Goal: Task Accomplishment & Management: Complete application form

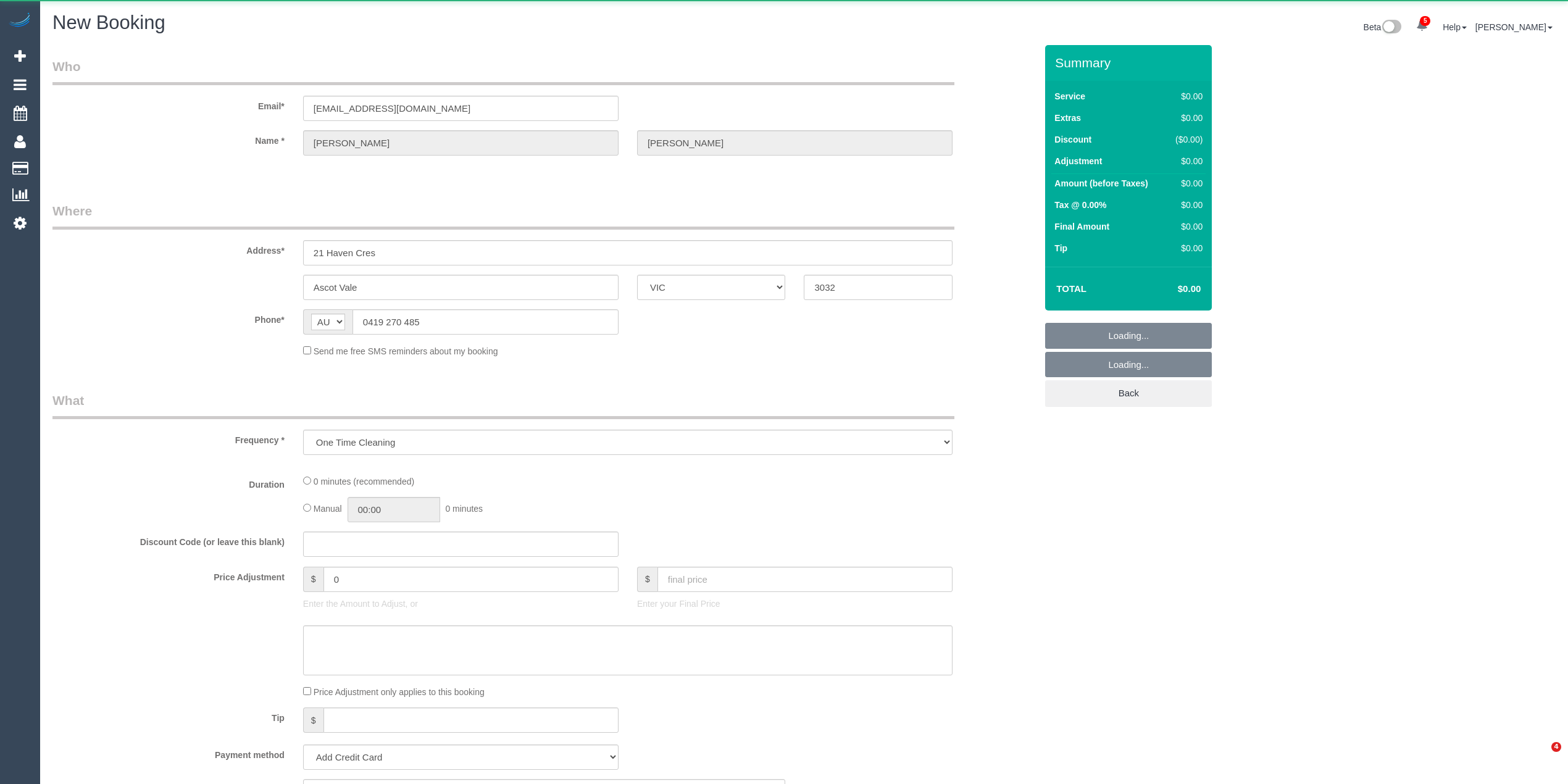
select select "VIC"
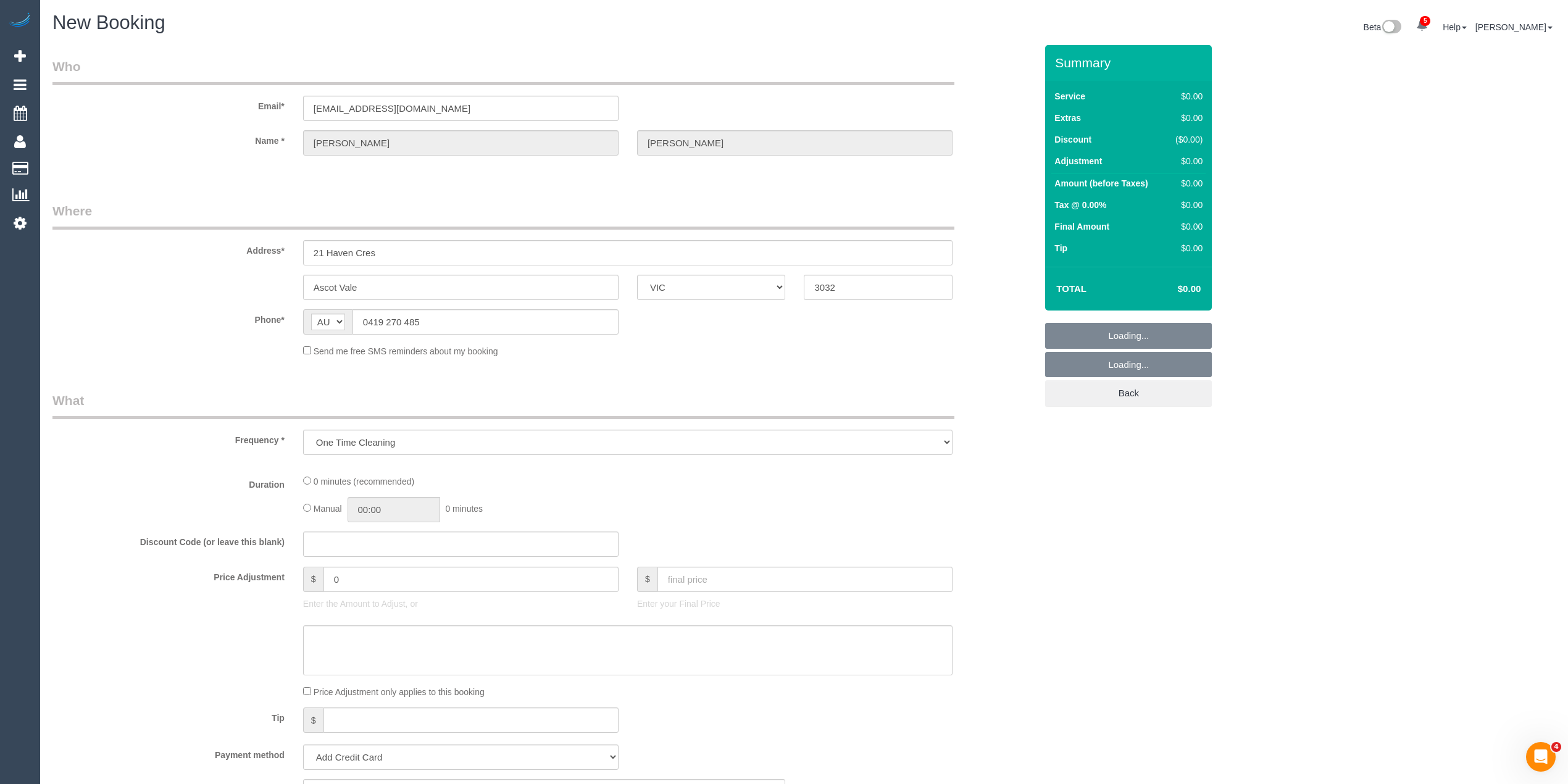
select select "string:stripe-pm_1OxJSC2GScqysDRVh1VYzNhJ"
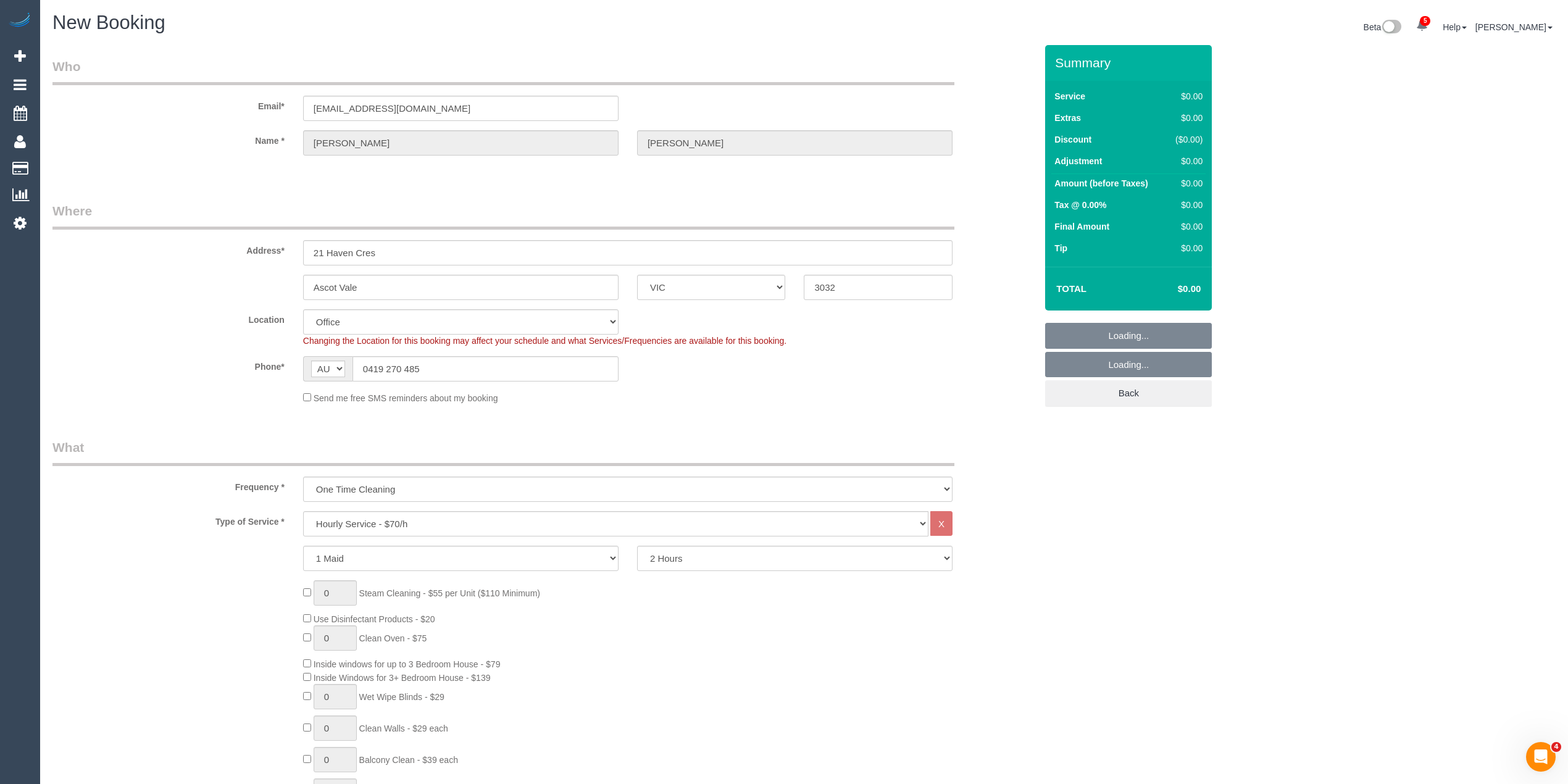
select select "object:3167"
select select "59"
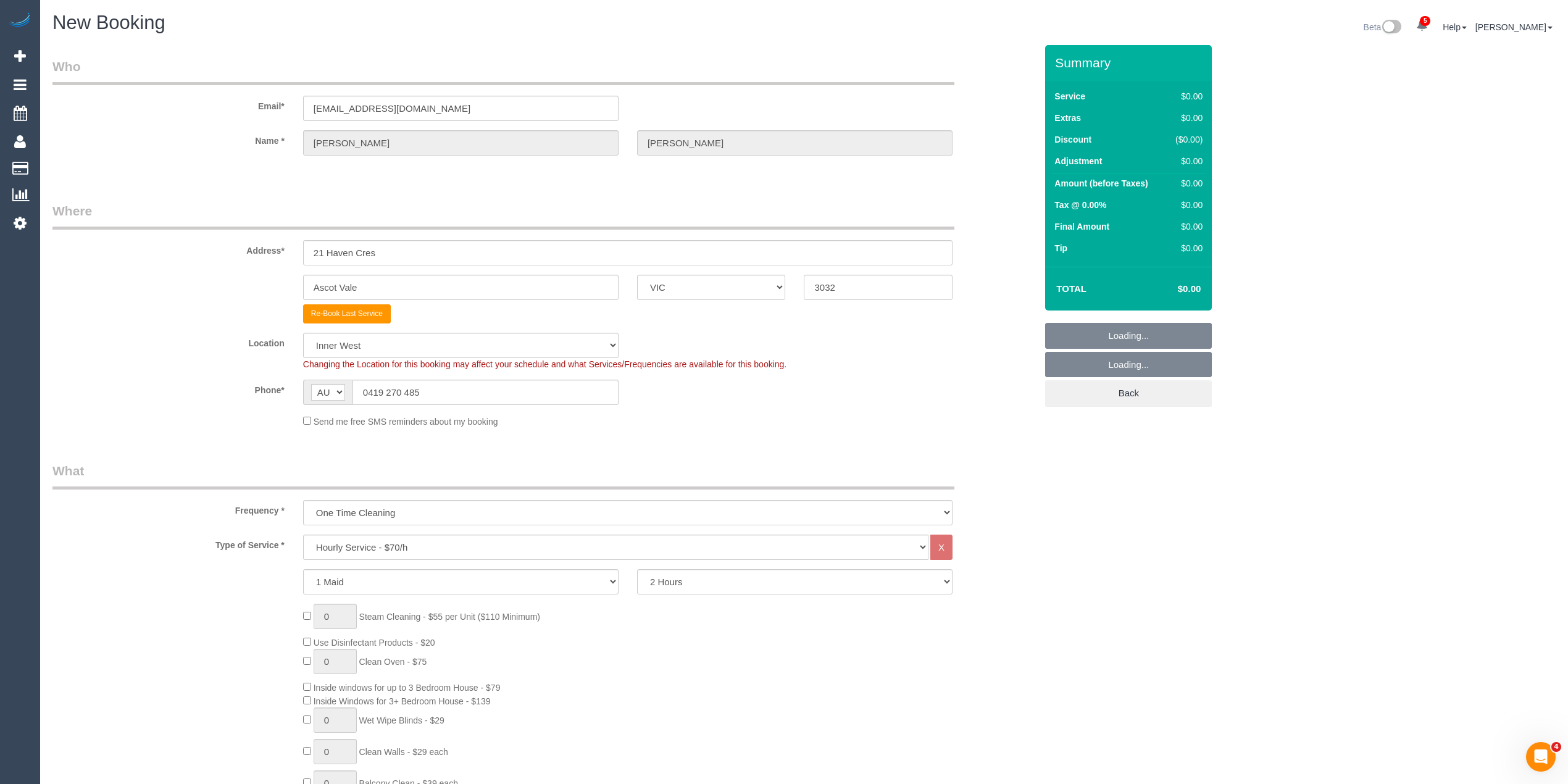
select select "object:3177"
click at [709, 584] on select "2 Hours 2.5 Hours 3 Hours 3.5 Hours 4 Hours 4.5 Hours 5 Hours 5.5 Hours 6 Hours…" at bounding box center [794, 582] width 315 height 25
select select "180"
click at [637, 569] on select "2 Hours 2.5 Hours 3 Hours 3.5 Hours 4 Hours 4.5 Hours 5 Hours 5.5 Hours 6 Hours…" at bounding box center [794, 582] width 315 height 25
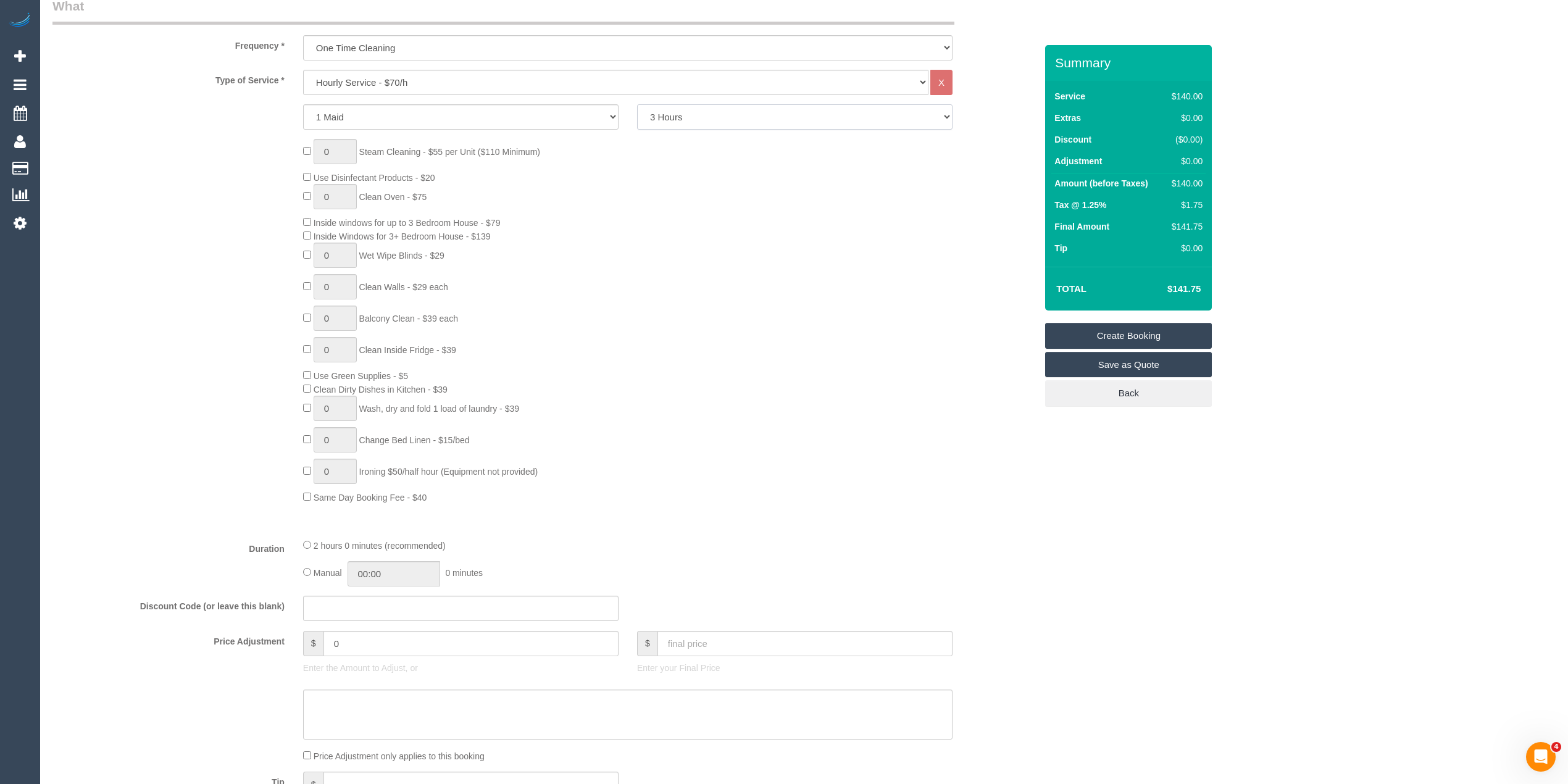
scroll to position [549, 0]
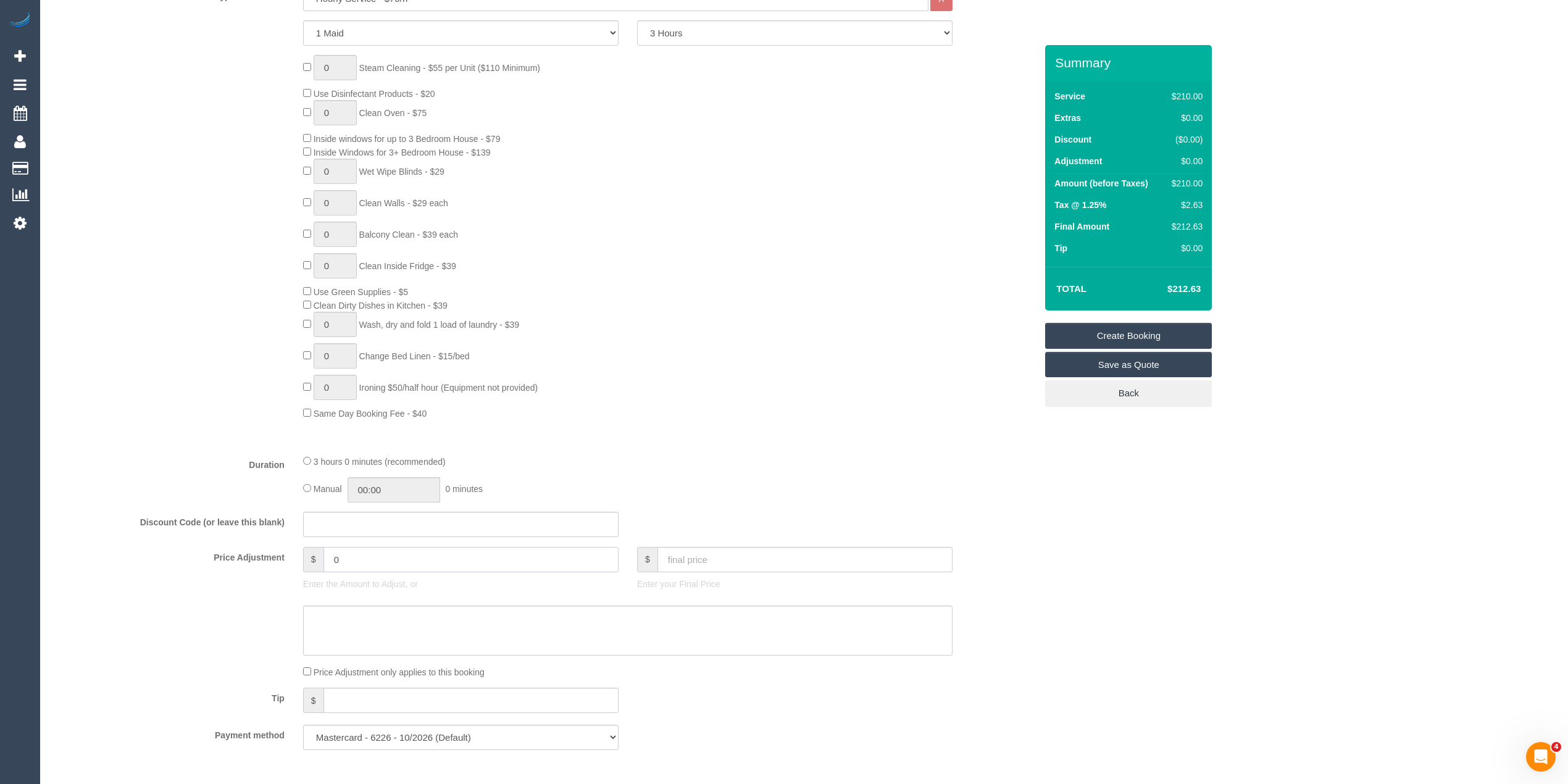
drag, startPoint x: 358, startPoint y: 564, endPoint x: 296, endPoint y: 557, distance: 62.4
click at [296, 557] on div "$ 0 Enter the Amount to Adjust, or" at bounding box center [461, 572] width 334 height 50
type input "-21"
click at [333, 620] on textarea at bounding box center [628, 631] width 649 height 50
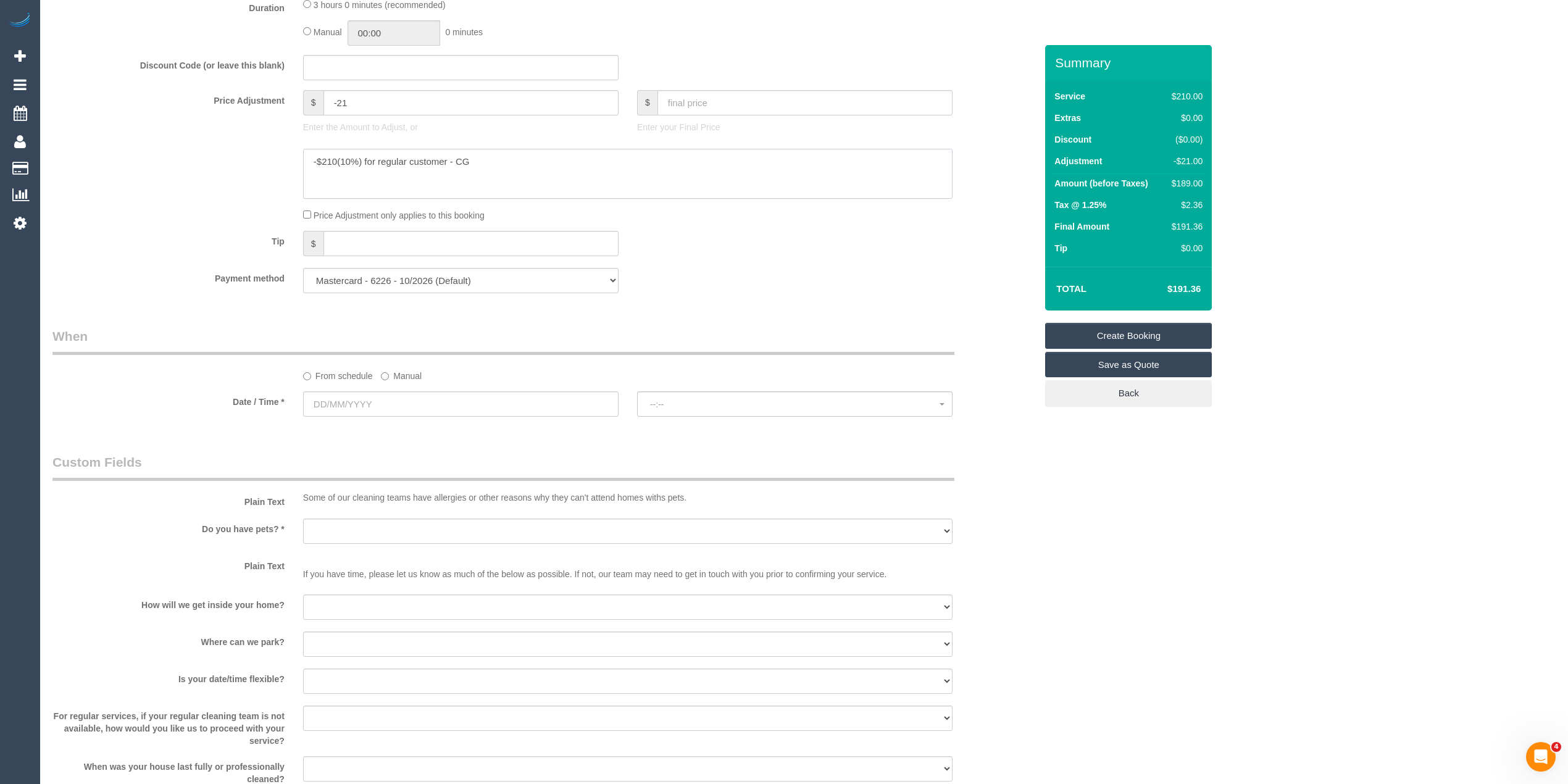
scroll to position [1097, 0]
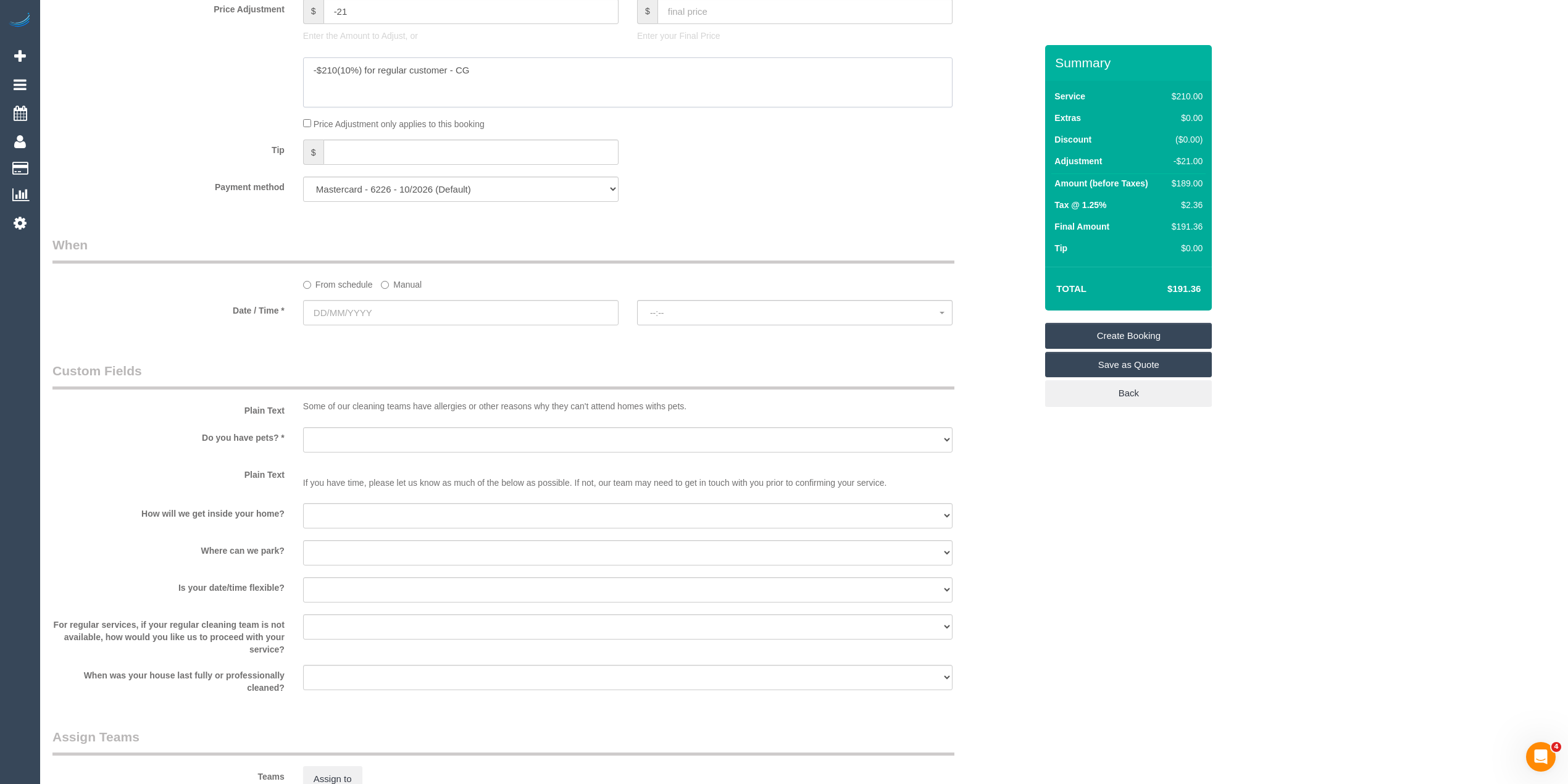
type textarea "-$210(10%) for regular customer - CG"
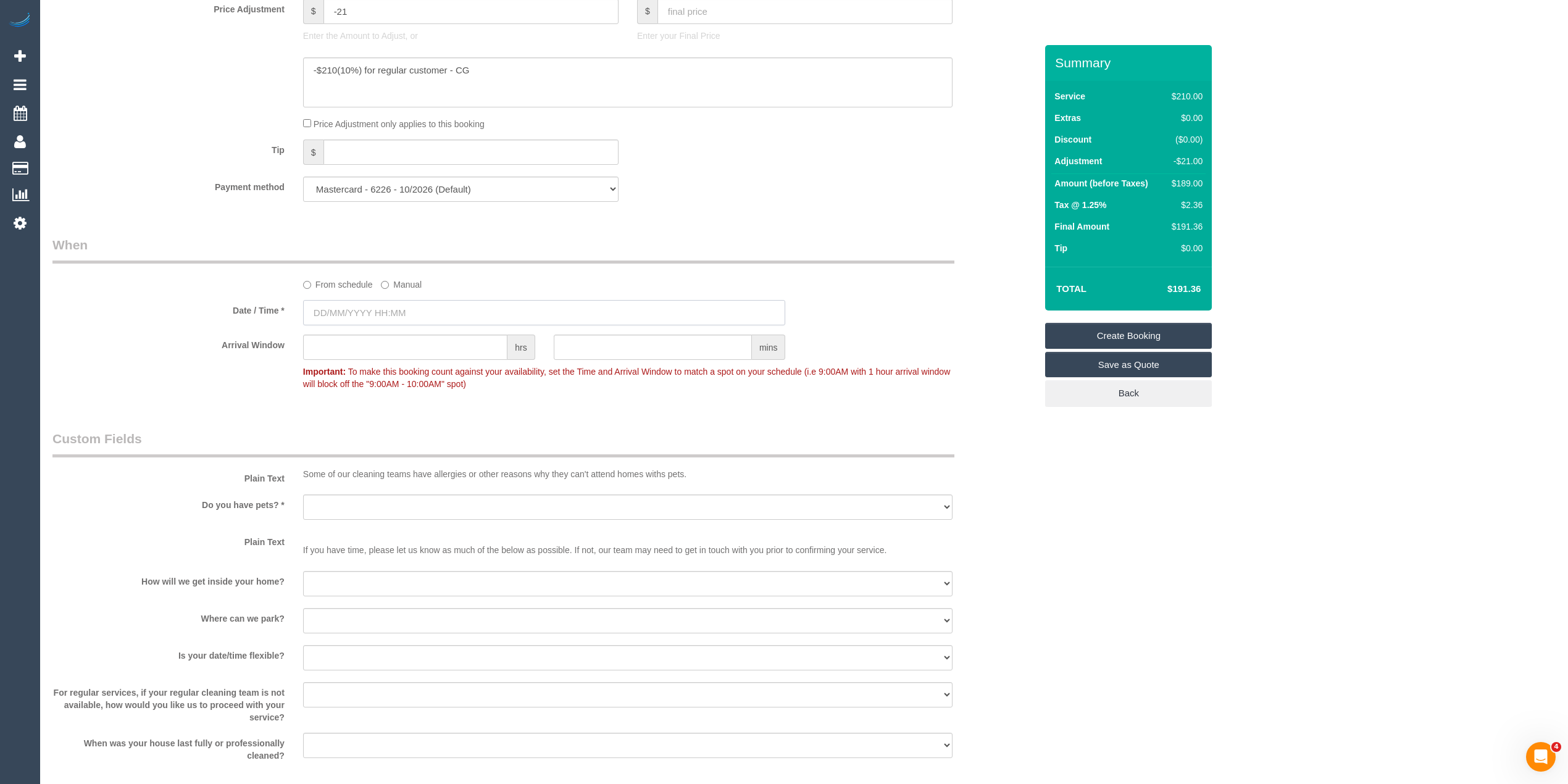
click at [364, 310] on input "text" at bounding box center [545, 313] width 483 height 25
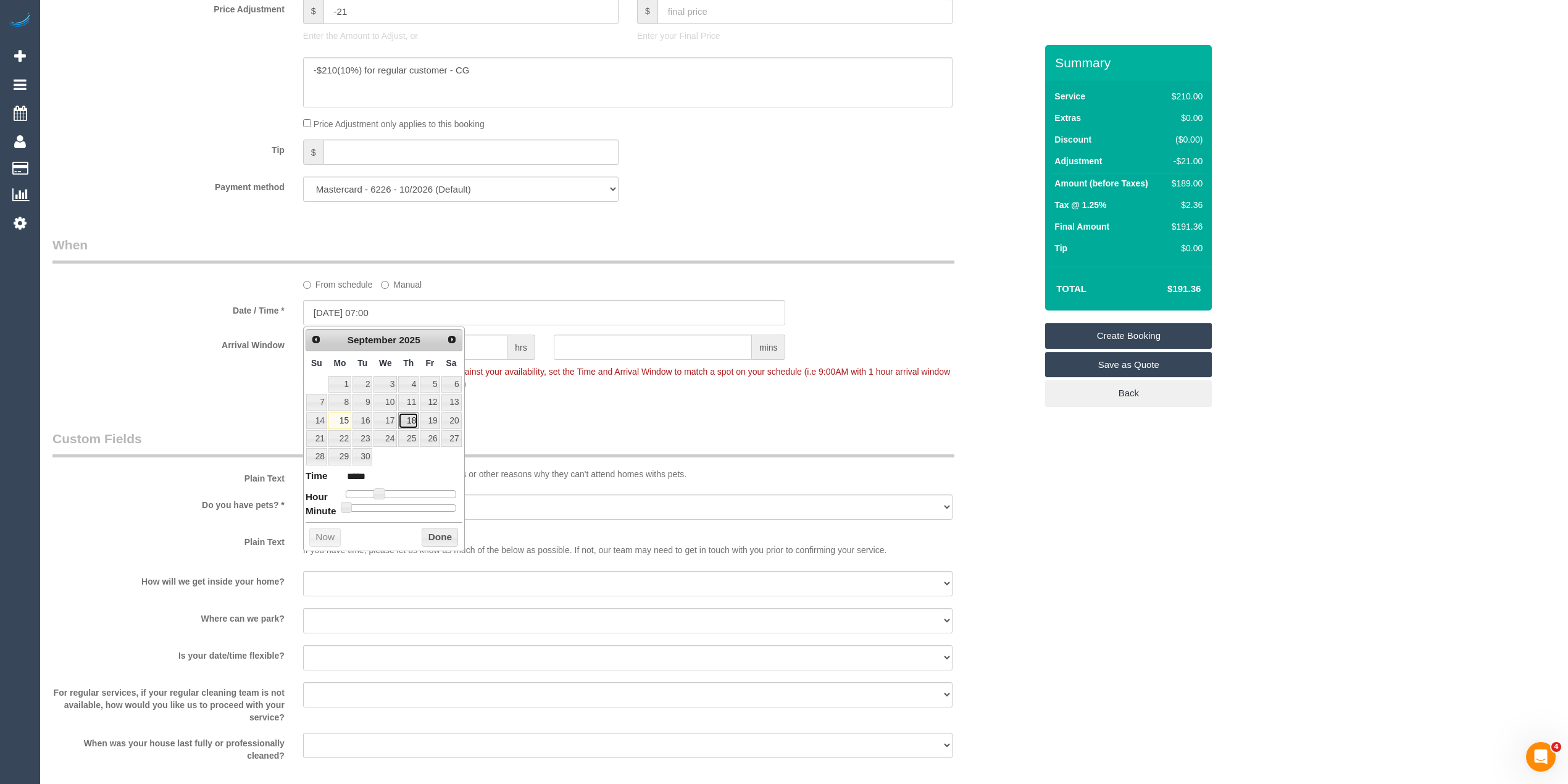
click at [410, 421] on link "18" at bounding box center [409, 421] width 20 height 17
type input "18/09/2025 08:00"
type input "*****"
type input "18/09/2025 09:00"
type input "*****"
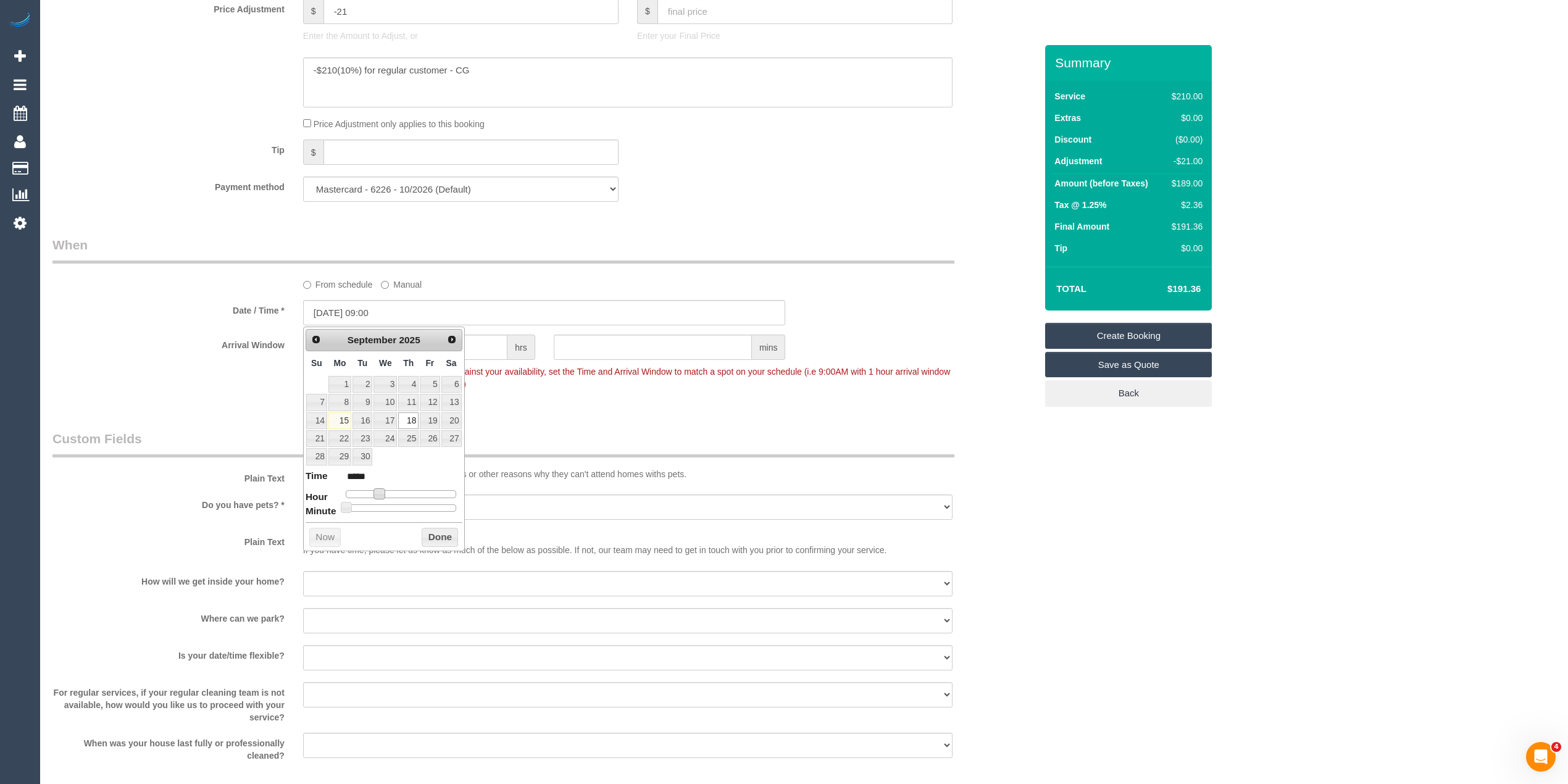
type input "18/09/2025 10:00"
type input "*****"
type input "18/09/2025 12:00"
type input "*****"
type input "18/09/2025 13:00"
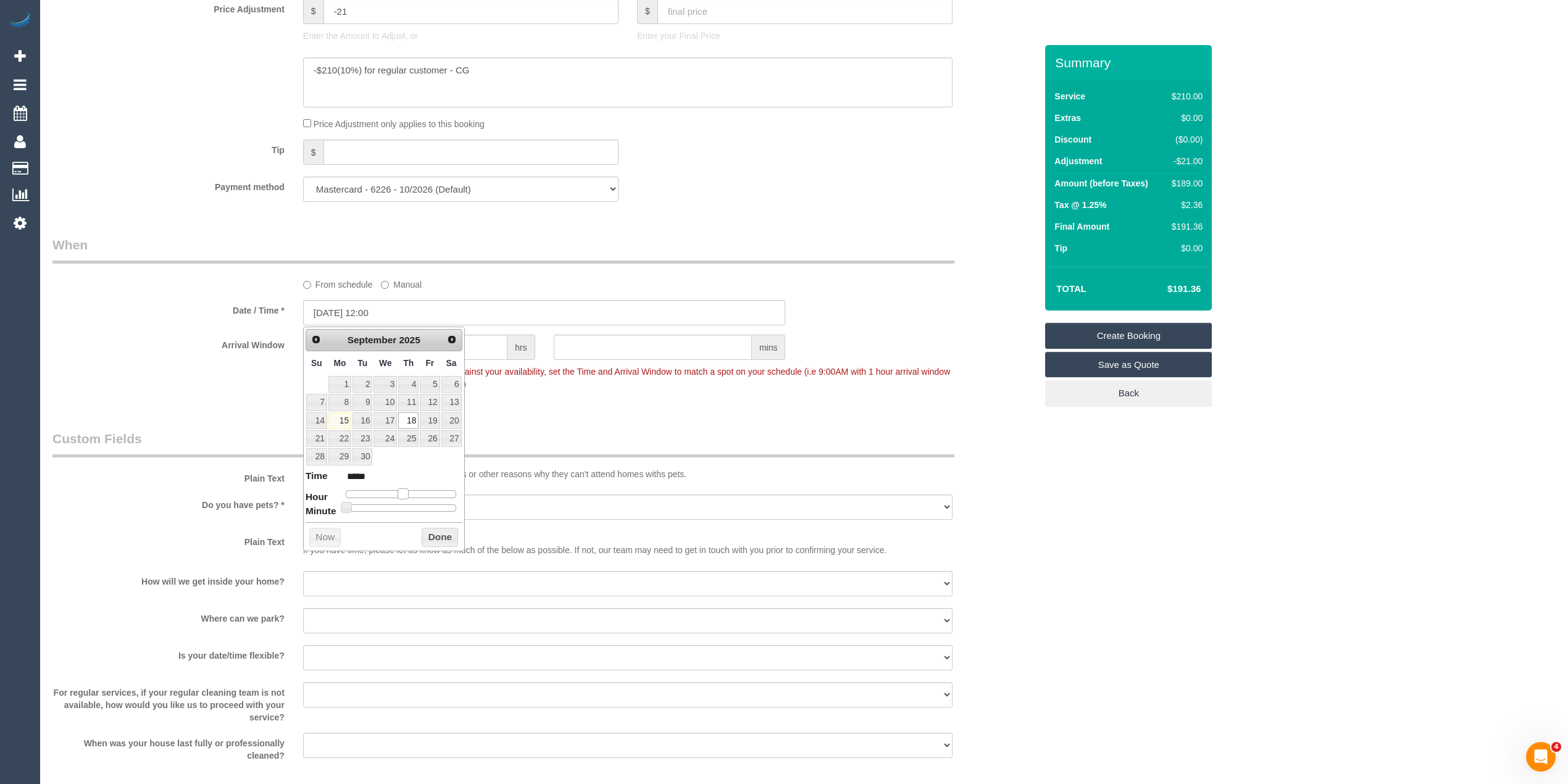
type input "*****"
drag, startPoint x: 378, startPoint y: 498, endPoint x: 406, endPoint y: 495, distance: 28.2
click at [406, 495] on span at bounding box center [407, 494] width 11 height 11
click at [1151, 642] on div "Who Email* jasmine_aslan@yahoo.ca Name * Jasmine Aslan Where Address* 21 Haven …" at bounding box center [804, 112] width 1503 height 2330
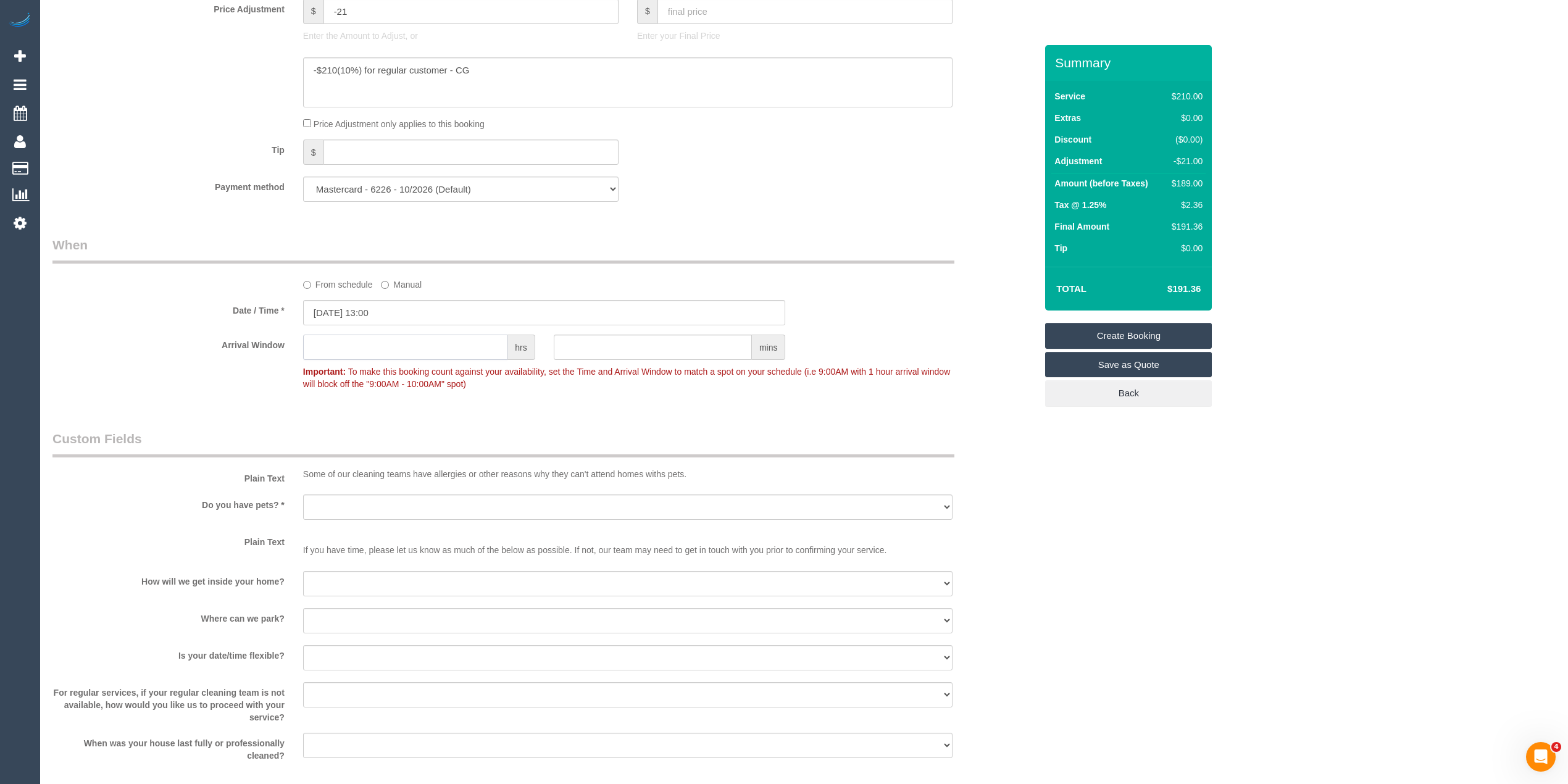
click at [369, 349] on input "text" at bounding box center [406, 348] width 204 height 25
type input "2"
click at [1438, 189] on div "Who Email* jasmine_aslan@yahoo.ca Name * Jasmine Aslan Where Address* 21 Haven …" at bounding box center [804, 112] width 1503 height 2330
click at [321, 494] on sui-booking-custom-fields "Plain Text Some of our cleaning teams have allergies or other reasons why they …" at bounding box center [544, 596] width 983 height 332
click at [318, 513] on select "Yes - Cats Yes - Dogs No pets Yes - Dogs and Cats Yes - Other" at bounding box center [628, 507] width 649 height 25
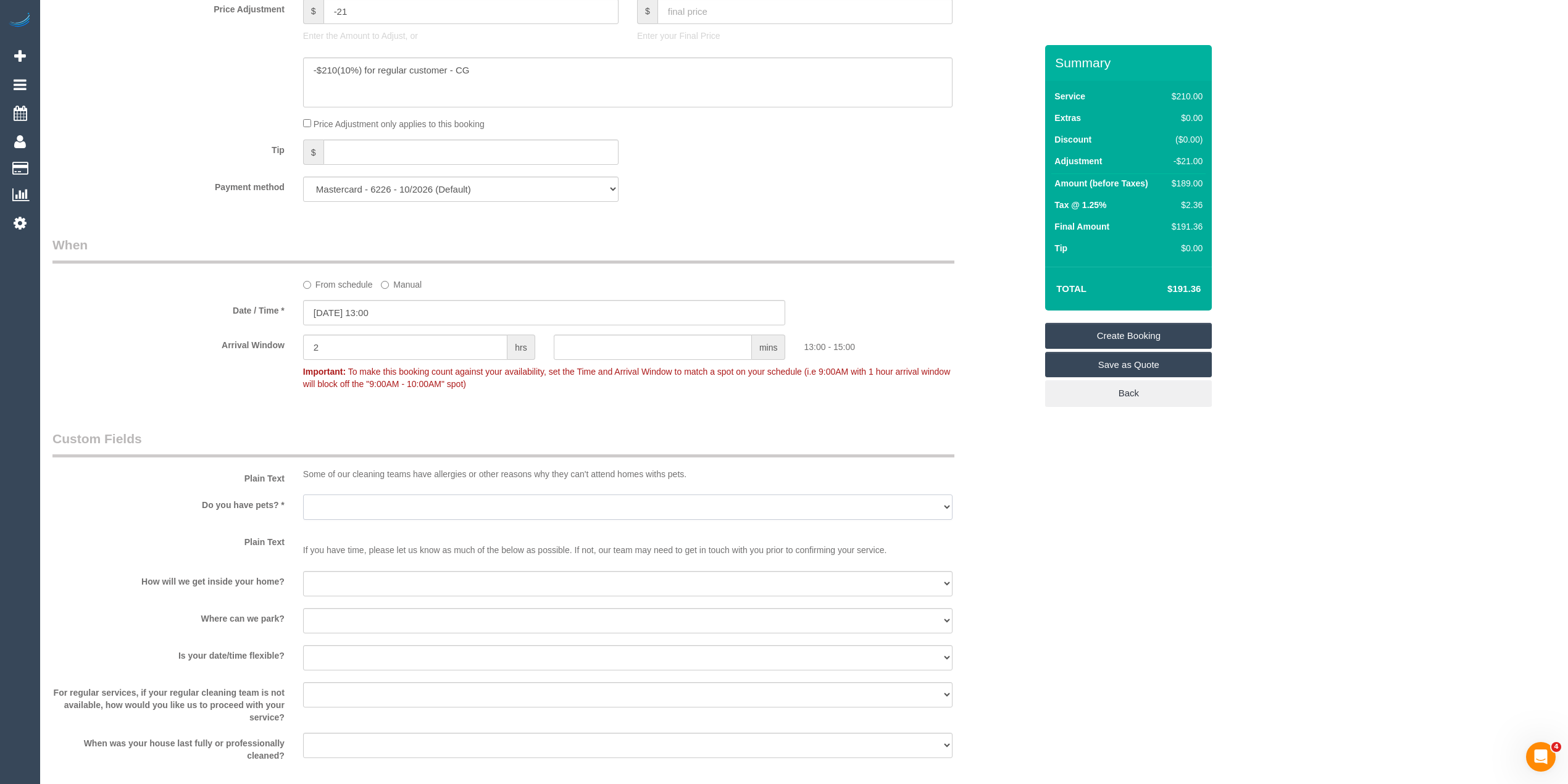
select select "number:28"
click at [303, 495] on select "Yes - Cats Yes - Dogs No pets Yes - Dogs and Cats Yes - Other" at bounding box center [628, 507] width 649 height 25
click at [347, 581] on select "I will be home Key will be left (please provide details below) Lock box/Access …" at bounding box center [628, 583] width 649 height 25
select select "number:14"
click at [303, 571] on select "I will be home Key will be left (please provide details below) Lock box/Access …" at bounding box center [628, 583] width 649 height 25
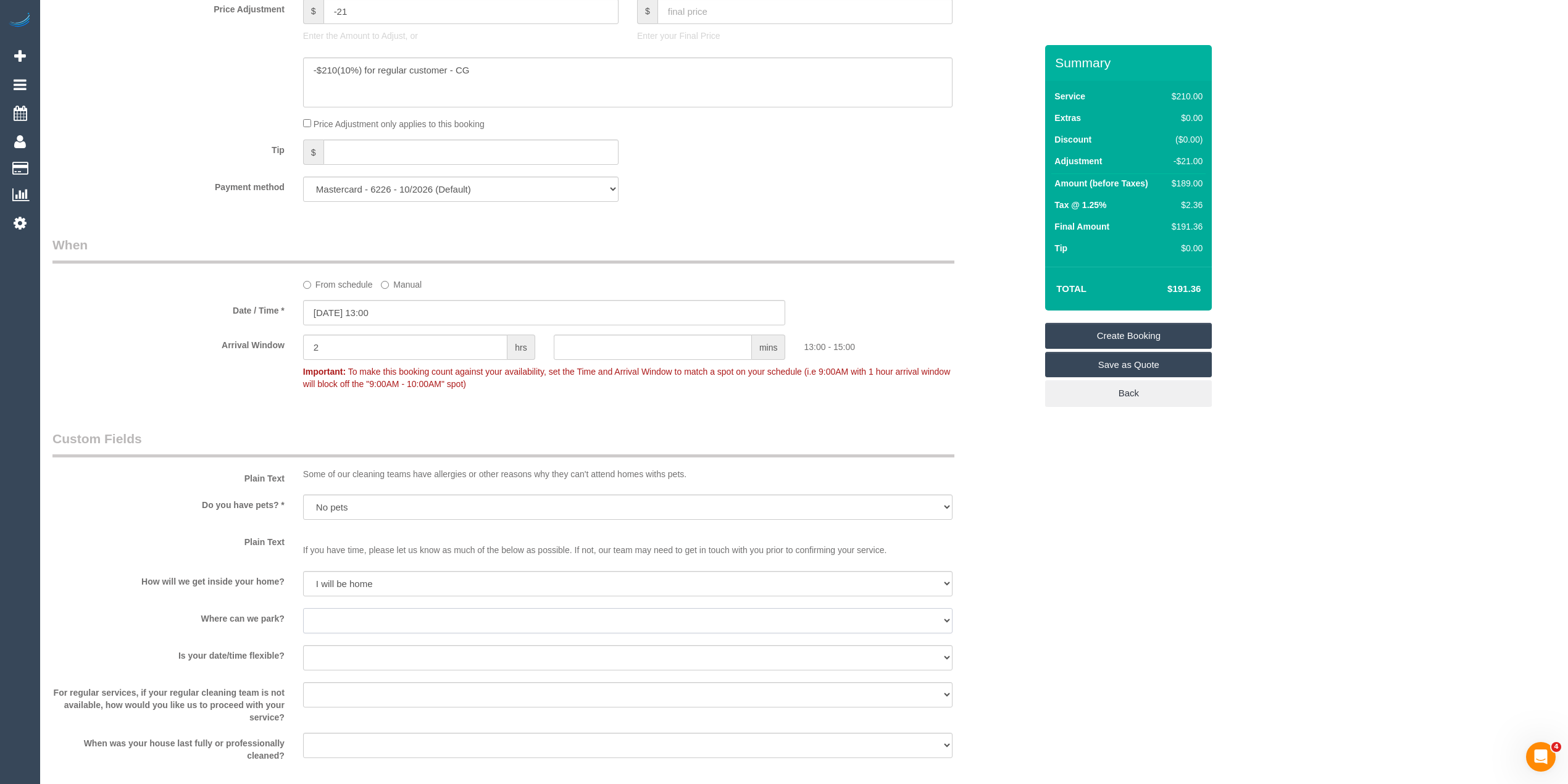
click at [349, 623] on select "I will provide parking on-site Free street parking Paid street parking (cost wi…" at bounding box center [628, 621] width 649 height 25
select select "number:21"
click at [303, 609] on select "I will provide parking on-site Free street parking Paid street parking (cost wi…" at bounding box center [628, 621] width 649 height 25
click at [357, 660] on select "Yes - date and time Yes - date but not time Yes - time but not date No - No fle…" at bounding box center [628, 658] width 649 height 25
select select "number:24"
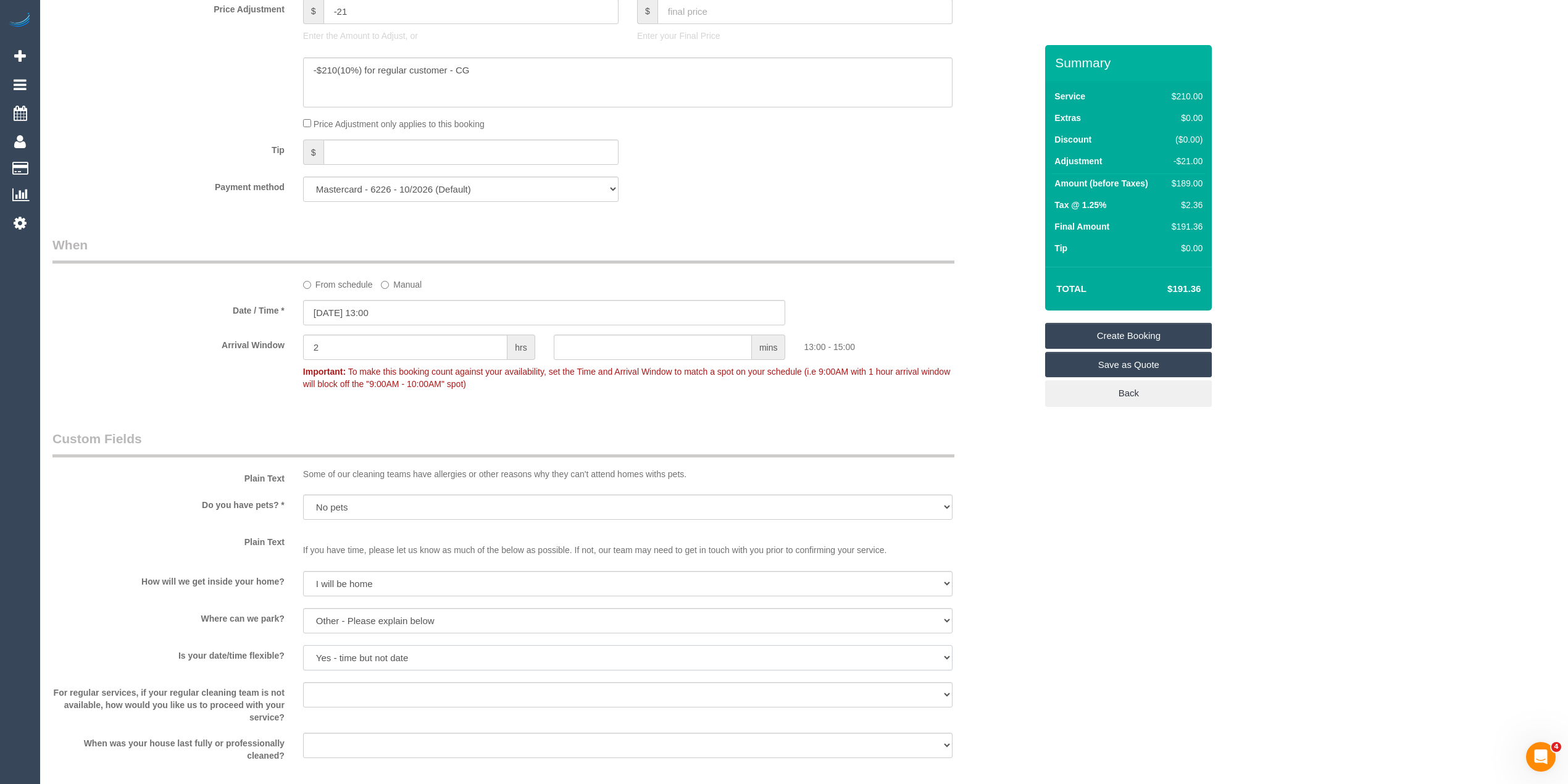
click at [303, 646] on select "Yes - date and time Yes - date but not time Yes - time but not date No - No fle…" at bounding box center [628, 658] width 649 height 25
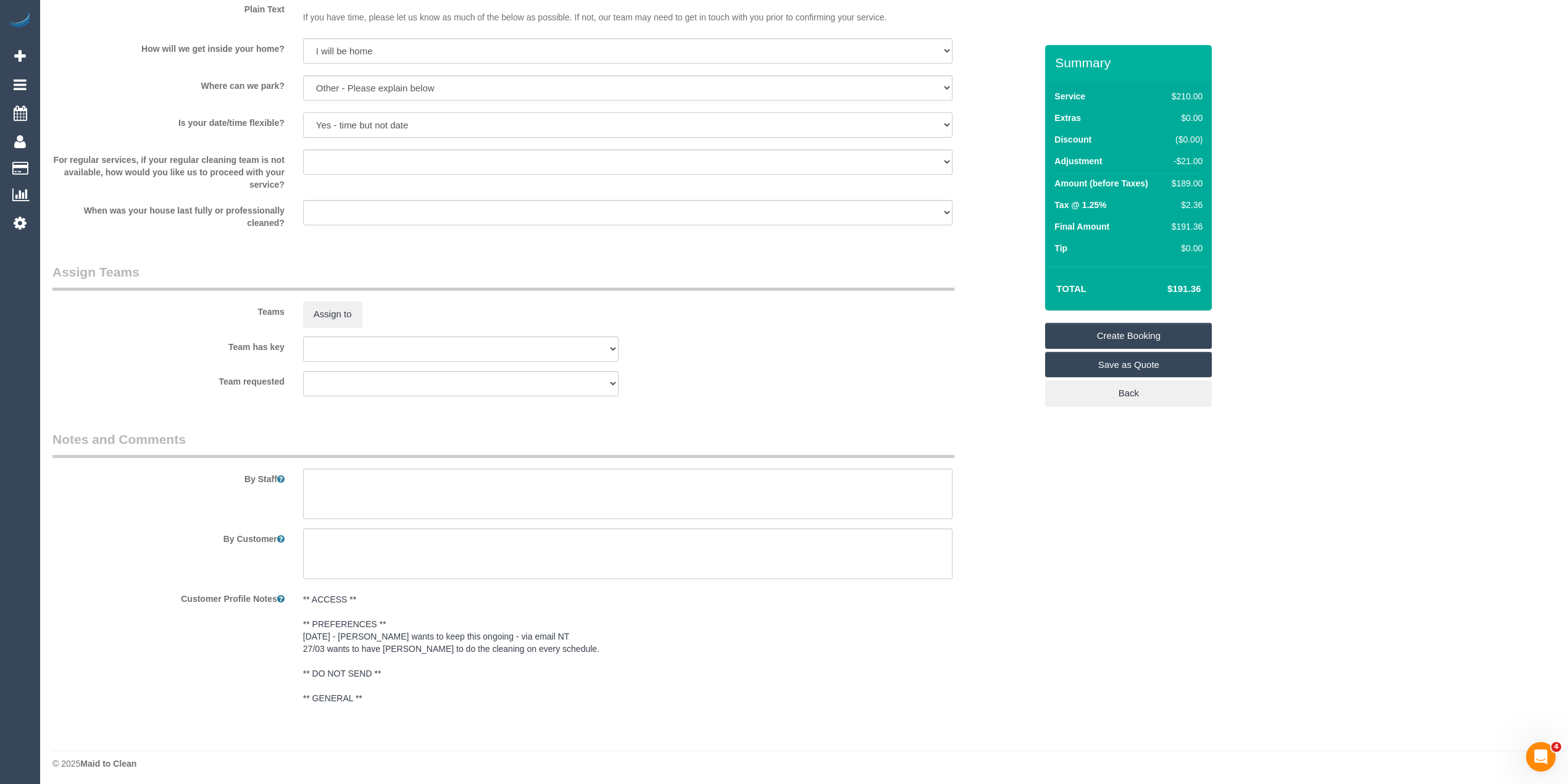
scroll to position [1633, 0]
click at [339, 475] on textarea at bounding box center [628, 491] width 649 height 50
paste textarea "You can park on the street and we can provide a parking pass"
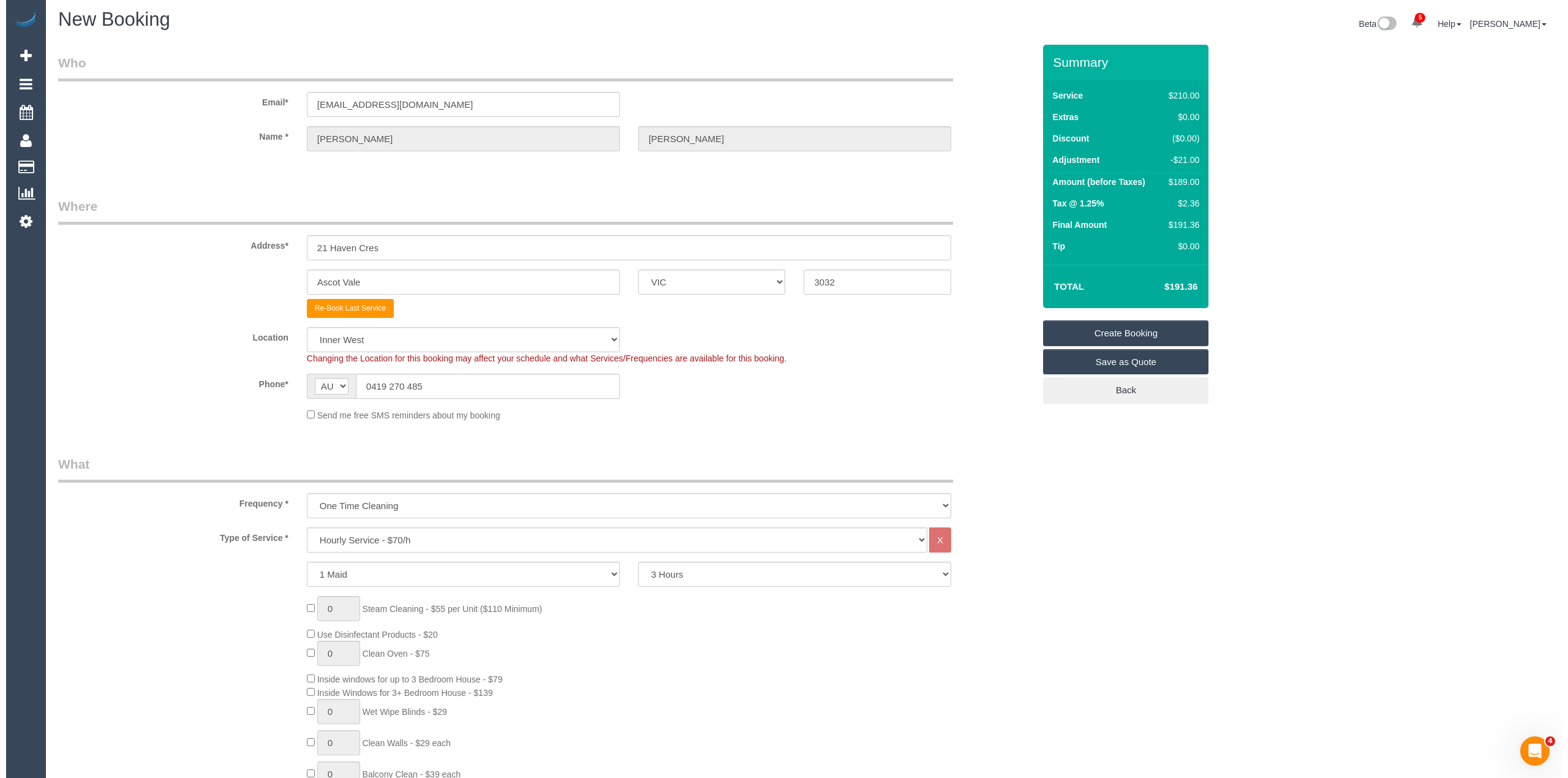
scroll to position [0, 0]
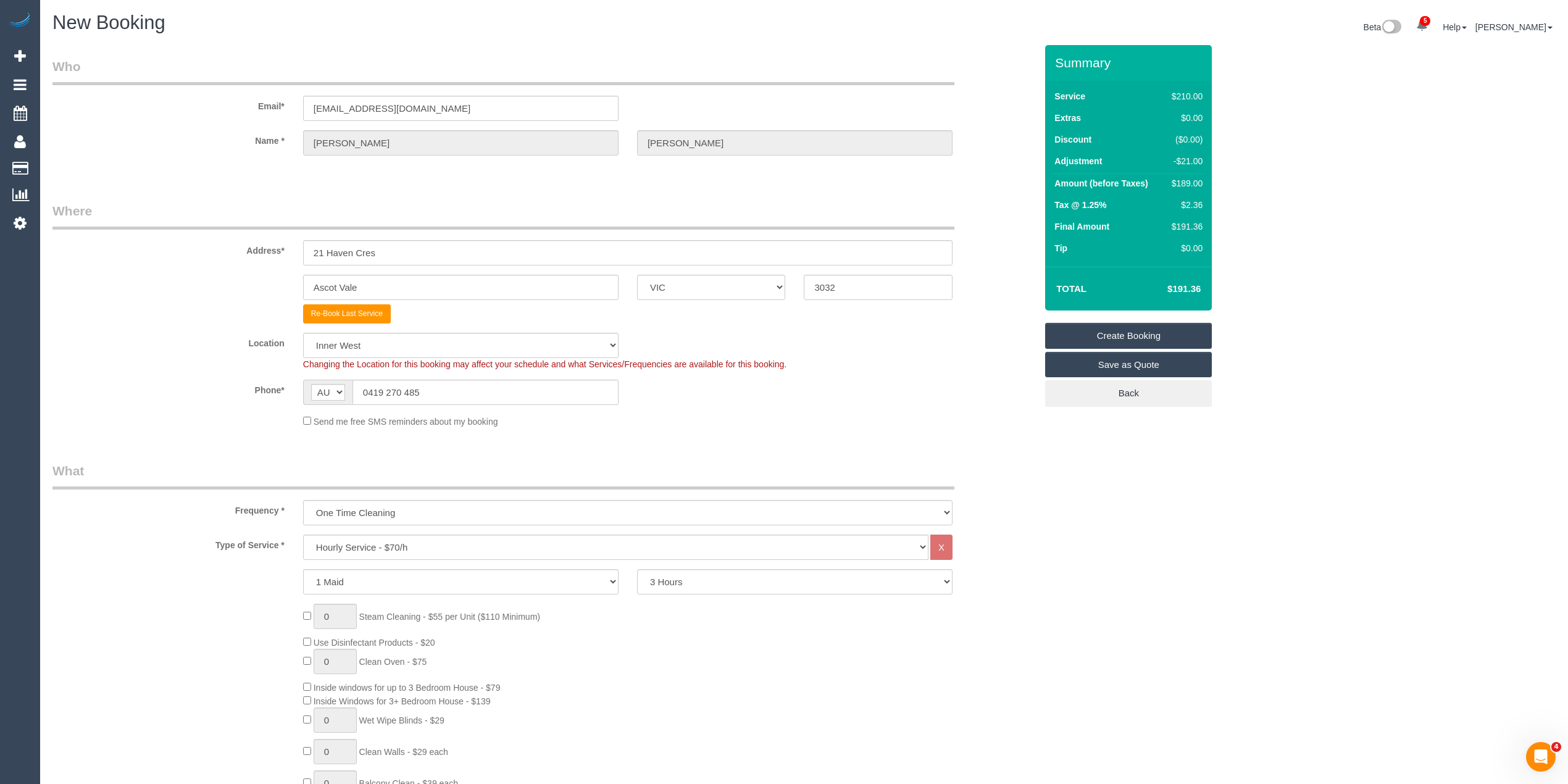
type textarea "You can park on the street and we can provide a parking pass Customer wants the…"
click at [1121, 329] on link "Create Booking" at bounding box center [1128, 336] width 167 height 26
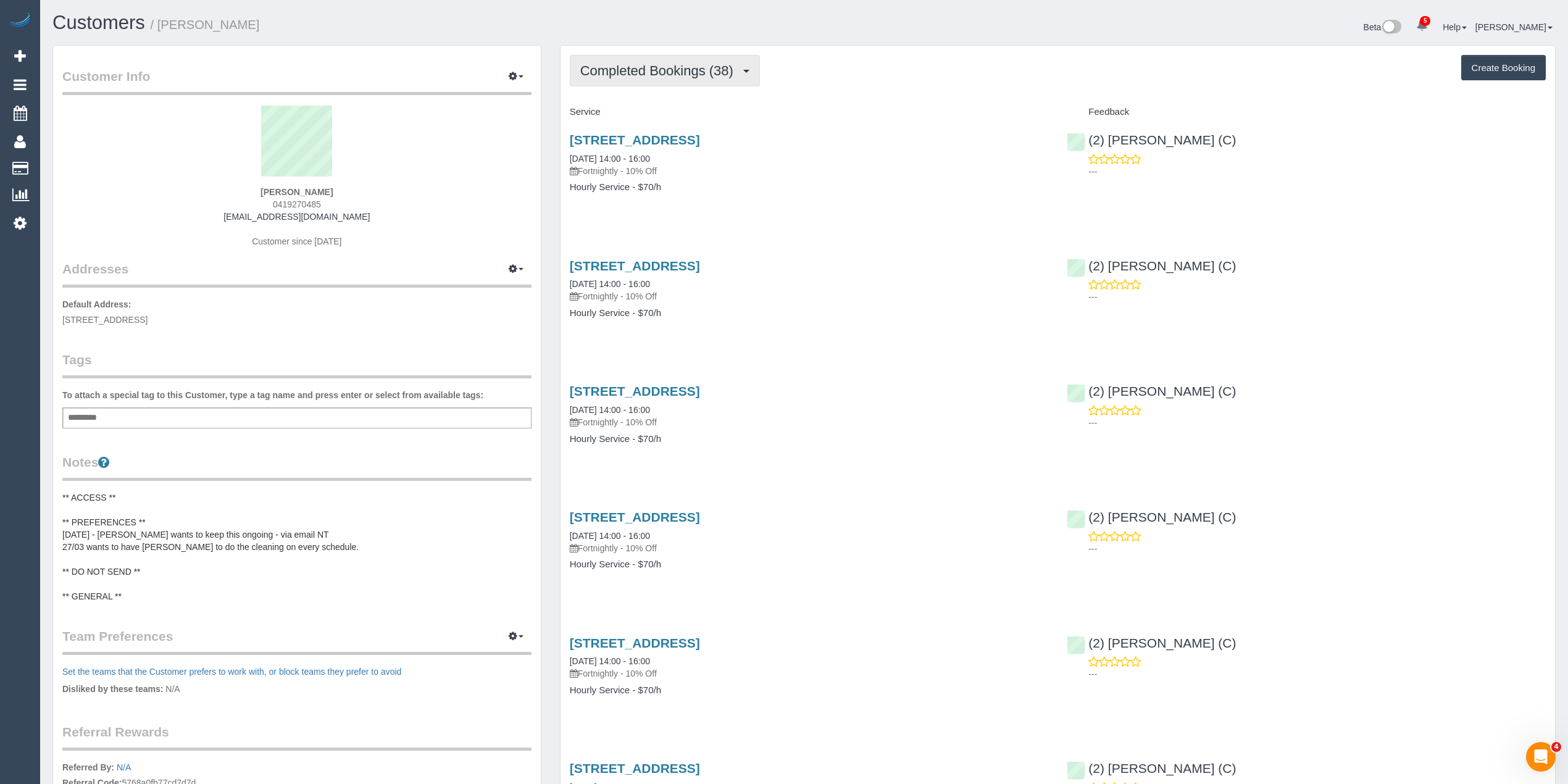
click at [642, 72] on span "Completed Bookings (38)" at bounding box center [659, 71] width 160 height 16
click at [651, 117] on link "Upcoming Bookings (11)" at bounding box center [637, 116] width 134 height 16
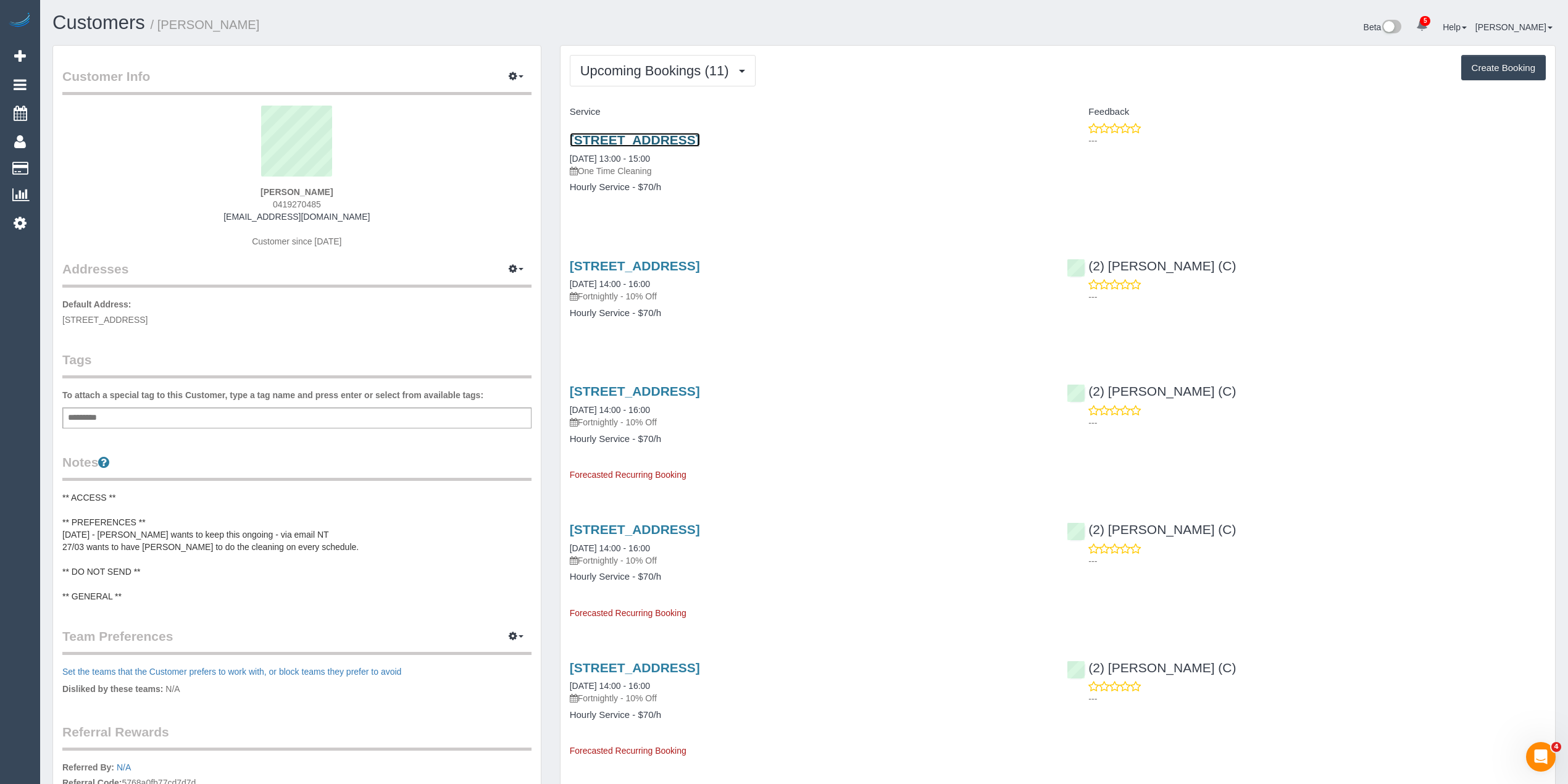
click at [700, 142] on link "21 Haven Cres, Ascot Vale, VIC 3032" at bounding box center [635, 140] width 130 height 14
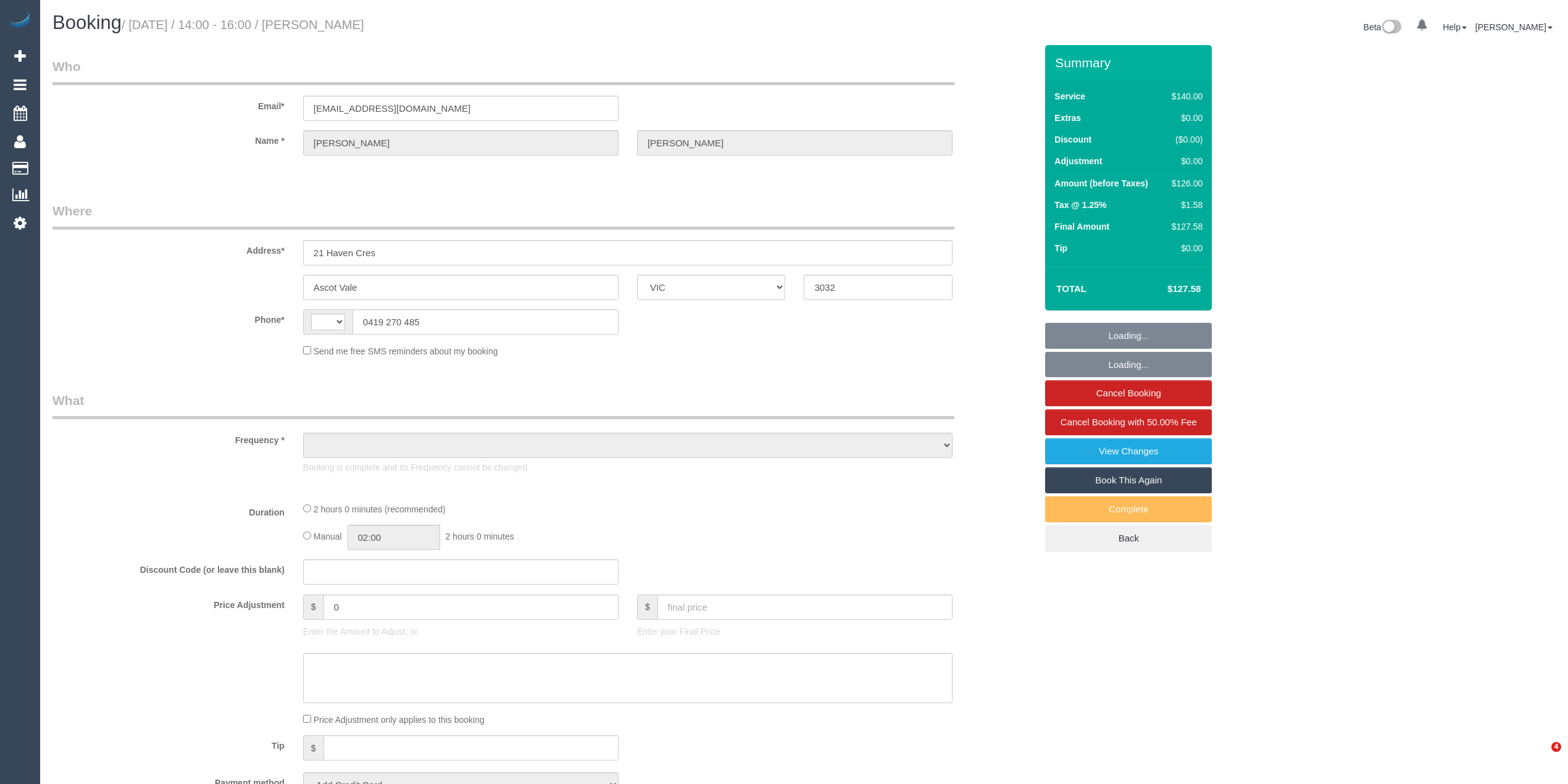
select select "VIC"
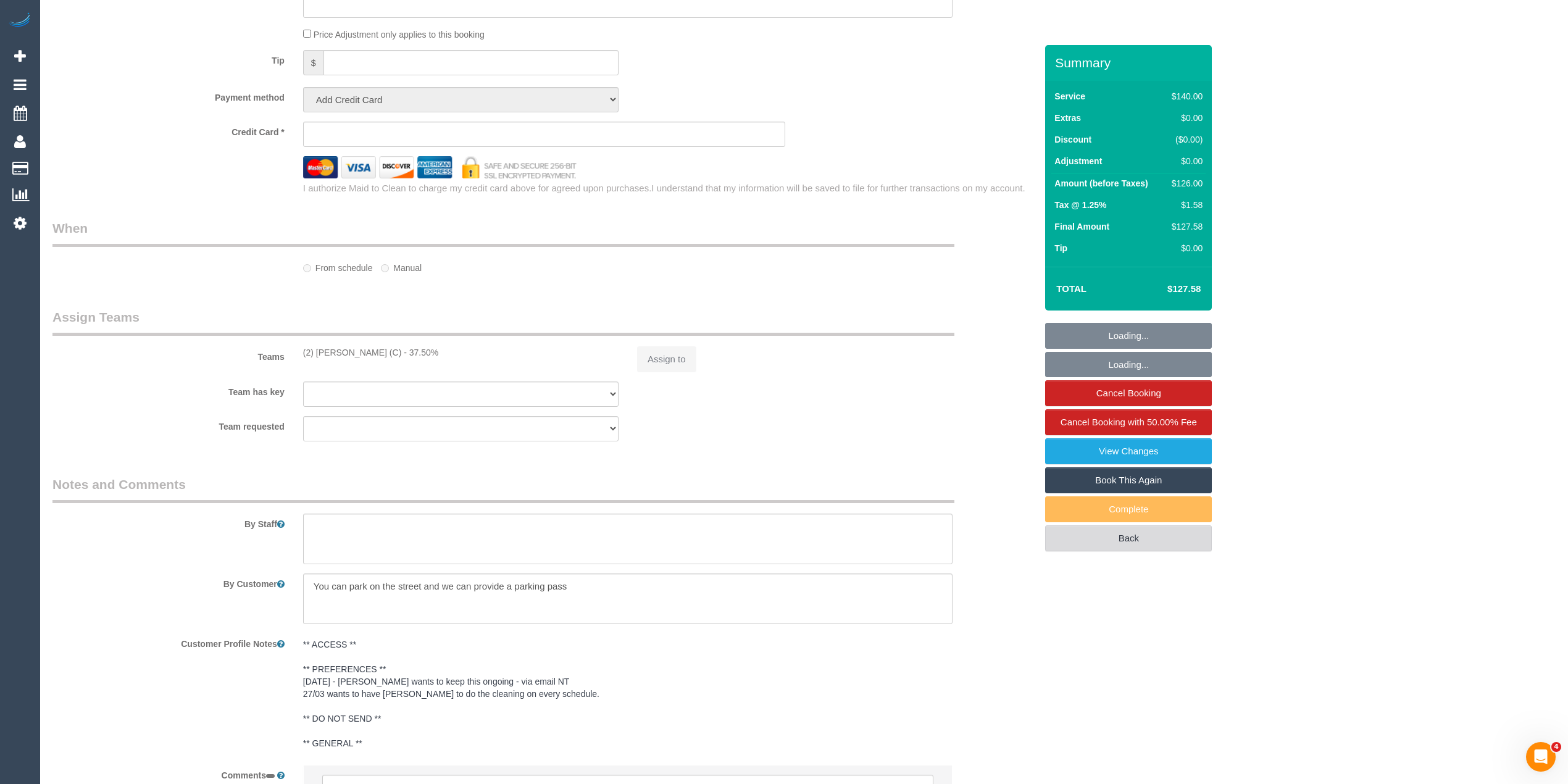
select select "string:AU"
select select "object:582"
select select "string:stripe-pm_1OxJSC2GScqysDRVh1VYzNhJ"
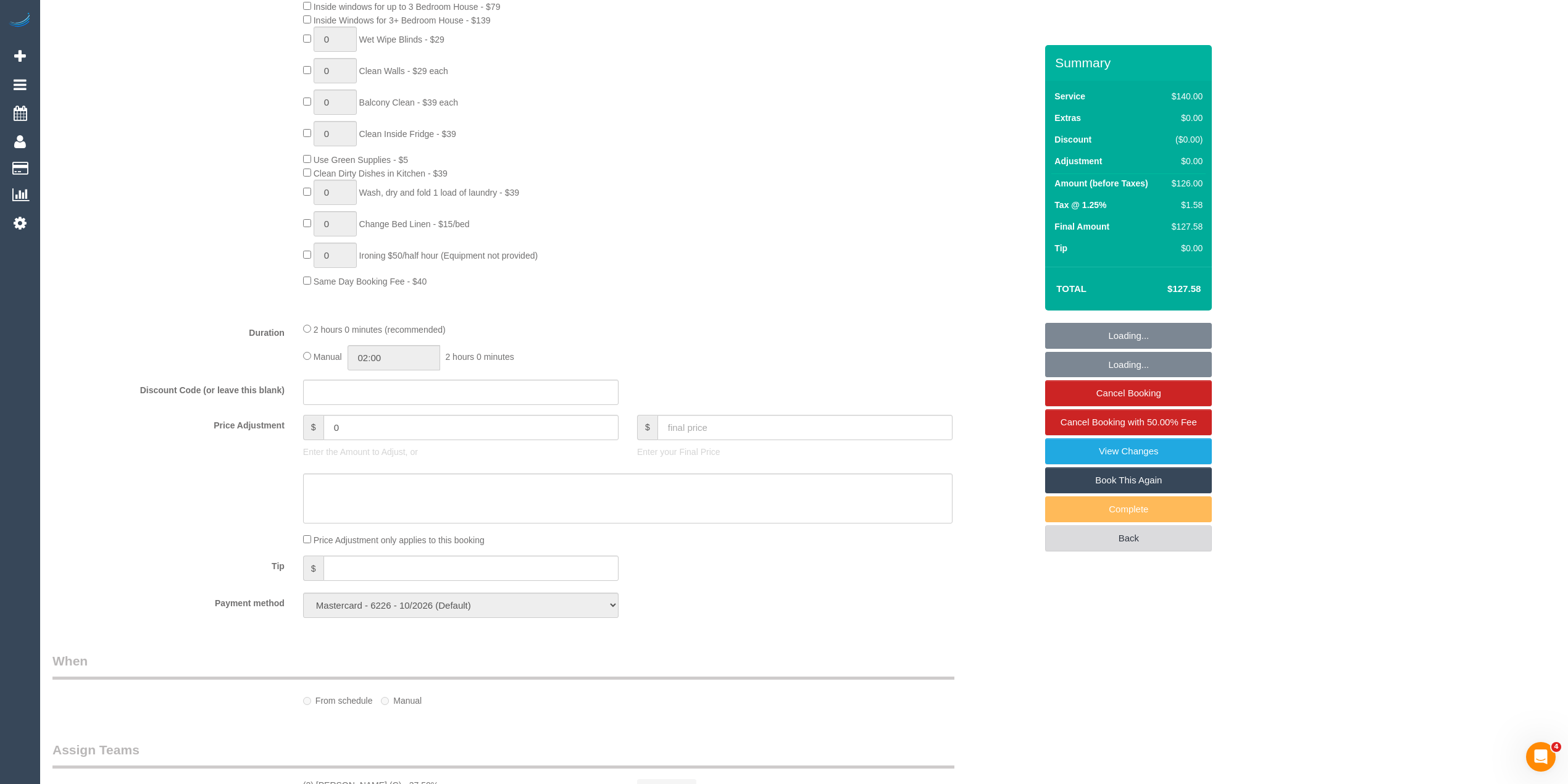
scroll to position [1193, 0]
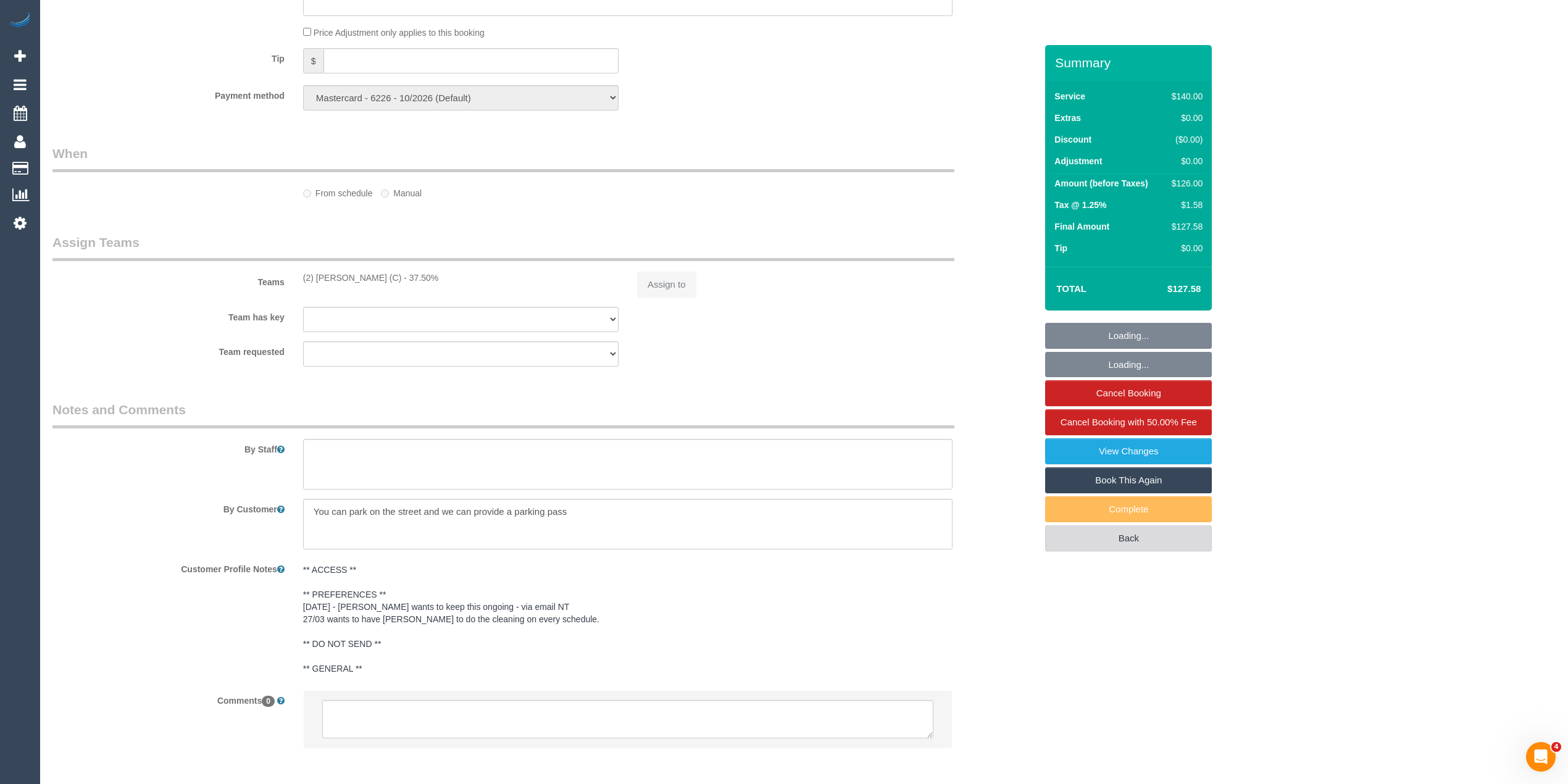
select select "number:28"
select select "number:14"
select select "number:21"
select select "number:24"
select select "number:33"
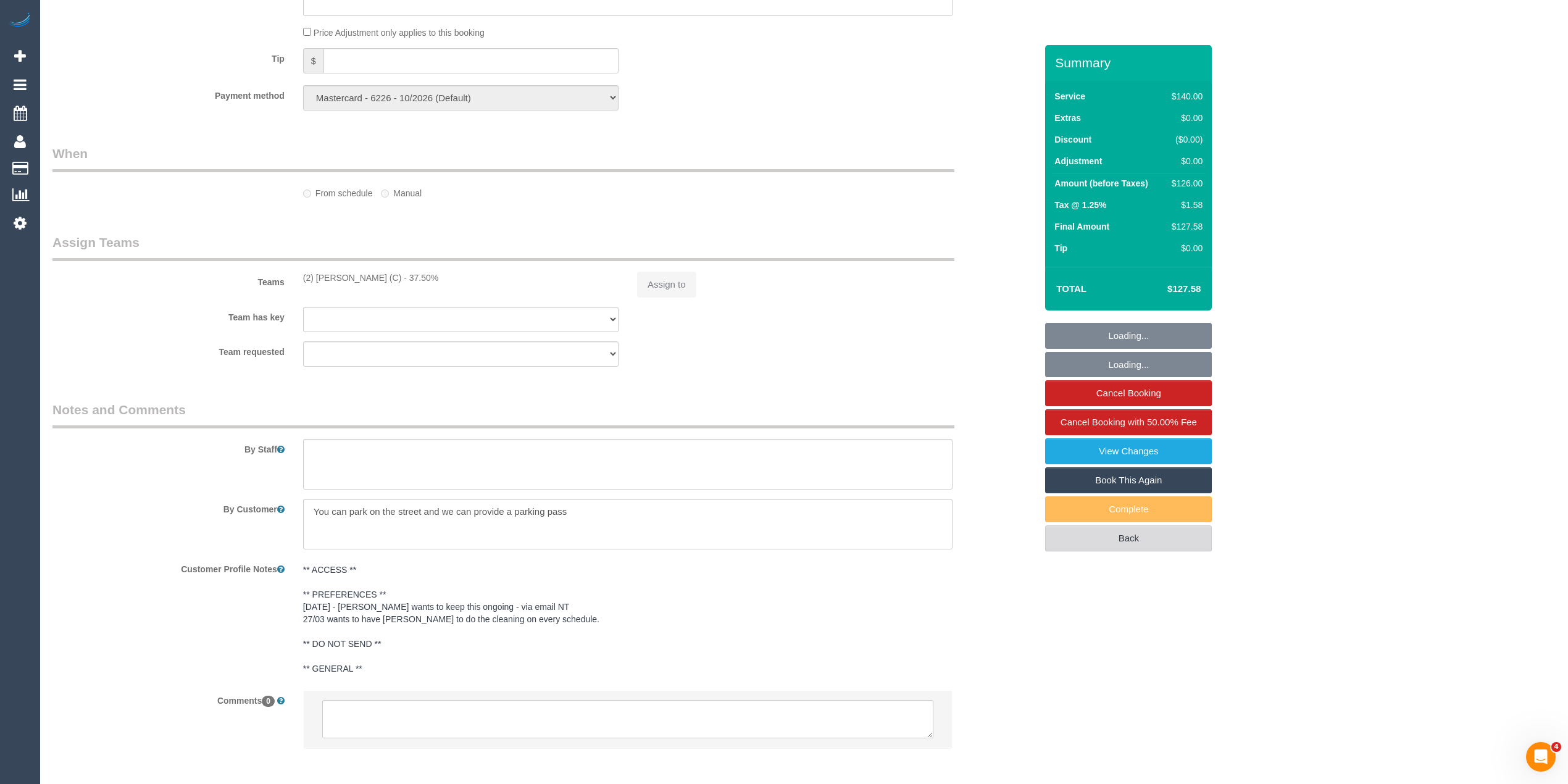
select select "number:13"
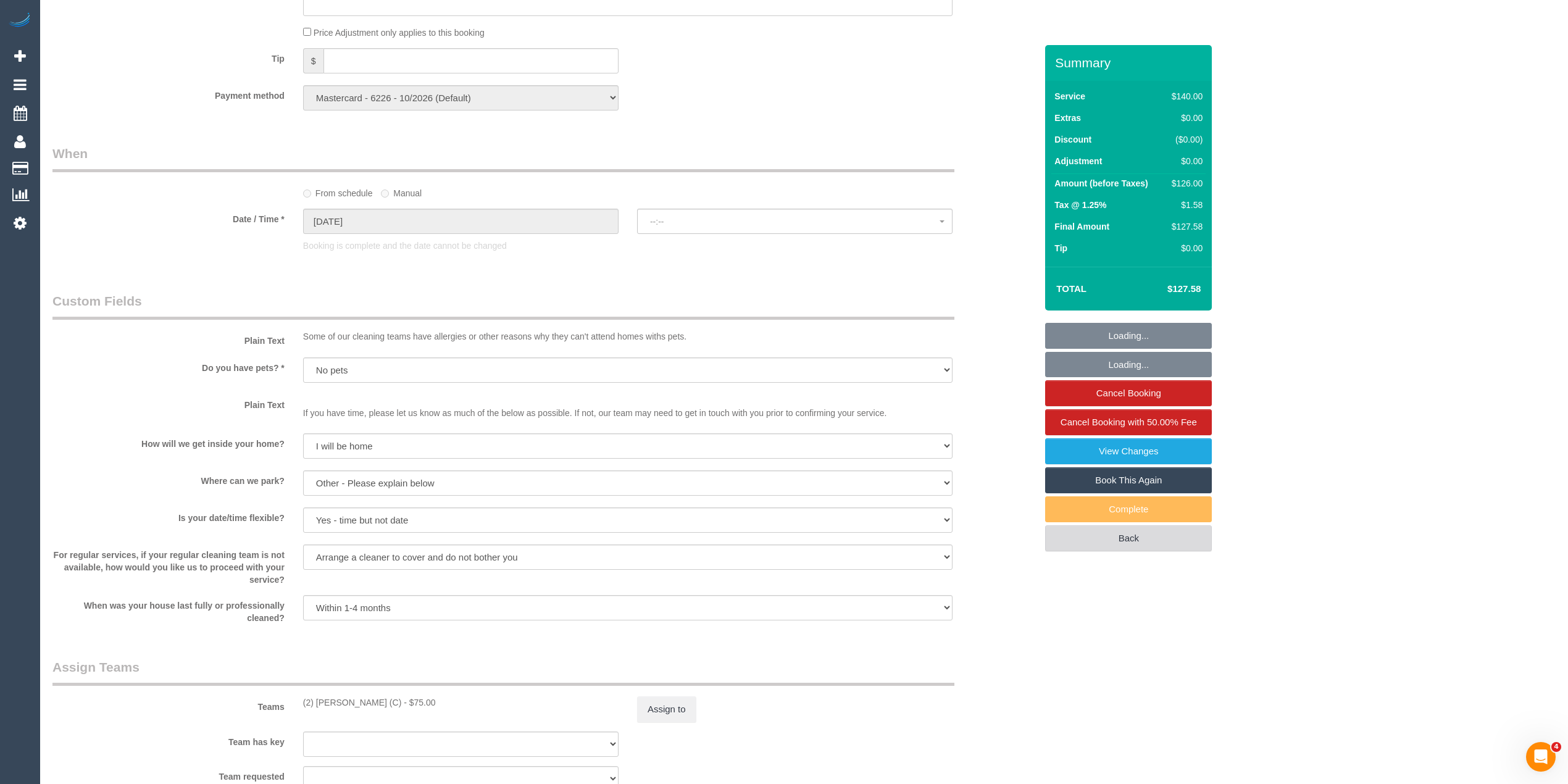
select select "spot1"
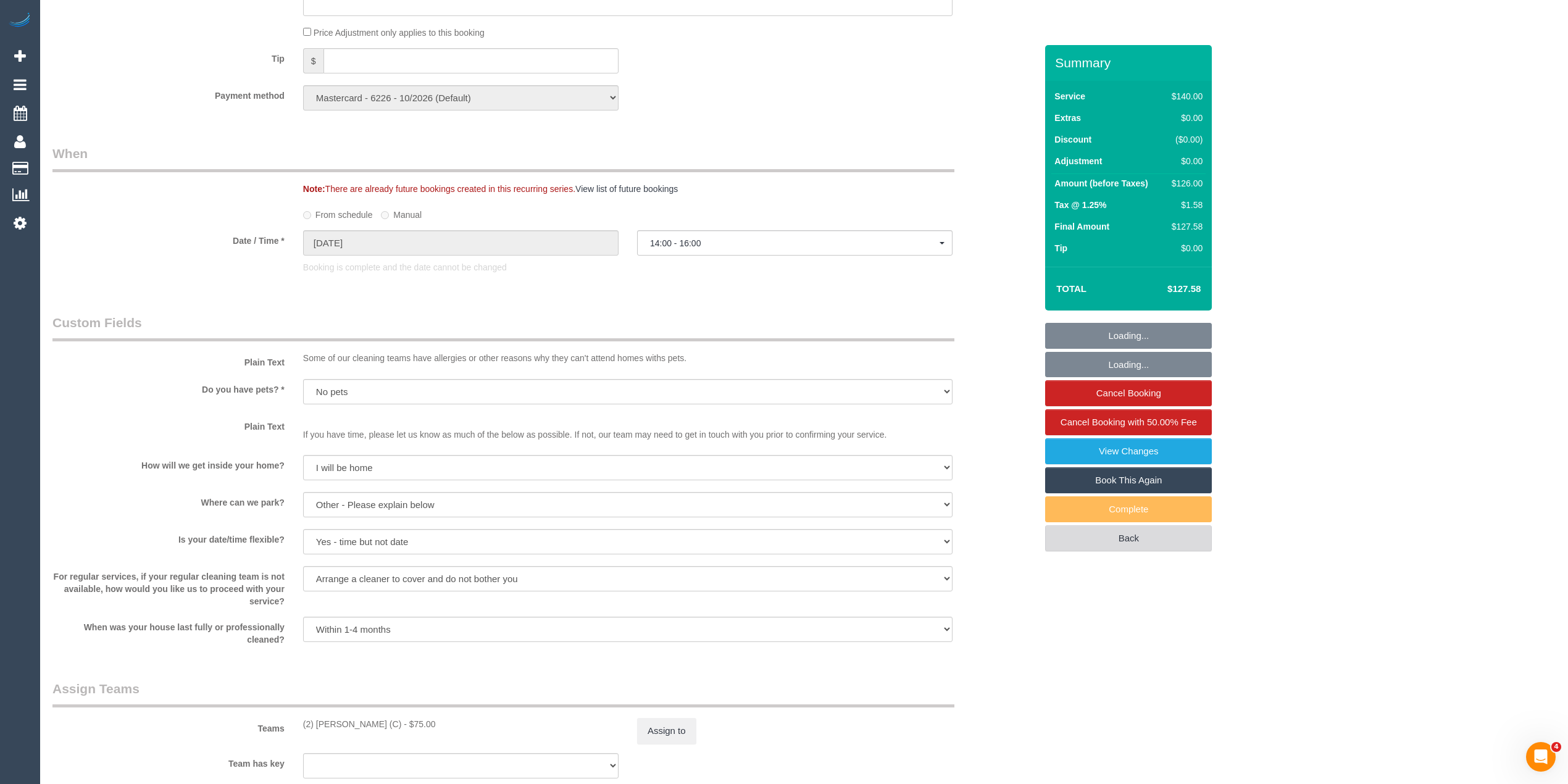
select select "object:1567"
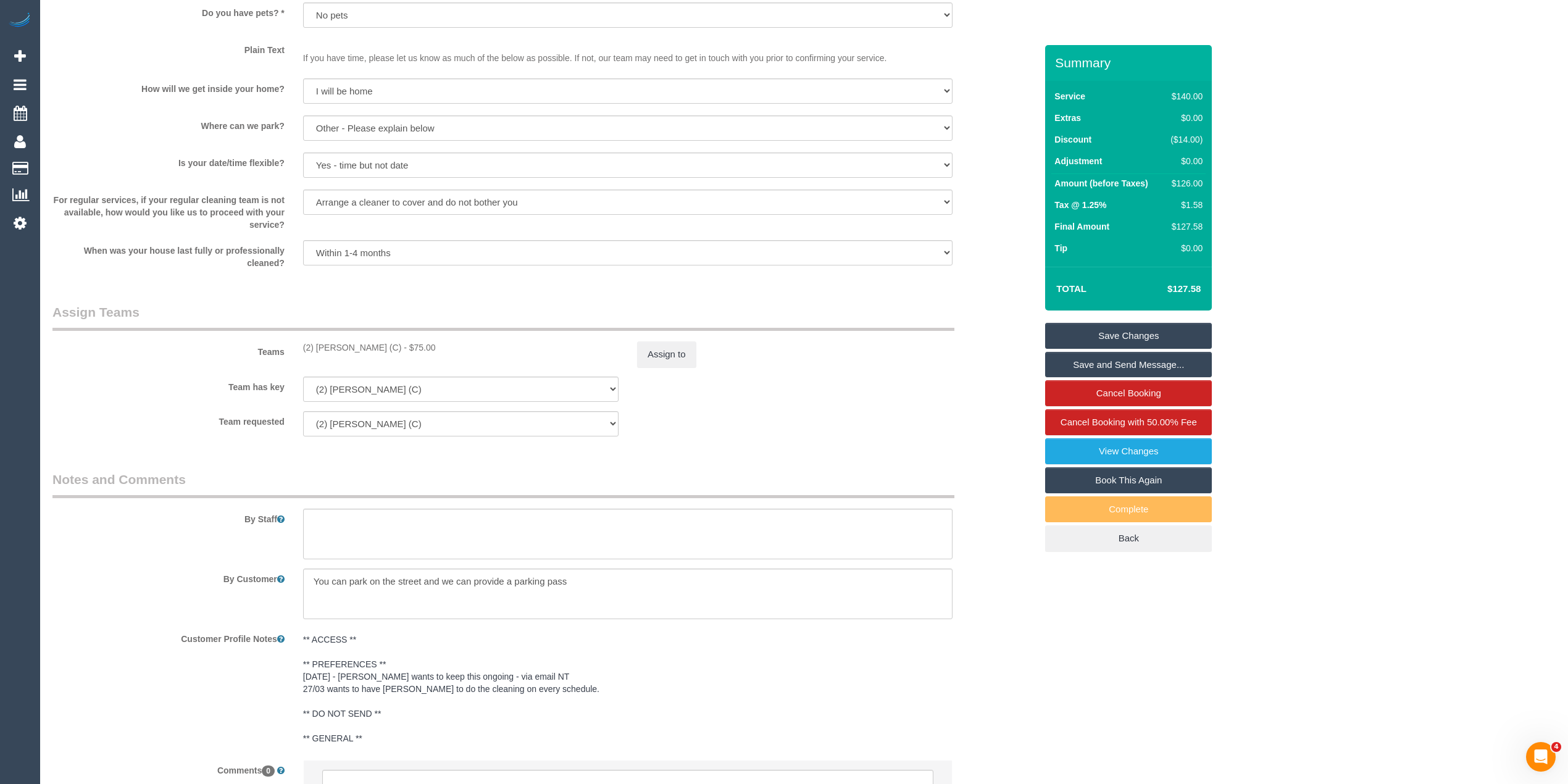
scroll to position [1604, 0]
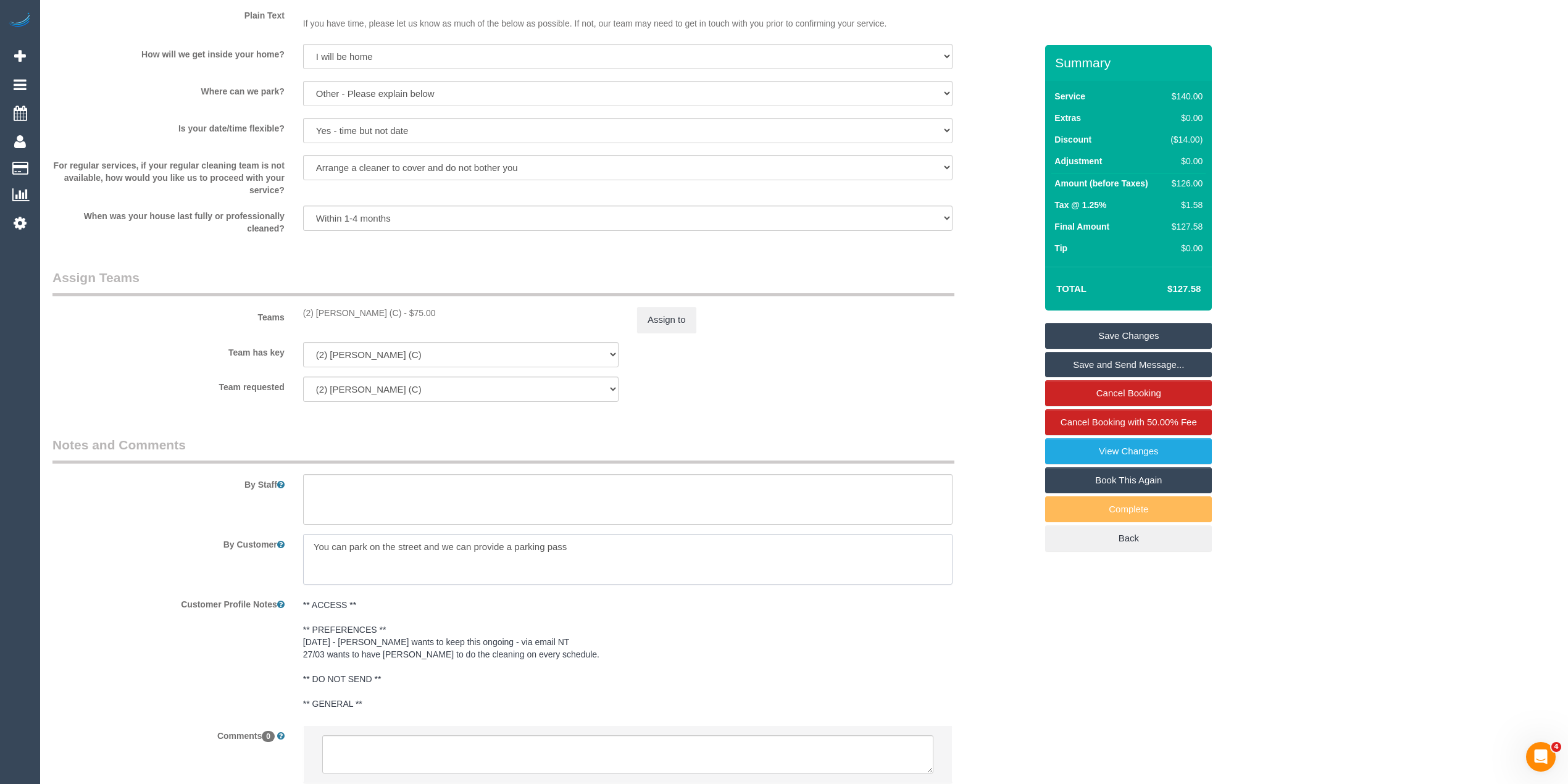
drag, startPoint x: 574, startPoint y: 544, endPoint x: 307, endPoint y: 531, distance: 267.3
click at [307, 531] on sui-booking-comments "By Staff By Customer Customer Profile Notes ** ACCESS ** ** PREFERENCES ** 18/0…" at bounding box center [544, 616] width 983 height 360
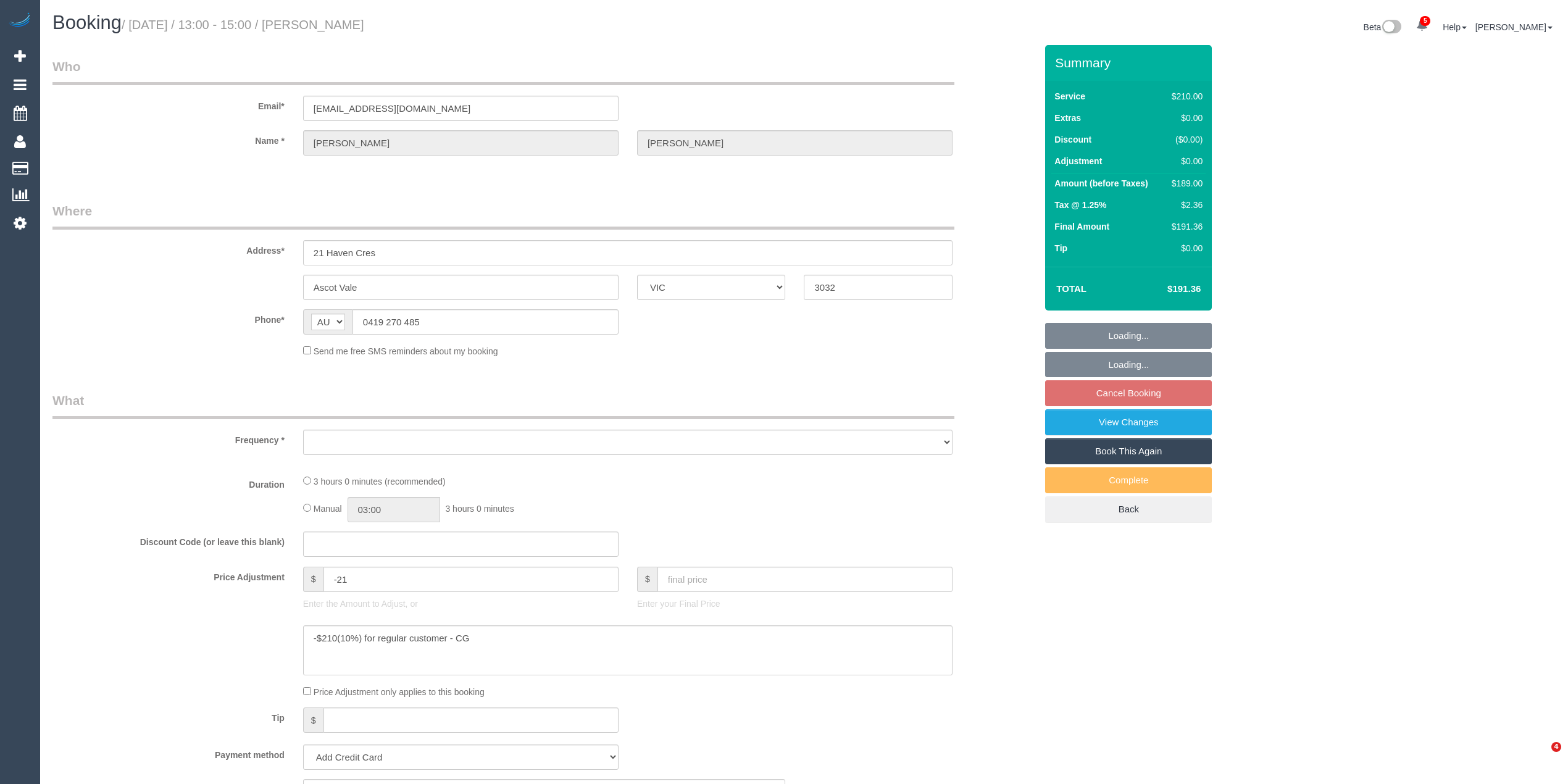
select select "VIC"
select select "object:567"
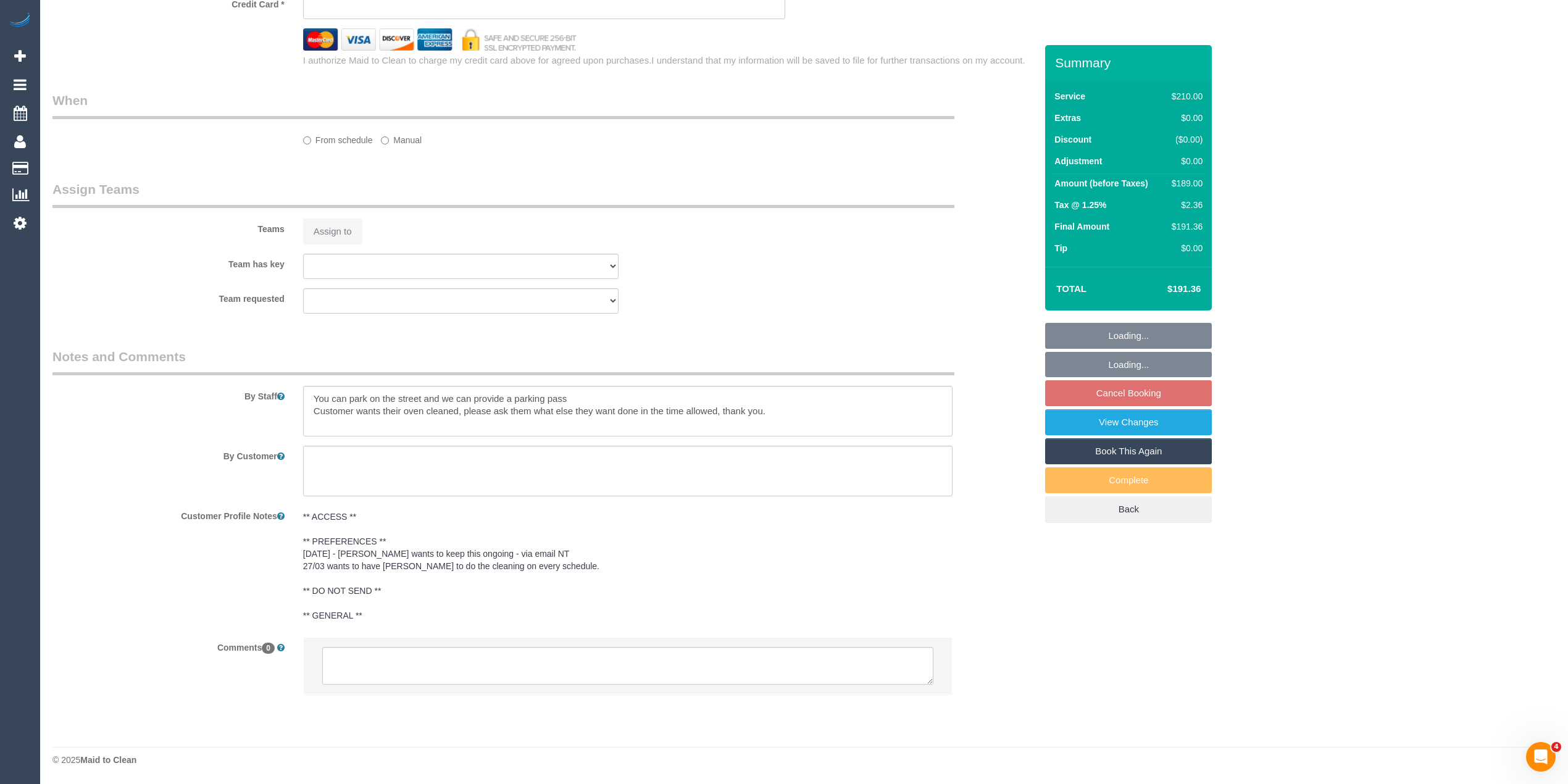
select select "string:stripe-pm_1OxJSC2GScqysDRVh1VYzNhJ"
select select "180"
select select "number:28"
select select "number:14"
select select "number:21"
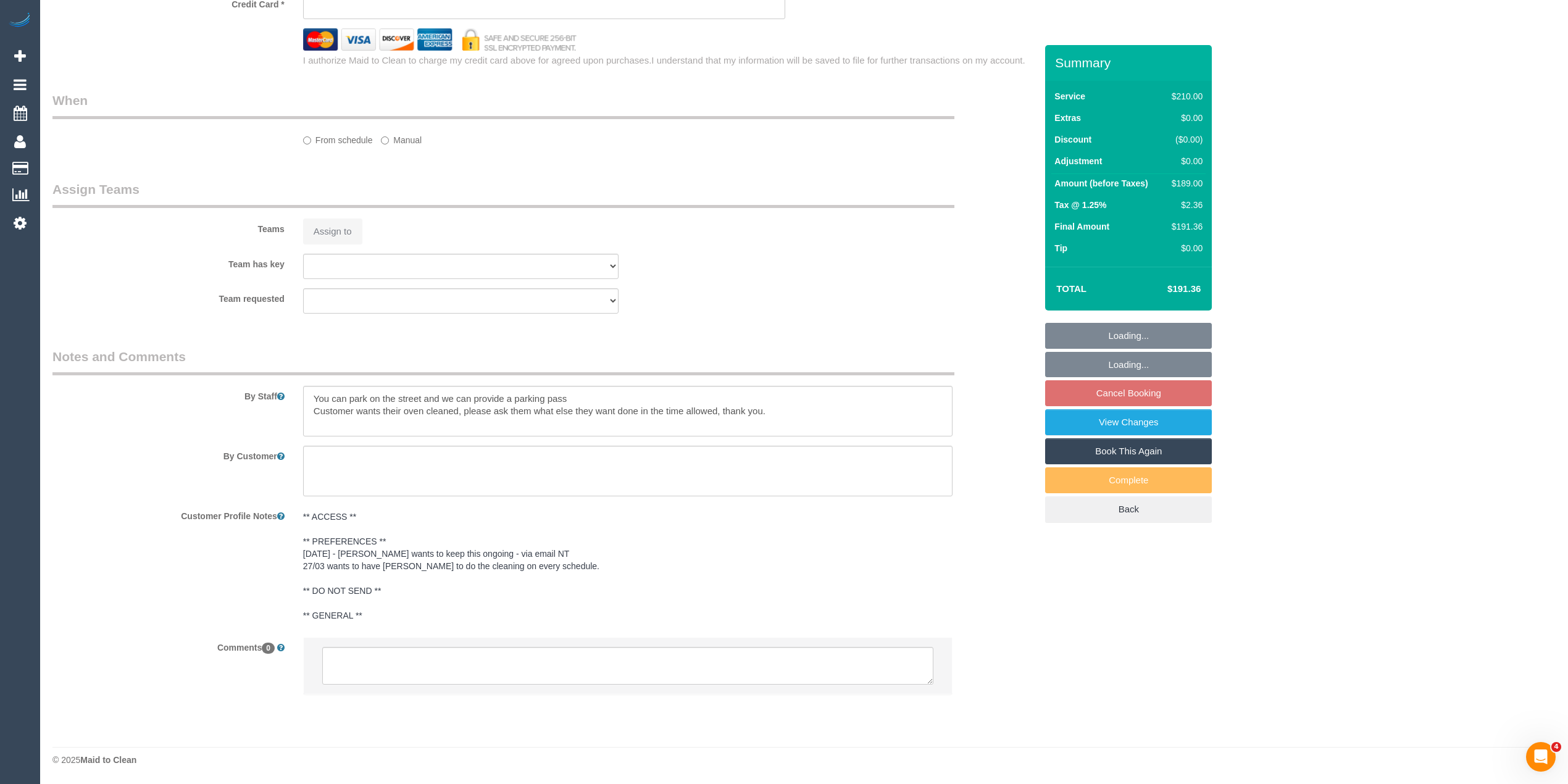
select select "number:24"
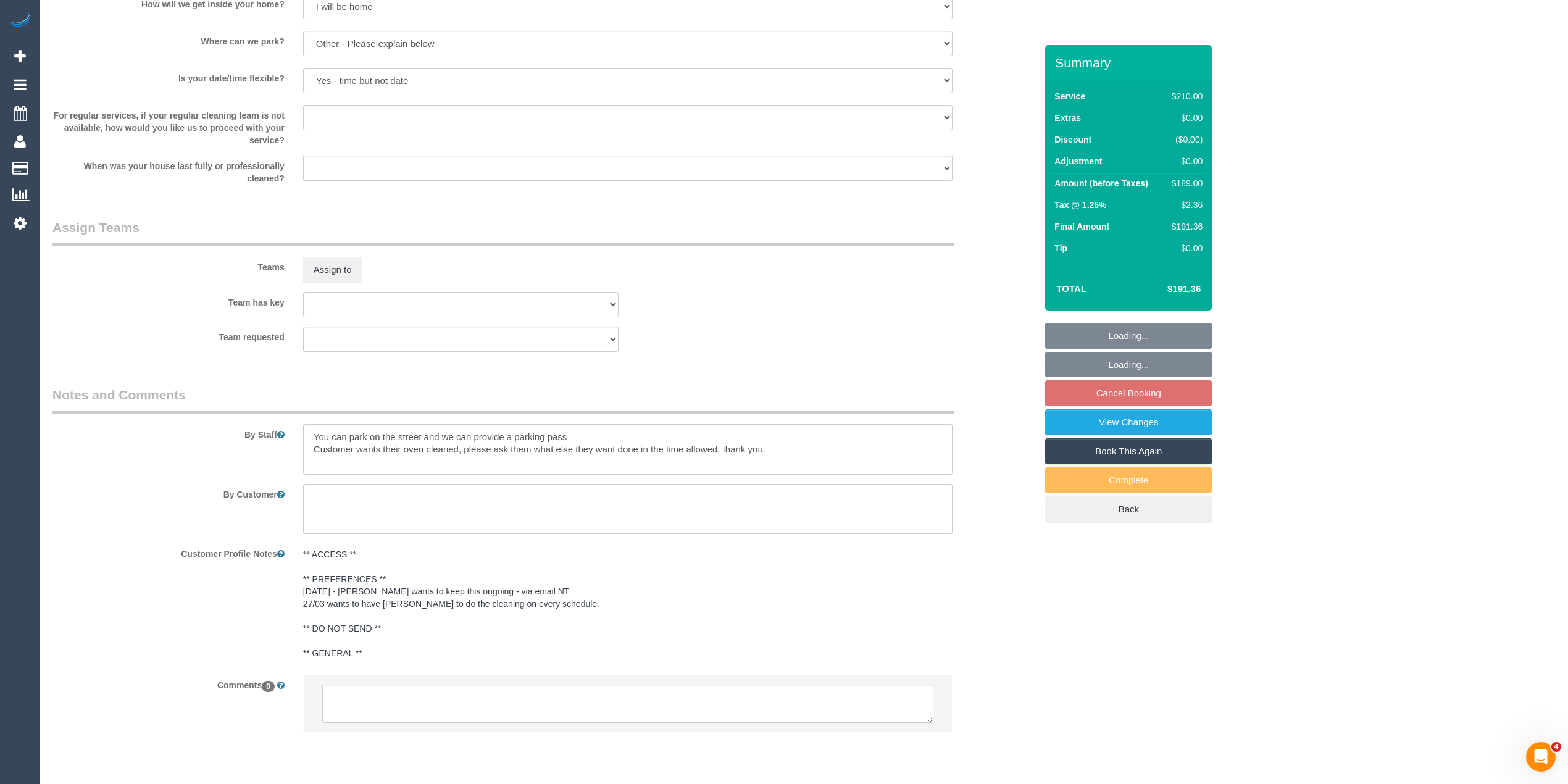
scroll to position [1690, 0]
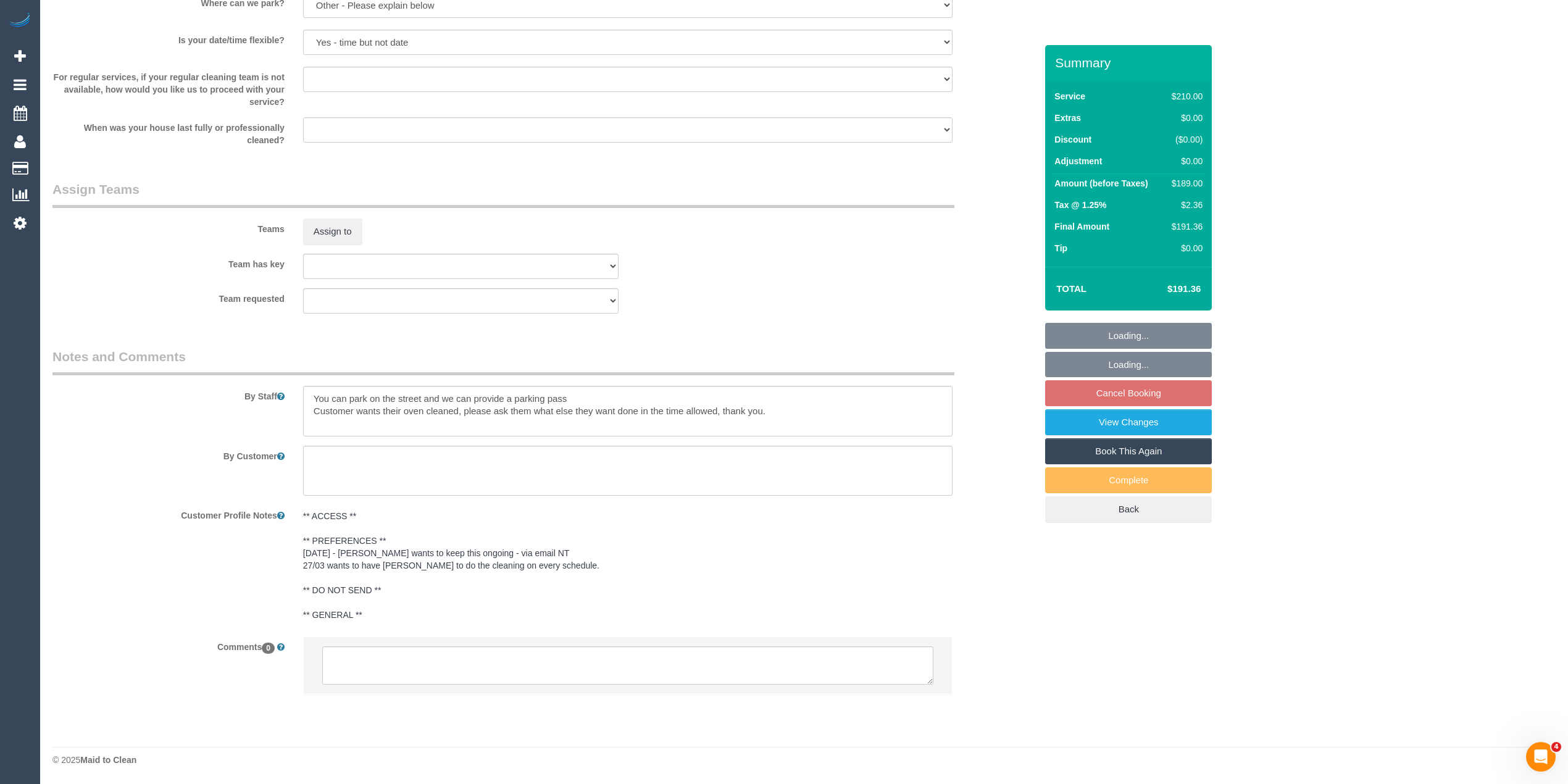
select select "object:1554"
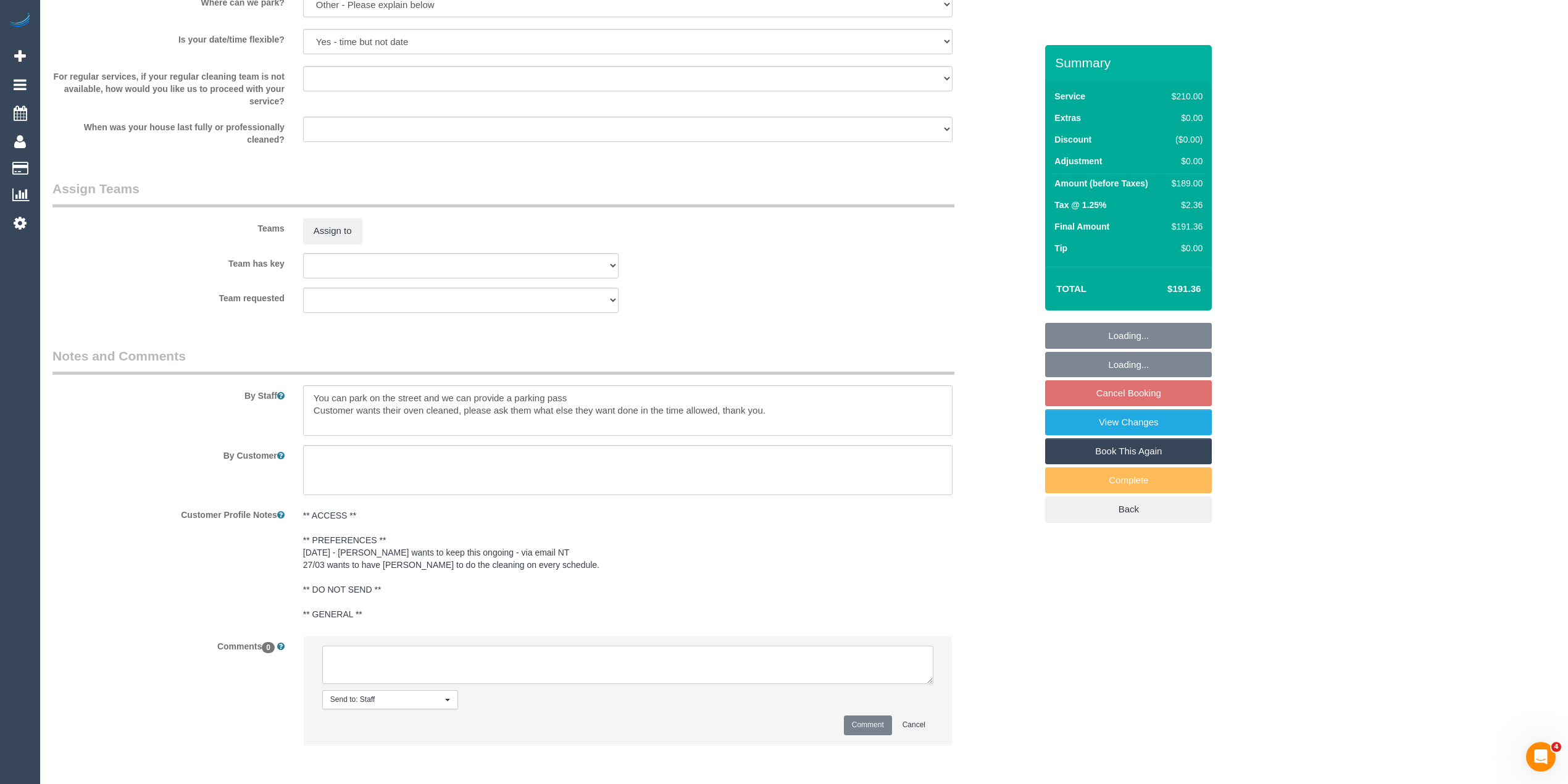
click at [509, 663] on textarea at bounding box center [627, 664] width 611 height 39
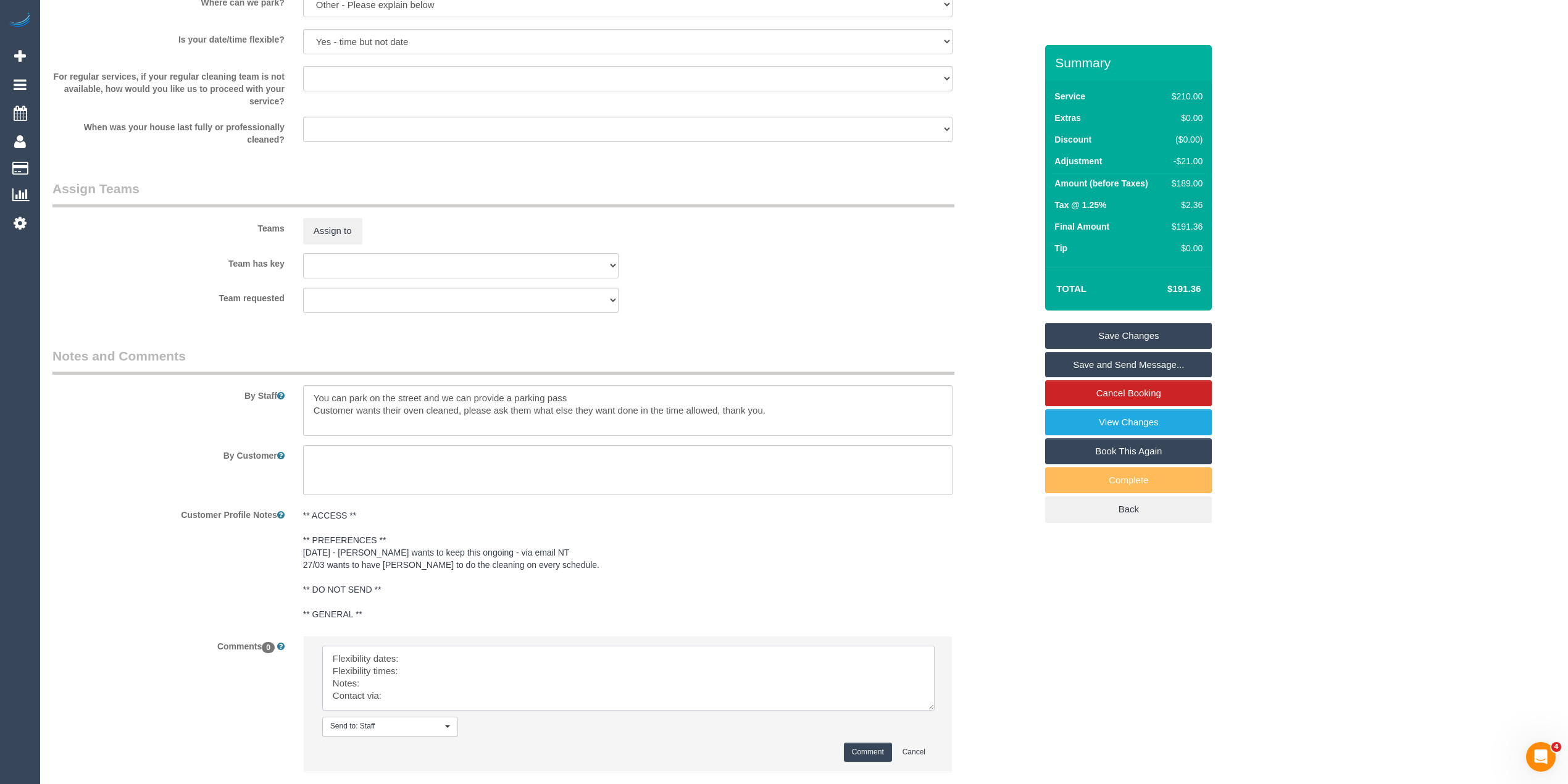
drag, startPoint x: 924, startPoint y: 675, endPoint x: 924, endPoint y: 723, distance: 48.0
click at [924, 711] on textarea at bounding box center [628, 678] width 612 height 64
click at [423, 657] on textarea at bounding box center [628, 688] width 612 height 85
click at [432, 668] on textarea at bounding box center [628, 688] width 612 height 85
click at [385, 686] on textarea at bounding box center [628, 688] width 612 height 85
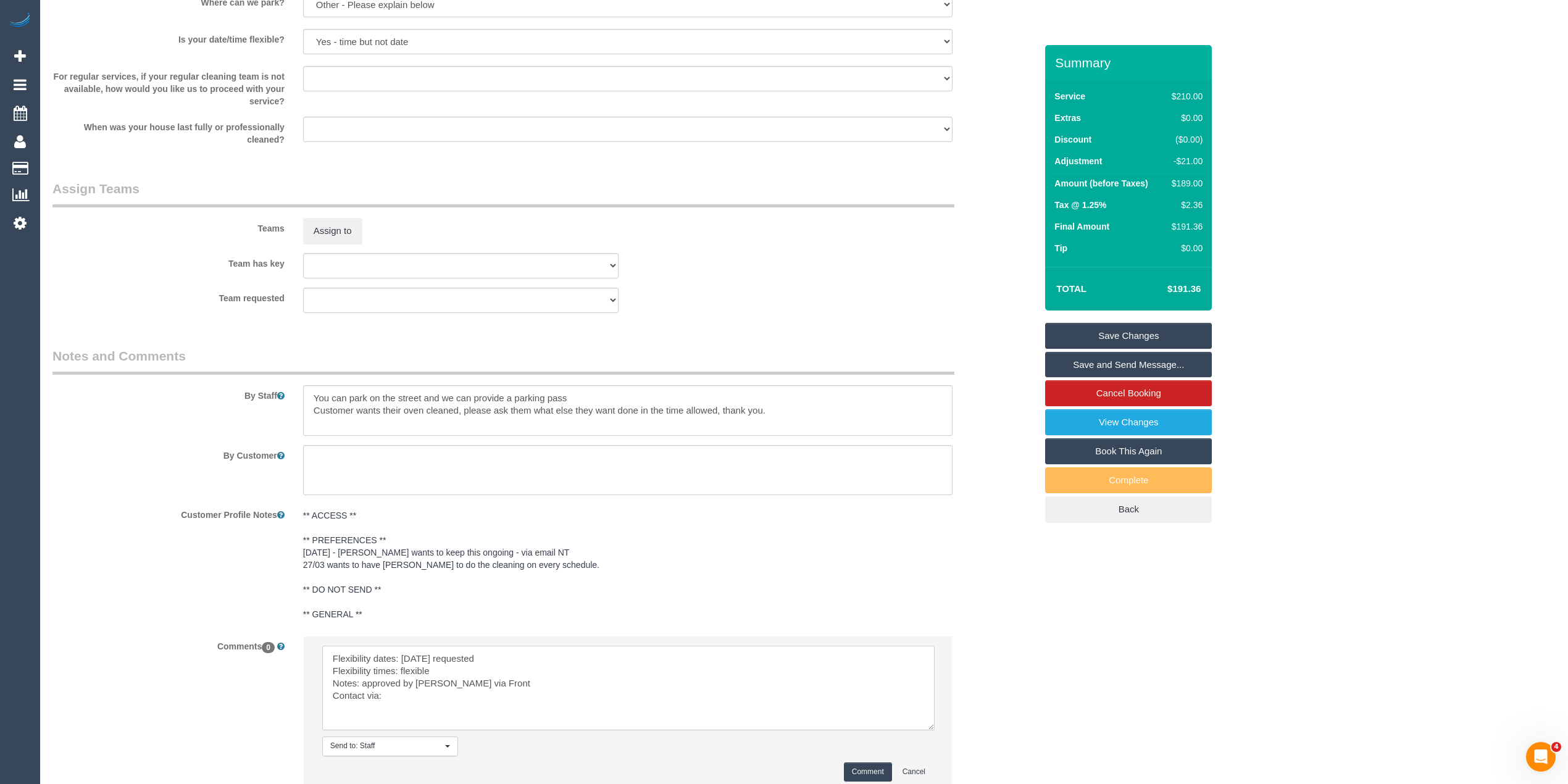
click at [395, 700] on textarea at bounding box center [628, 688] width 612 height 85
type textarea "Flexibility dates: Thursday requested Flexibility times: flexible Notes: approv…"
click at [877, 779] on button "Comment" at bounding box center [867, 772] width 48 height 19
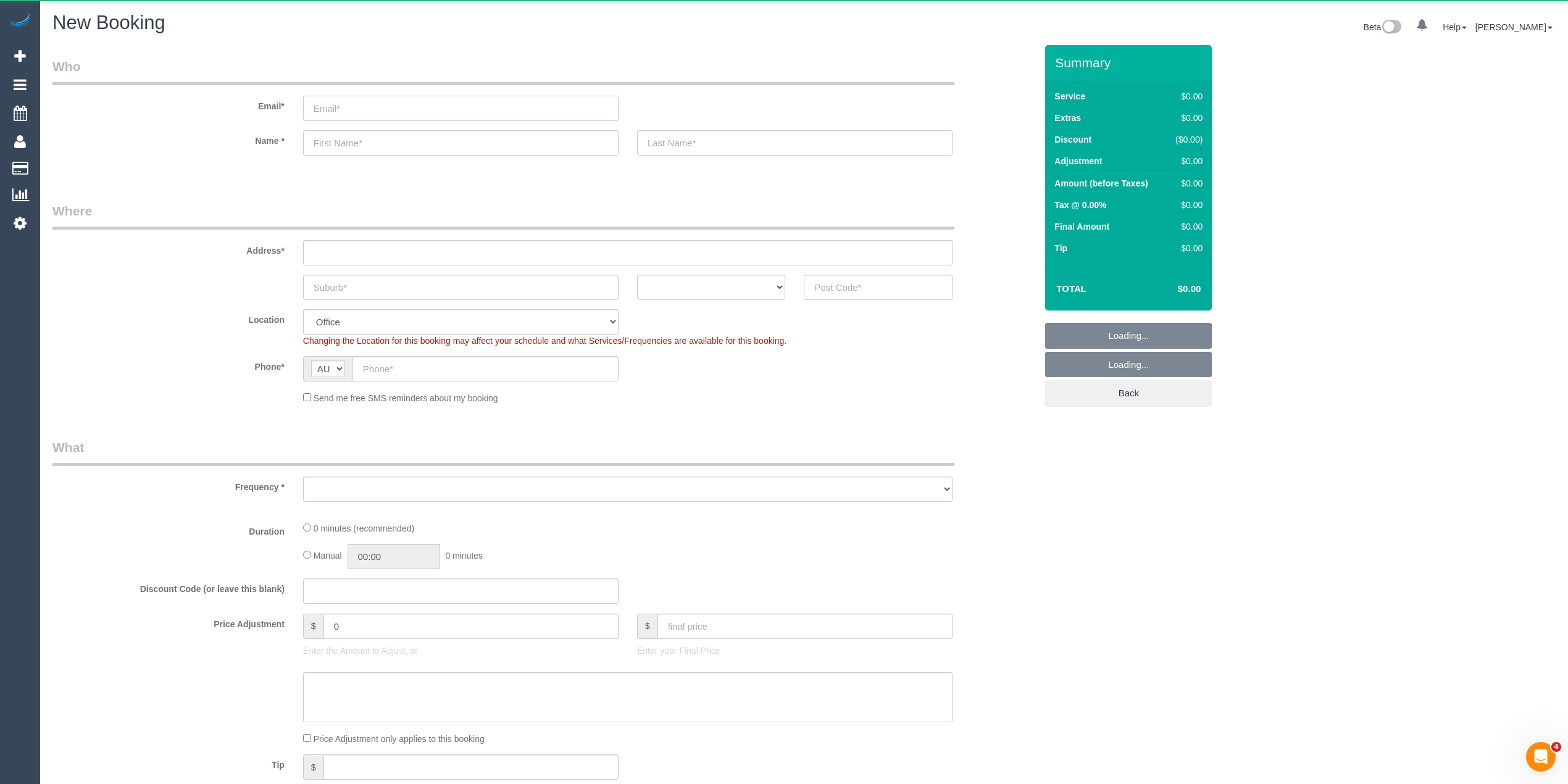
click at [395, 106] on input "email" at bounding box center [461, 109] width 315 height 25
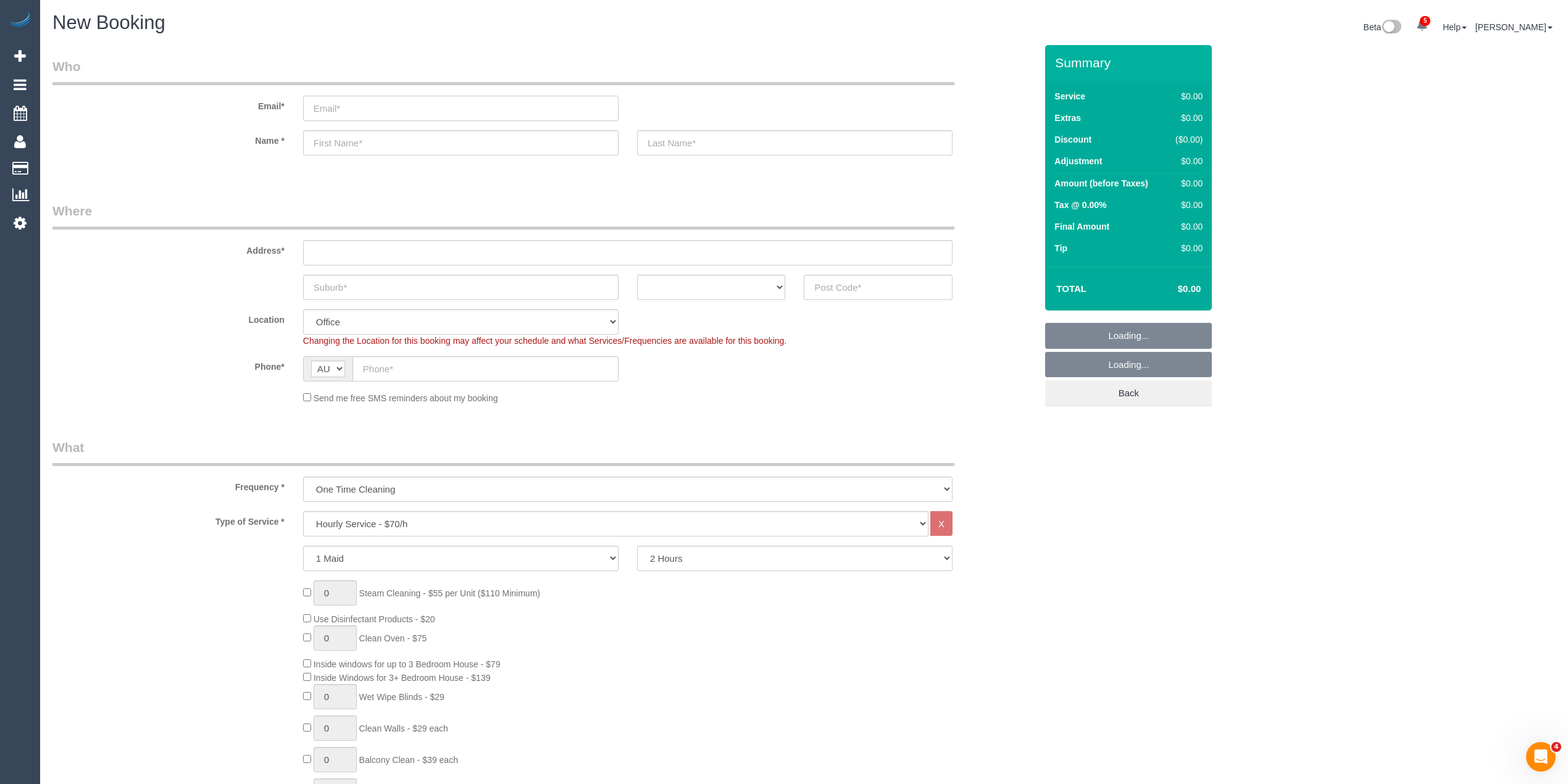
select select "object:2114"
click at [329, 97] on input "email" at bounding box center [461, 109] width 315 height 25
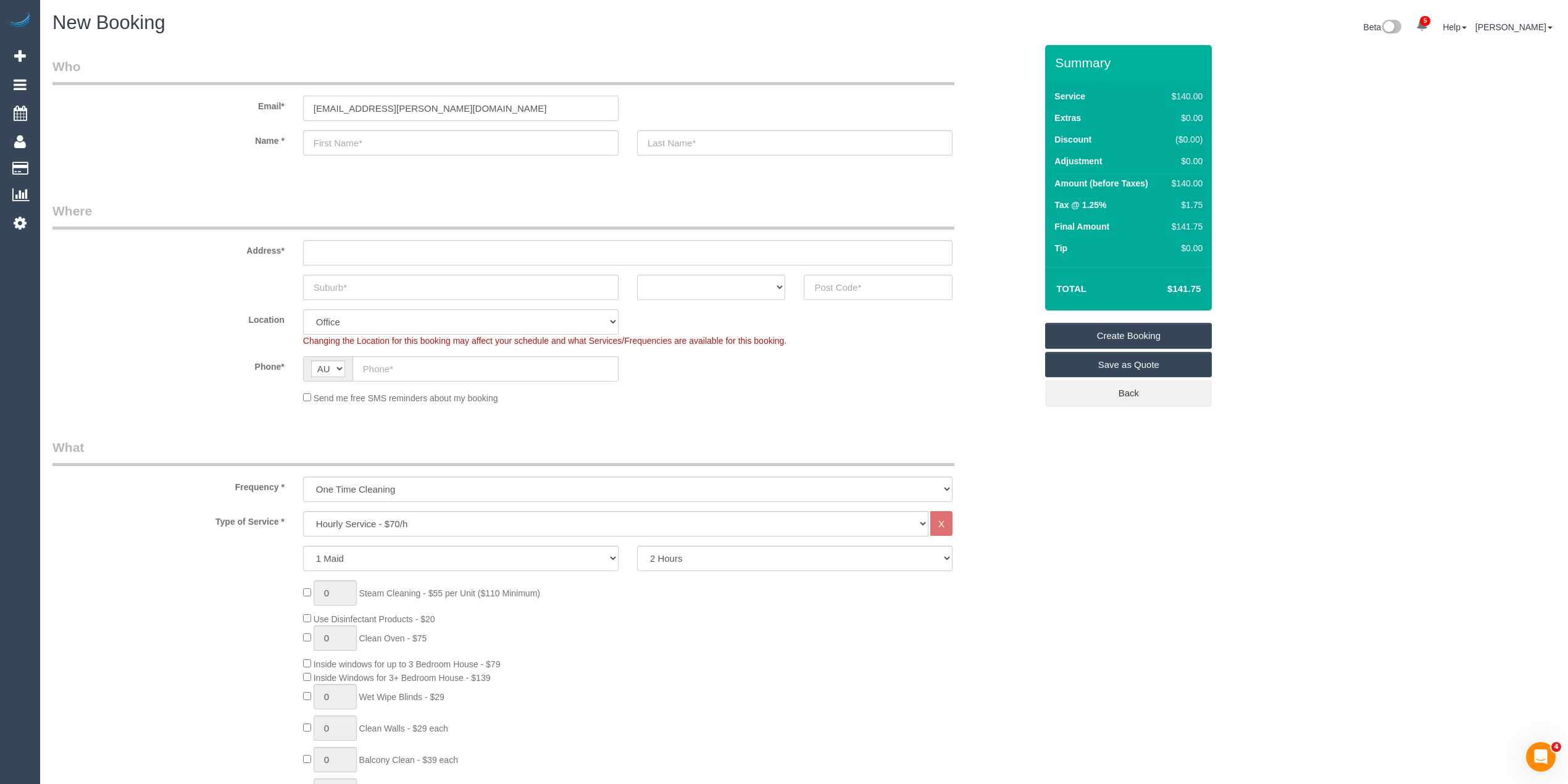
type input "[EMAIL_ADDRESS][PERSON_NAME][DOMAIN_NAME]"
click at [354, 136] on input "text" at bounding box center [461, 143] width 315 height 25
type input "[PERSON_NAME]"
click at [737, 146] on input "text" at bounding box center [794, 143] width 315 height 25
type input "[PERSON_NAME]"
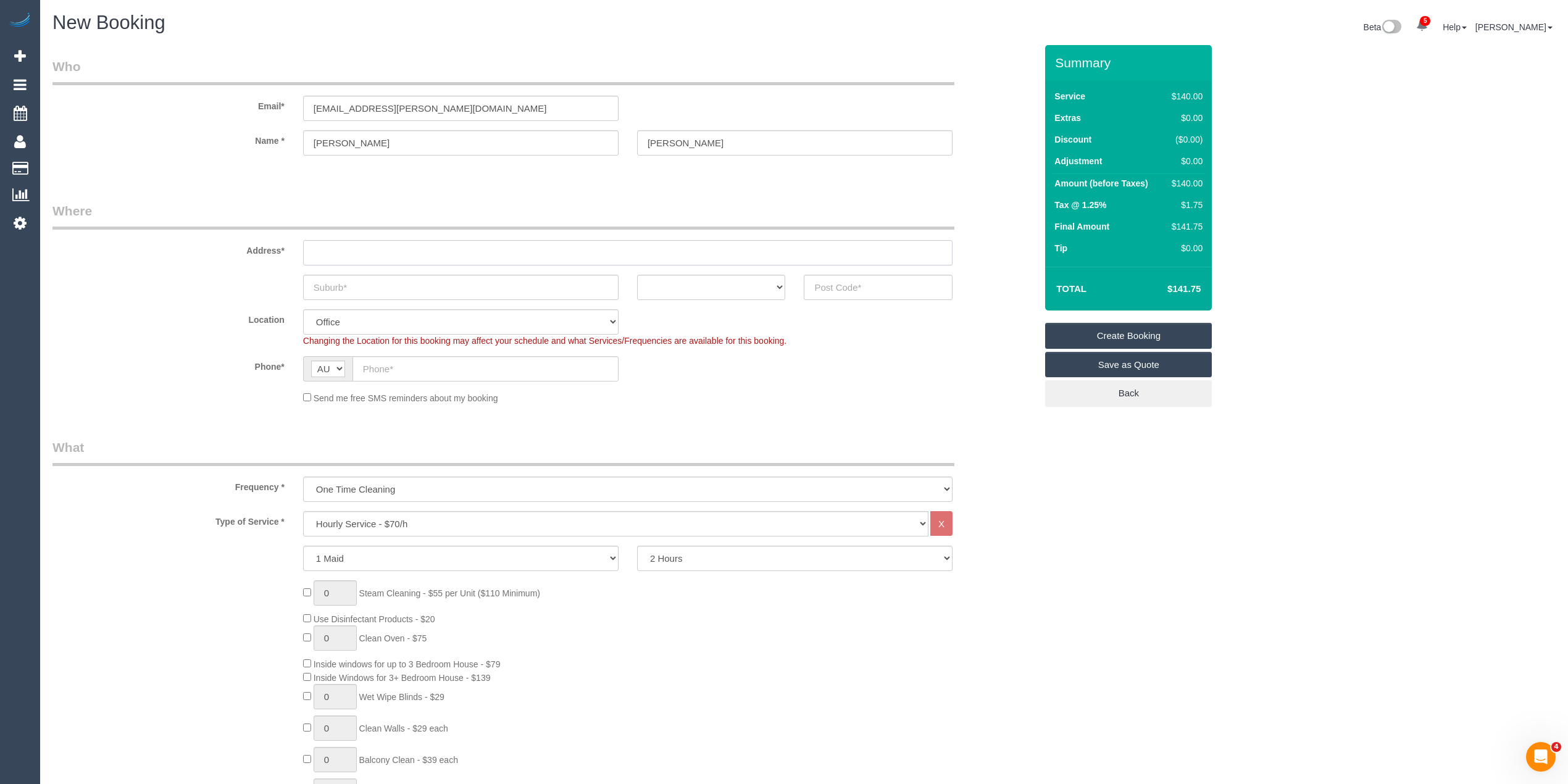
click at [318, 257] on input "text" at bounding box center [628, 252] width 649 height 25
type input "[STREET_ADDRESS][PERSON_NAME]"
click at [413, 289] on input "text" at bounding box center [461, 287] width 315 height 25
type input "Thornbury"
click at [626, 278] on div "Thornbury" at bounding box center [461, 287] width 334 height 25
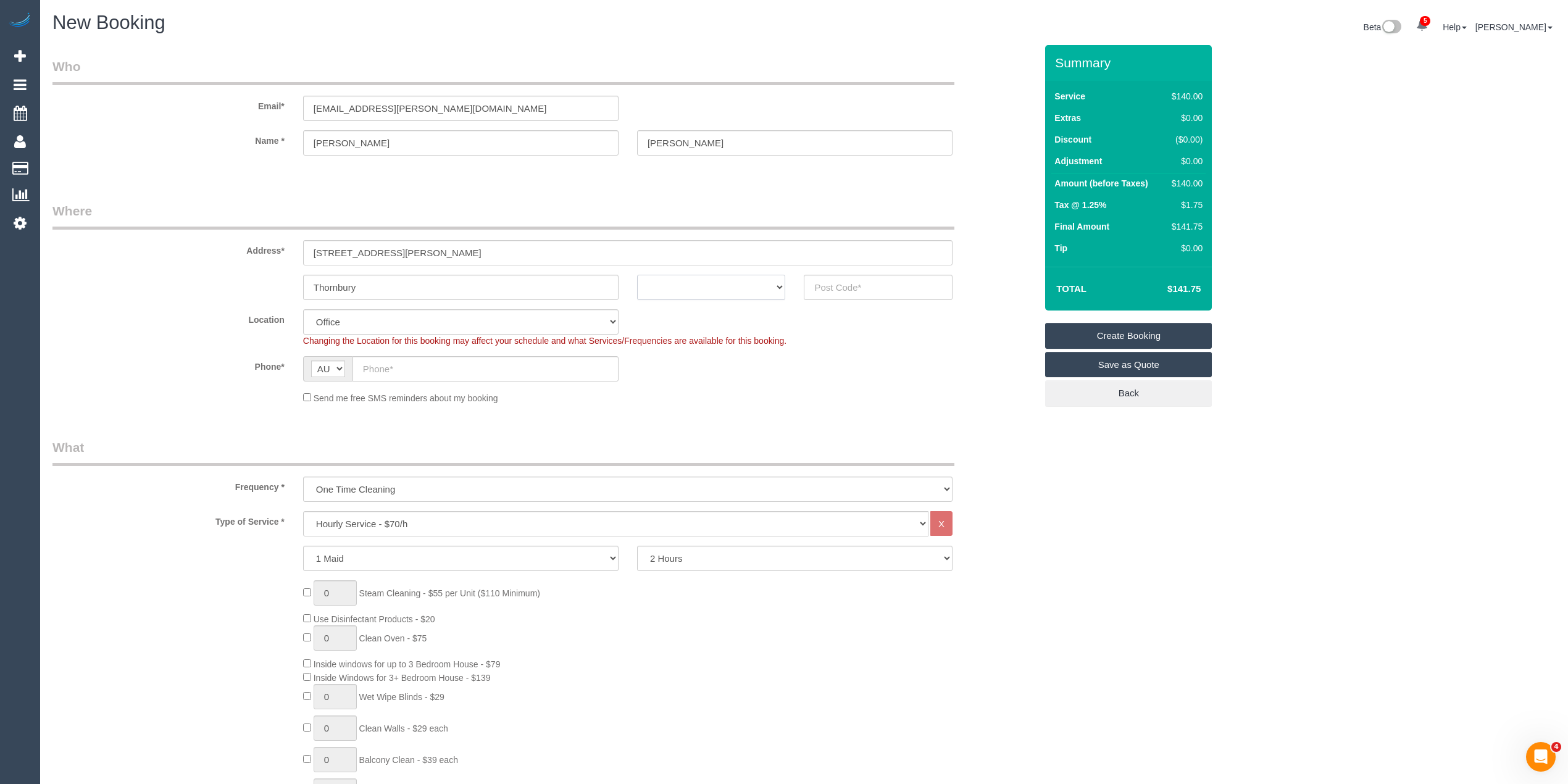
drag, startPoint x: 655, startPoint y: 278, endPoint x: 660, endPoint y: 284, distance: 7.8
click at [657, 278] on select "ACT [GEOGRAPHIC_DATA] NT [GEOGRAPHIC_DATA] SA TAS [GEOGRAPHIC_DATA] [GEOGRAPHIC…" at bounding box center [711, 287] width 149 height 25
select select "VIC"
click at [637, 274] on select "ACT [GEOGRAPHIC_DATA] NT [GEOGRAPHIC_DATA] SA TAS [GEOGRAPHIC_DATA] [GEOGRAPHIC…" at bounding box center [711, 287] width 149 height 25
click at [833, 290] on input "text" at bounding box center [877, 287] width 149 height 25
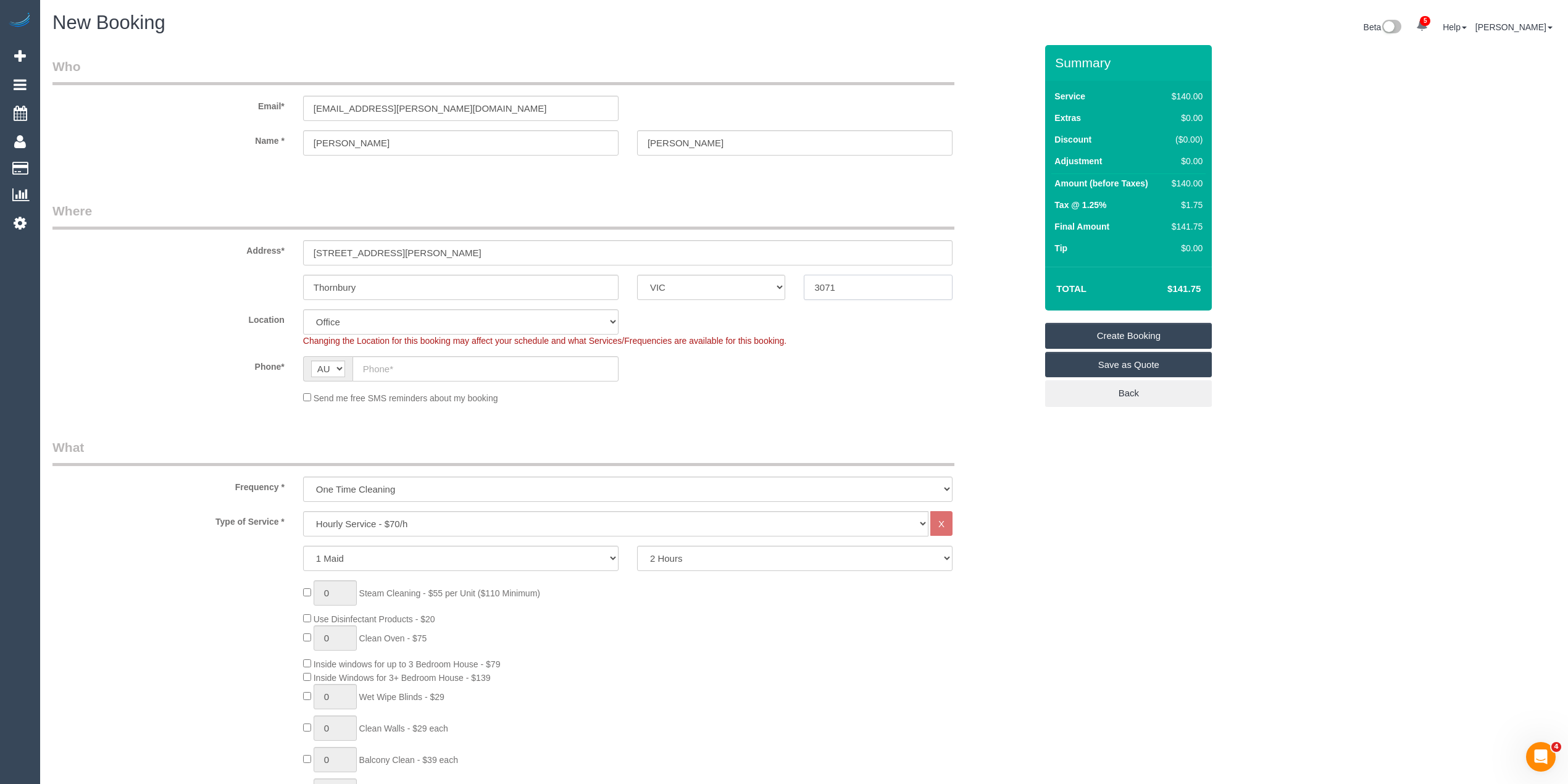
type input "3071"
select select "47"
select select "object:2121"
click at [406, 366] on input "text" at bounding box center [485, 369] width 266 height 25
paste input "61 438 534 769"
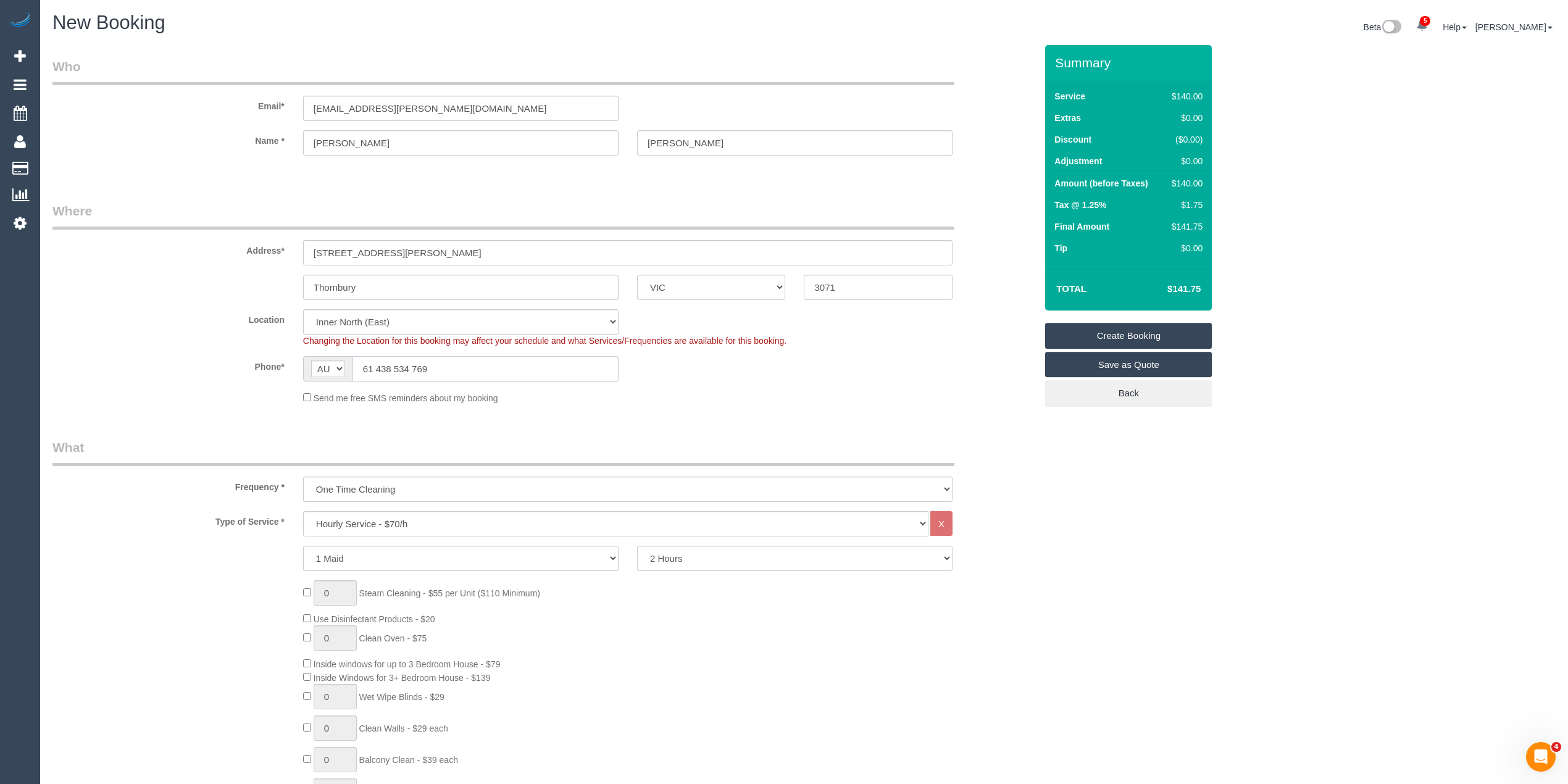
drag, startPoint x: 378, startPoint y: 363, endPoint x: 339, endPoint y: 366, distance: 39.1
click at [339, 366] on div "AF AL DZ AD AO AI AQ AG AR AM AW AU AT AZ BS BH BD BB BY BE BZ BJ BM BT BO BA B…" at bounding box center [461, 369] width 315 height 25
type input "0438 534 769"
click at [355, 465] on legend "What" at bounding box center [503, 452] width 902 height 28
click at [372, 487] on select "One Time Cleaning Weekly - 10% Off - 10.00% (0% for the First Booking) Fortnigh…" at bounding box center [628, 489] width 649 height 25
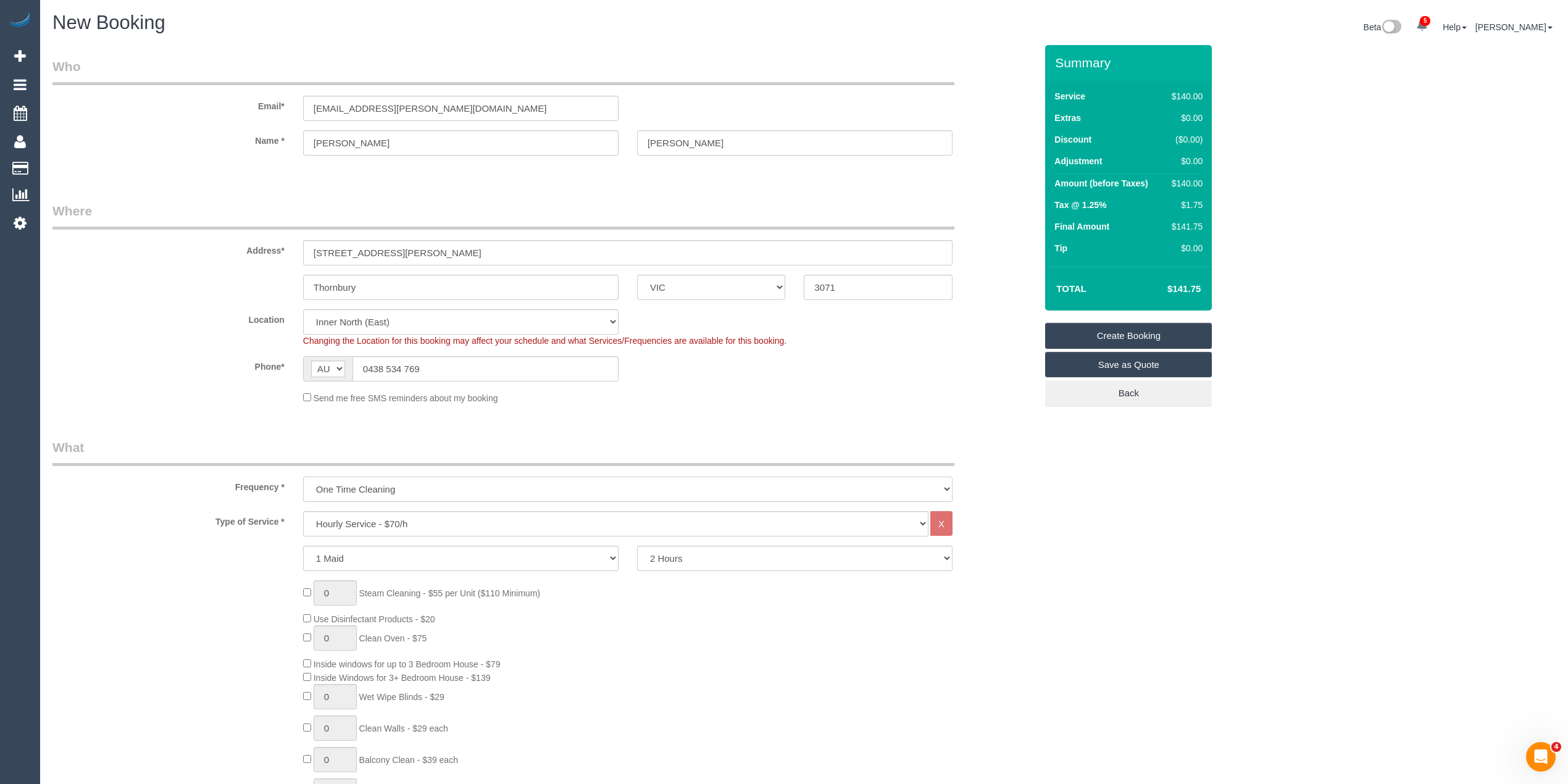
select select "object:2124"
click at [303, 477] on select "One Time Cleaning Weekly - 10% Off - 10.00% (0% for the First Booking) Fortnigh…" at bounding box center [628, 489] width 649 height 25
click at [677, 561] on select "2 Hours 2.5 Hours 3 Hours 3.5 Hours 4 Hours 4.5 Hours 5 Hours 5.5 Hours 6 Hours…" at bounding box center [794, 558] width 315 height 25
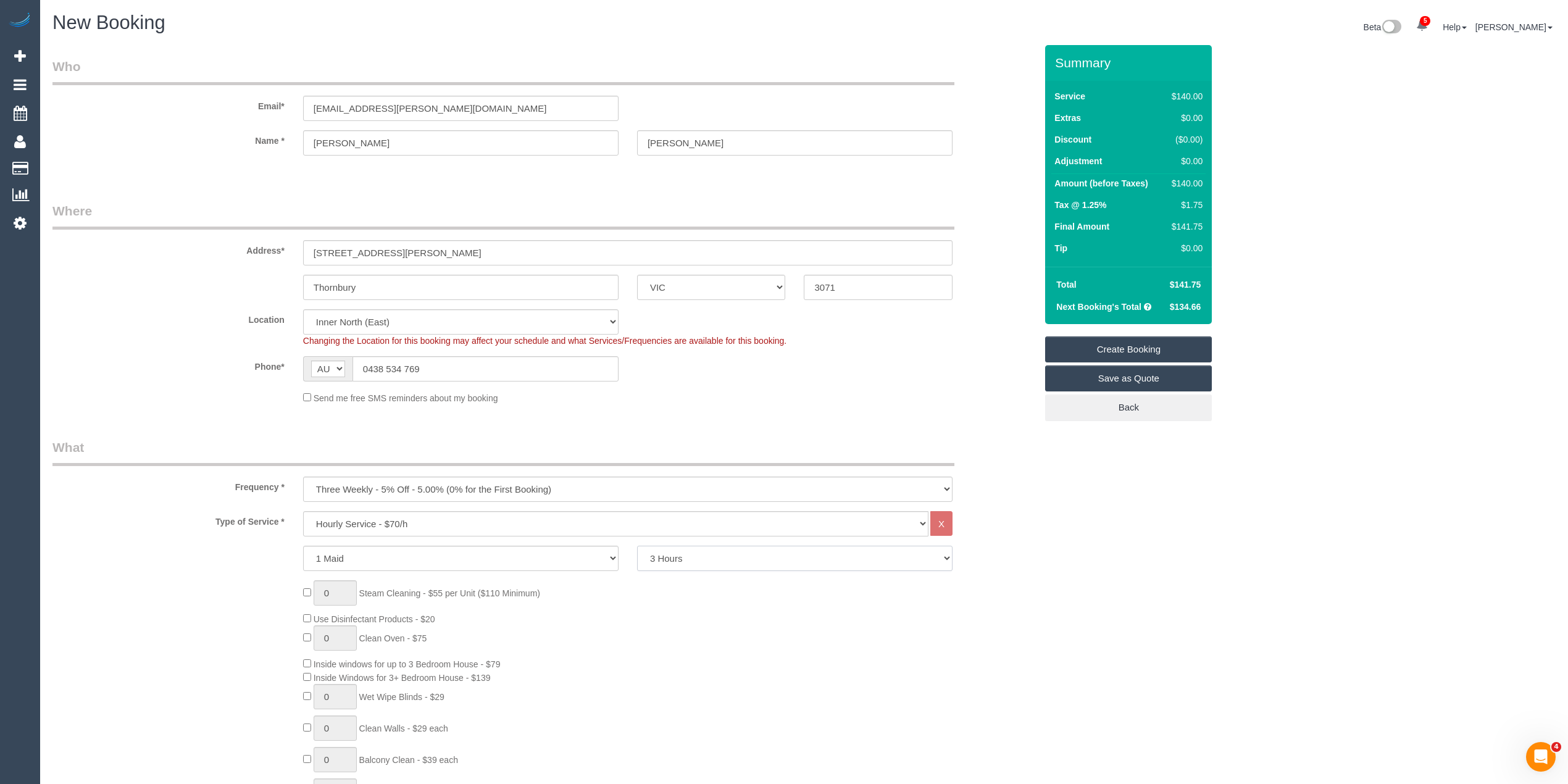
click at [637, 546] on select "2 Hours 2.5 Hours 3 Hours 3.5 Hours 4 Hours 4.5 Hours 5 Hours 5.5 Hours 6 Hours…" at bounding box center [794, 558] width 315 height 25
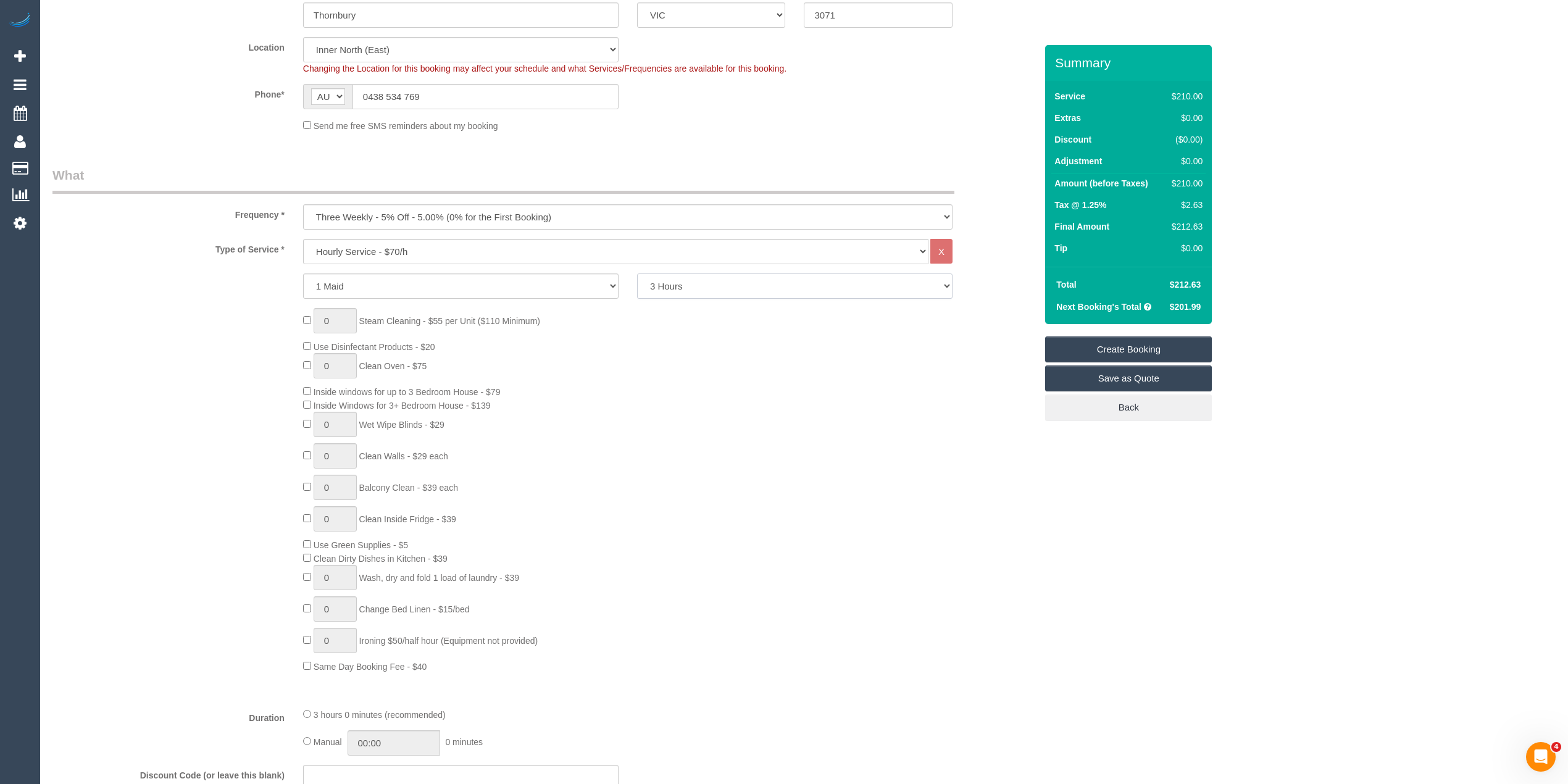
scroll to position [137, 0]
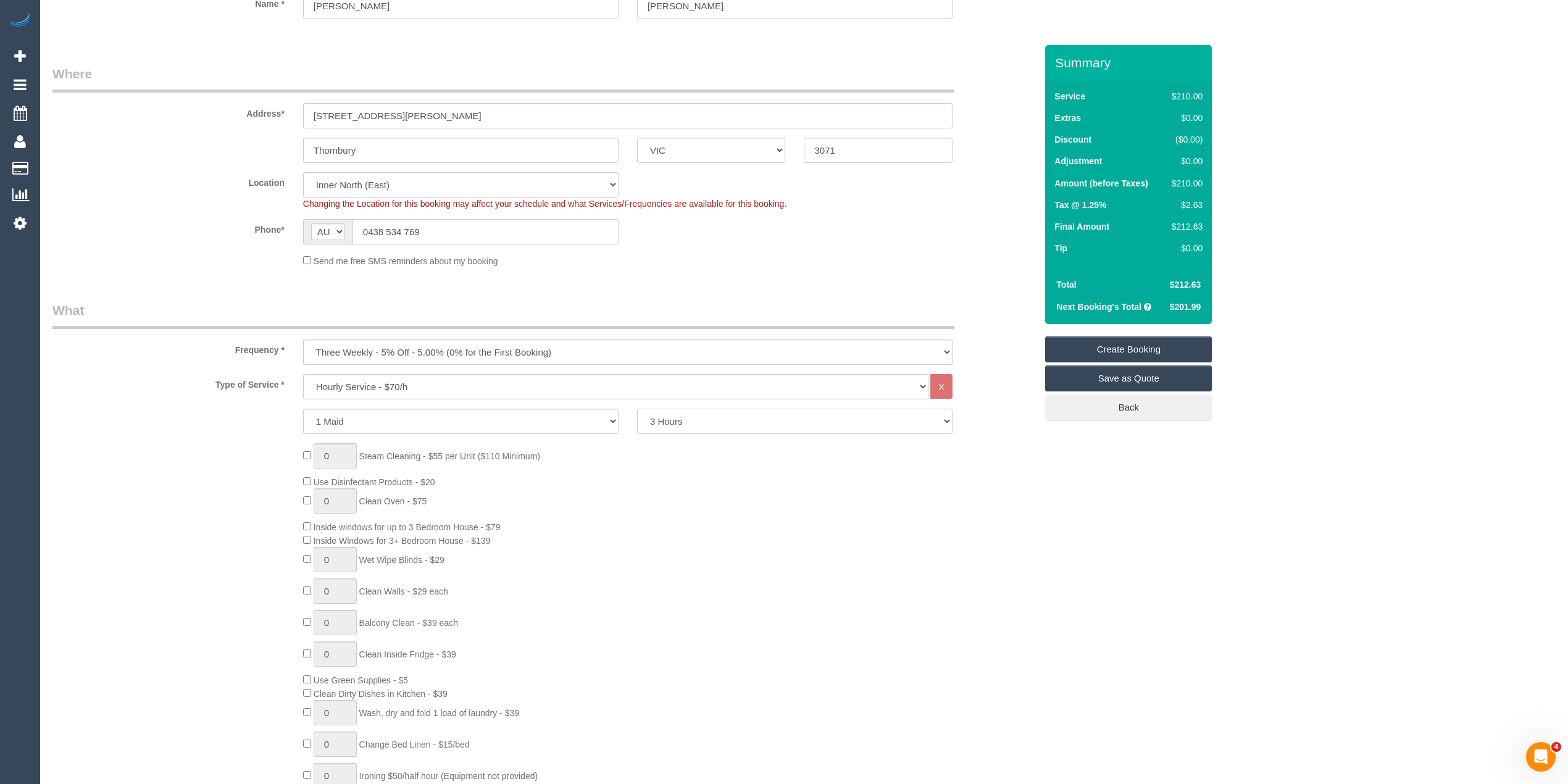
click at [680, 416] on select "2 Hours 2.5 Hours 3 Hours 3.5 Hours 4 Hours 4.5 Hours 5 Hours 5.5 Hours 6 Hours…" at bounding box center [794, 421] width 315 height 25
select select "120"
click at [637, 409] on select "2 Hours 2.5 Hours 3 Hours 3.5 Hours 4 Hours 4.5 Hours 5 Hours 5.5 Hours 6 Hours…" at bounding box center [794, 421] width 315 height 25
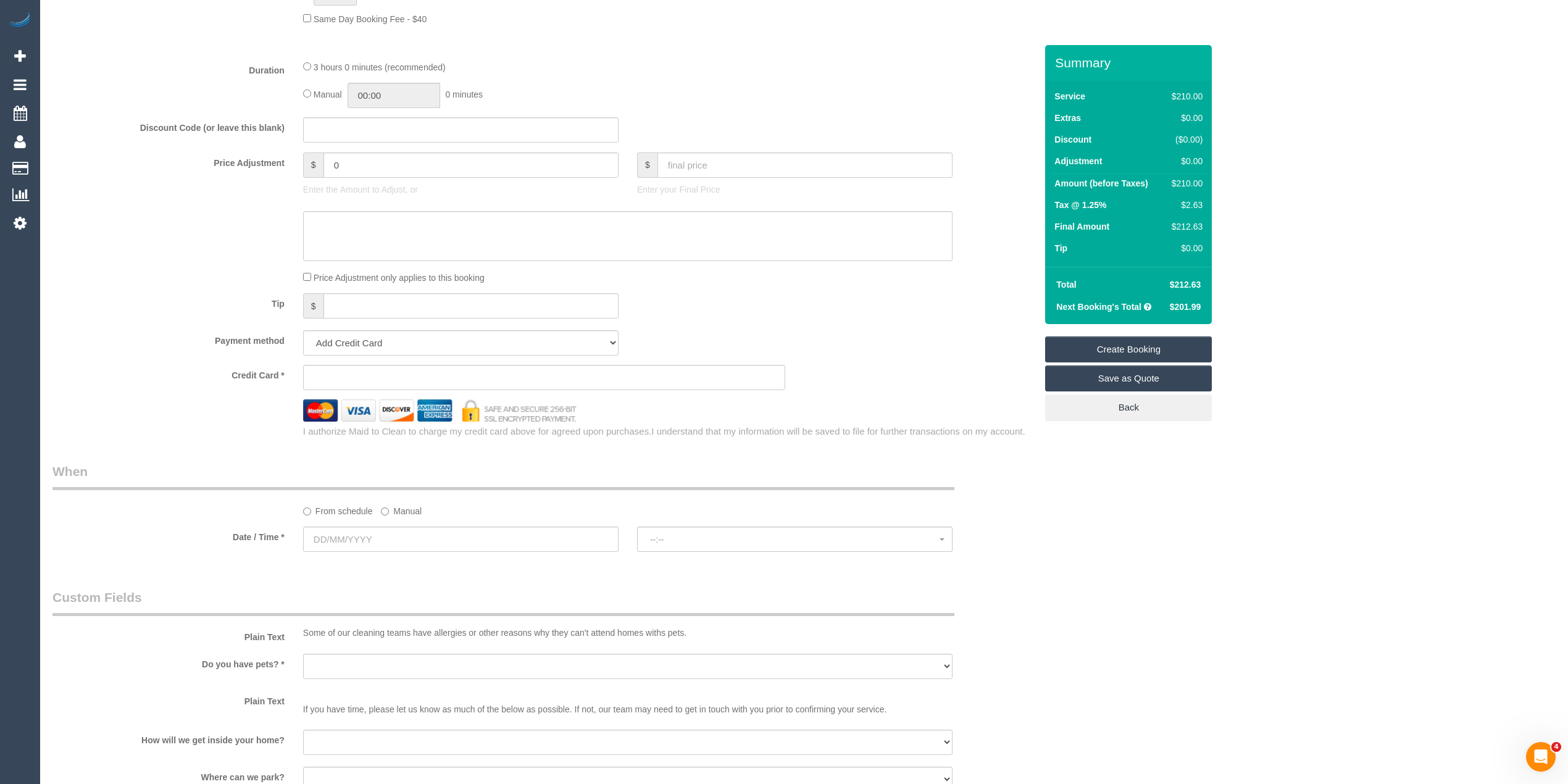
scroll to position [961, 0]
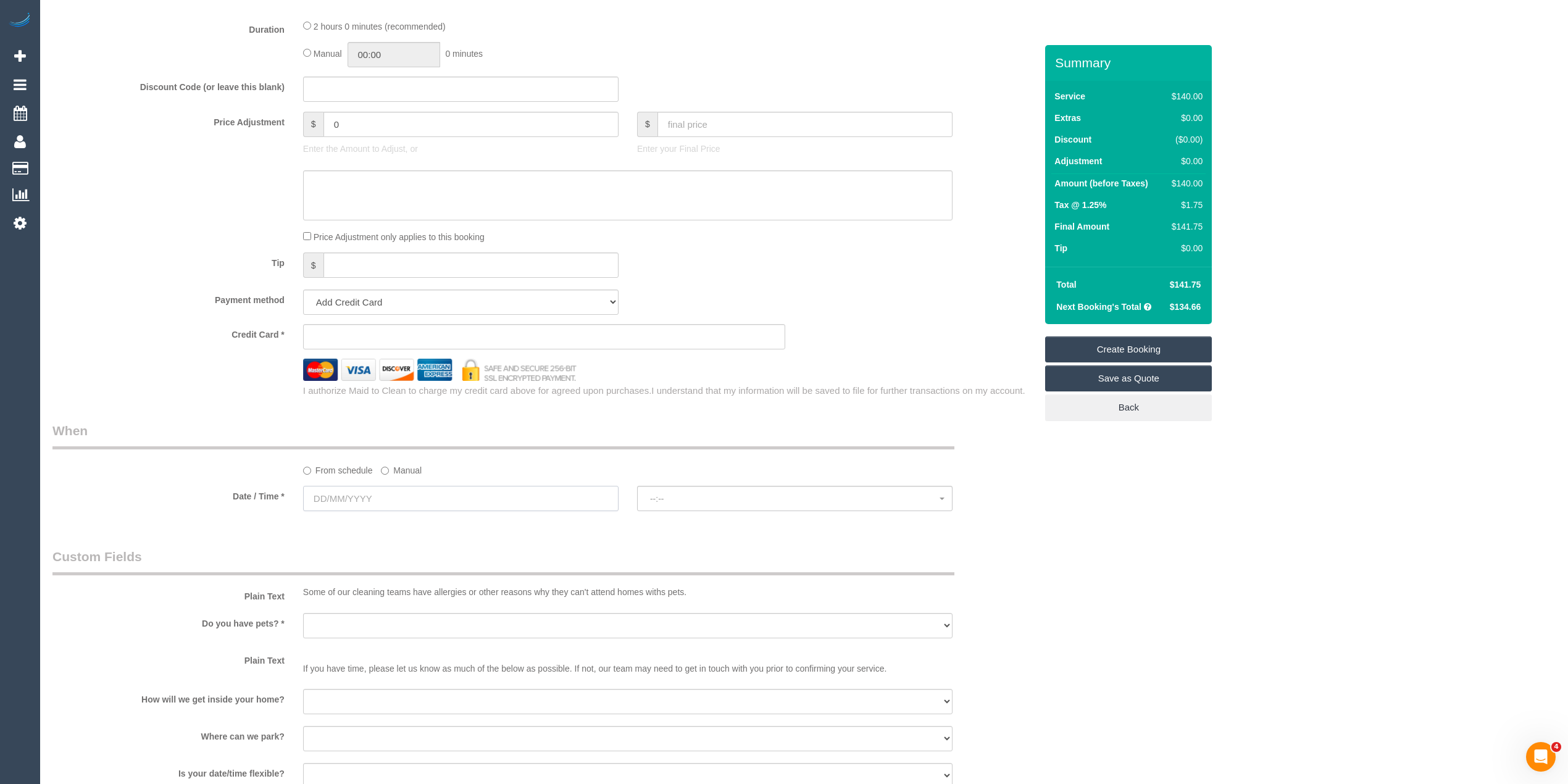
click at [369, 494] on input "text" at bounding box center [461, 499] width 315 height 25
click at [457, 522] on span "Next" at bounding box center [452, 524] width 10 height 10
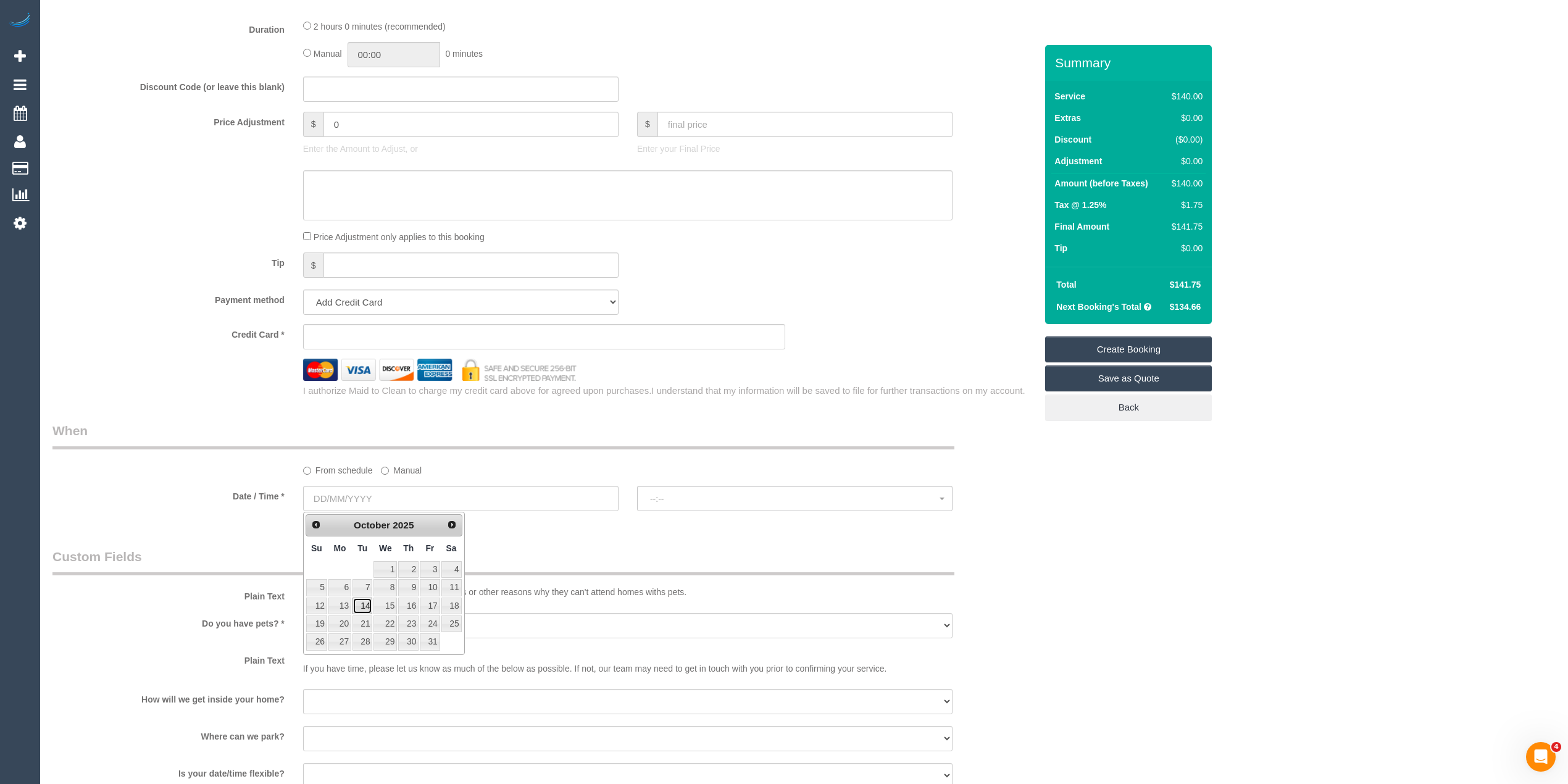
click at [361, 609] on link "14" at bounding box center [362, 605] width 20 height 17
type input "14/10/2025"
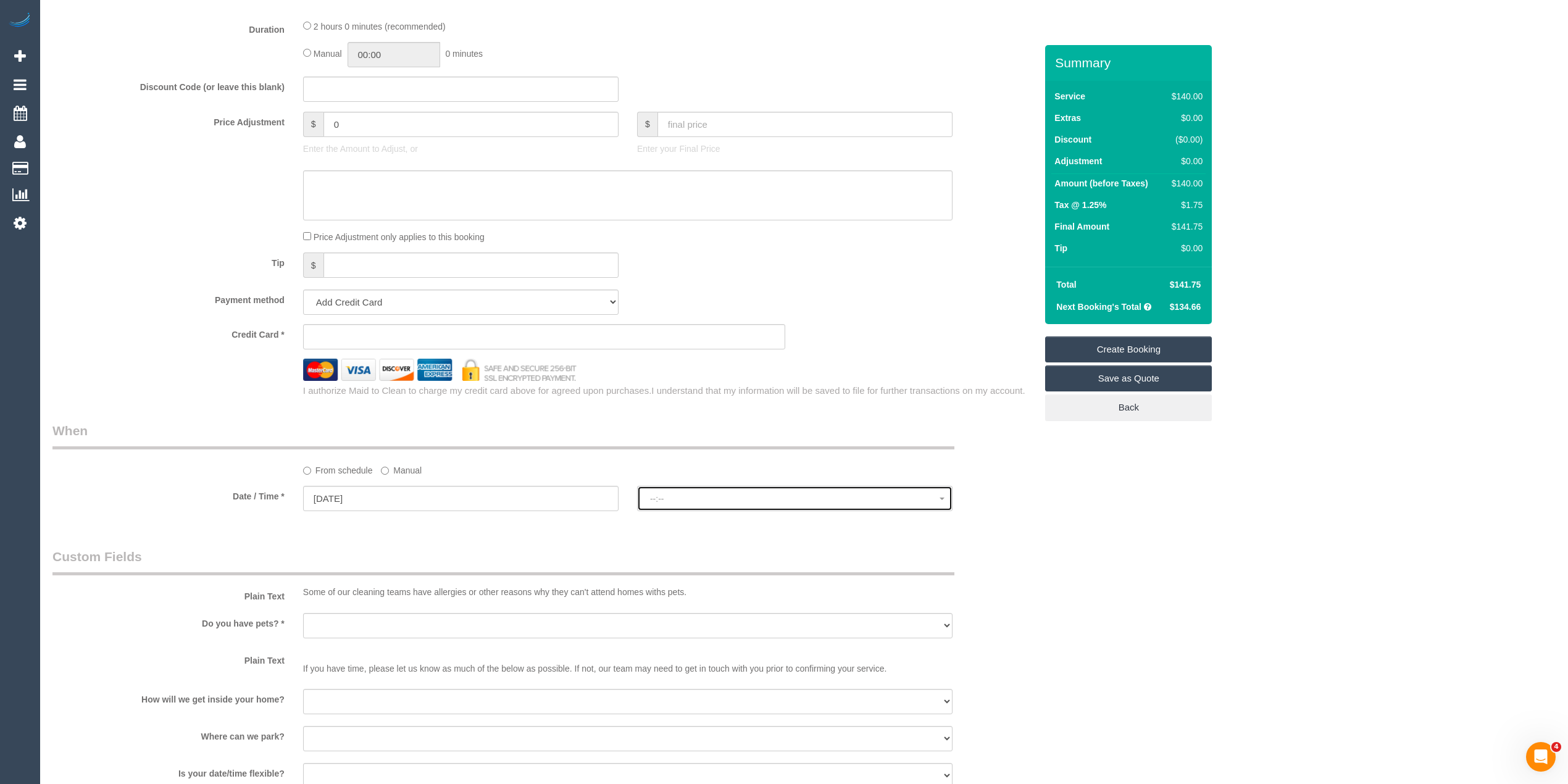
click at [690, 490] on button "--:--" at bounding box center [794, 499] width 315 height 25
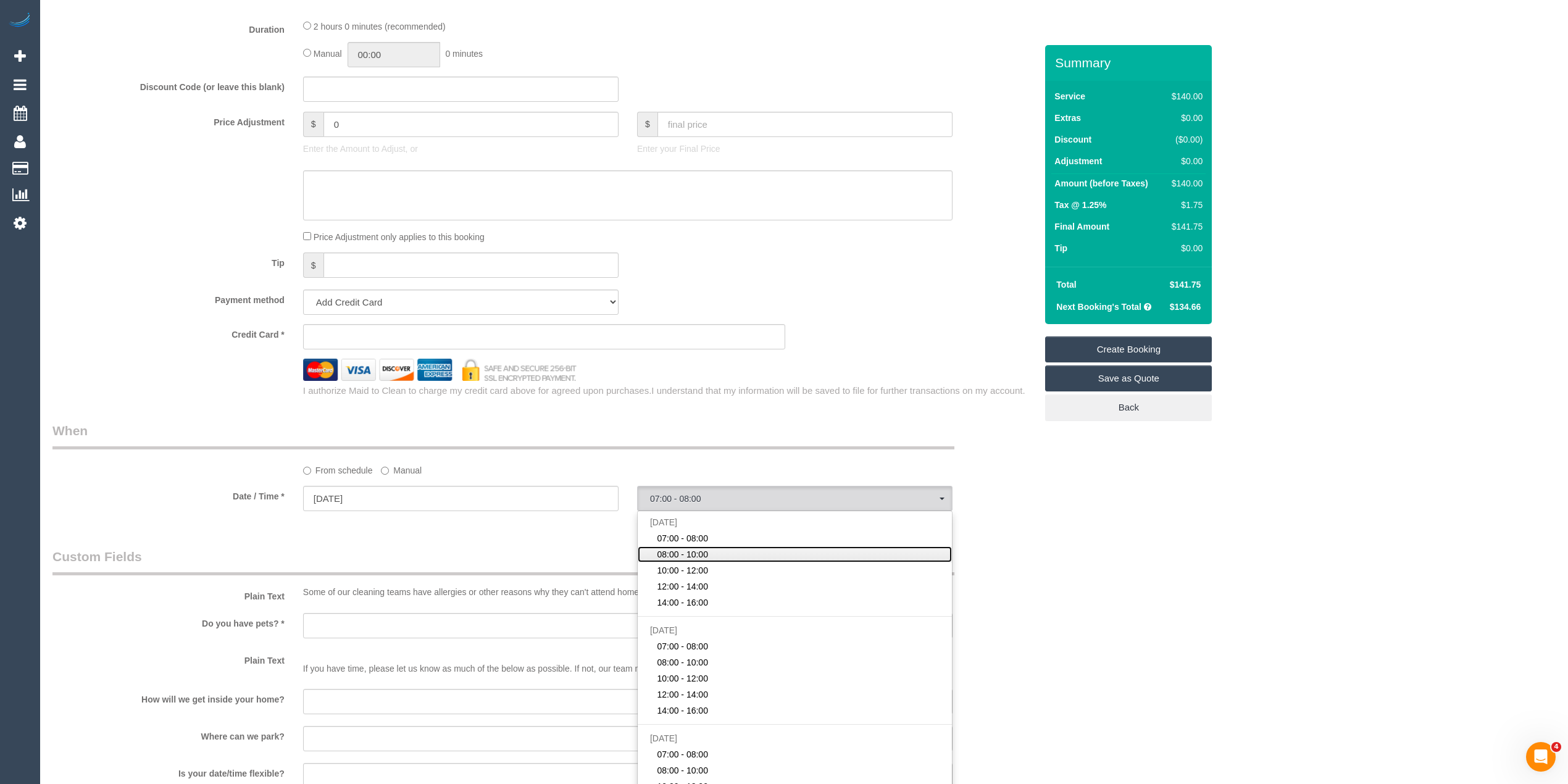
click at [705, 554] on span "08:00 - 10:00" at bounding box center [682, 554] width 51 height 13
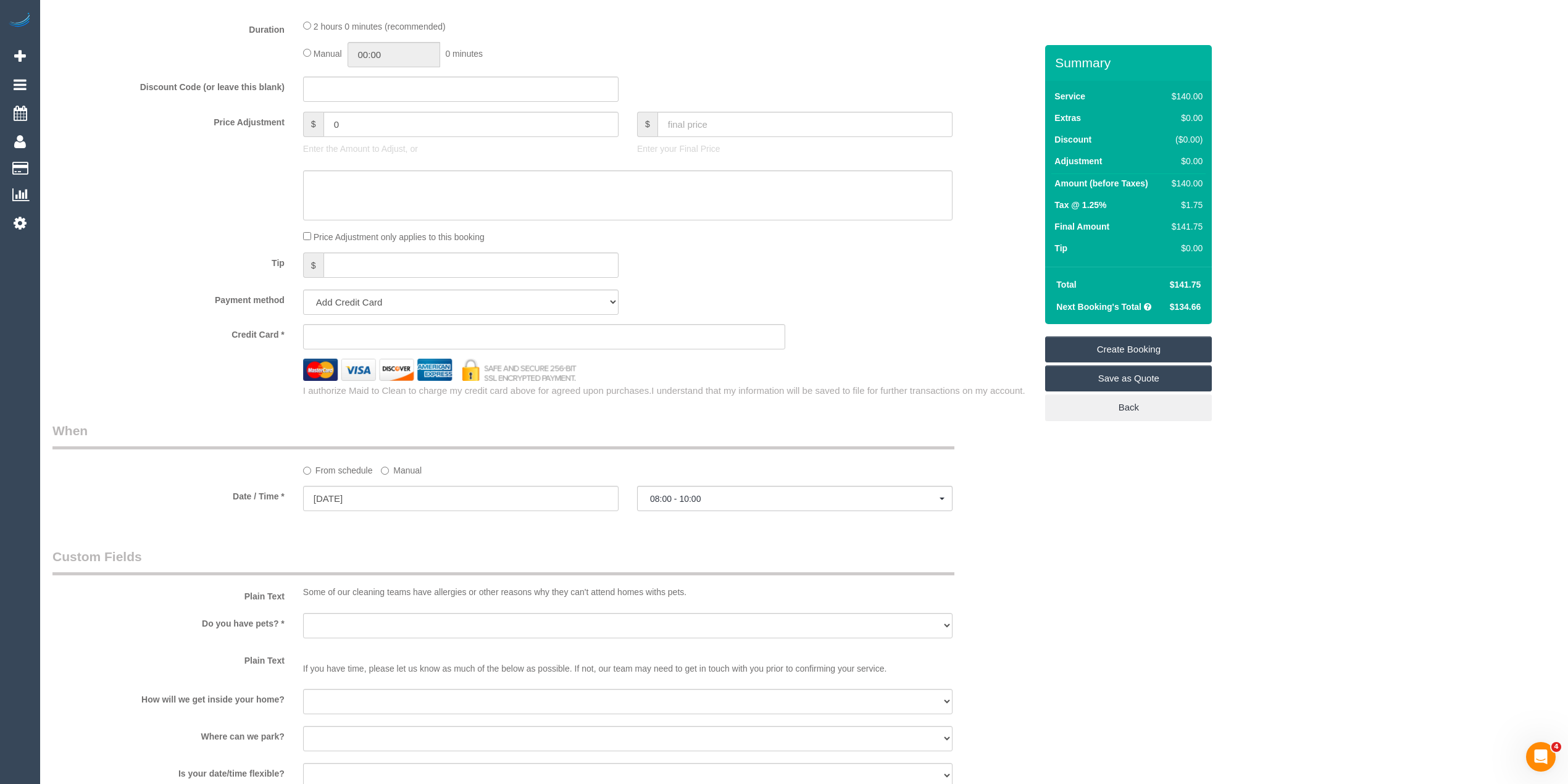
click at [1136, 526] on div "Who Email* kara.a.sheehan@gmail.com Name * Kara Sheehan Where Address* 6 Harold…" at bounding box center [804, 174] width 1503 height 2180
click at [690, 492] on button "08:00 - 10:00" at bounding box center [794, 499] width 315 height 25
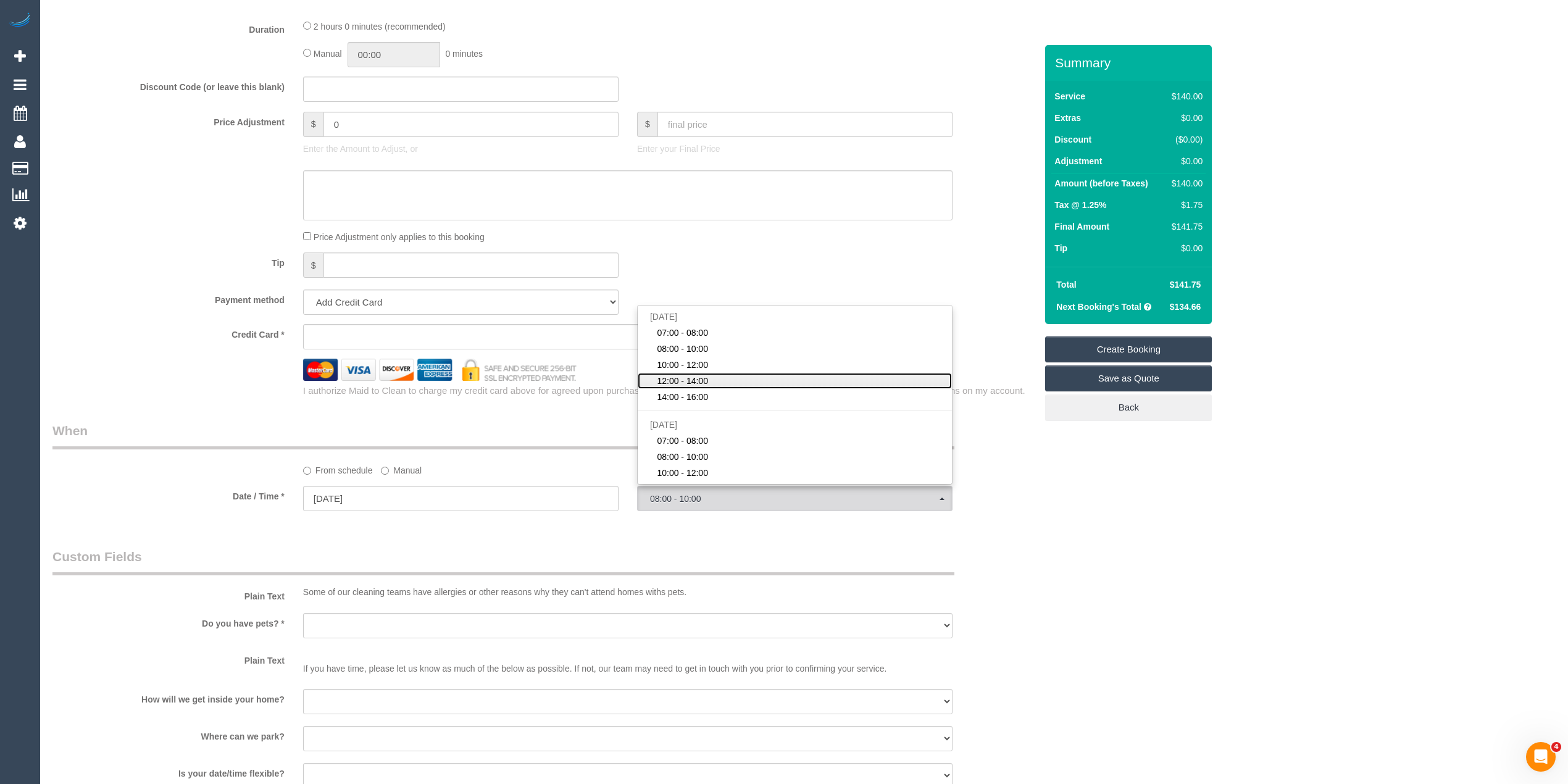
click at [702, 383] on span "12:00 - 14:00" at bounding box center [682, 381] width 51 height 13
select select "spot4"
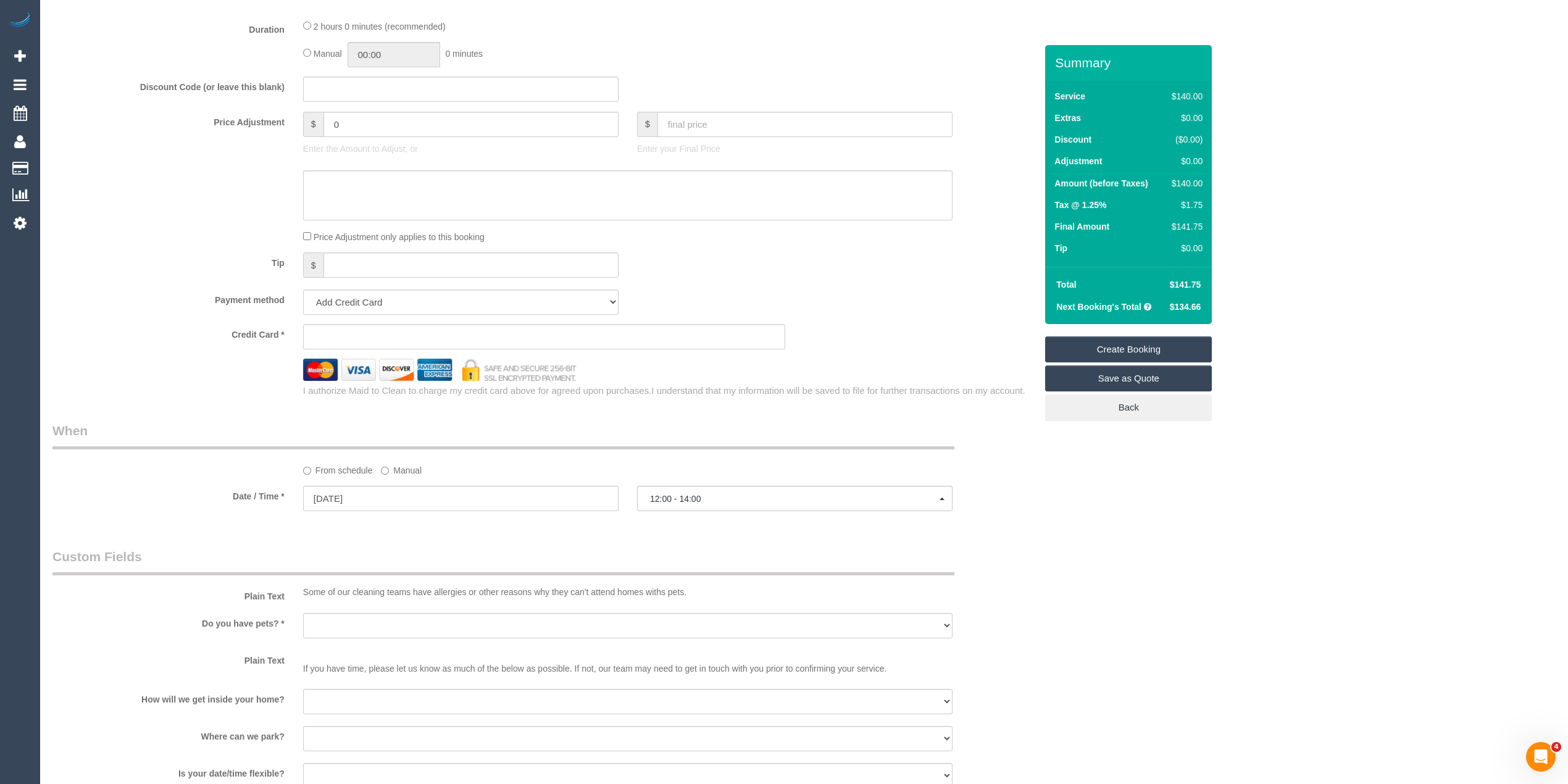
click at [1147, 519] on div "Who Email* kara.a.sheehan@gmail.com Name * Kara Sheehan Where Address* 6 Harold…" at bounding box center [804, 174] width 1503 height 2180
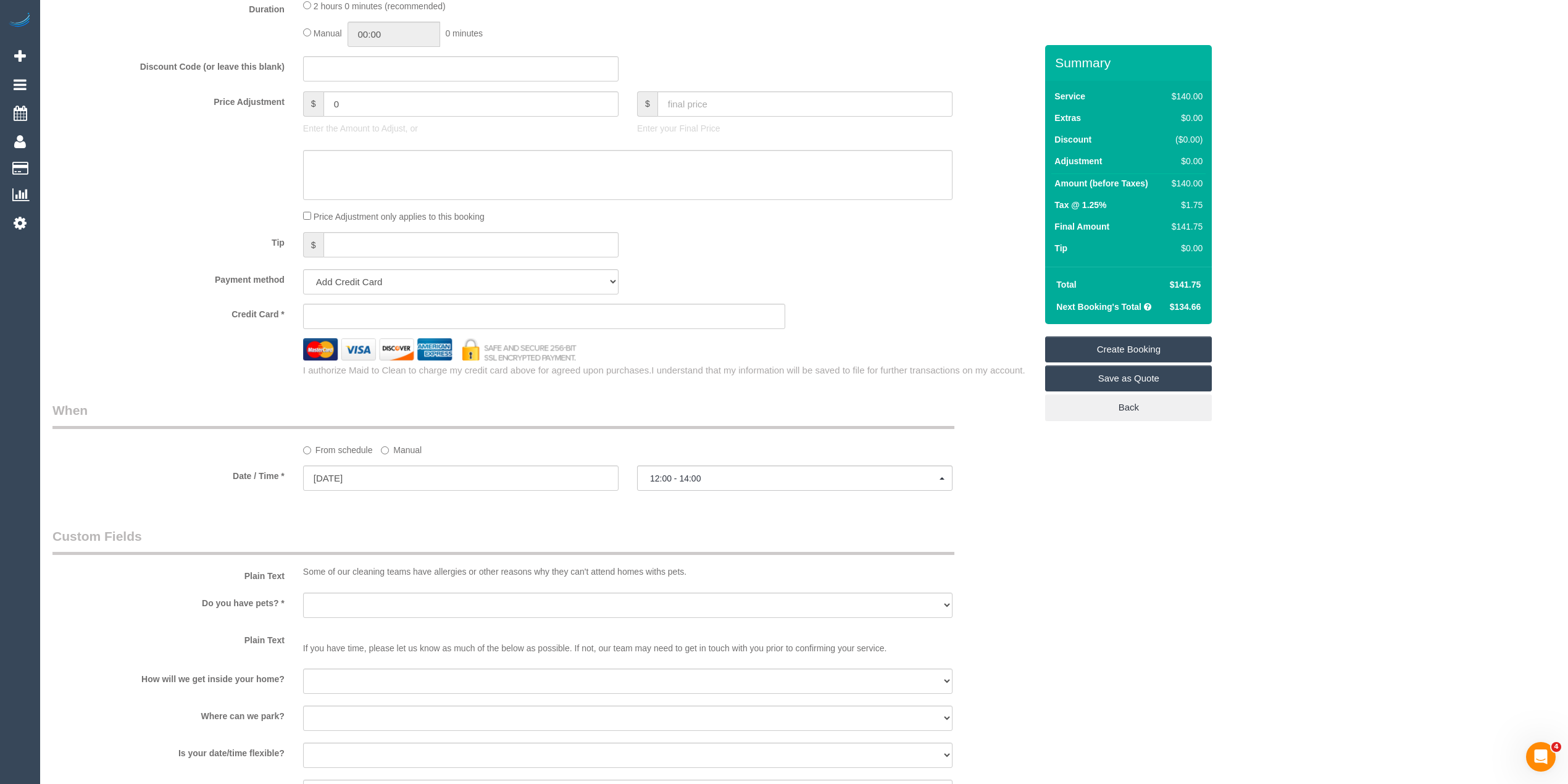
scroll to position [1097, 0]
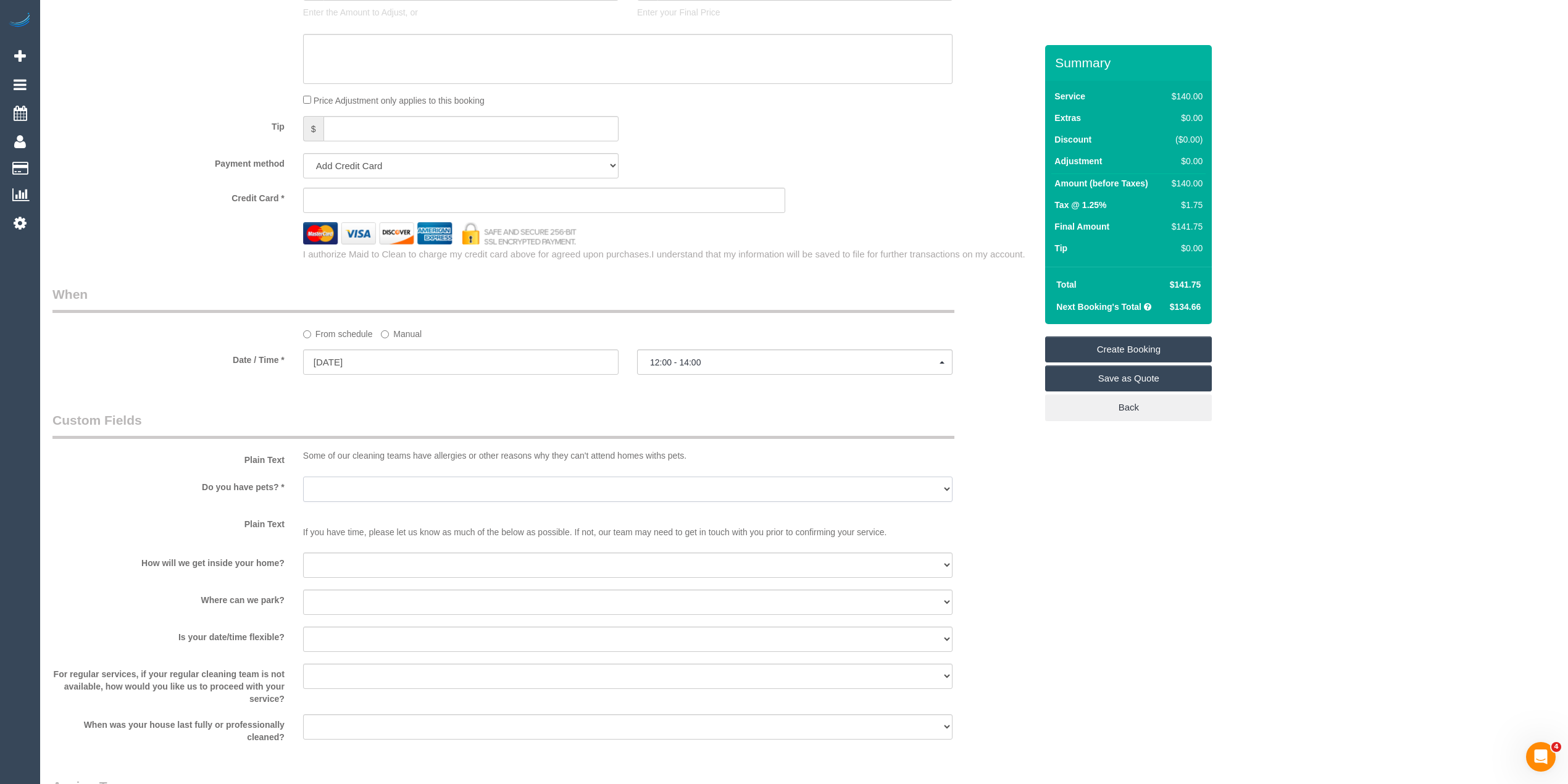
click at [329, 484] on select "Yes - Cats Yes - Dogs No pets Yes - Dogs and Cats Yes - Other" at bounding box center [628, 489] width 649 height 25
select select "number:28"
click at [303, 477] on select "Yes - Cats Yes - Dogs No pets Yes - Dogs and Cats Yes - Other" at bounding box center [628, 489] width 649 height 25
click at [319, 553] on select "I will be home Key will be left (please provide details below) Lock box/Access …" at bounding box center [628, 565] width 649 height 25
select select "number:14"
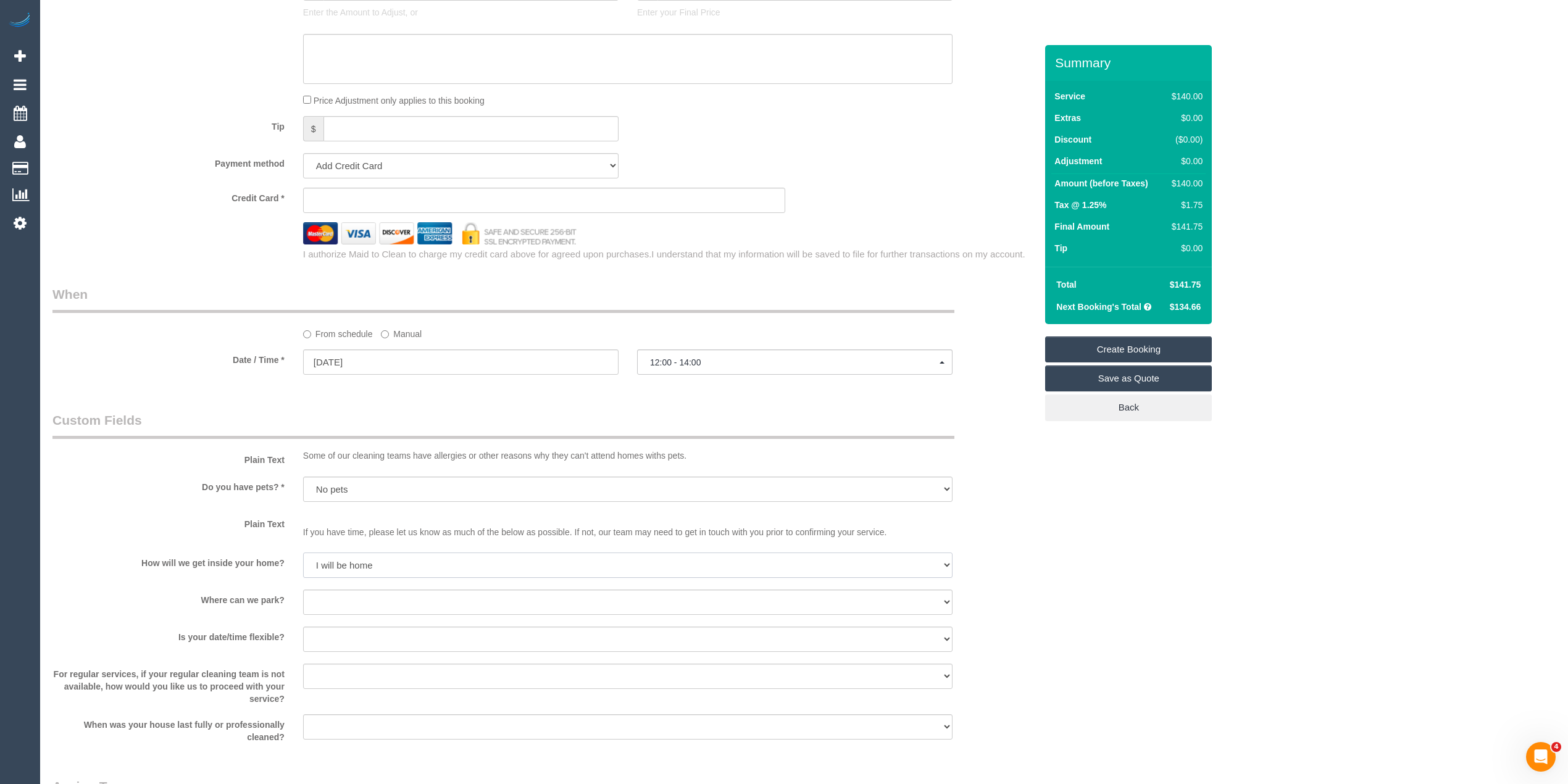
click at [303, 553] on select "I will be home Key will be left (please provide details below) Lock box/Access …" at bounding box center [628, 565] width 649 height 25
click at [349, 598] on select "I will provide parking on-site Free street parking Paid street parking (cost wi…" at bounding box center [628, 602] width 649 height 25
select select "number:19"
click at [303, 590] on select "I will provide parking on-site Free street parking Paid street parking (cost wi…" at bounding box center [628, 602] width 649 height 25
click at [351, 639] on select "Yes - date and time Yes - date but not time Yes - time but not date No - No fle…" at bounding box center [628, 639] width 649 height 25
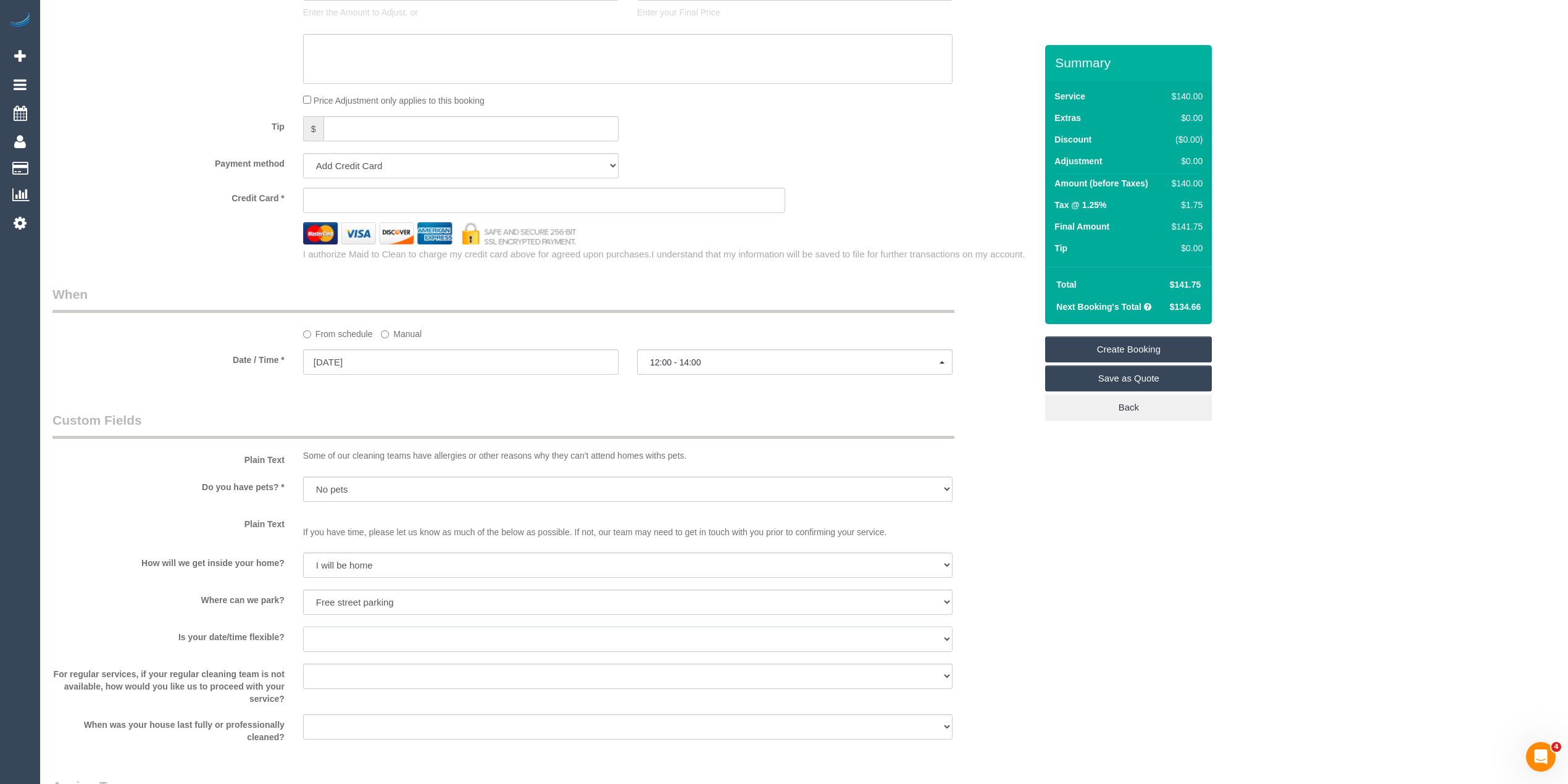
select select "number:36"
click at [303, 627] on select "Yes - date and time Yes - date but not time Yes - time but not date No - No fle…" at bounding box center [628, 639] width 649 height 25
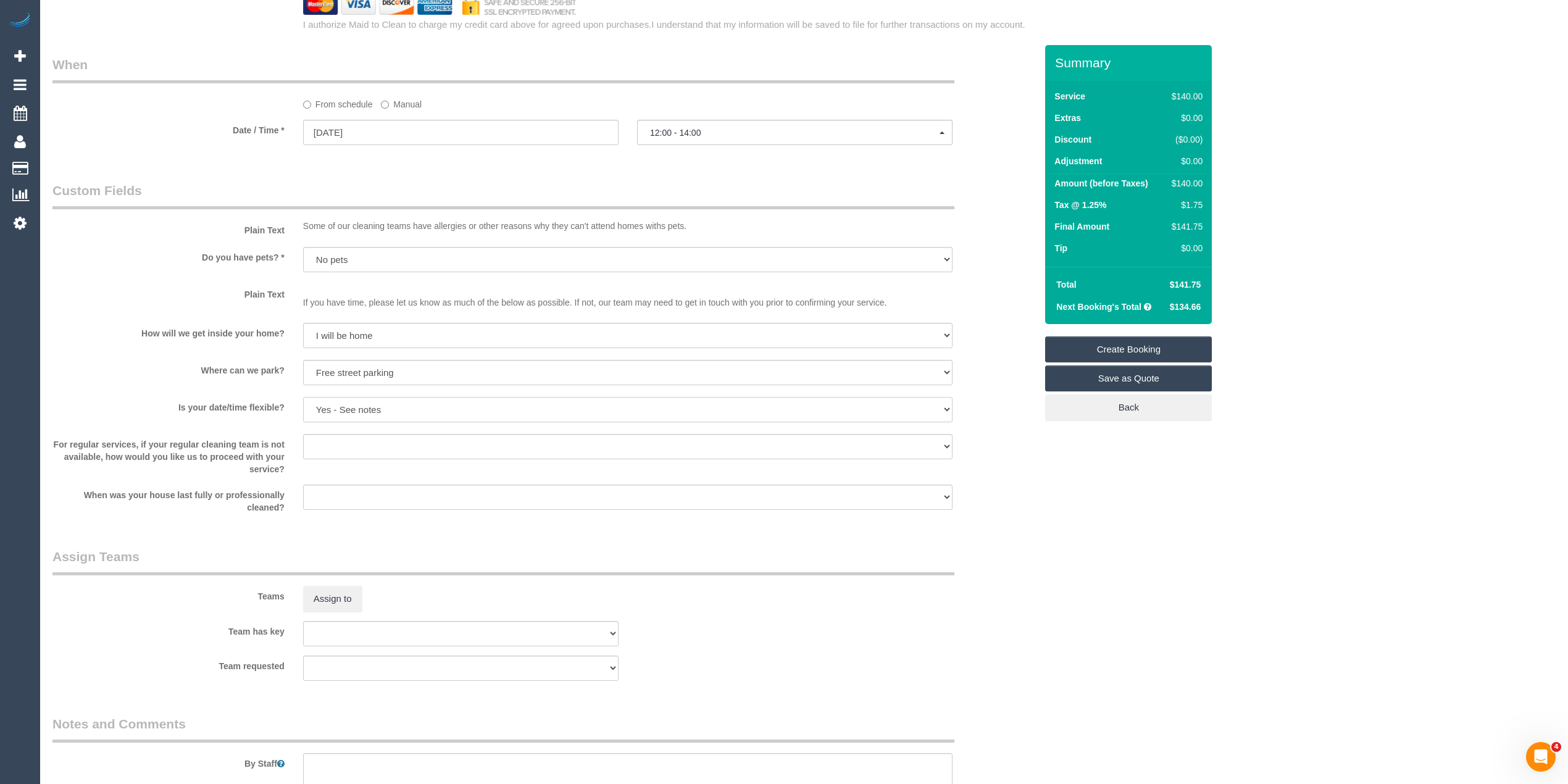
scroll to position [1482, 0]
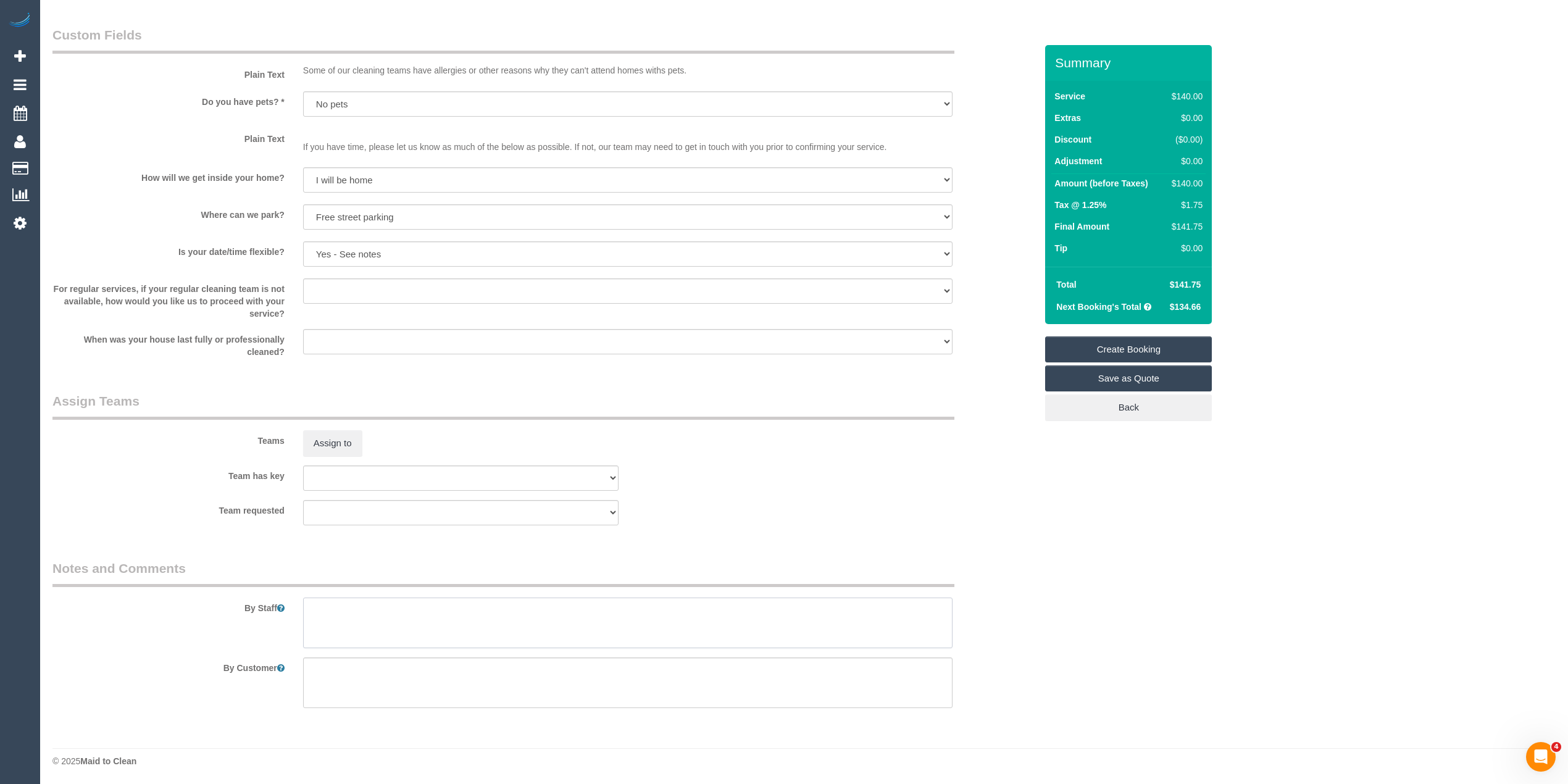
click at [398, 626] on textarea at bounding box center [628, 623] width 649 height 50
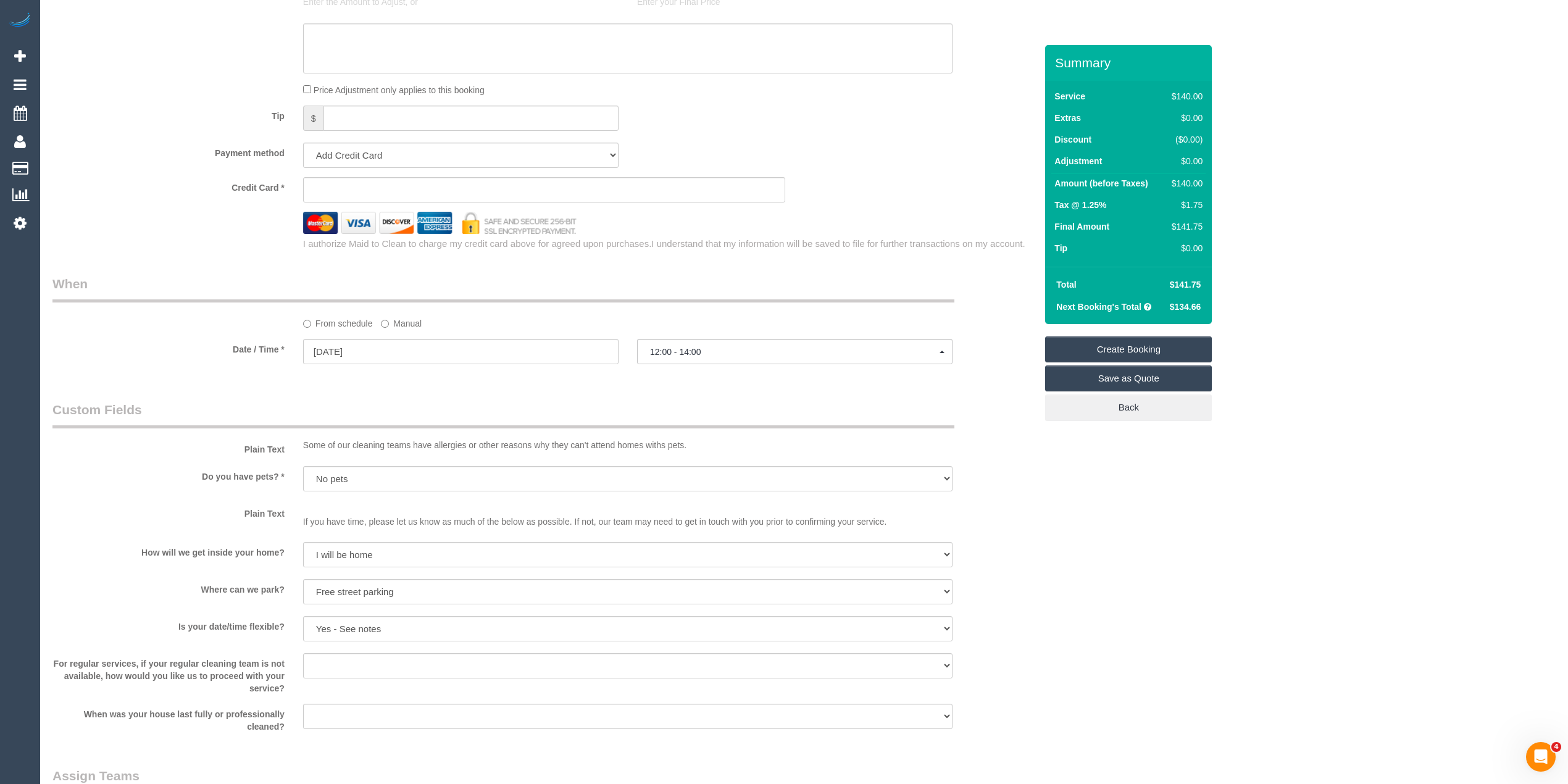
scroll to position [1071, 0]
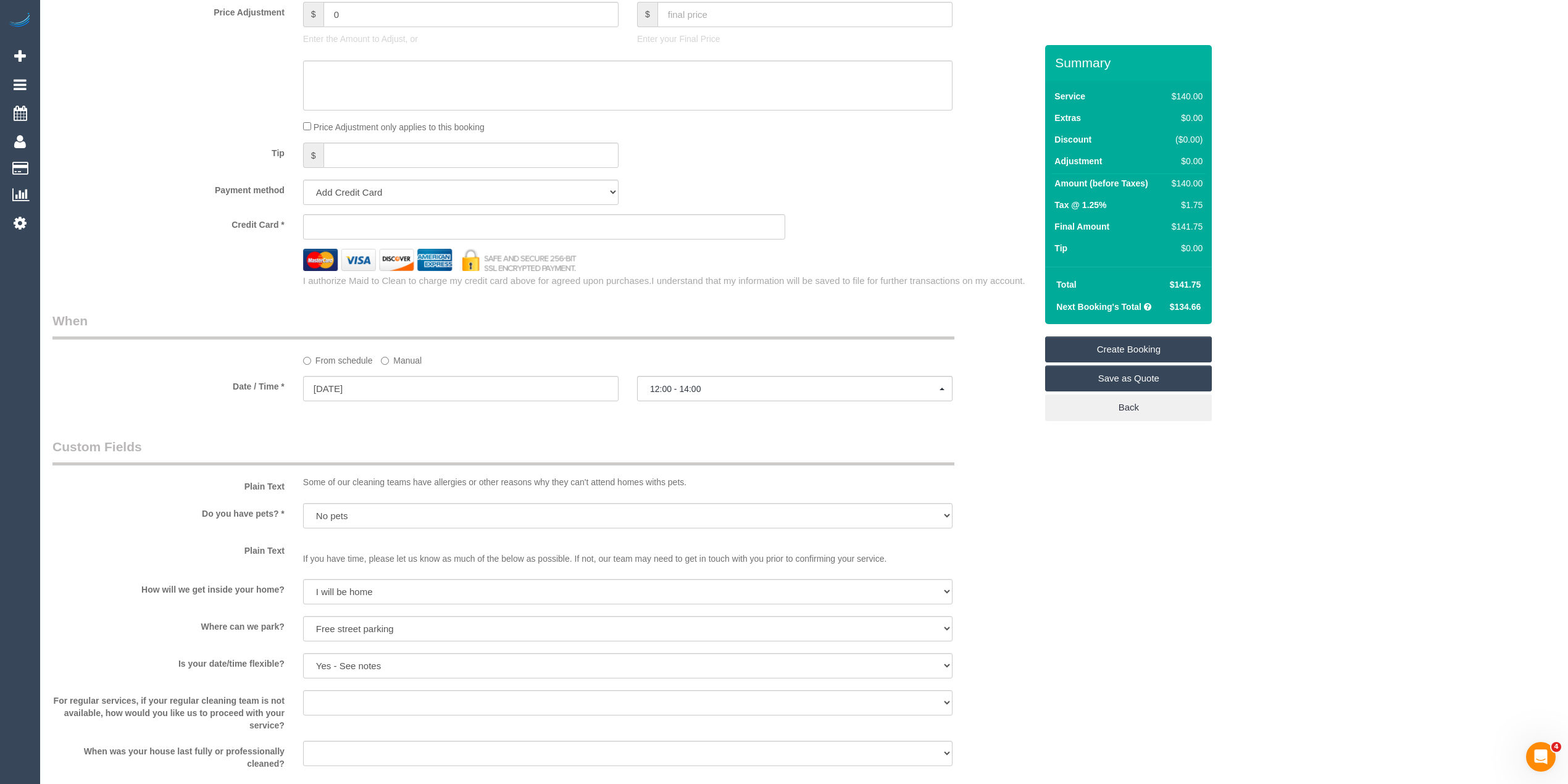
type textarea "Please ask the customer which areas they want cleaned."
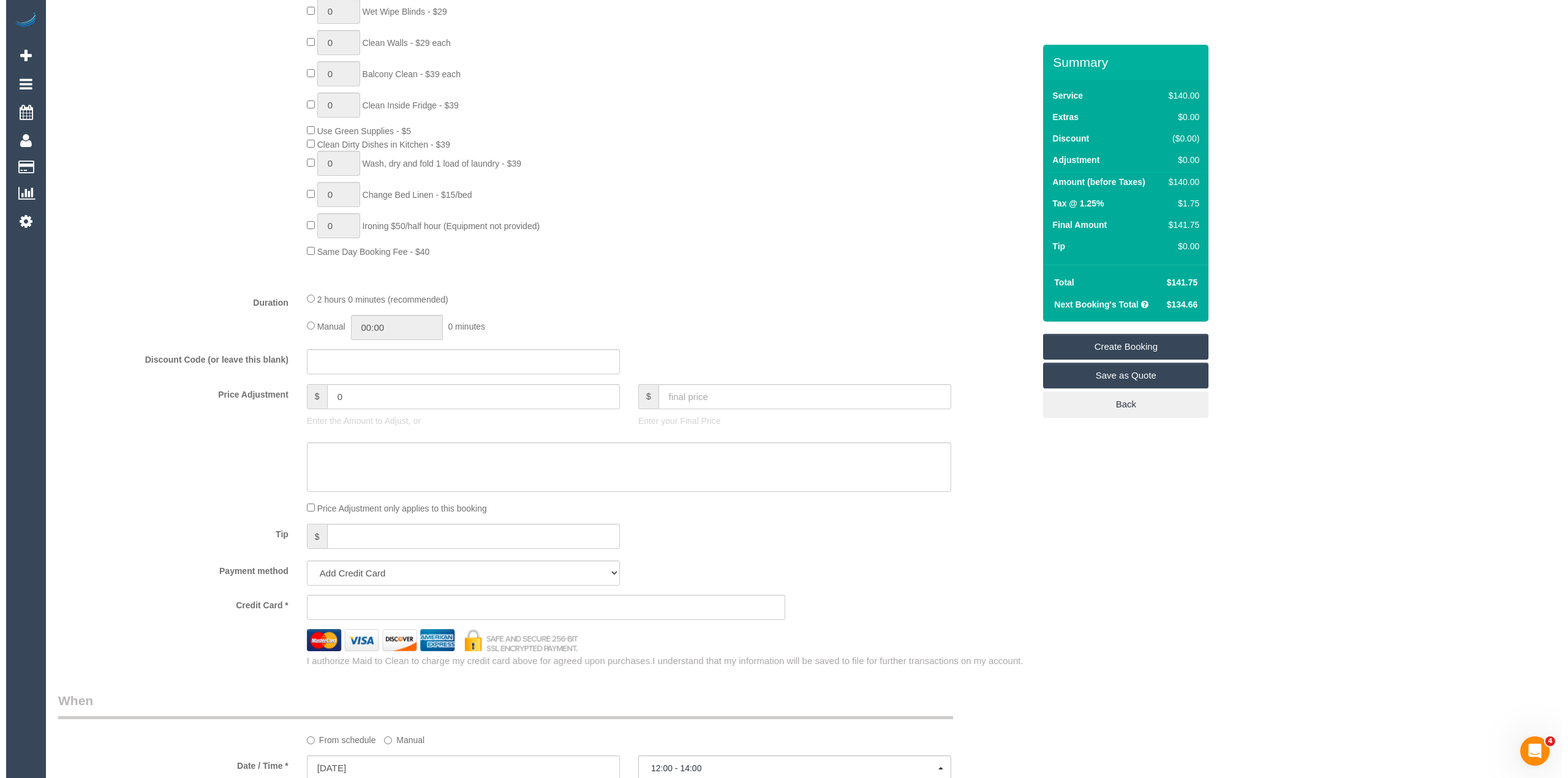
scroll to position [0, 0]
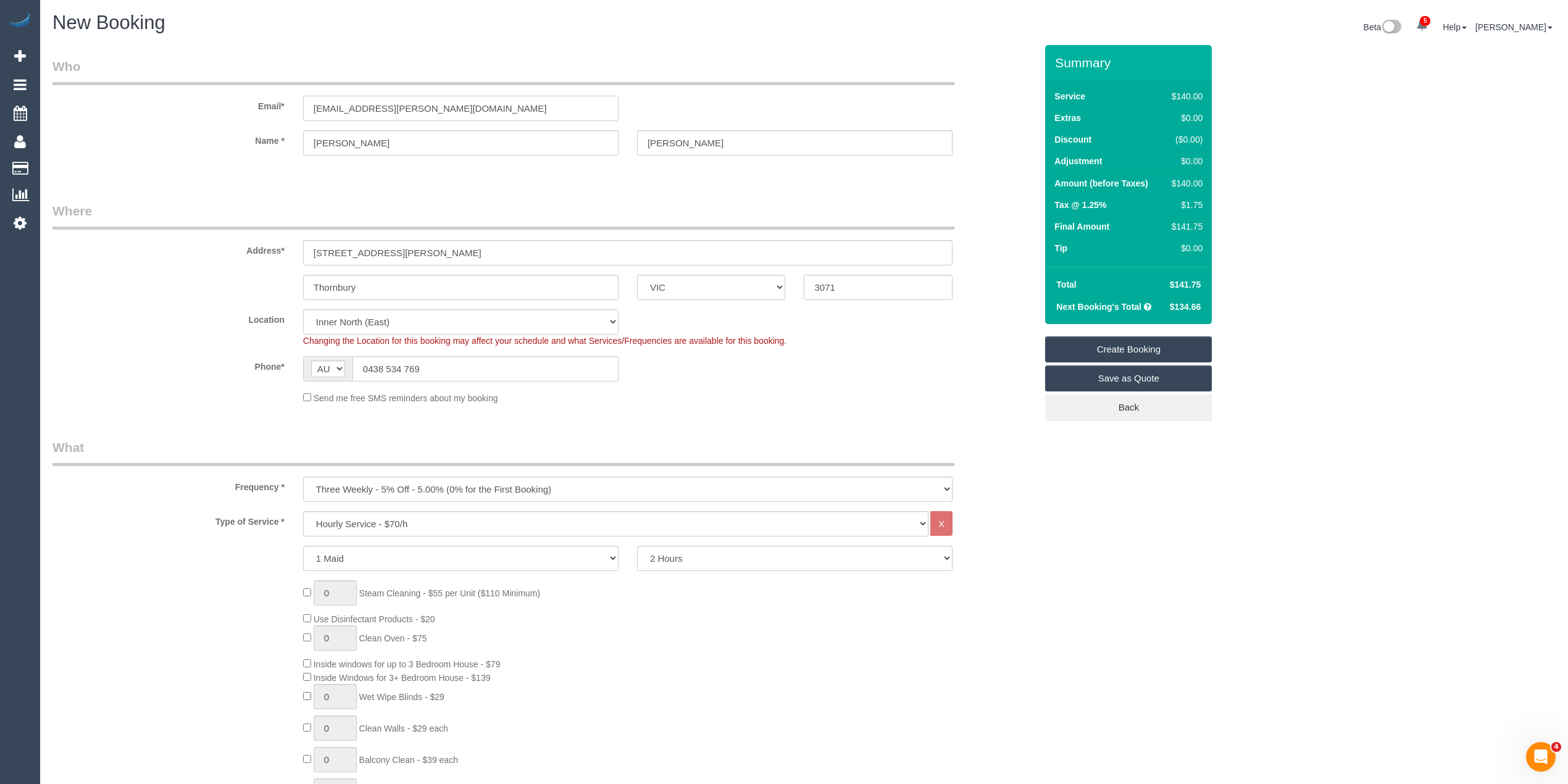
drag, startPoint x: 336, startPoint y: 117, endPoint x: 232, endPoint y: 119, distance: 104.0
click at [232, 119] on div "Email* kara.a.sheehan@gmail.com" at bounding box center [544, 89] width 1002 height 64
click at [440, 109] on input "[EMAIL_ADDRESS][PERSON_NAME][DOMAIN_NAME]" at bounding box center [461, 109] width 315 height 25
click at [444, 104] on input "[EMAIL_ADDRESS][PERSON_NAME][DOMAIN_NAME]" at bounding box center [461, 109] width 315 height 25
click at [407, 102] on input "[EMAIL_ADDRESS][PERSON_NAME][DOMAIN_NAME]" at bounding box center [461, 109] width 315 height 25
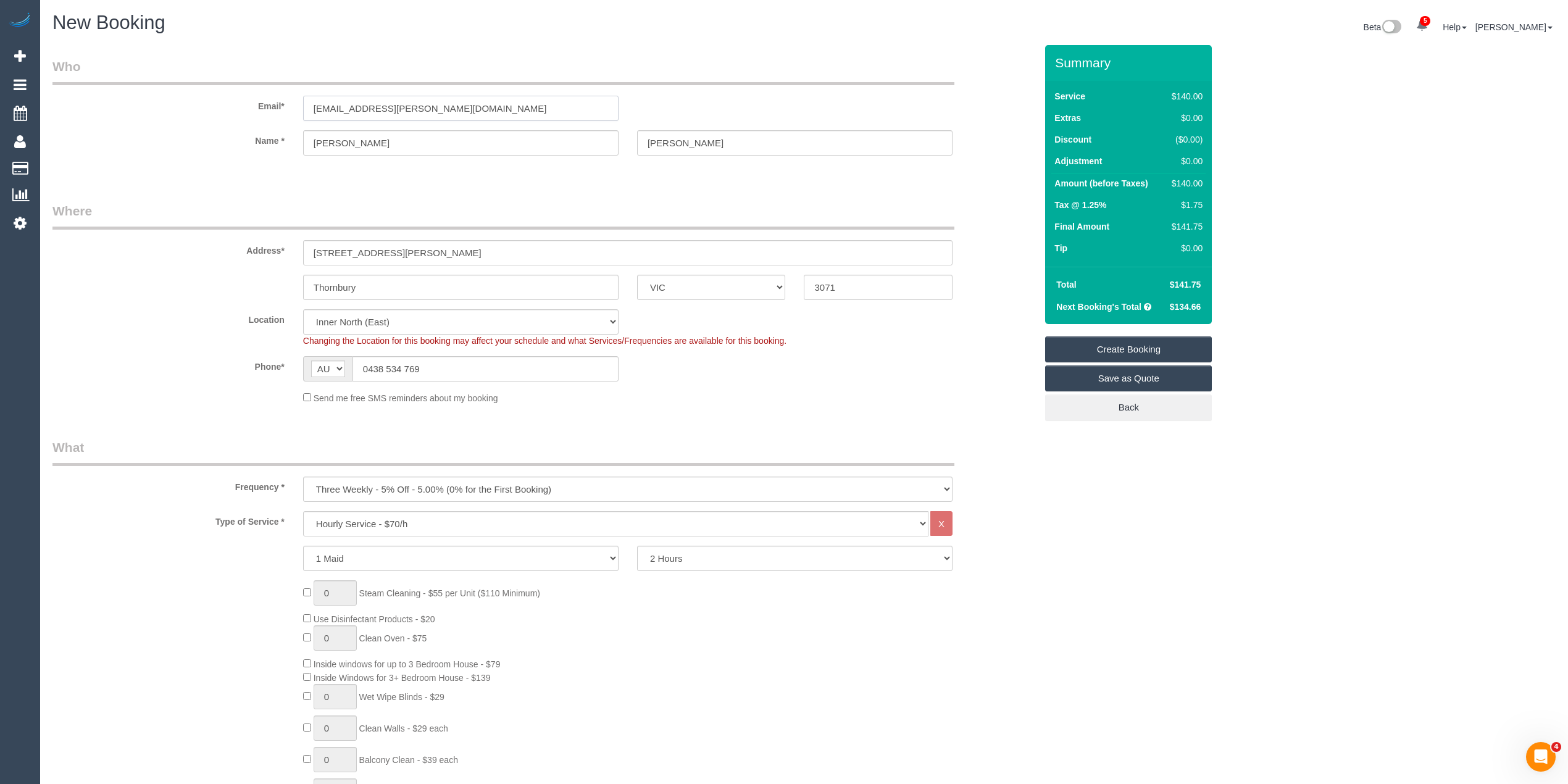
drag, startPoint x: 453, startPoint y: 107, endPoint x: 257, endPoint y: 111, distance: 196.0
click at [257, 111] on div "Email* kara.a.sheehan@gmail.com" at bounding box center [544, 89] width 1002 height 64
click at [505, 109] on input "[EMAIL_ADDRESS][PERSON_NAME][DOMAIN_NAME]" at bounding box center [461, 109] width 315 height 25
click at [723, 68] on legend "Who" at bounding box center [503, 71] width 902 height 28
click at [1114, 340] on link "Create Booking" at bounding box center [1128, 349] width 167 height 26
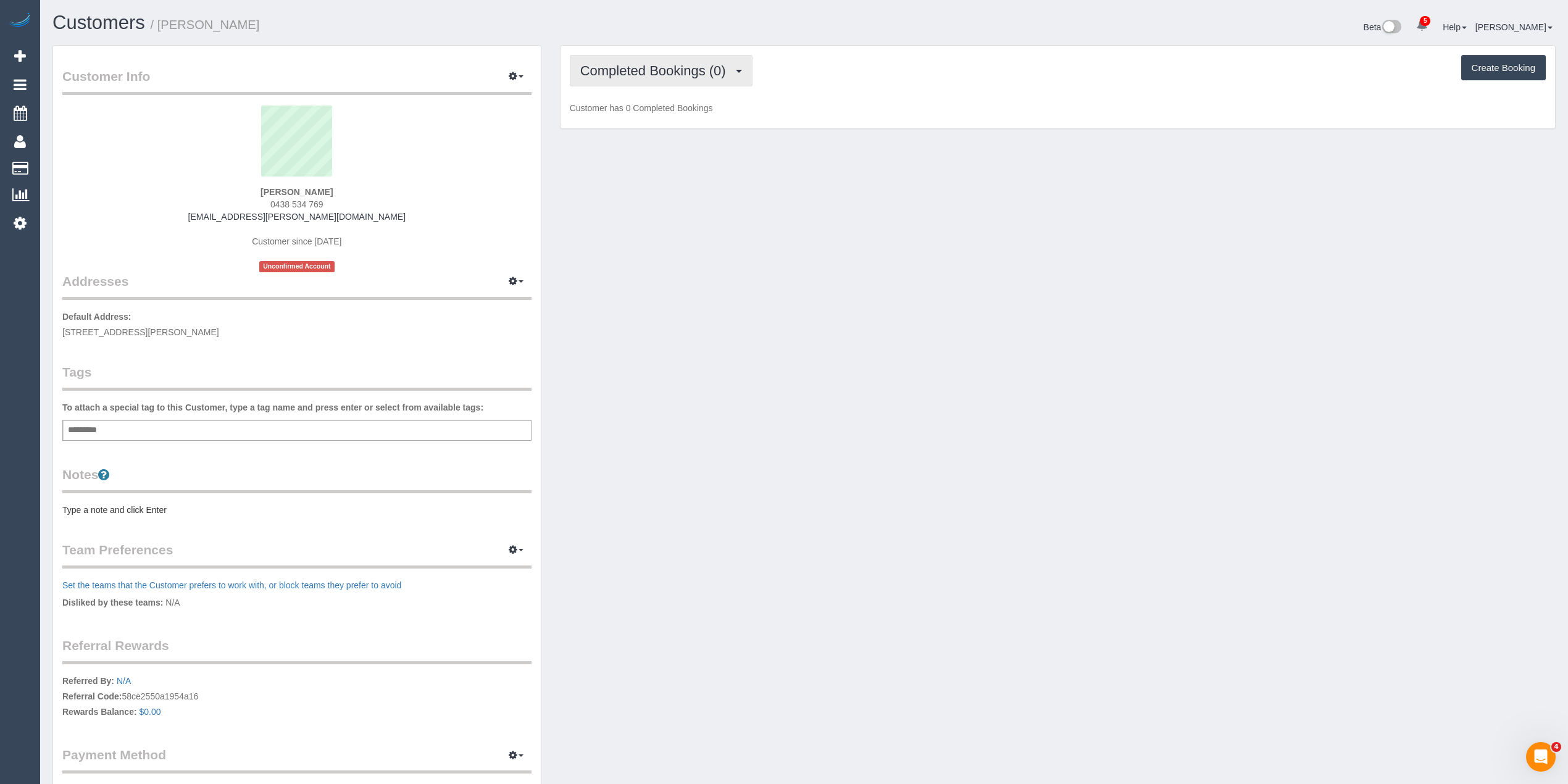
click at [589, 78] on button "Completed Bookings (0)" at bounding box center [661, 71] width 182 height 31
click at [636, 112] on link "Upcoming Bookings (11)" at bounding box center [636, 116] width 130 height 16
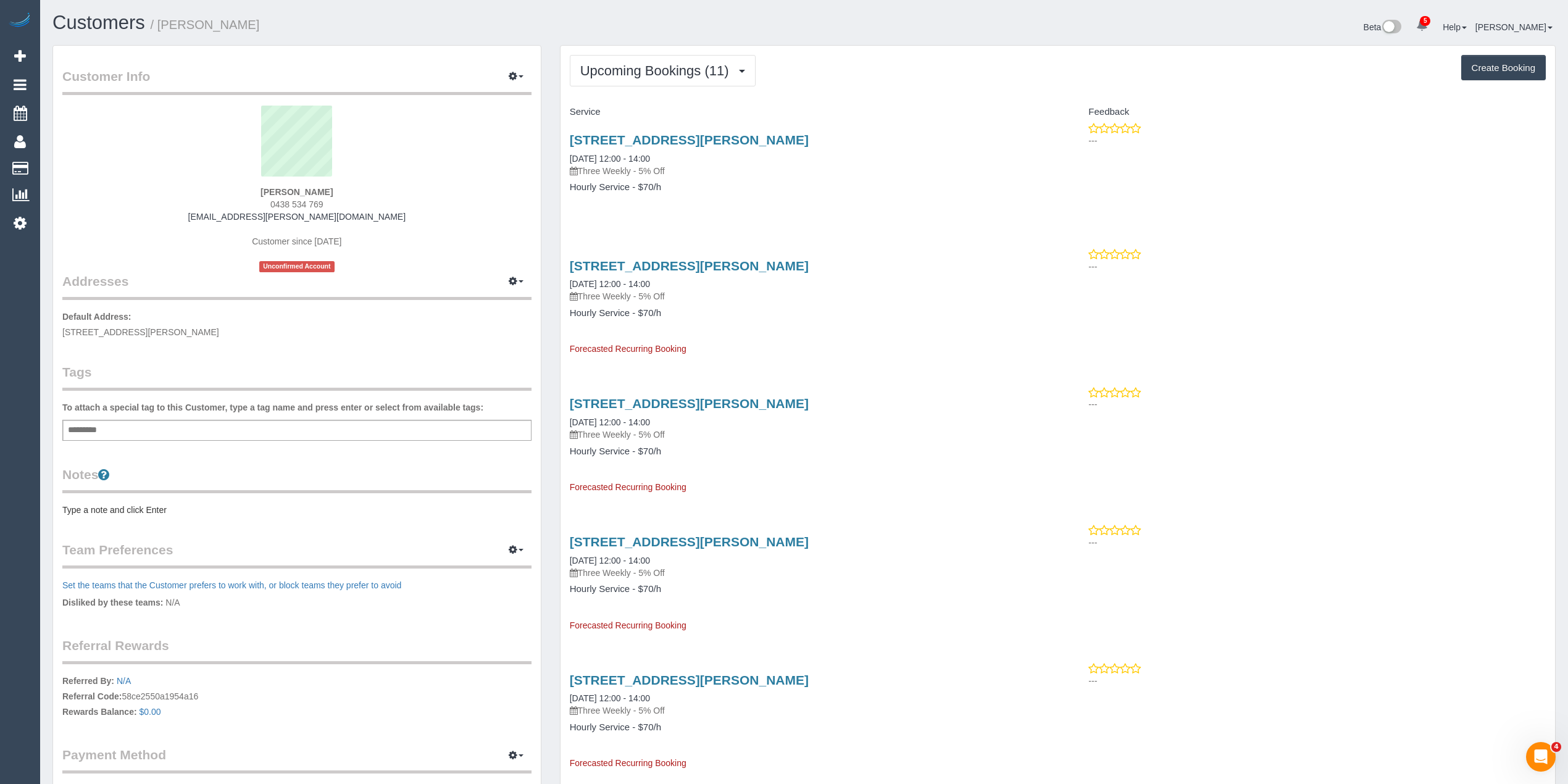
click at [94, 508] on pre "Type a note and click Enter" at bounding box center [296, 510] width 469 height 13
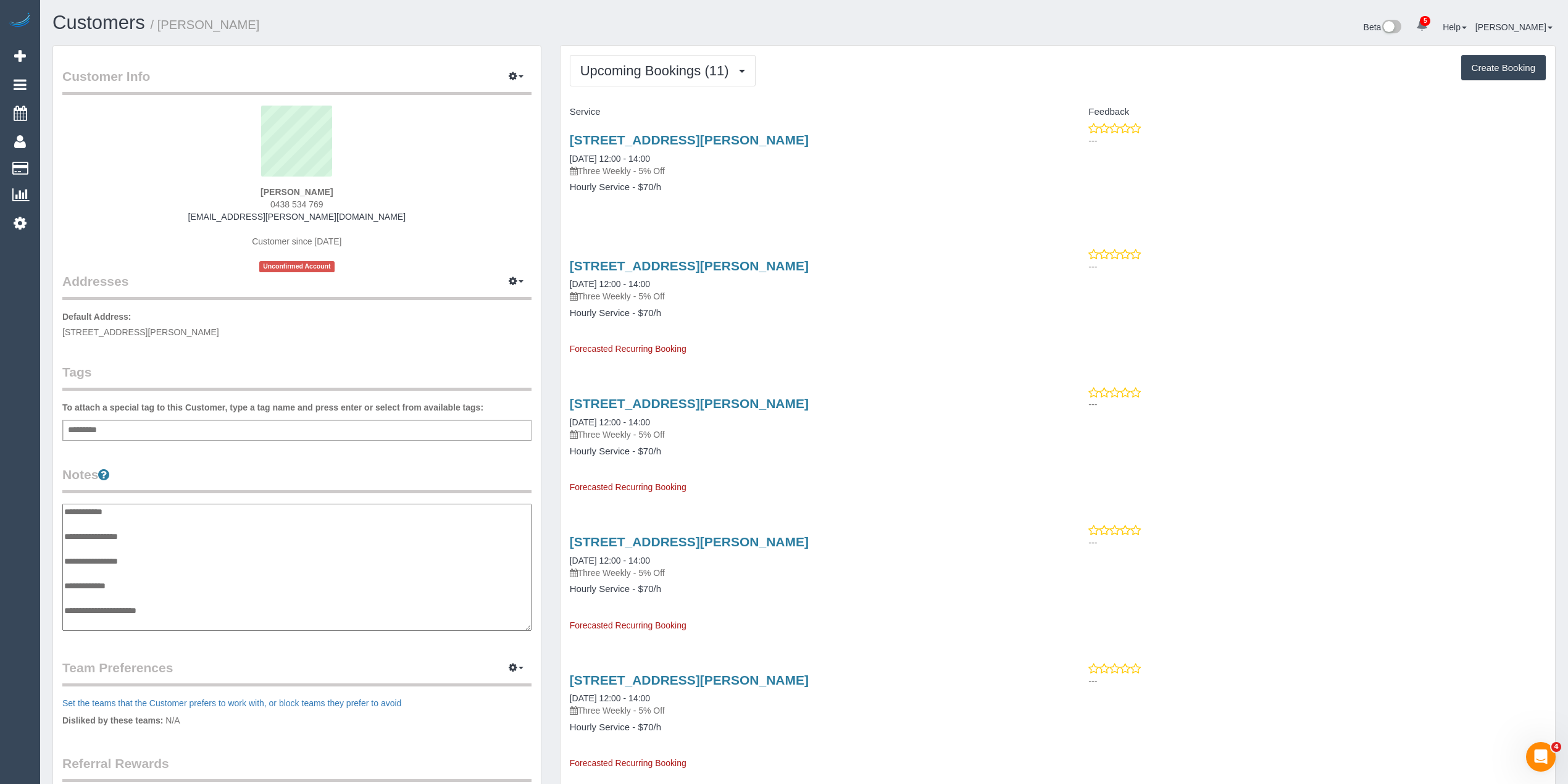
scroll to position [10, 0]
click at [152, 524] on textarea "**********" at bounding box center [296, 568] width 468 height 128
type textarea "**********"
click at [706, 139] on link "6 Harold Street, Thornbury, VIC 3071" at bounding box center [689, 140] width 239 height 14
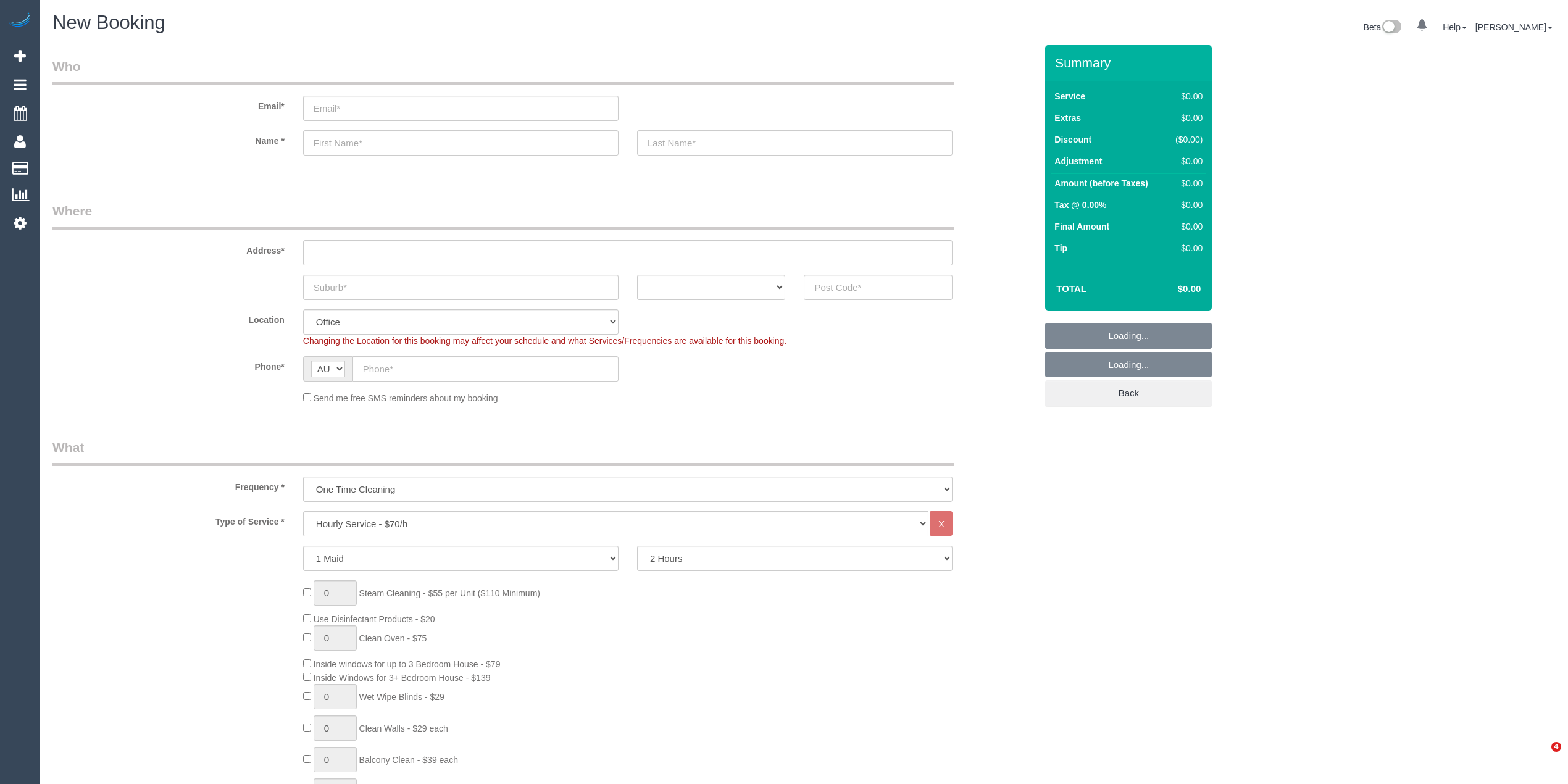
select select "object:2114"
click at [208, 364] on label "Phone*" at bounding box center [168, 364] width 251 height 17
click at [361, 525] on select "Hourly Service - $70/h Hourly Service - $65/h Hourly Service - $60/h Hourly Ser…" at bounding box center [616, 524] width 626 height 25
select select "210"
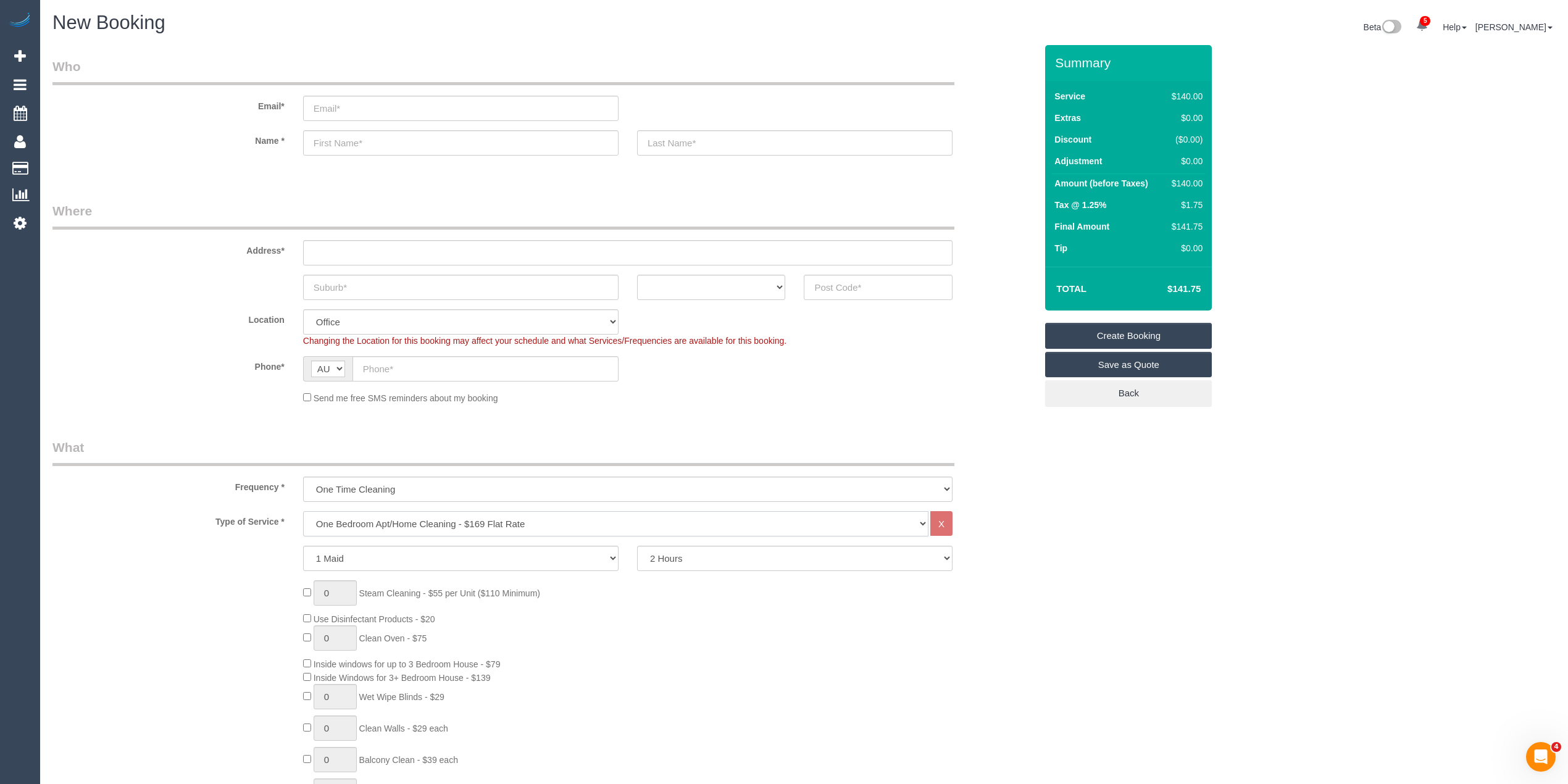
click at [303, 511] on select "Hourly Service - $70/h Hourly Service - $65/h Hourly Service - $60/h Hourly Ser…" at bounding box center [616, 524] width 626 height 25
click at [396, 366] on input "text" at bounding box center [485, 369] width 266 height 25
paste input "61 417 103 749"
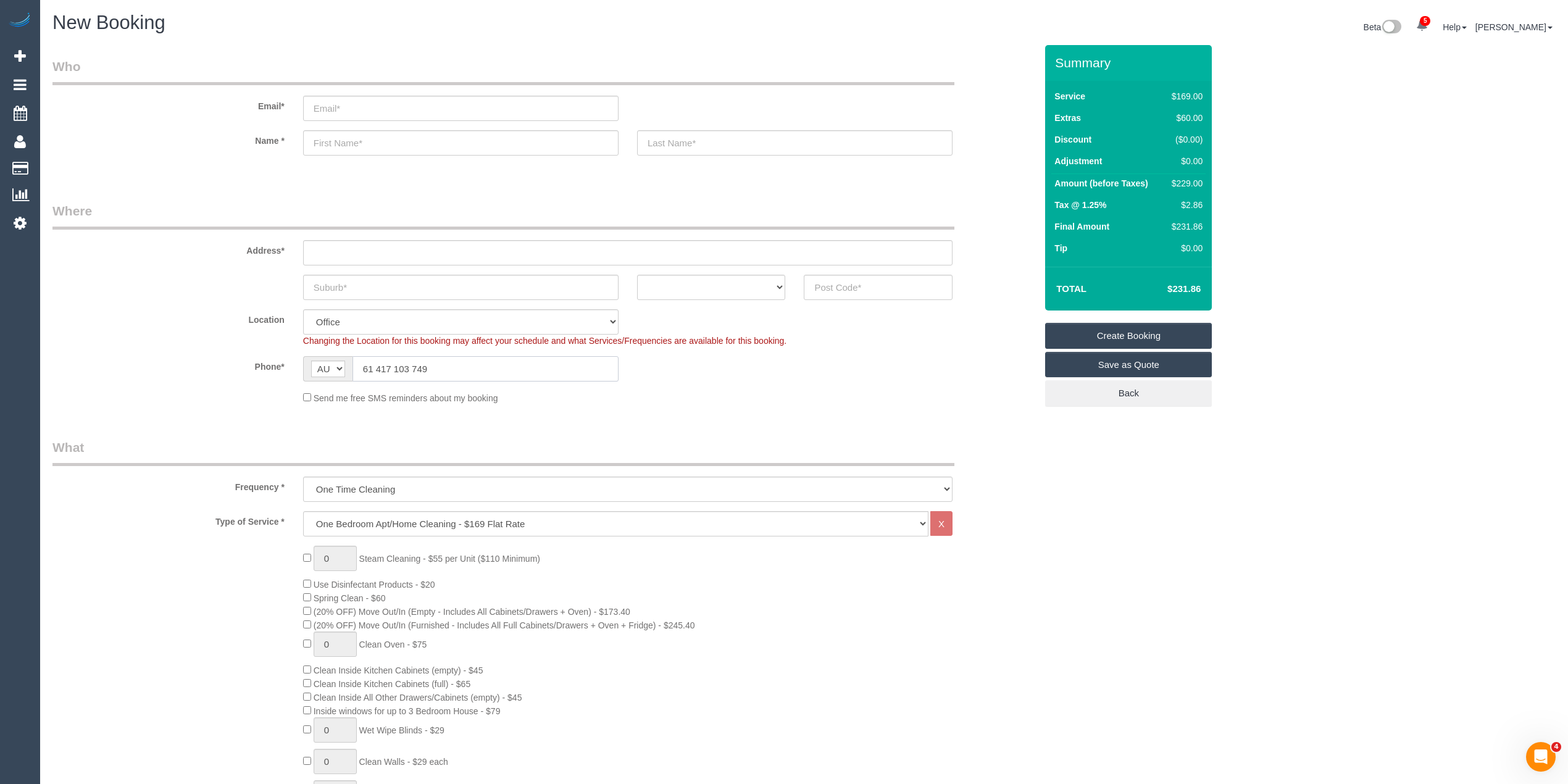
drag, startPoint x: 376, startPoint y: 366, endPoint x: 358, endPoint y: 366, distance: 18.0
click at [358, 366] on input "61 417 103 749" at bounding box center [485, 369] width 266 height 25
type input "0417 103 749"
click at [681, 289] on select "ACT NSW NT QLD SA TAS VIC WA" at bounding box center [711, 287] width 149 height 25
select select "VIC"
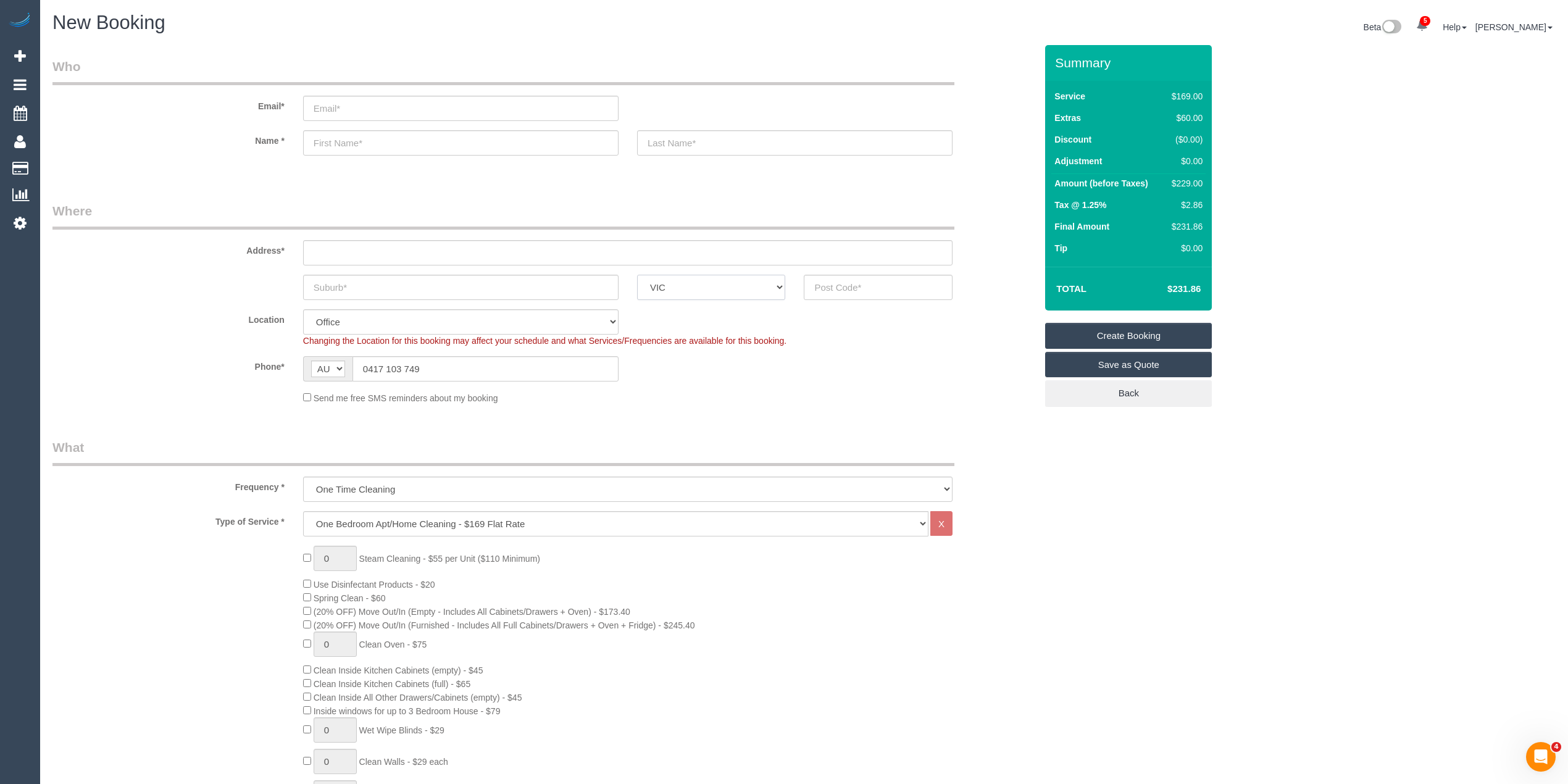
click at [637, 274] on select "ACT NSW NT QLD SA TAS VIC WA" at bounding box center [711, 287] width 149 height 25
click at [362, 245] on input "text" at bounding box center [628, 252] width 649 height 25
type input "-"
click at [847, 277] on input "text" at bounding box center [877, 287] width 149 height 25
type input "3056"
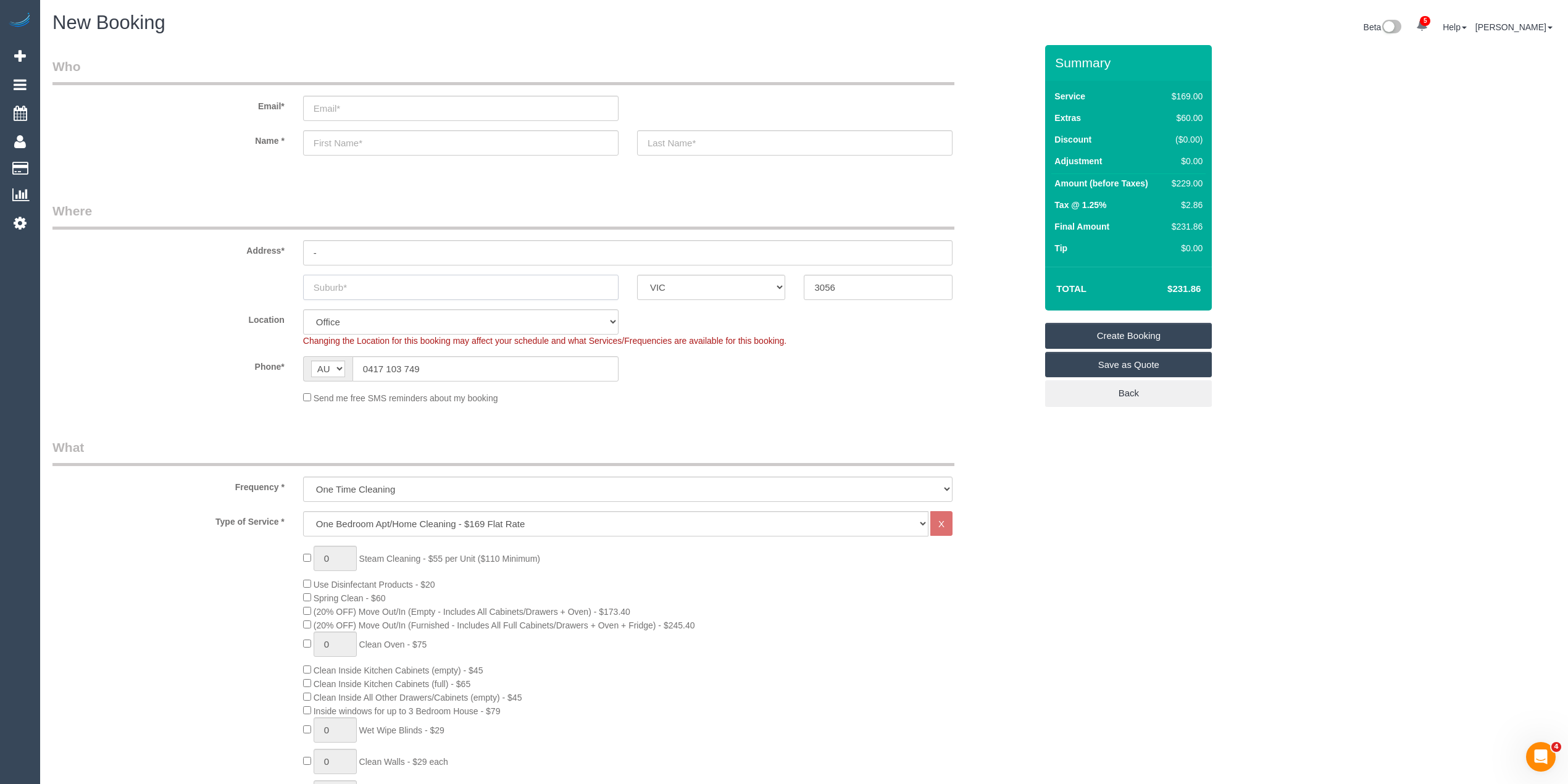
click at [341, 280] on input "text" at bounding box center [461, 287] width 315 height 25
type input "Brun"
select select "88"
type input "Brunswick"
select select "object:2198"
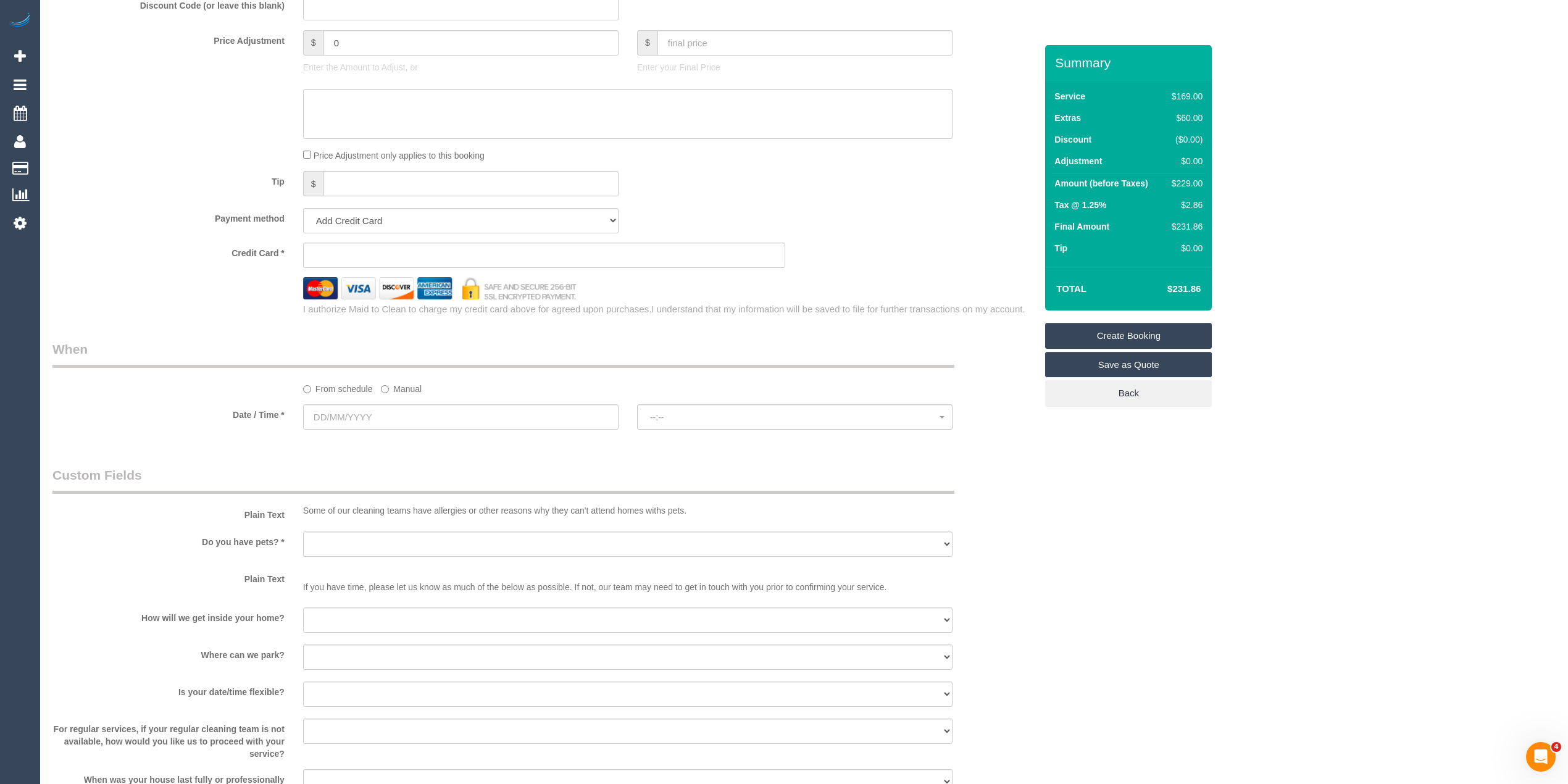
scroll to position [1097, 0]
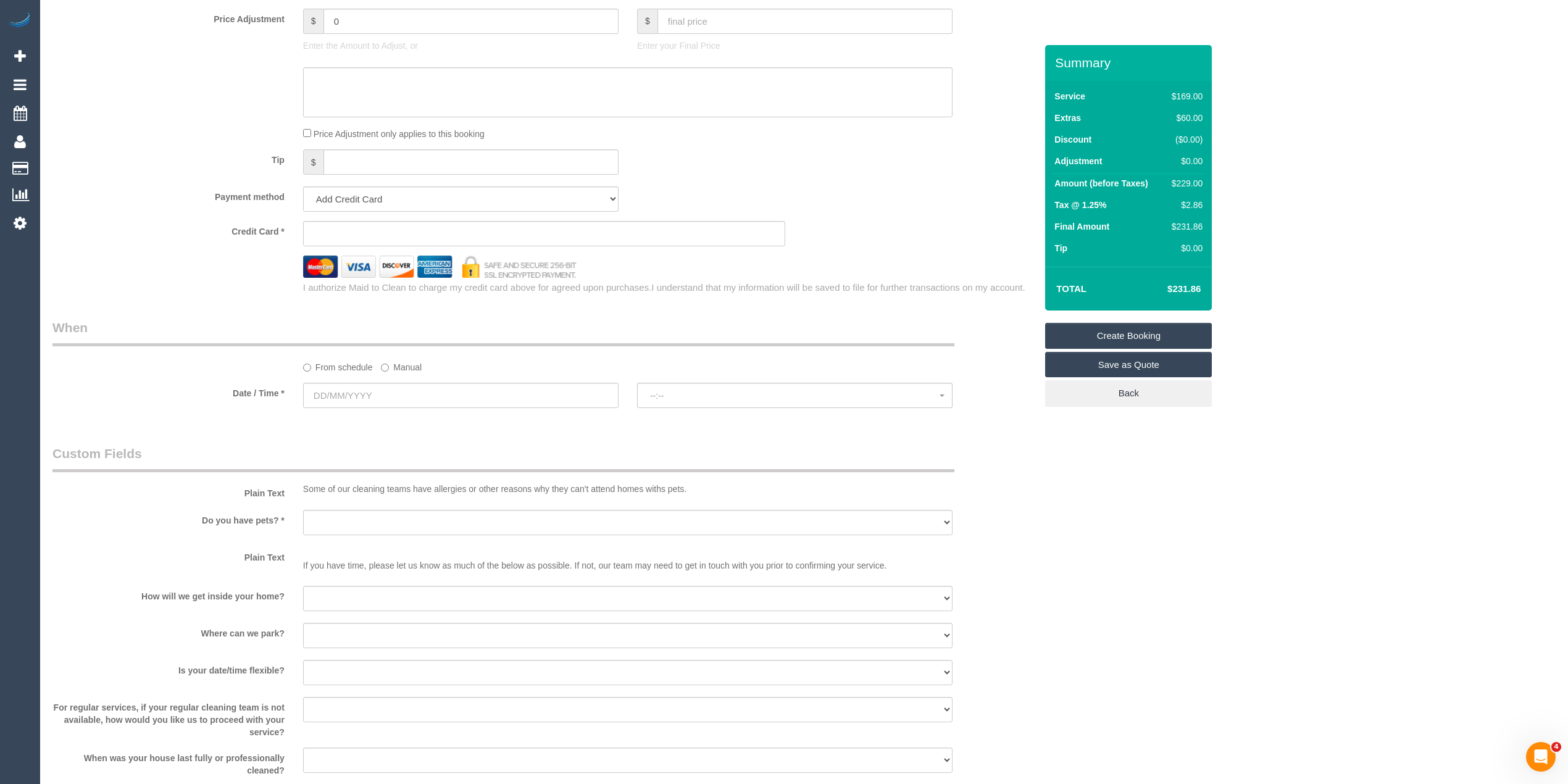
type input "Brunswick"
click at [340, 396] on input "text" at bounding box center [461, 396] width 315 height 25
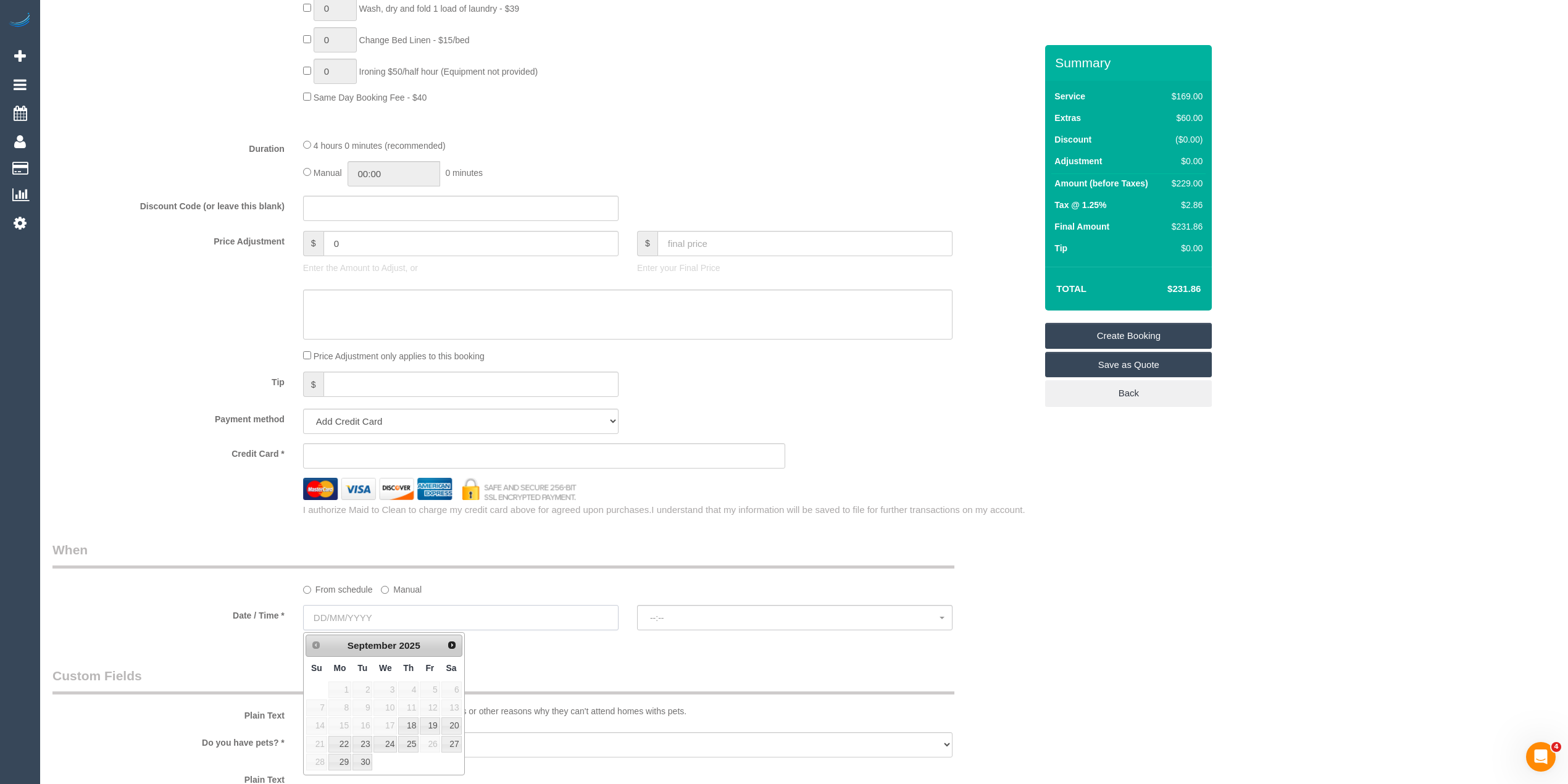
scroll to position [961, 0]
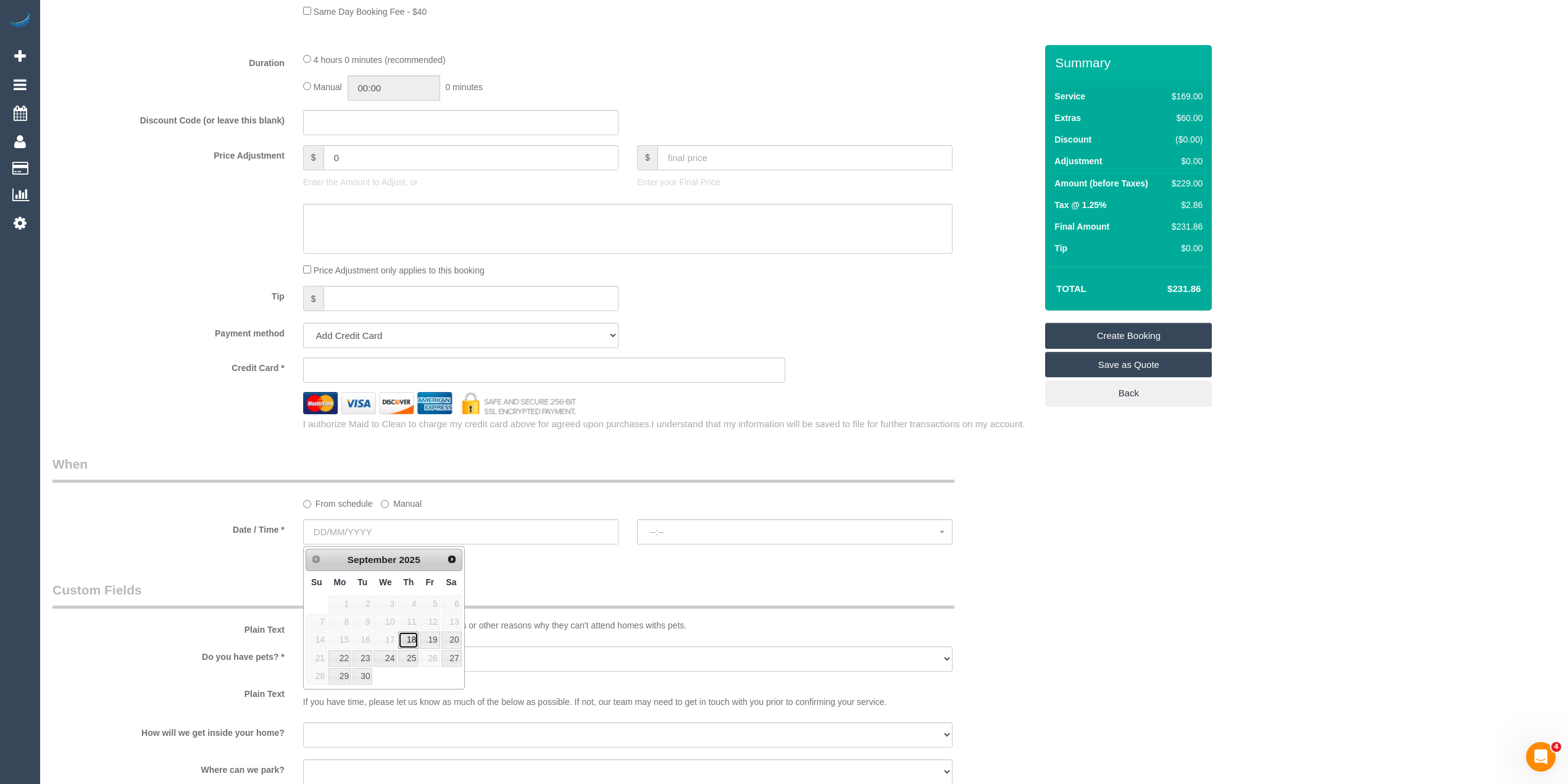
click at [406, 638] on link "18" at bounding box center [409, 639] width 20 height 17
type input "18/09/2025"
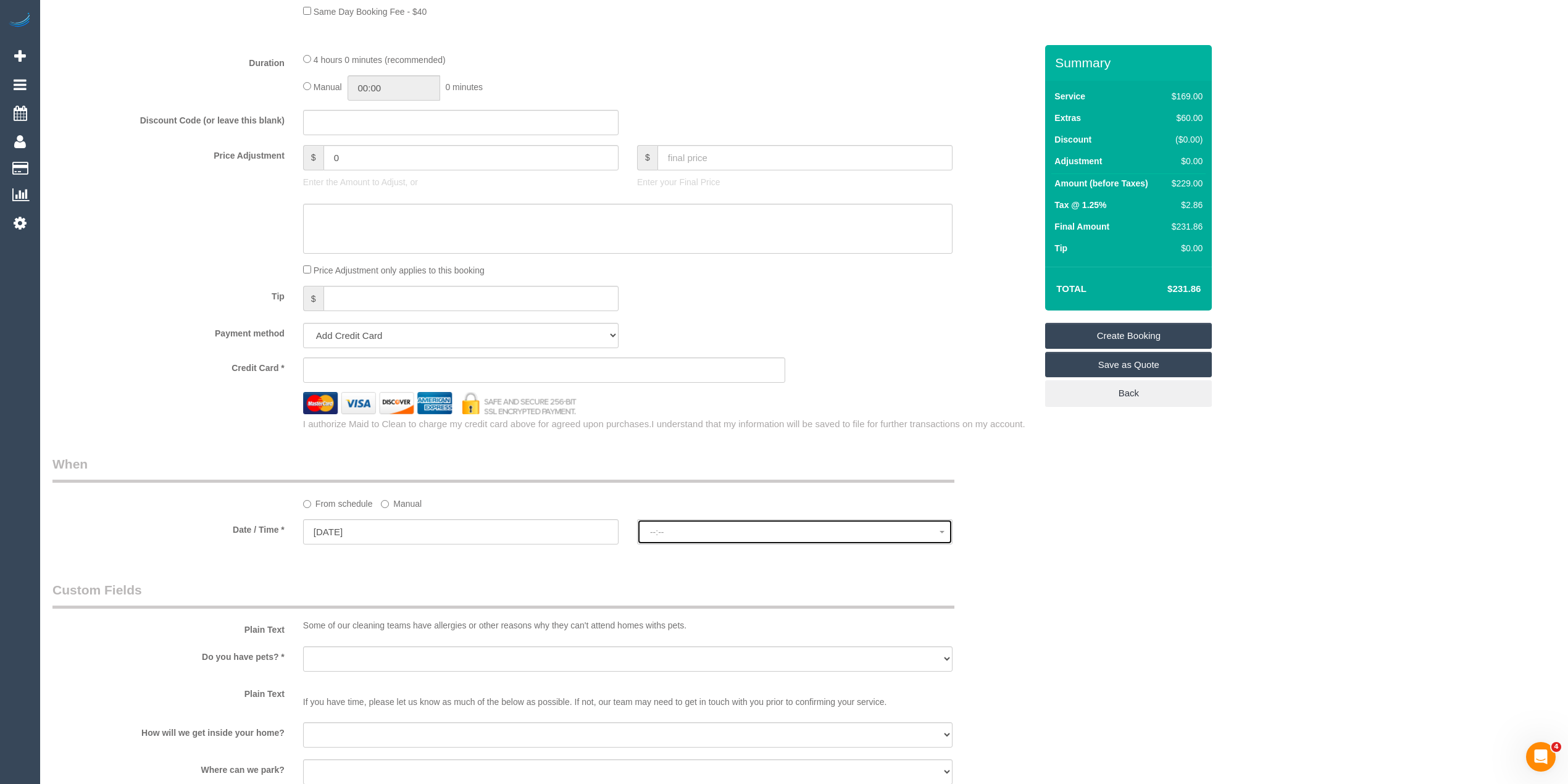
click at [686, 533] on span "--:--" at bounding box center [795, 532] width 289 height 10
select select "spot1"
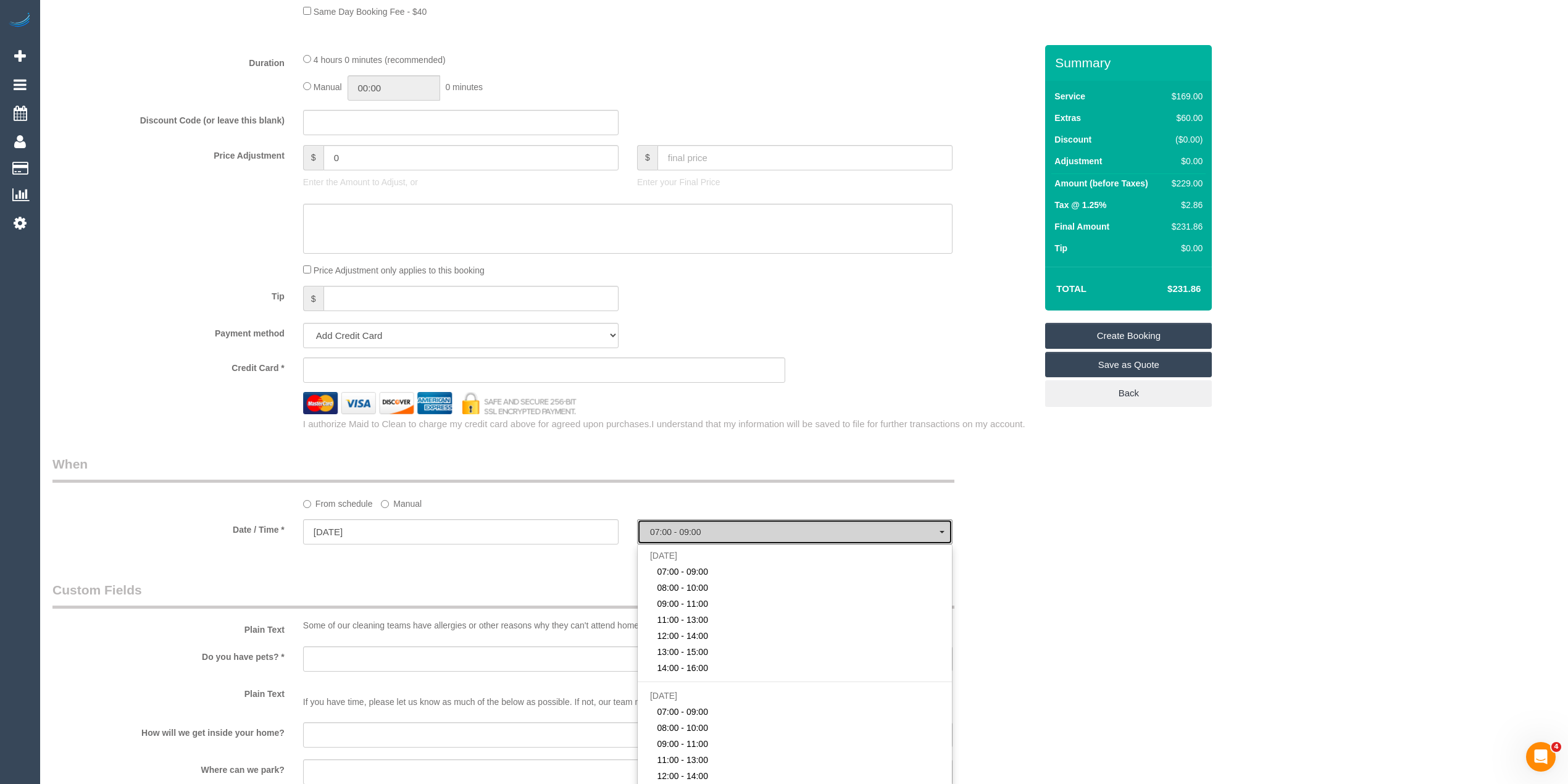
drag, startPoint x: 686, startPoint y: 533, endPoint x: 665, endPoint y: 539, distance: 21.8
click at [686, 533] on span "07:00 - 09:00" at bounding box center [795, 532] width 289 height 10
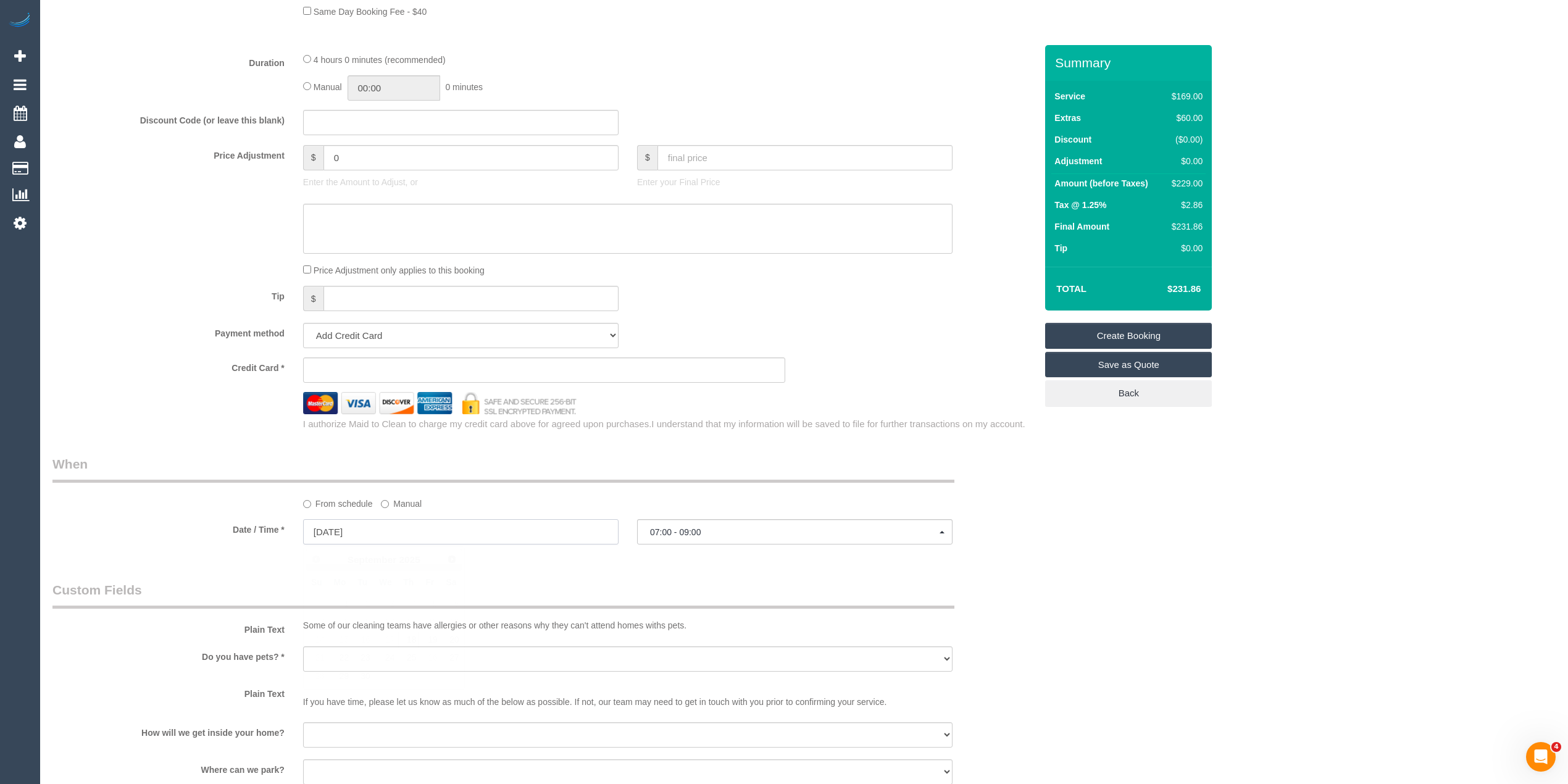
click at [361, 528] on input "18/09/2025" at bounding box center [461, 532] width 315 height 25
click at [343, 675] on link "29" at bounding box center [340, 676] width 23 height 17
type input "29/09/2025"
click at [678, 535] on span "--:--" at bounding box center [795, 532] width 289 height 10
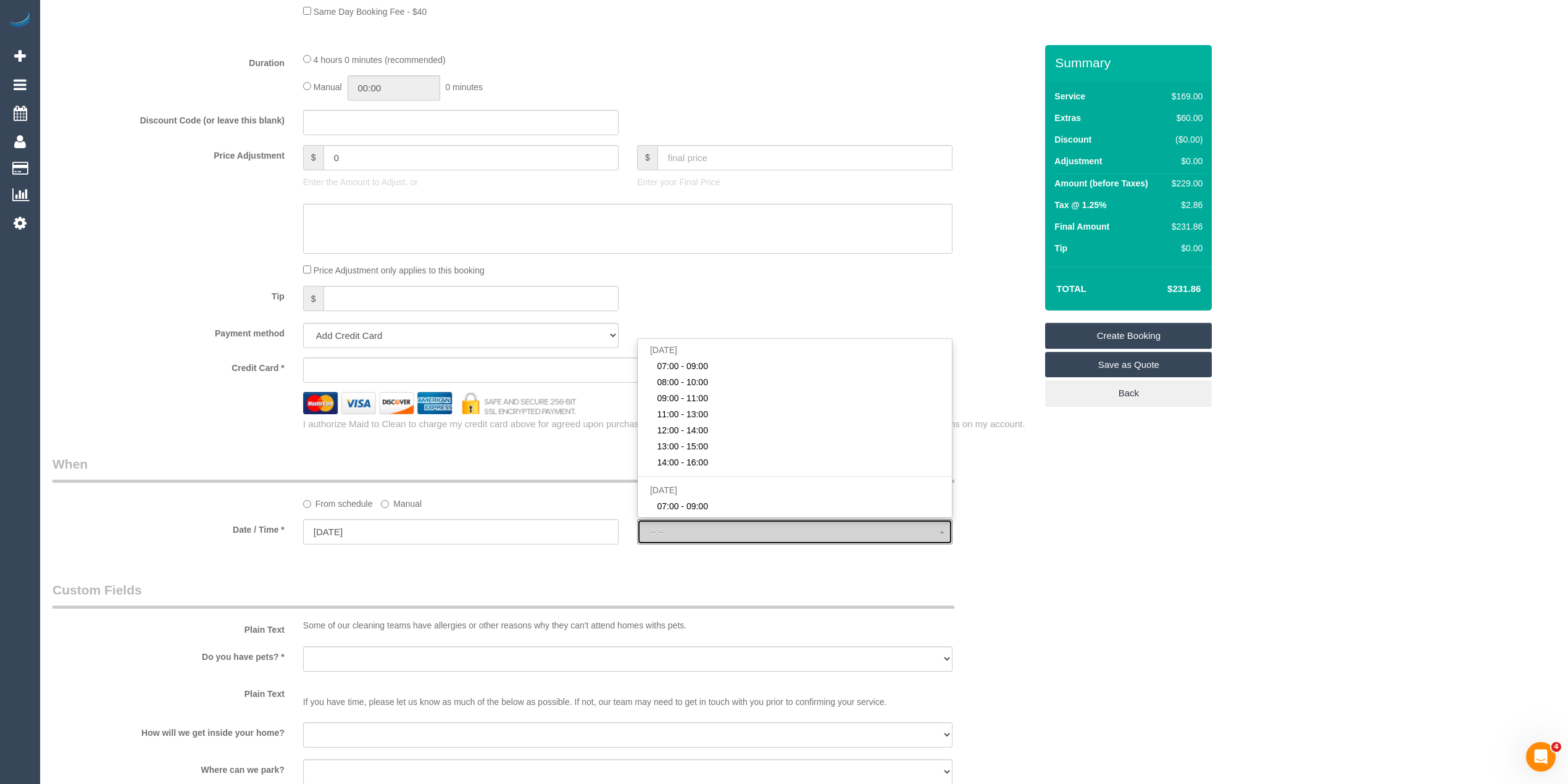
select select "spot31"
click at [329, 528] on input "29/09/2025" at bounding box center [461, 532] width 315 height 25
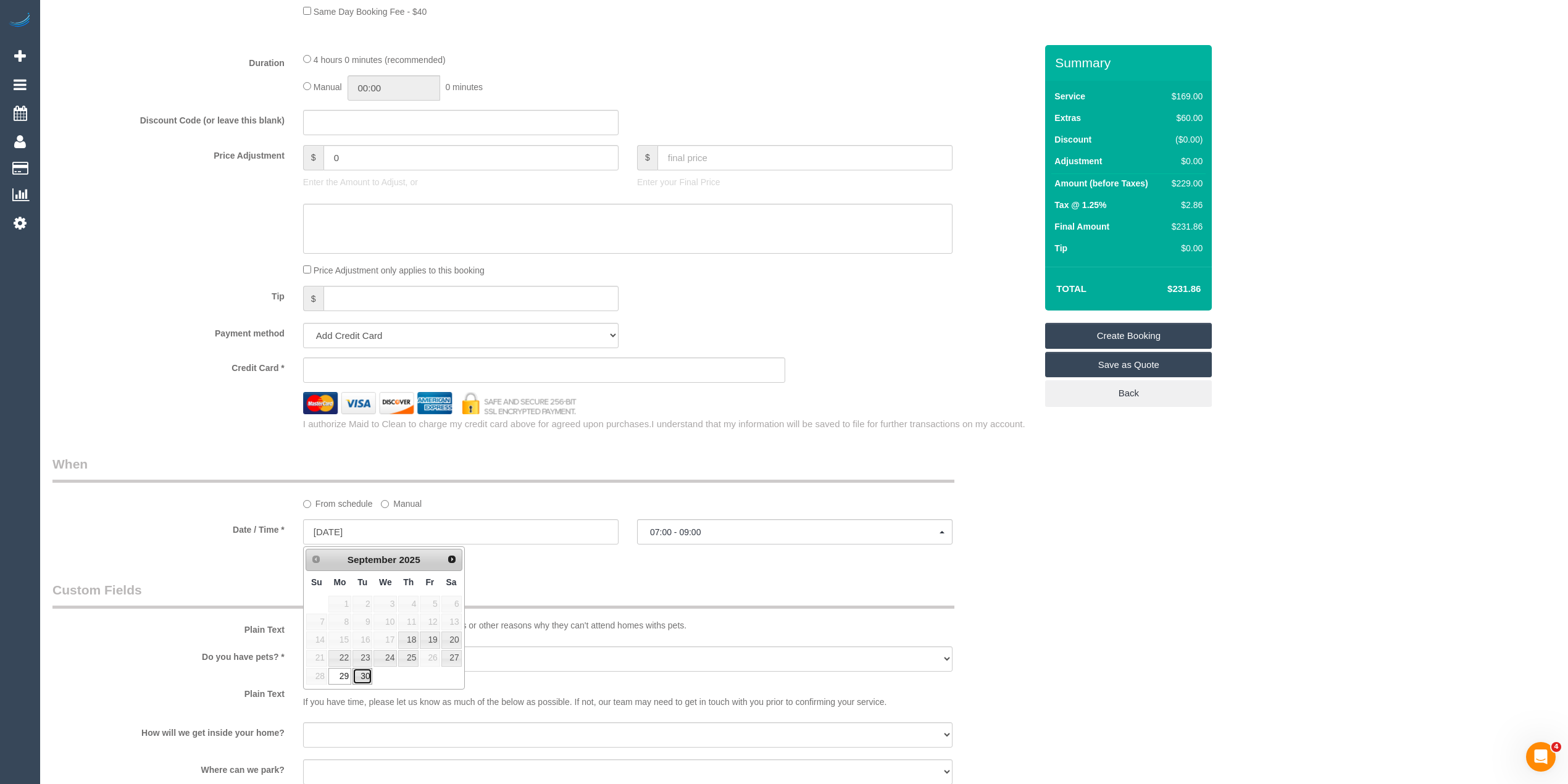
click at [365, 675] on link "30" at bounding box center [362, 676] width 20 height 17
type input "30/09/2025"
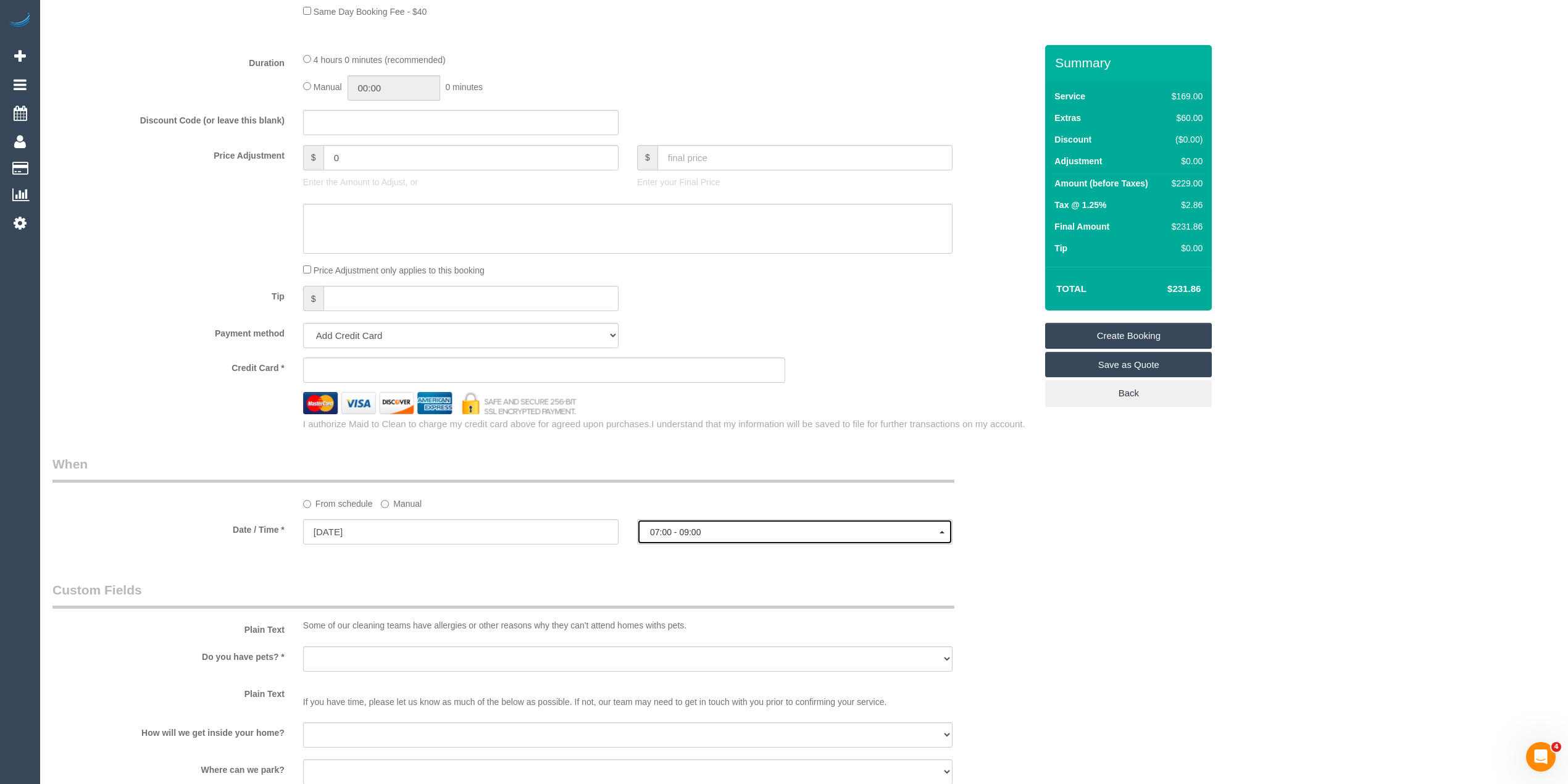
click at [688, 534] on span "07:00 - 09:00" at bounding box center [795, 532] width 289 height 10
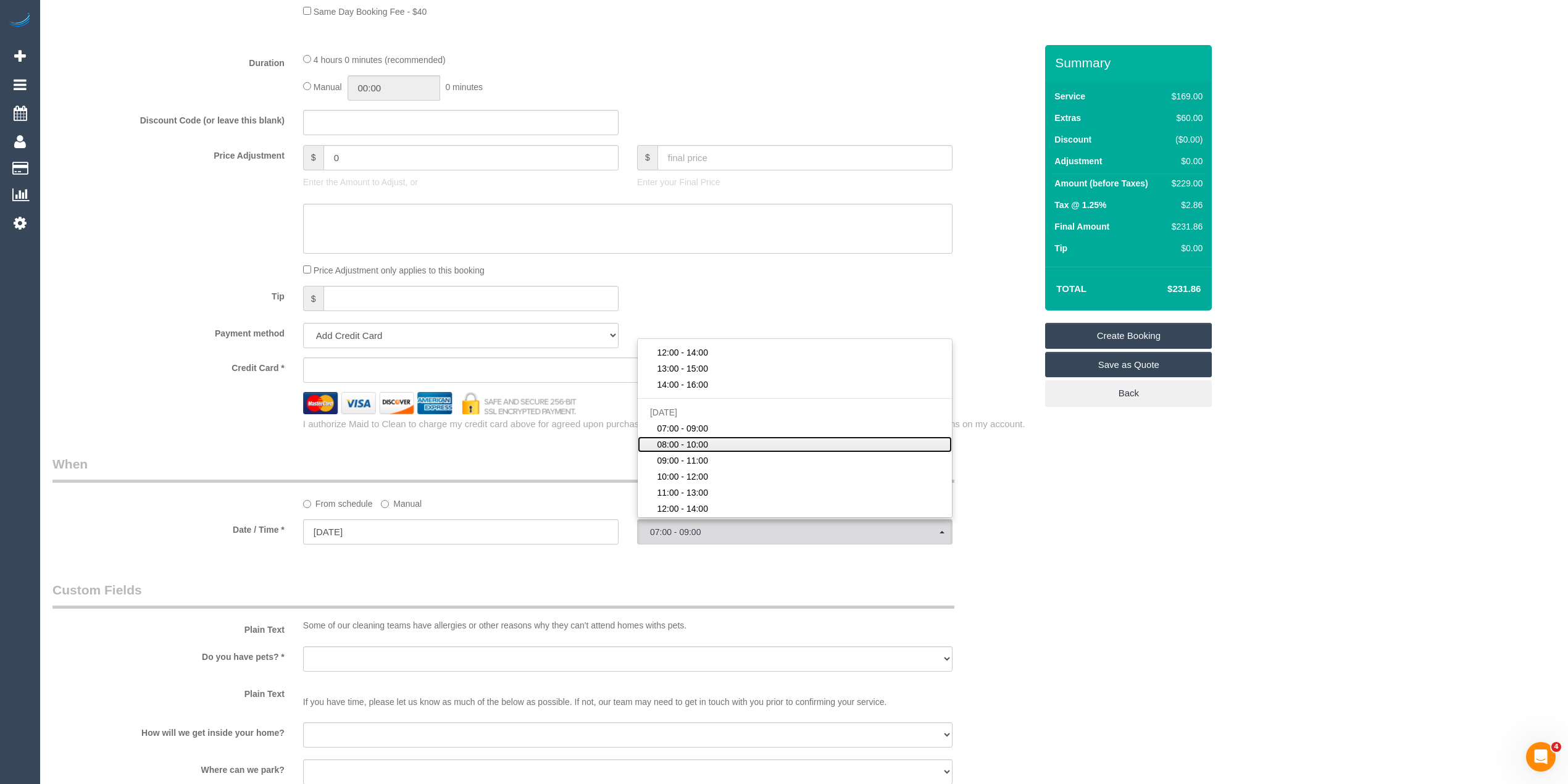
click at [702, 446] on span "08:00 - 10:00" at bounding box center [682, 445] width 51 height 13
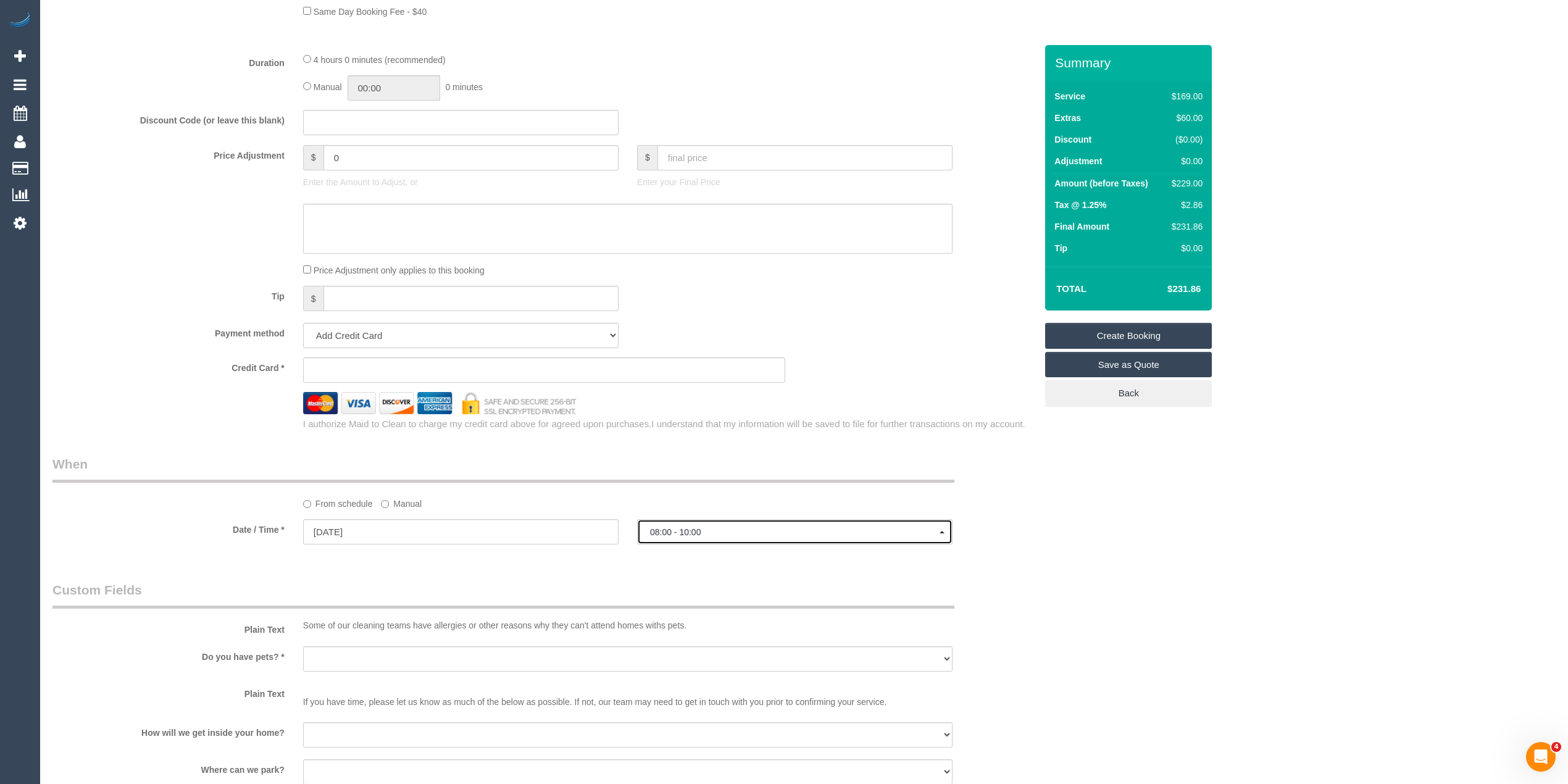
click at [682, 535] on span "08:00 - 10:00" at bounding box center [795, 532] width 289 height 10
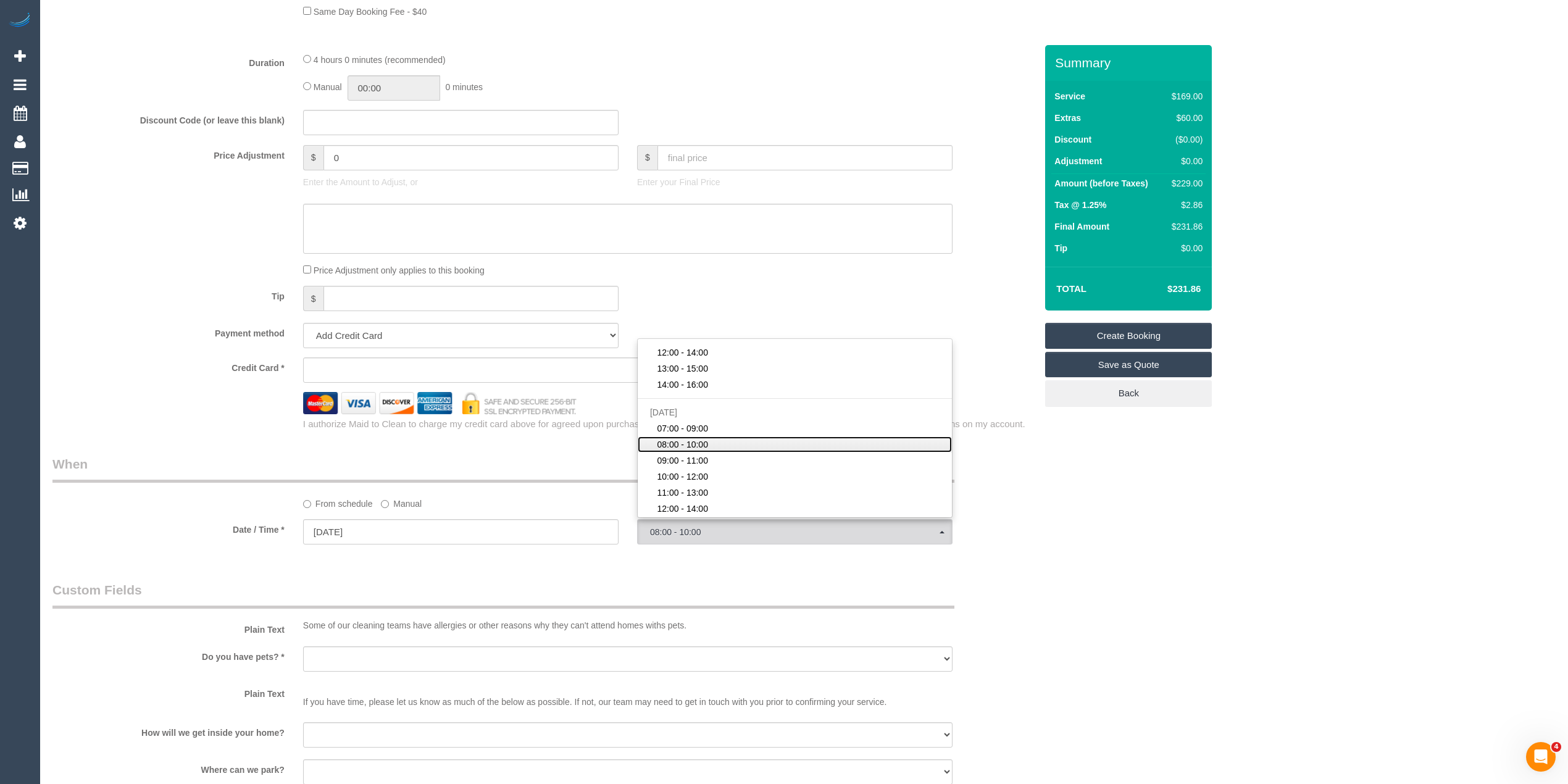
click at [702, 445] on span "08:00 - 10:00" at bounding box center [682, 445] width 51 height 13
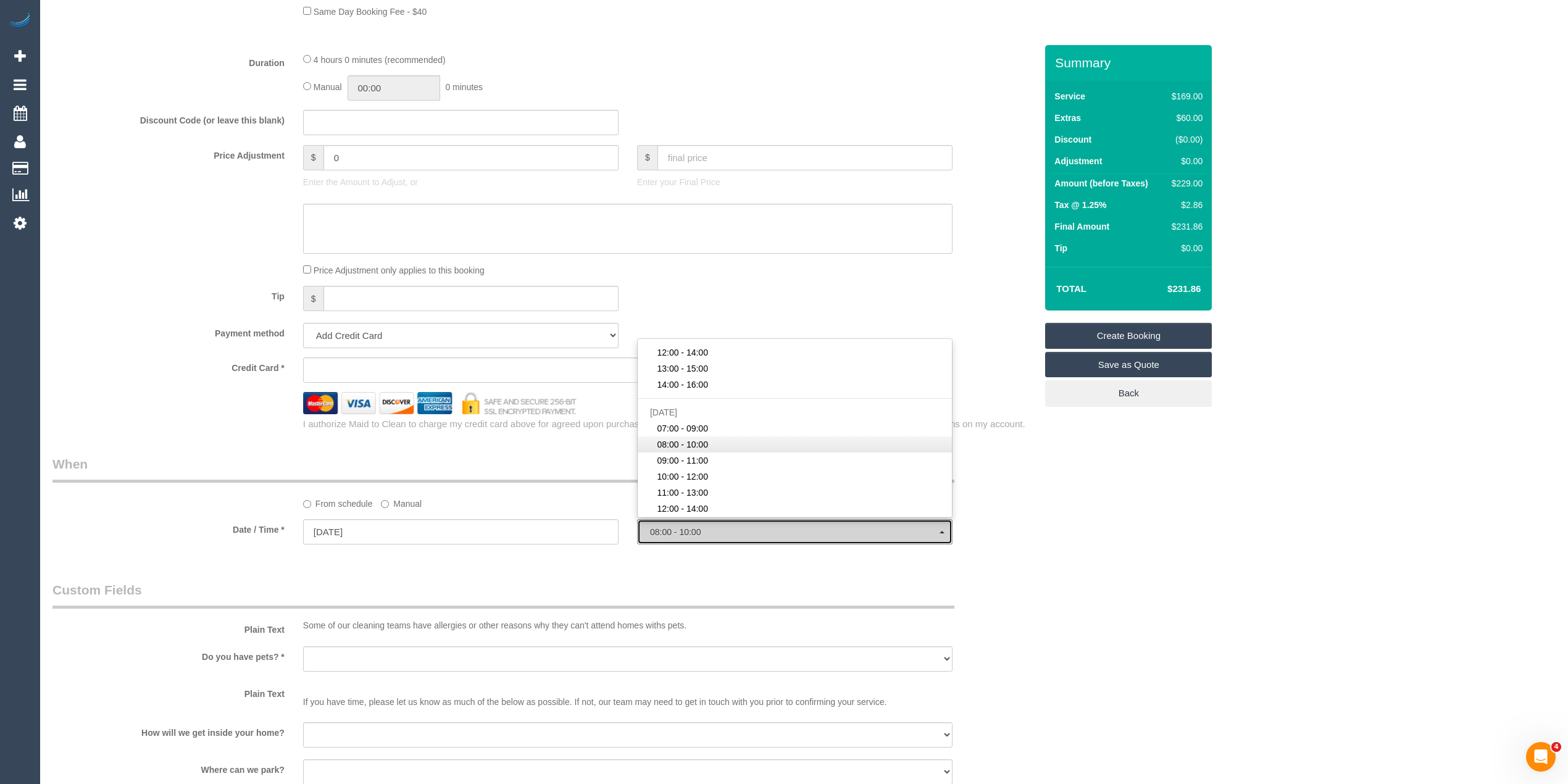
select select "spot40"
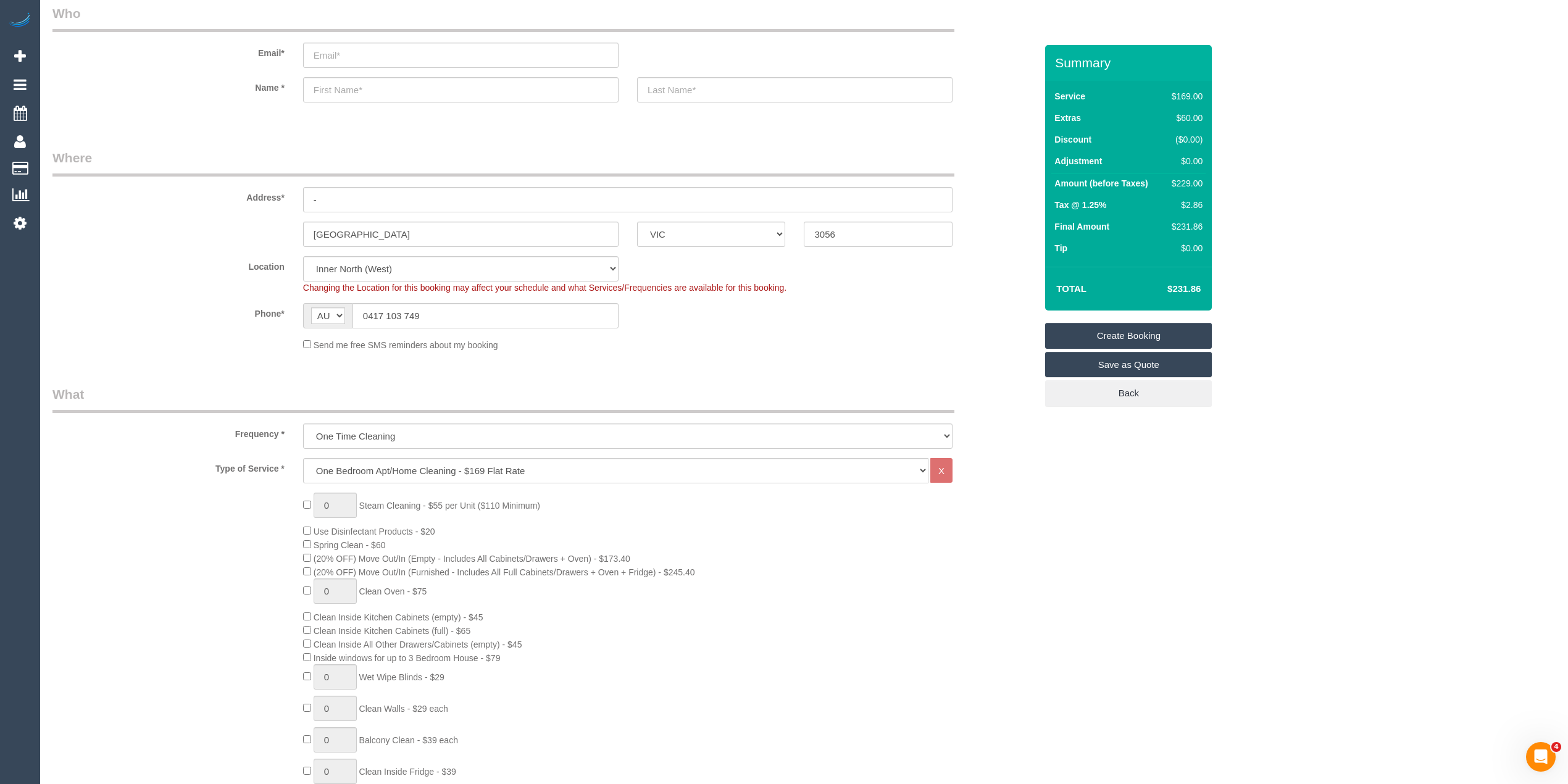
scroll to position [0, 0]
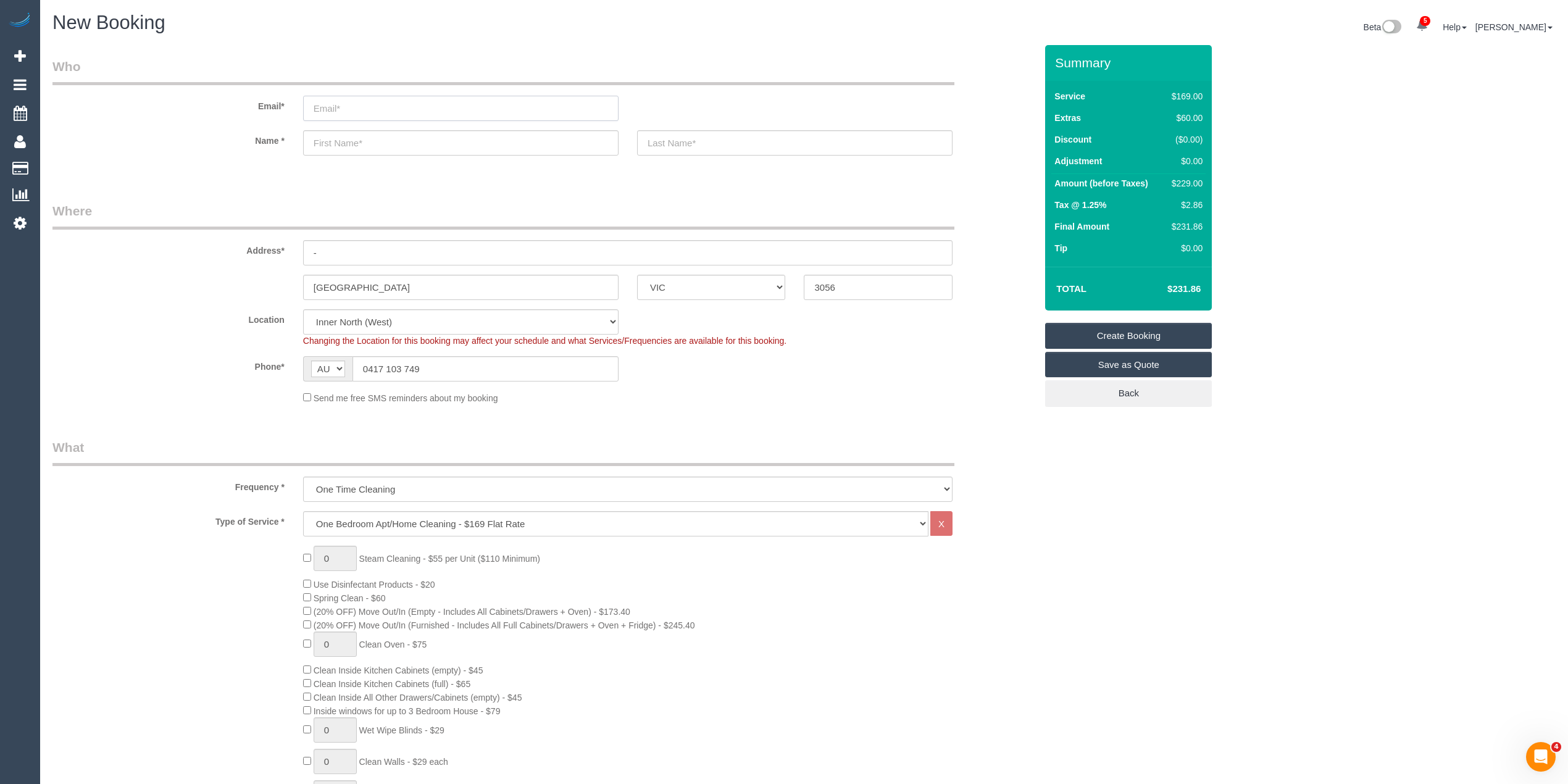
click at [361, 109] on input "email" at bounding box center [461, 109] width 315 height 25
click at [331, 109] on input "email" at bounding box center [461, 109] width 315 height 25
click at [347, 105] on input "email" at bounding box center [461, 109] width 315 height 25
click at [342, 107] on input "email" at bounding box center [461, 109] width 315 height 25
click at [338, 107] on input "email" at bounding box center [461, 109] width 315 height 25
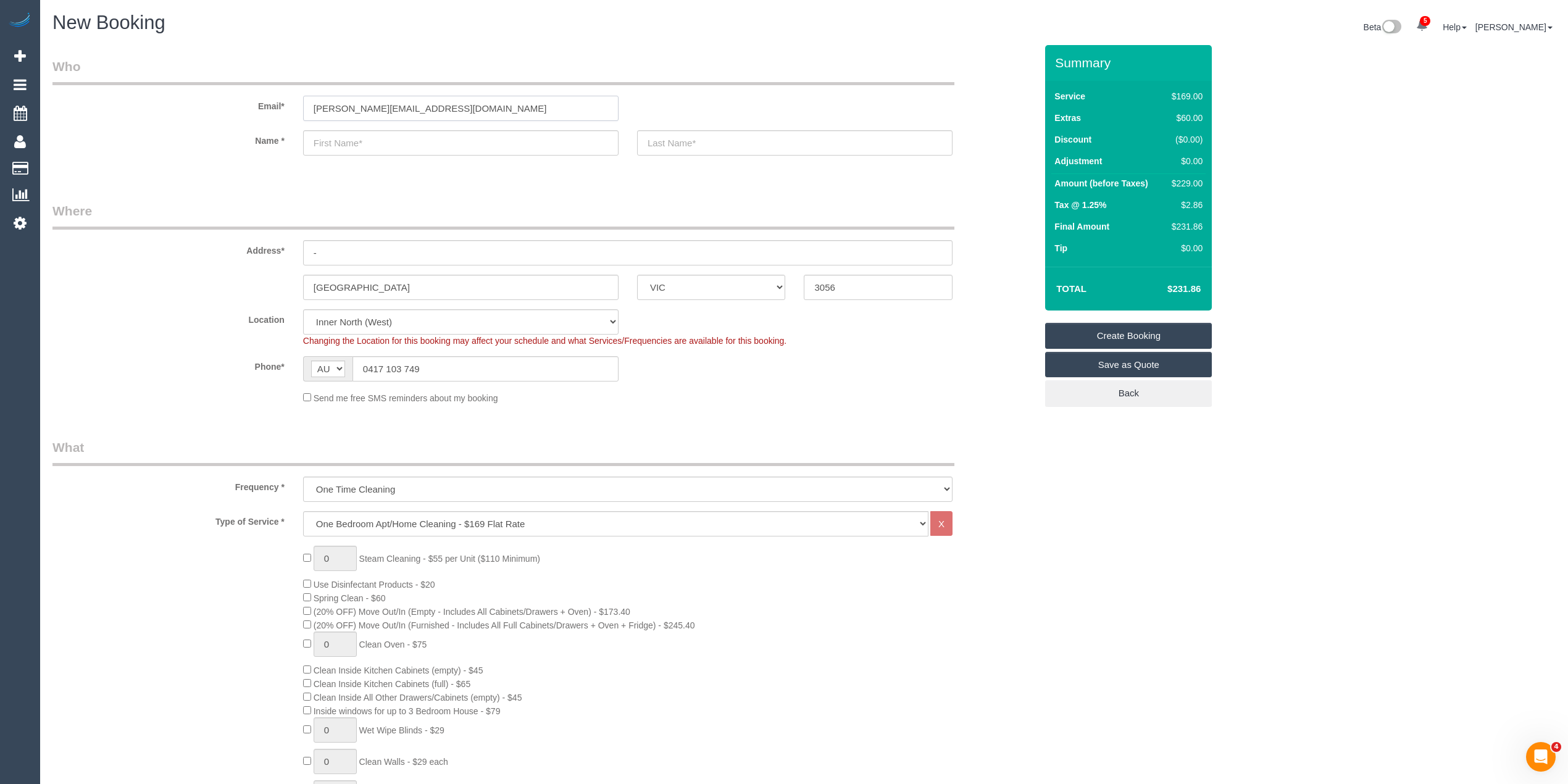
type input "[PERSON_NAME][EMAIL_ADDRESS][DOMAIN_NAME]"
click at [356, 134] on input "text" at bounding box center [461, 143] width 315 height 25
type input "Jill"
select select "spot72"
type input "Stark"
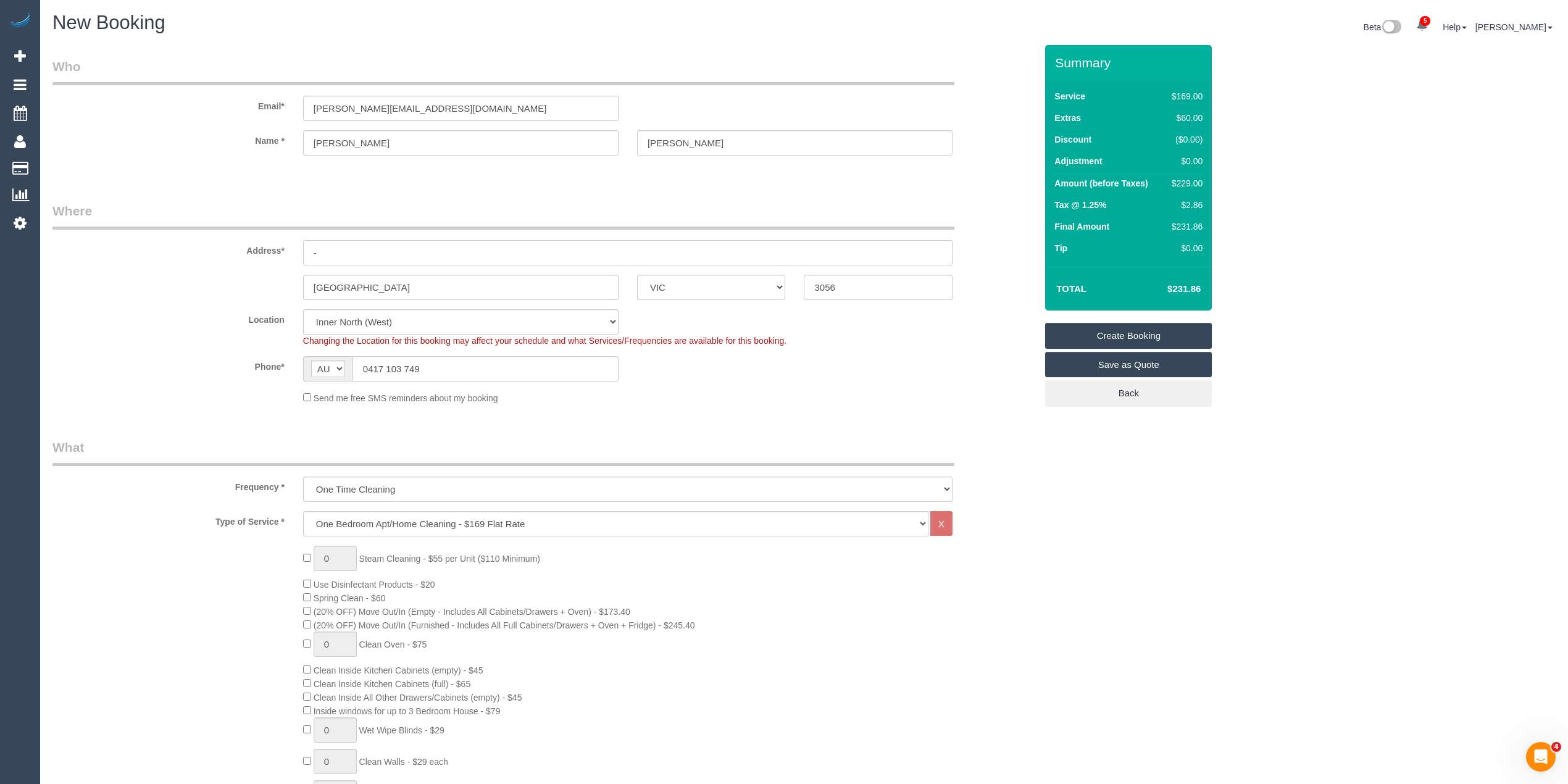
drag, startPoint x: 331, startPoint y: 248, endPoint x: 299, endPoint y: 248, distance: 32.0
click at [299, 248] on div "-" at bounding box center [628, 252] width 668 height 25
click at [375, 255] on input "1/149-151 Glenyon Road" at bounding box center [628, 252] width 649 height 25
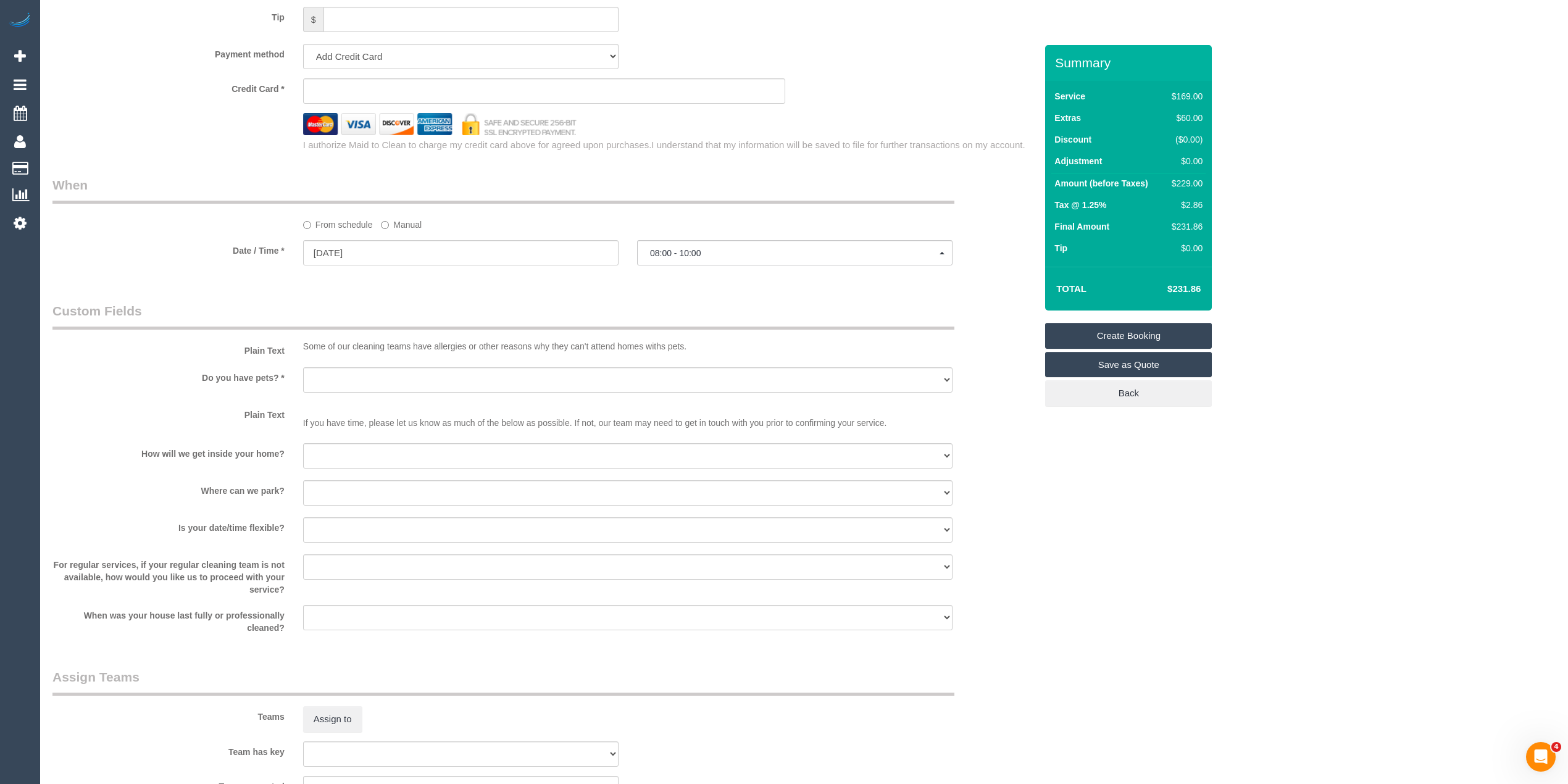
scroll to position [1372, 0]
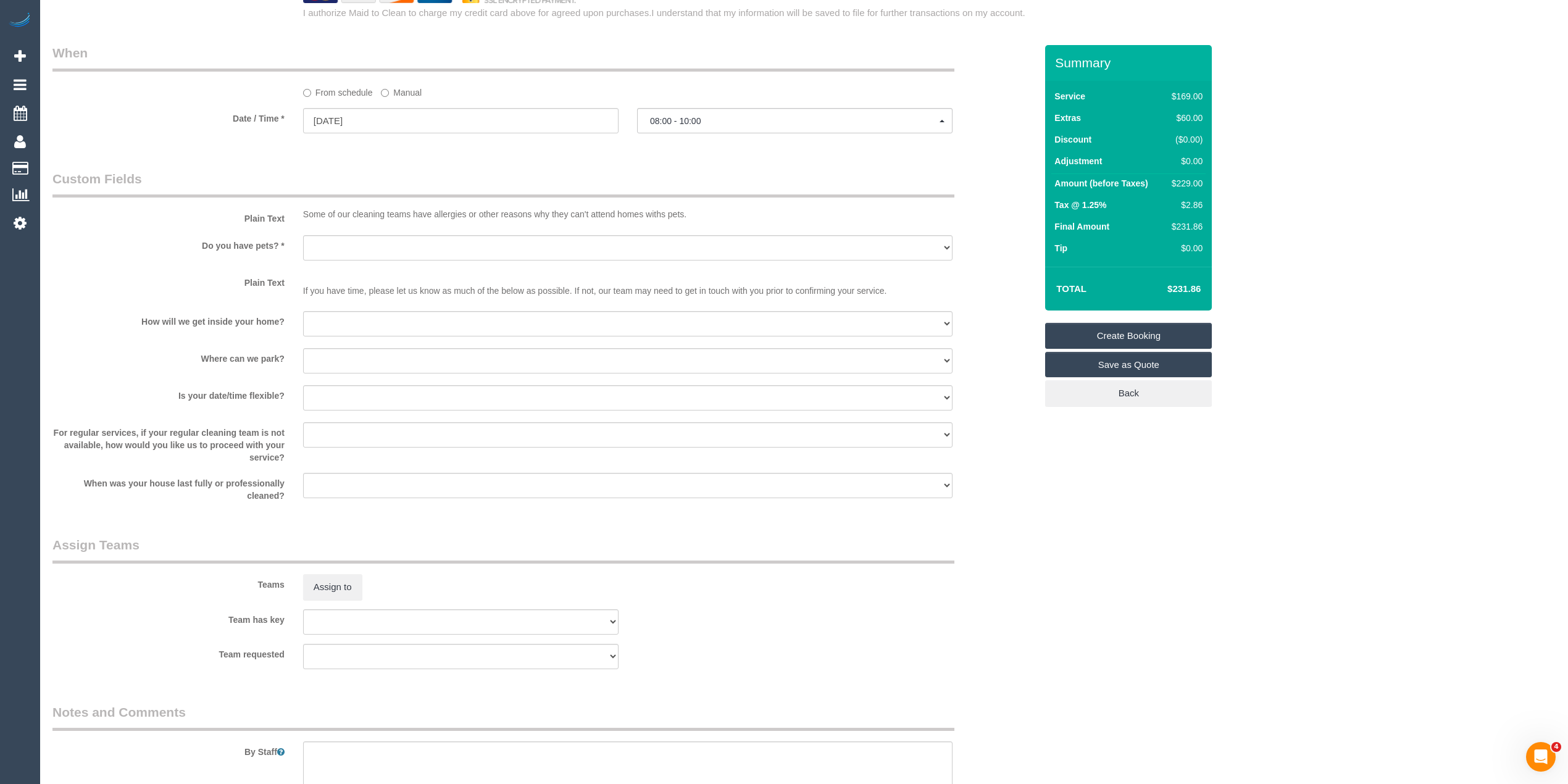
type input "1/149-151 Glenlyon Road"
click at [347, 240] on select "Yes - Cats Yes - Dogs No pets Yes - Dogs and Cats Yes - Other" at bounding box center [628, 248] width 649 height 25
select select "number:28"
click at [303, 235] on select "Yes - Cats Yes - Dogs No pets Yes - Dogs and Cats Yes - Other" at bounding box center [628, 248] width 649 height 25
click at [358, 331] on select "I will be home Key will be left (please provide details below) Lock box/Access …" at bounding box center [628, 324] width 649 height 25
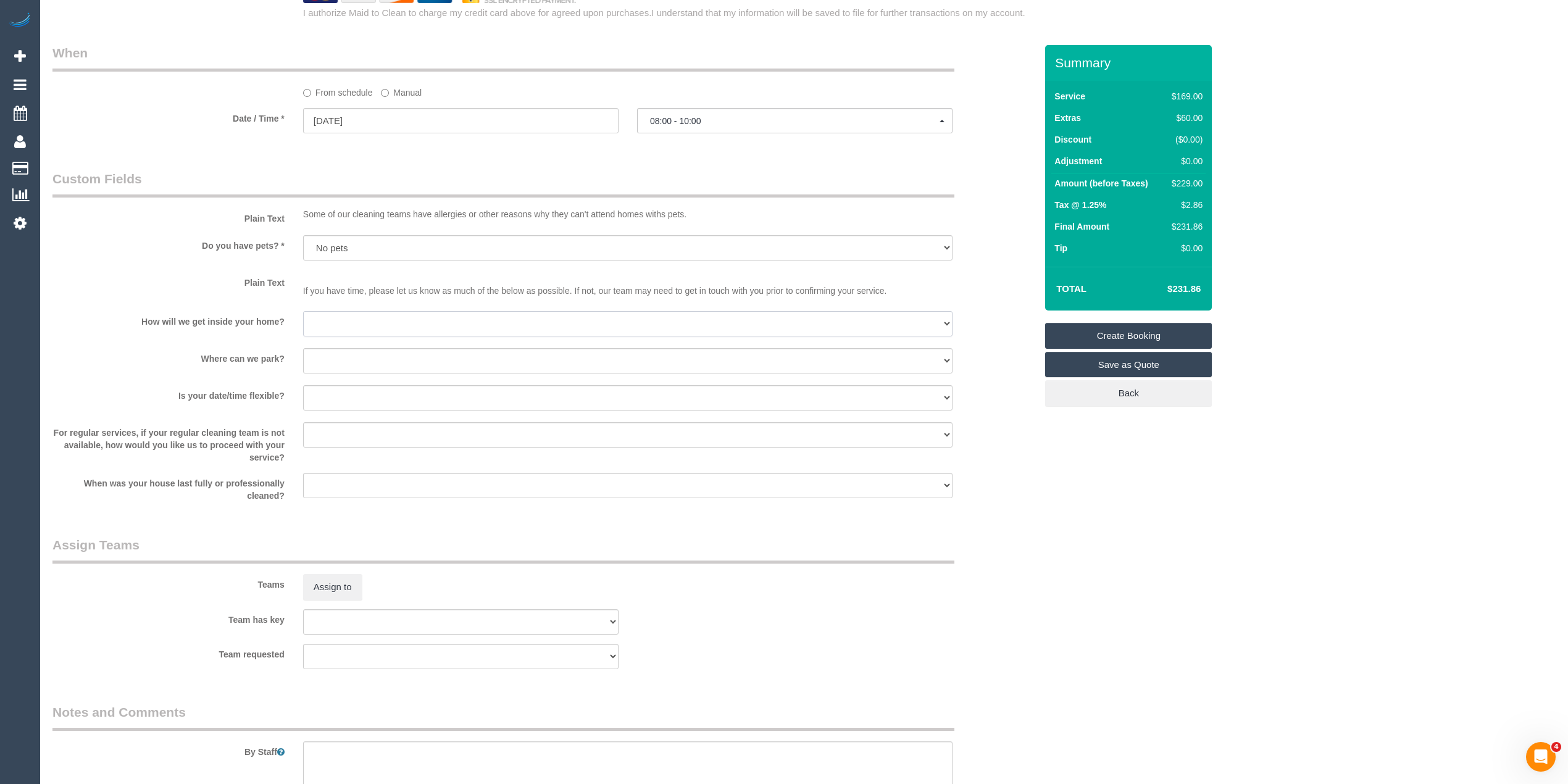
select select "number:14"
click at [303, 311] on select "I will be home Key will be left (please provide details below) Lock box/Access …" at bounding box center [628, 324] width 649 height 25
click at [353, 364] on select "I will provide parking on-site Free street parking Paid street parking (cost wi…" at bounding box center [628, 361] width 649 height 25
select select "number:19"
click at [303, 348] on select "I will provide parking on-site Free street parking Paid street parking (cost wi…" at bounding box center [628, 361] width 649 height 25
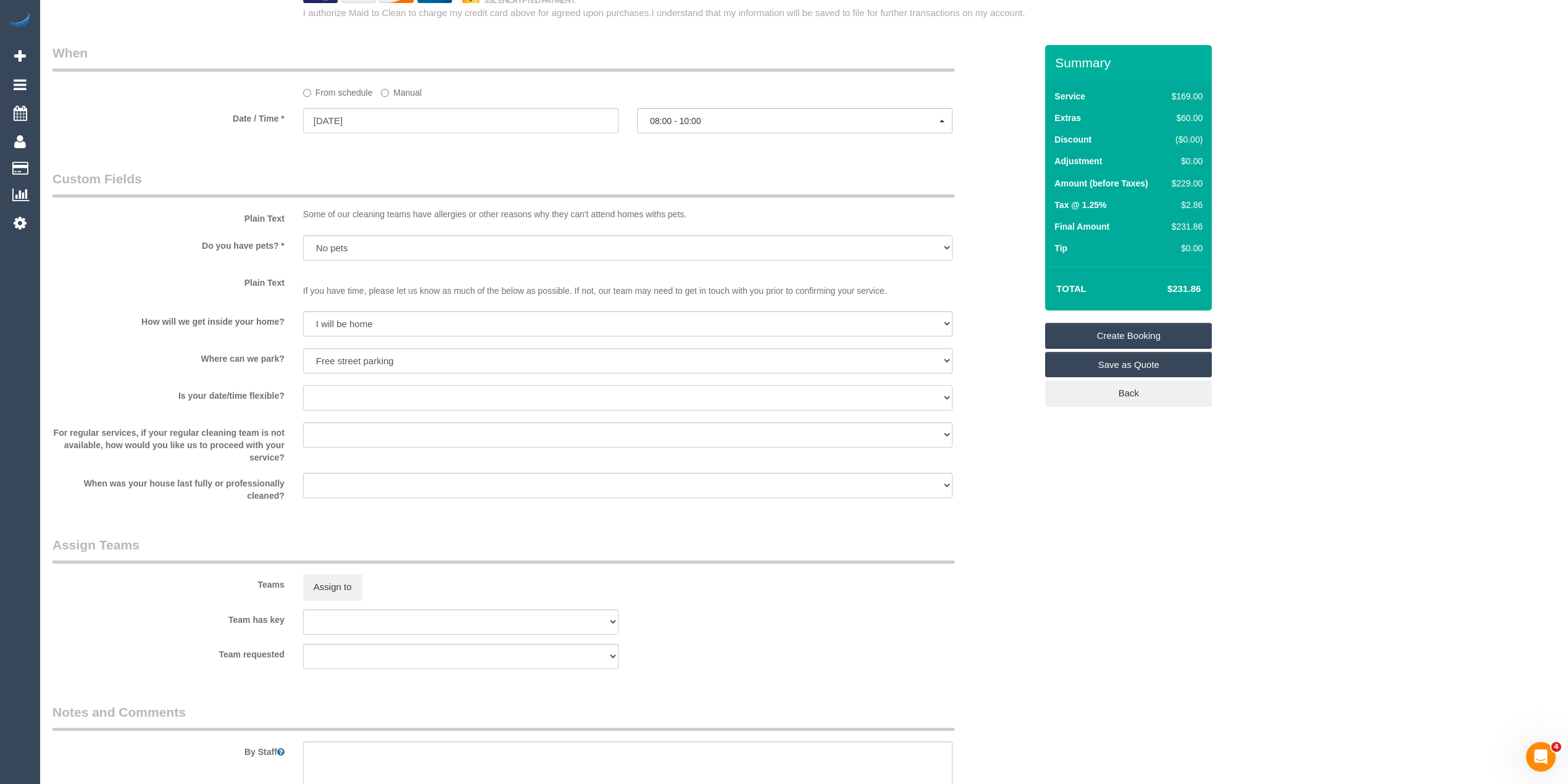
click at [327, 387] on select "Yes - date and time Yes - date but not time Yes - time but not date No - No fle…" at bounding box center [628, 398] width 649 height 25
click at [303, 385] on select "Yes - date and time Yes - date but not time Yes - time but not date No - No fle…" at bounding box center [628, 398] width 649 height 25
click at [348, 396] on select "Yes - date and time Yes - date but not time Yes - time but not date No - No fle…" at bounding box center [628, 398] width 649 height 25
select select "number:23"
click at [303, 385] on select "Yes - date and time Yes - date but not time Yes - time but not date No - No fle…" at bounding box center [628, 398] width 649 height 25
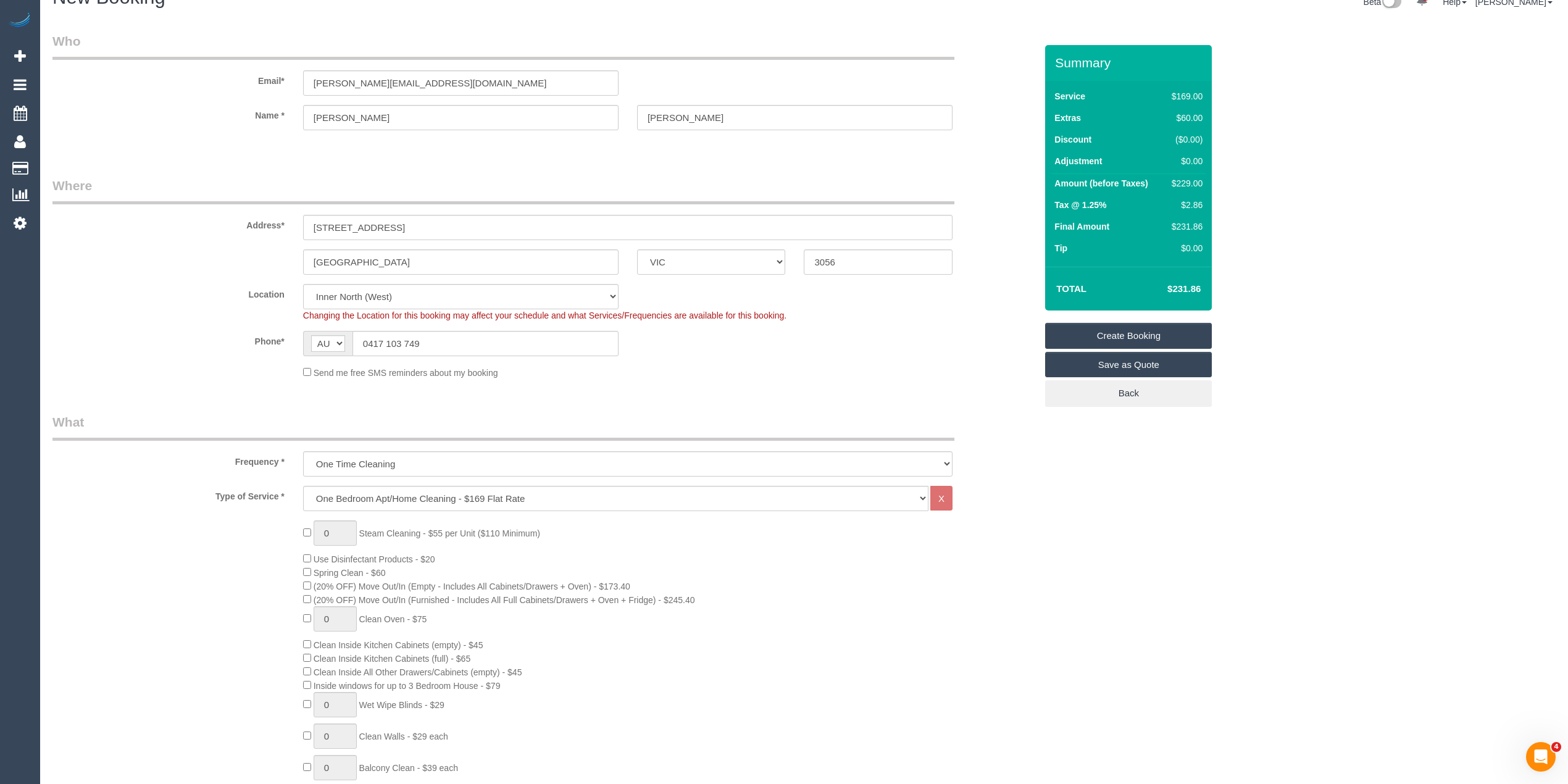
scroll to position [0, 0]
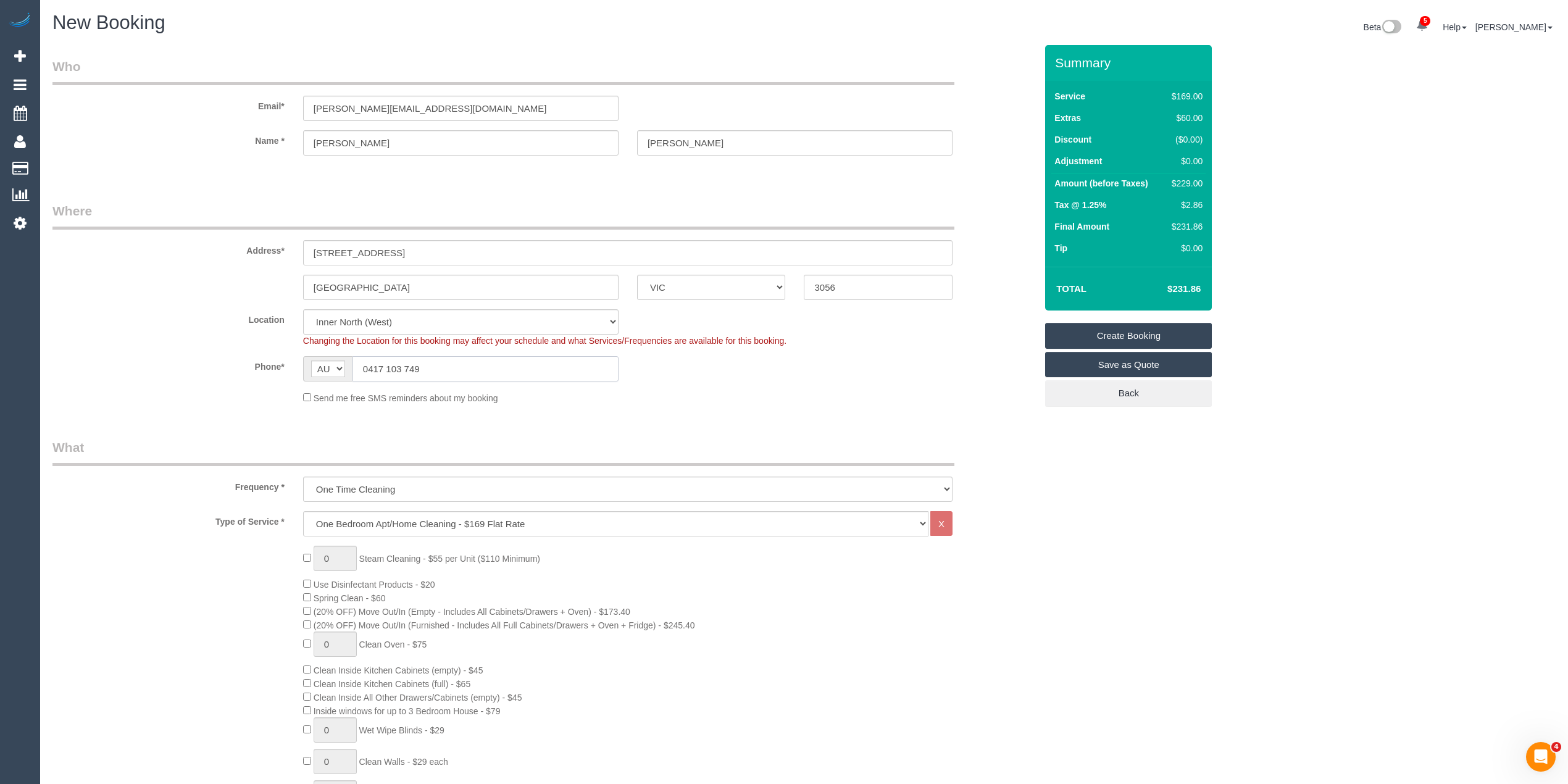
drag, startPoint x: 440, startPoint y: 370, endPoint x: 312, endPoint y: 357, distance: 128.7
click at [312, 357] on div "AF AL DZ AD AO AI AQ AG AR AM AW AU AT AZ BS BH BD BB BY BE BZ BJ BM BT BO BA B…" at bounding box center [461, 369] width 315 height 25
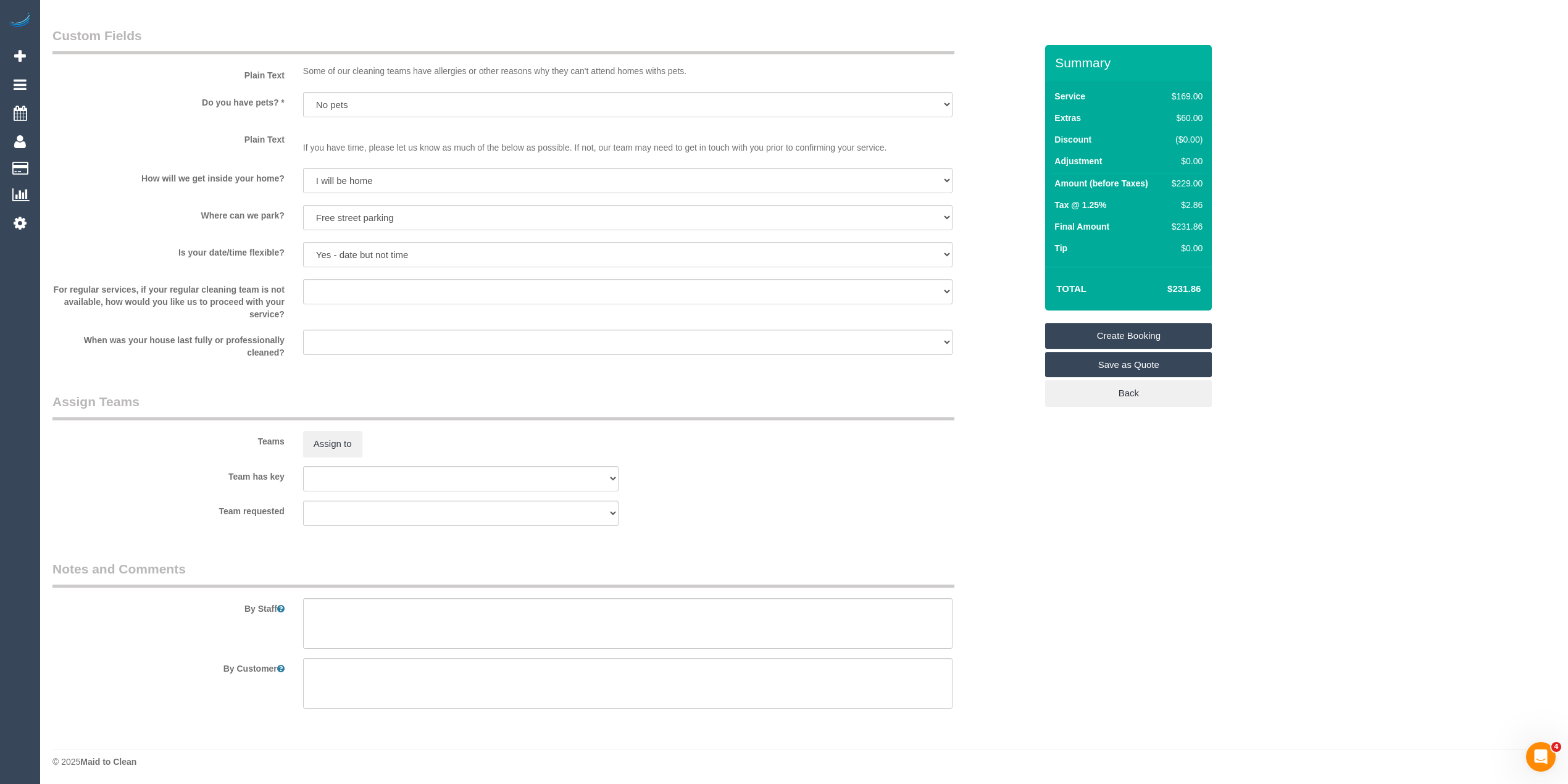
scroll to position [1517, 0]
click at [499, 631] on textarea at bounding box center [628, 622] width 649 height 50
paste textarea "0417 103 749"
type textarea "You can park in the customer's parking - please call when you arrive for access…"
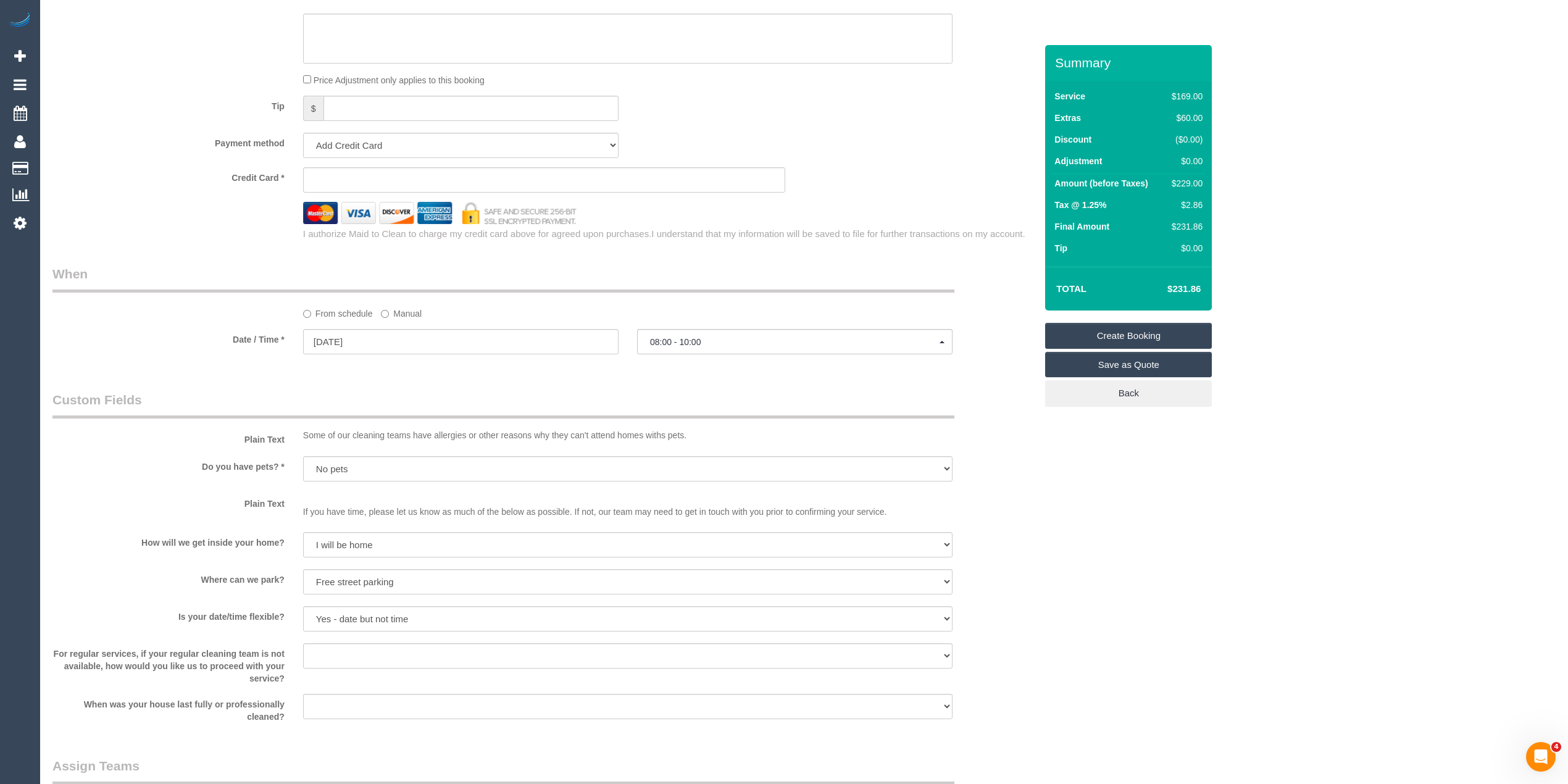
scroll to position [1106, 0]
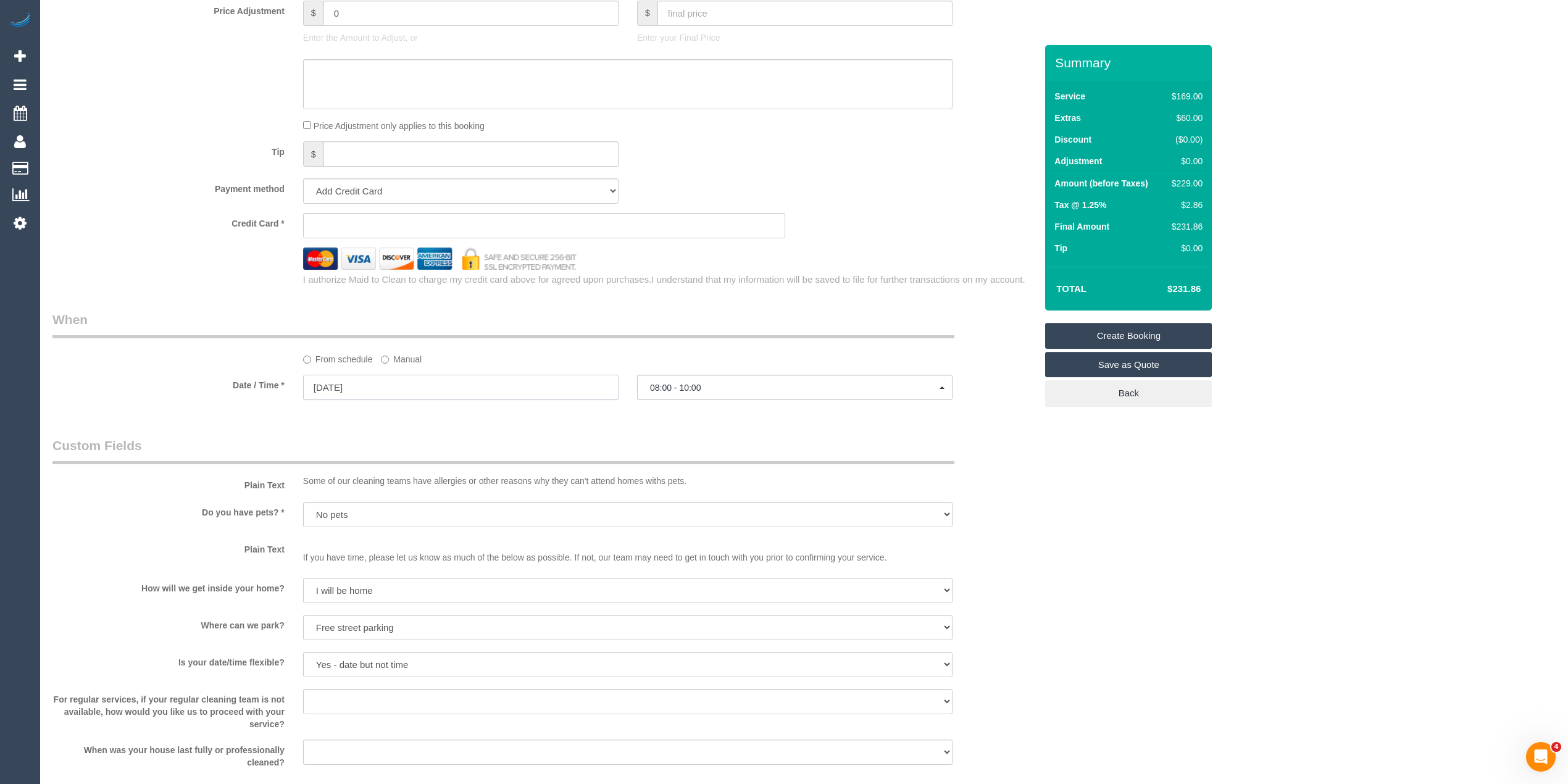
click at [342, 381] on input "[DATE]" at bounding box center [461, 388] width 315 height 25
click at [220, 381] on label "Date / Time *" at bounding box center [168, 383] width 251 height 17
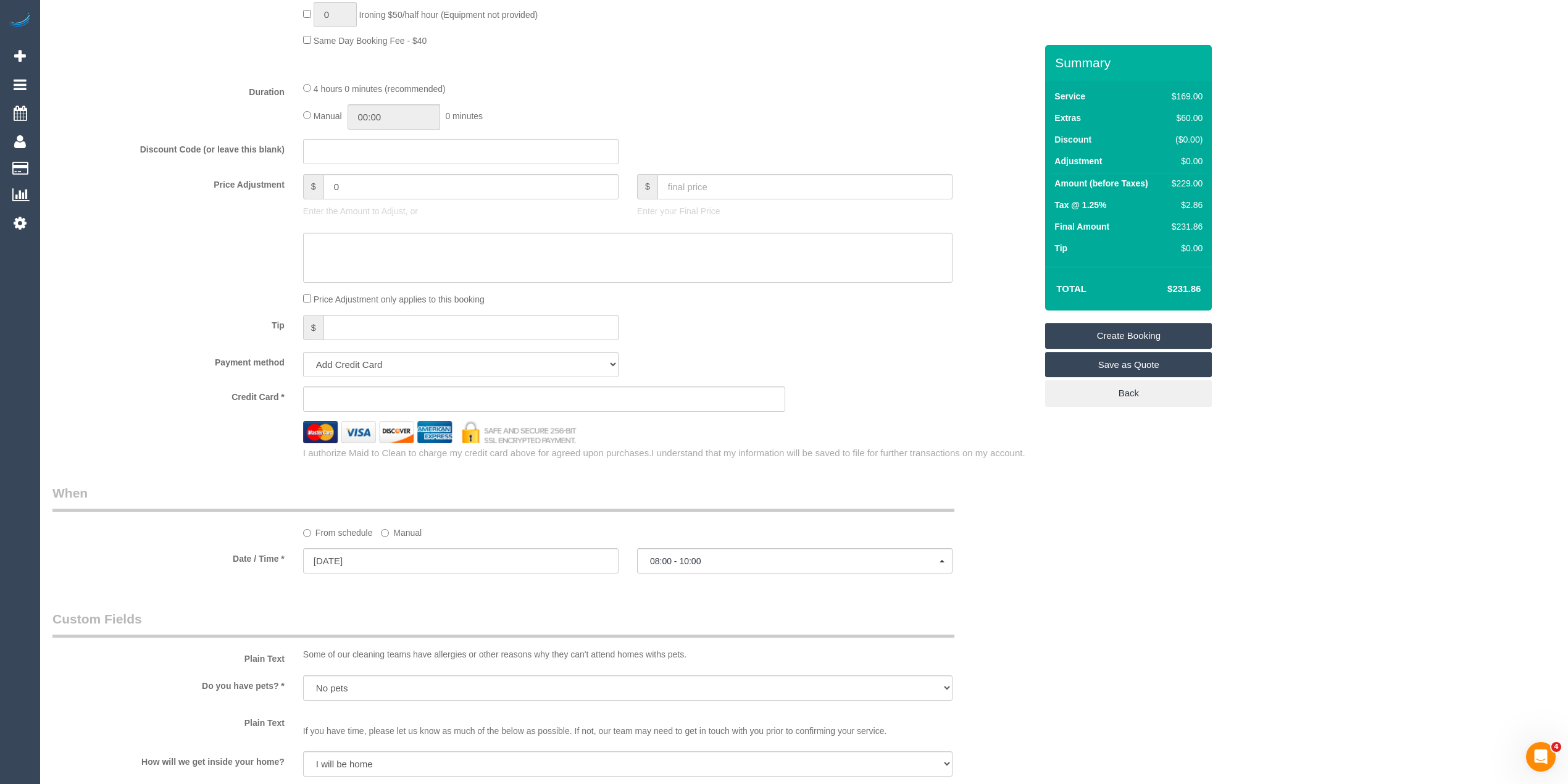
scroll to position [694, 0]
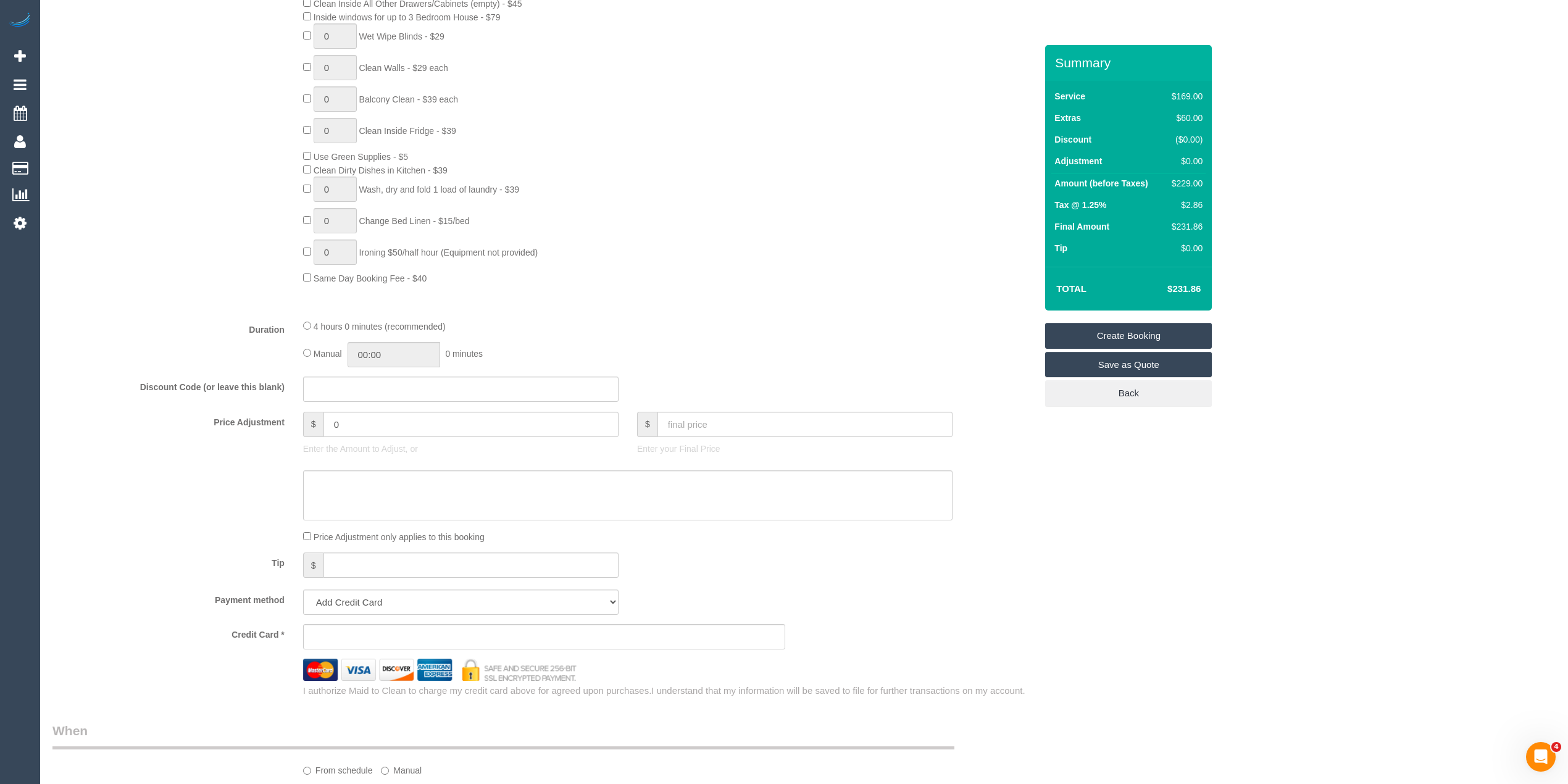
click at [365, 631] on sui-stripe-card at bounding box center [545, 637] width 483 height 25
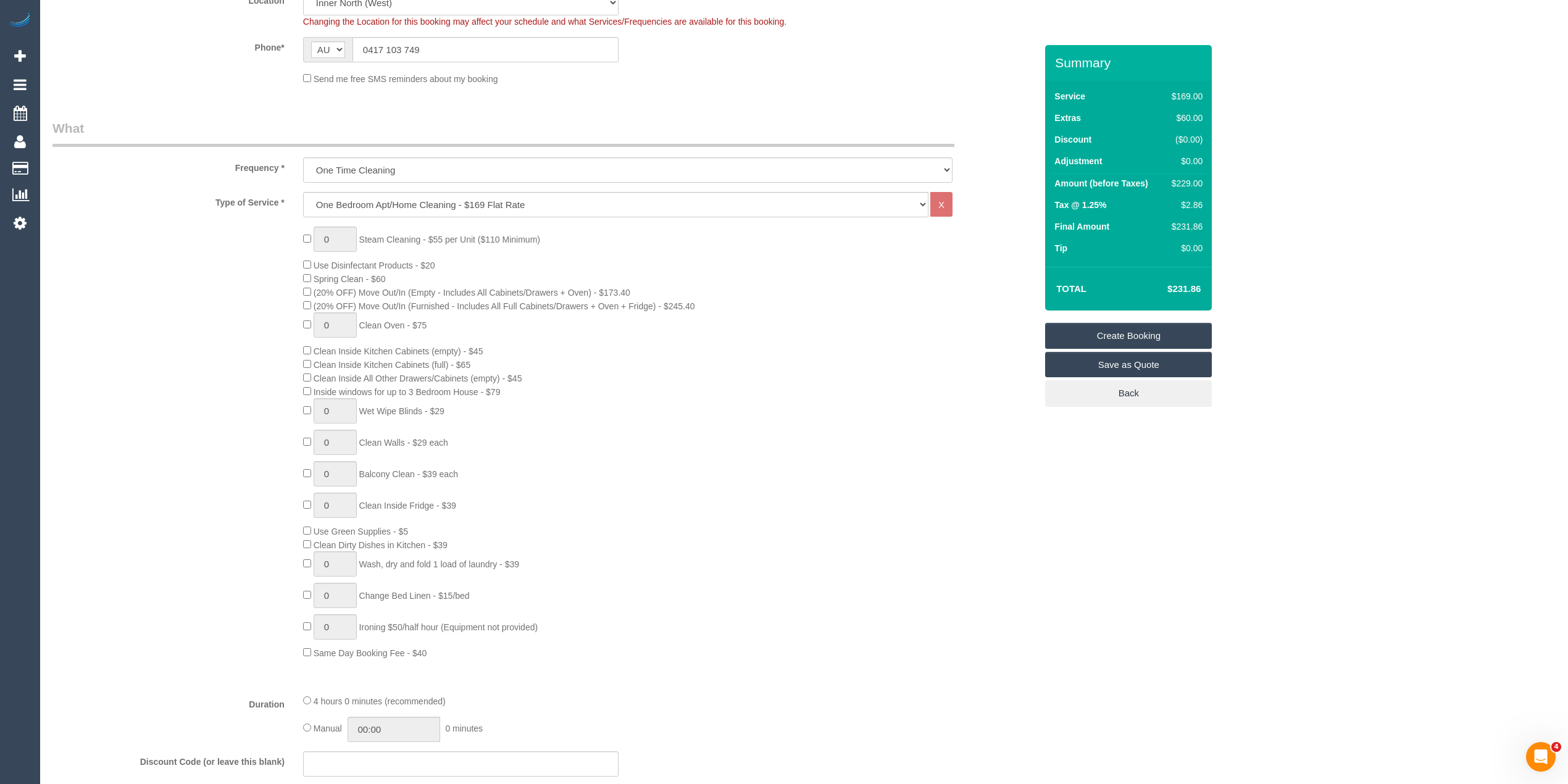
scroll to position [274, 0]
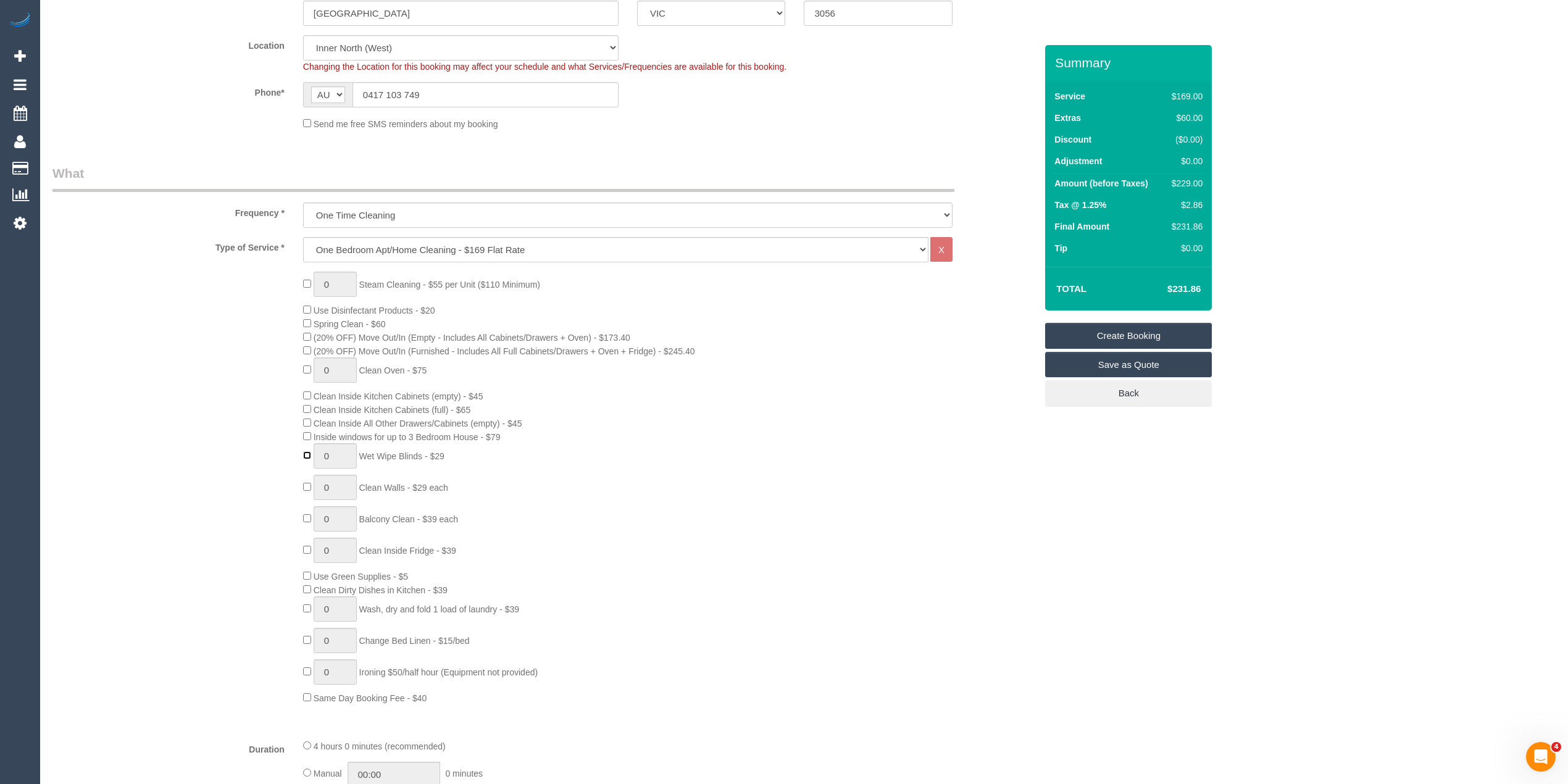
type input "1"
select select "spot112"
drag, startPoint x: 340, startPoint y: 457, endPoint x: 314, endPoint y: 457, distance: 26.0
click at [314, 457] on input "1" at bounding box center [335, 456] width 43 height 25
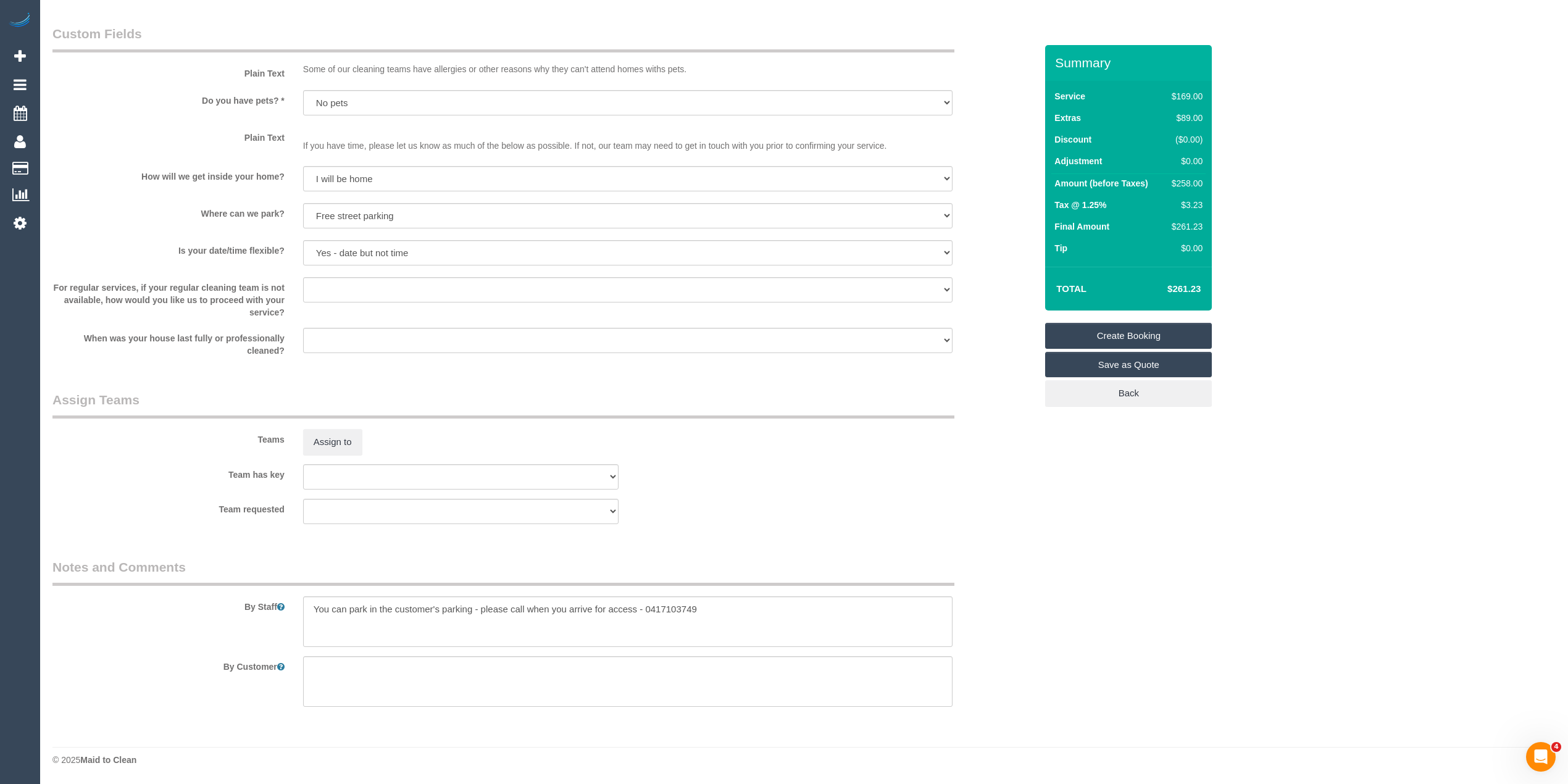
scroll to position [831, 0]
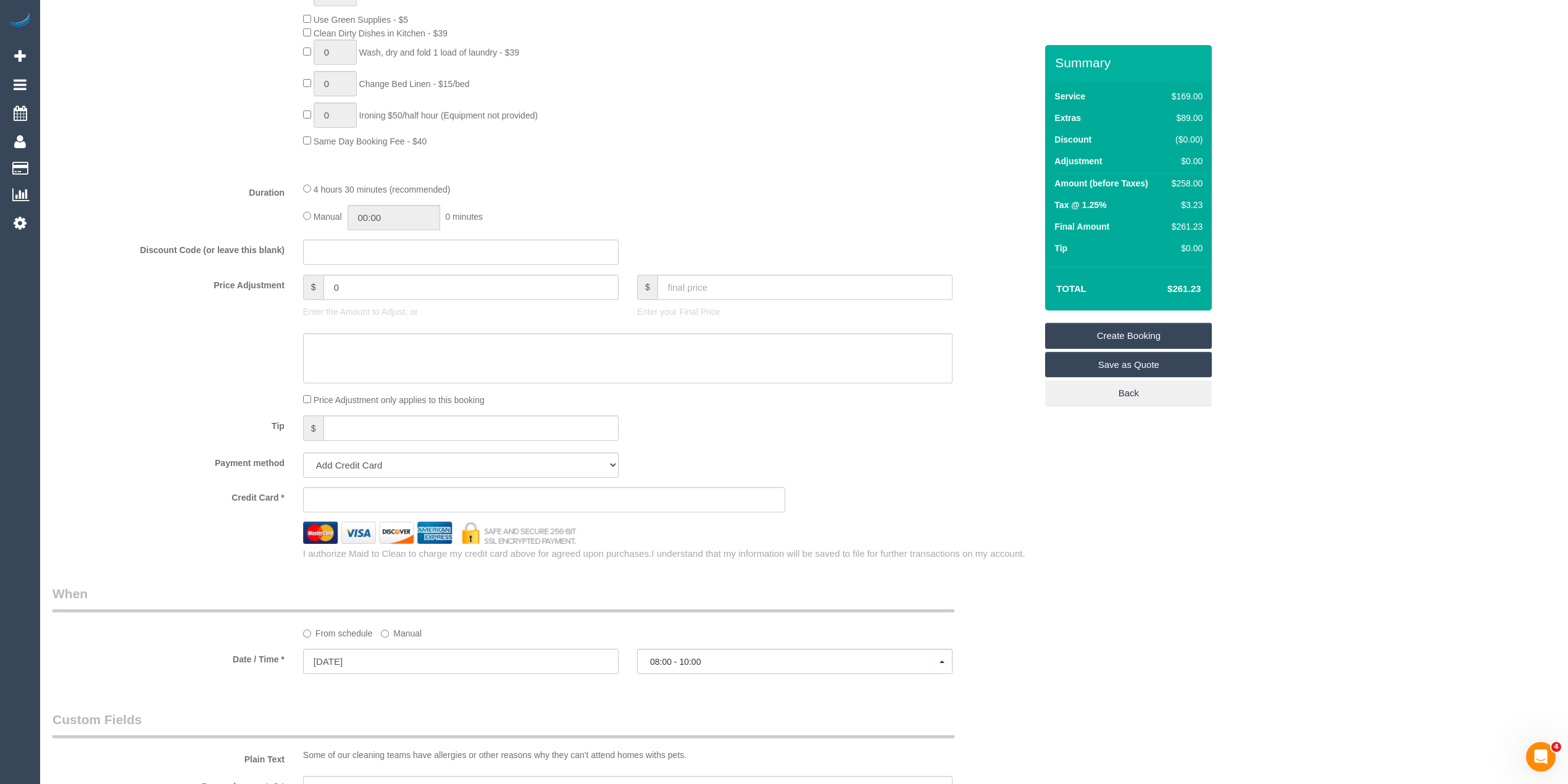
type input "3"
select select "spot152"
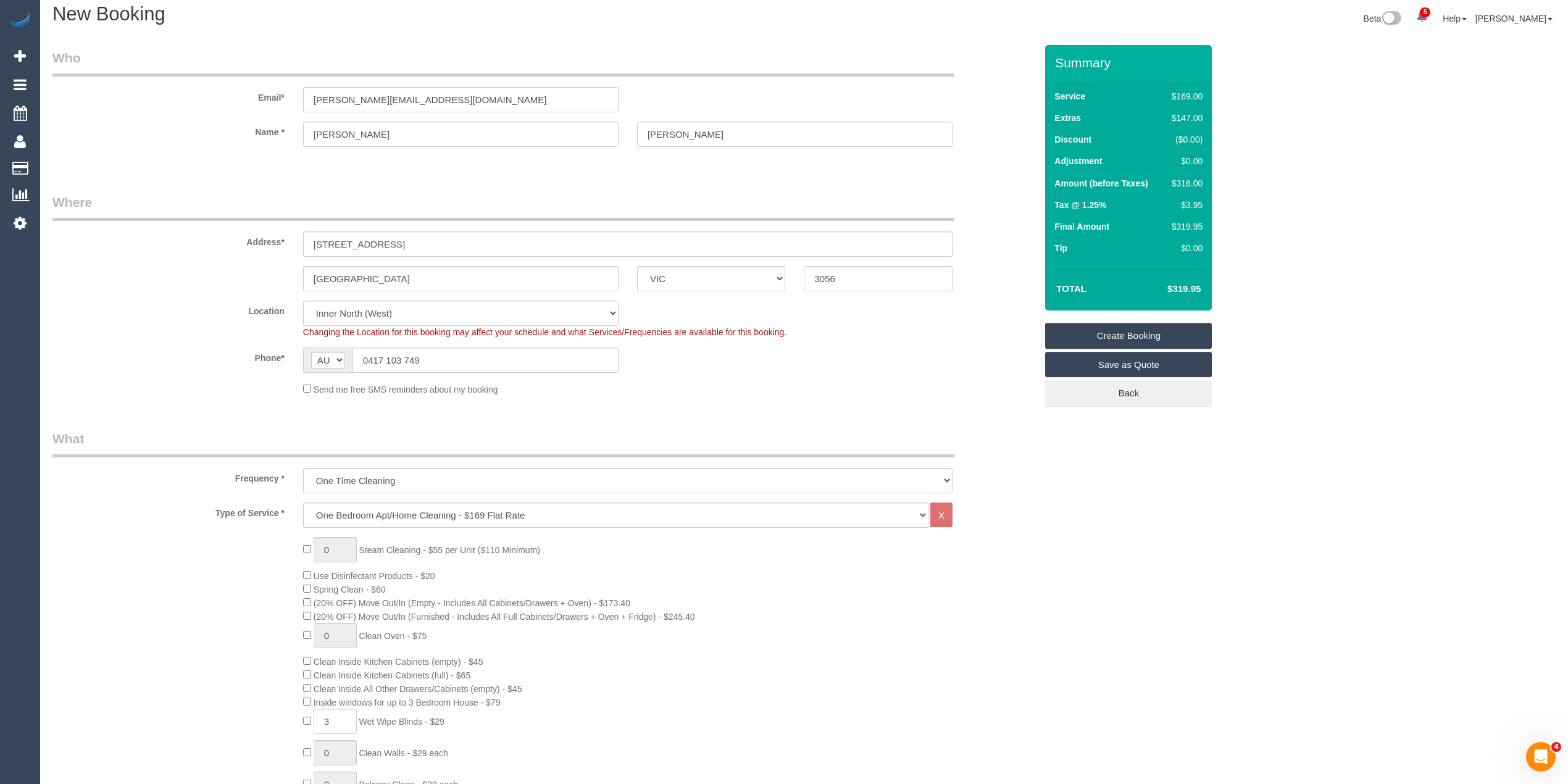
scroll to position [0, 0]
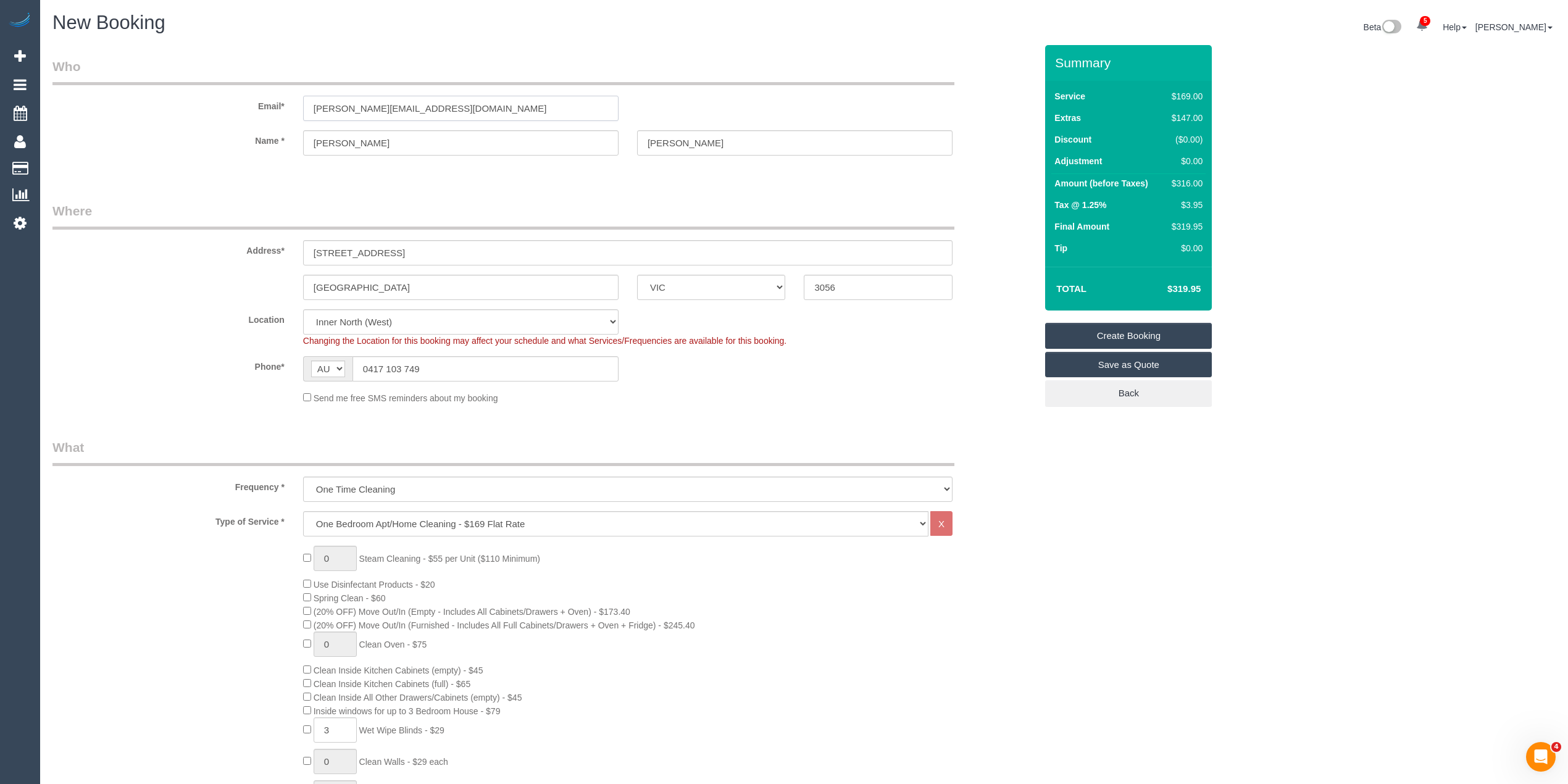
drag, startPoint x: 430, startPoint y: 107, endPoint x: 246, endPoint y: 97, distance: 184.3
click at [246, 97] on div "Email* jill@jillstark.com.au" at bounding box center [544, 89] width 1002 height 64
click at [1148, 329] on link "Create Booking" at bounding box center [1128, 336] width 167 height 26
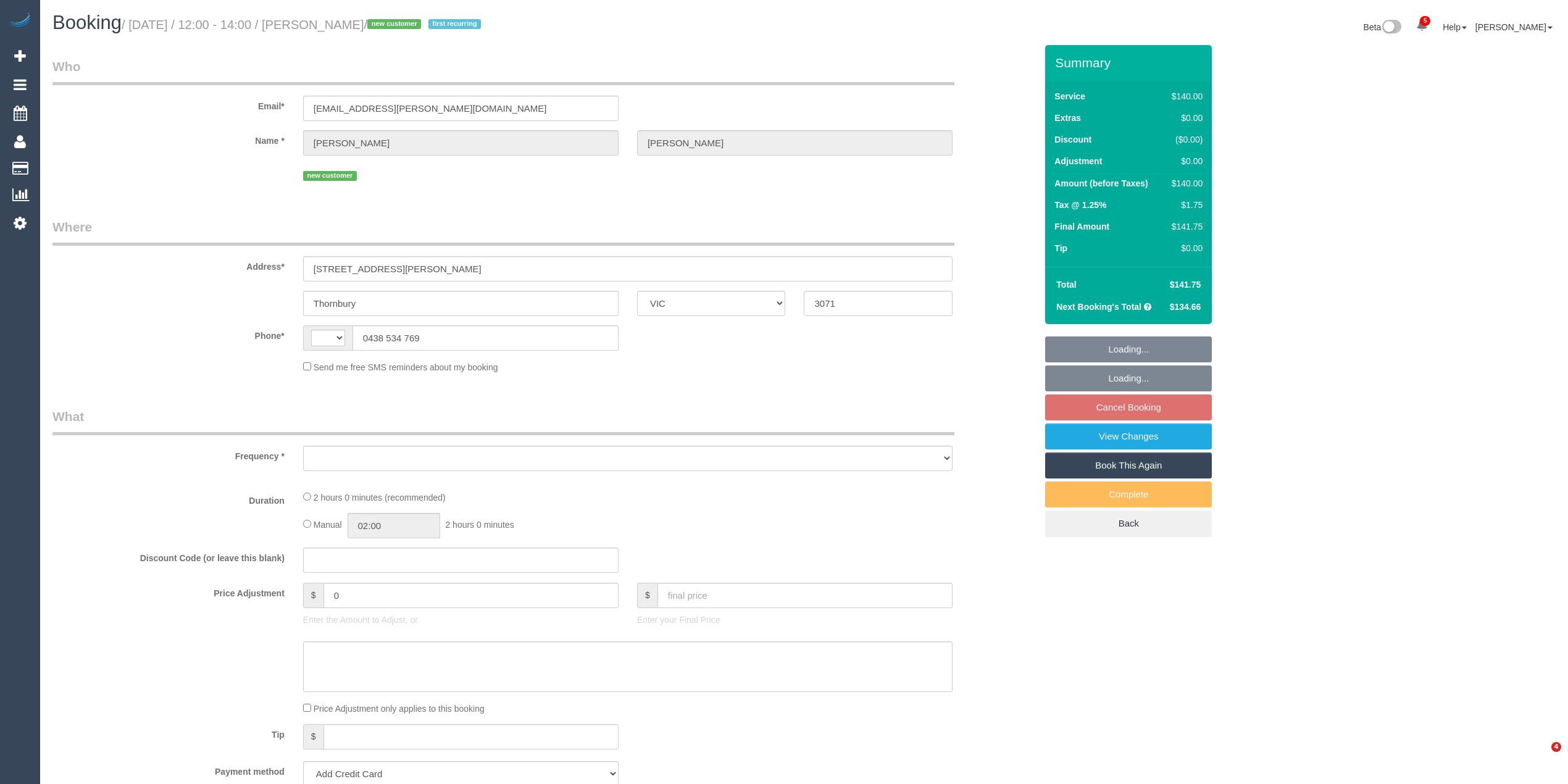
select select "VIC"
select select "string:AU"
select select "object:581"
select select "number:28"
select select "number:14"
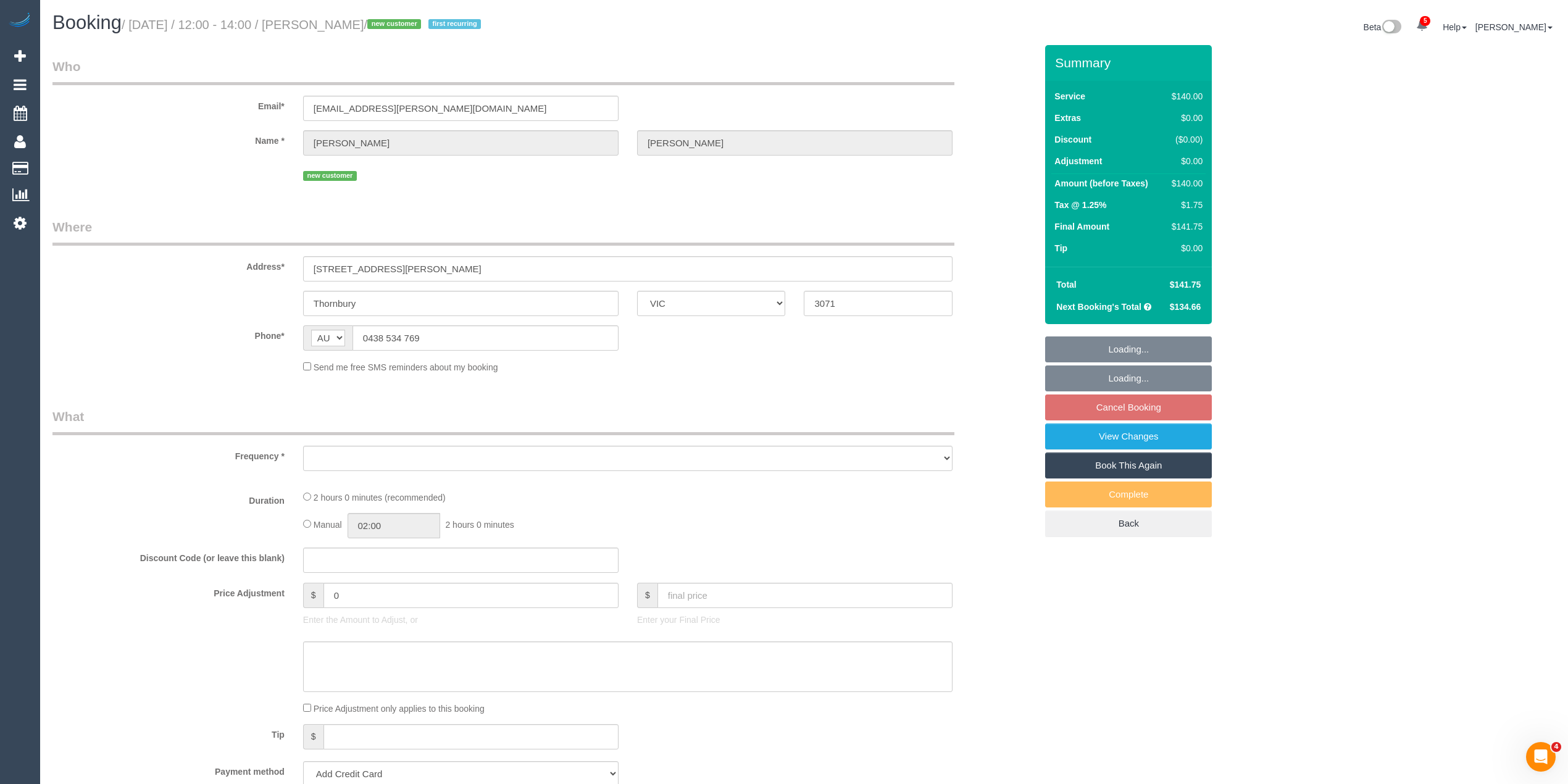
select select "number:19"
select select "number:36"
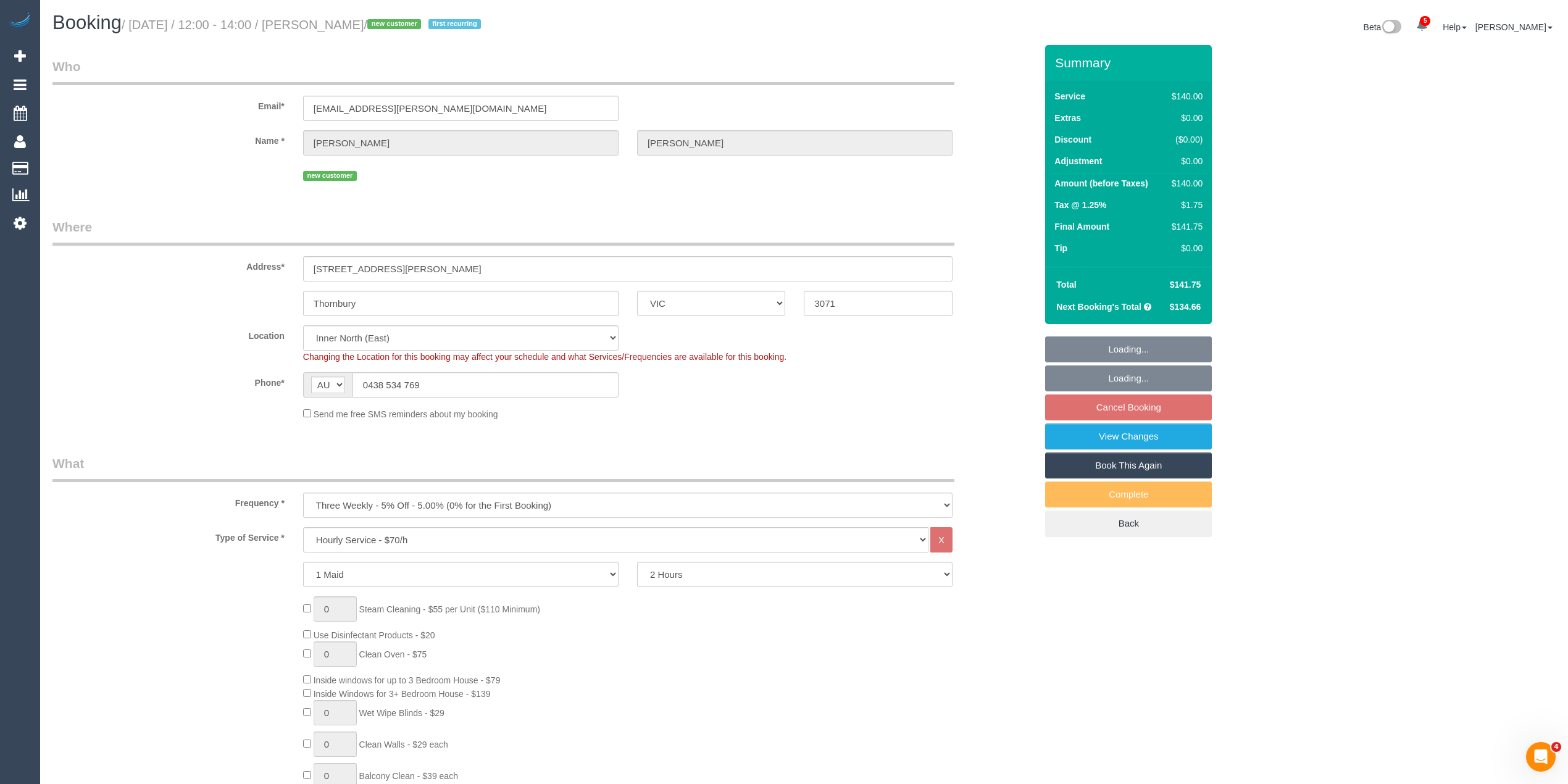
select select "string:stripe-pm_1S7Ues2GScqysDRVebTEwQFl"
select select "object:1719"
select select "spot4"
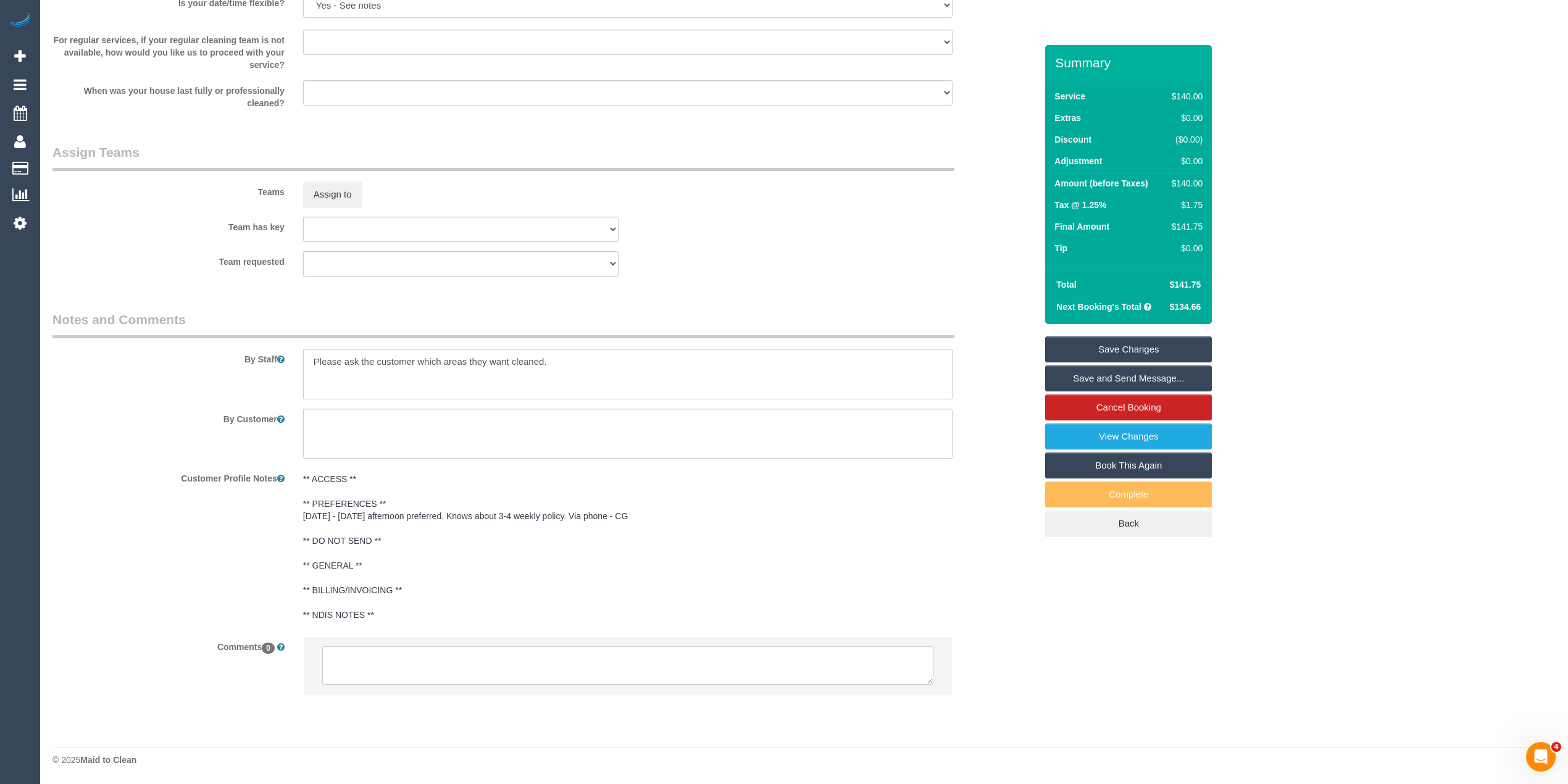
click at [526, 668] on textarea at bounding box center [627, 665] width 611 height 39
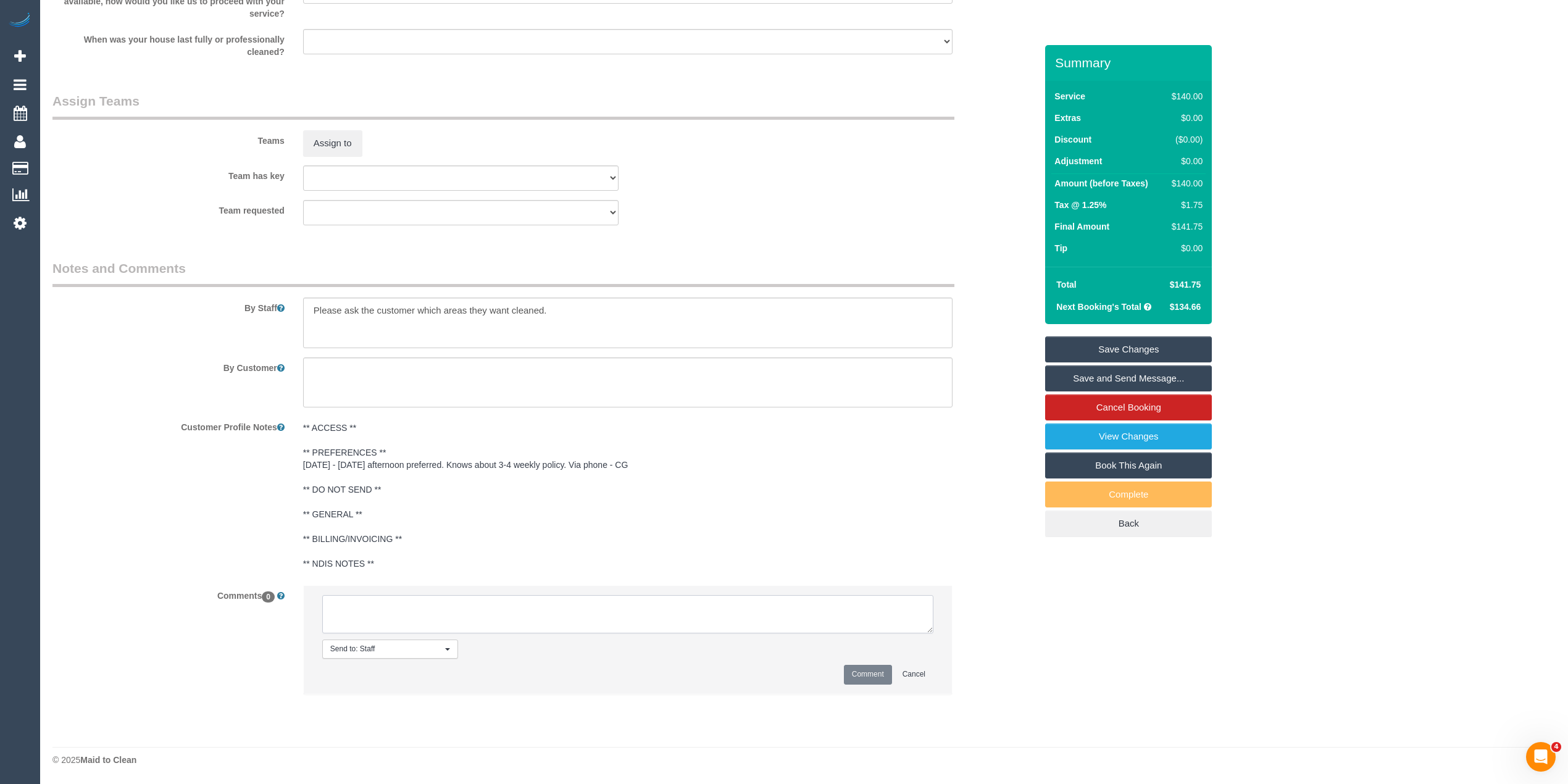
scroll to position [1727, 0]
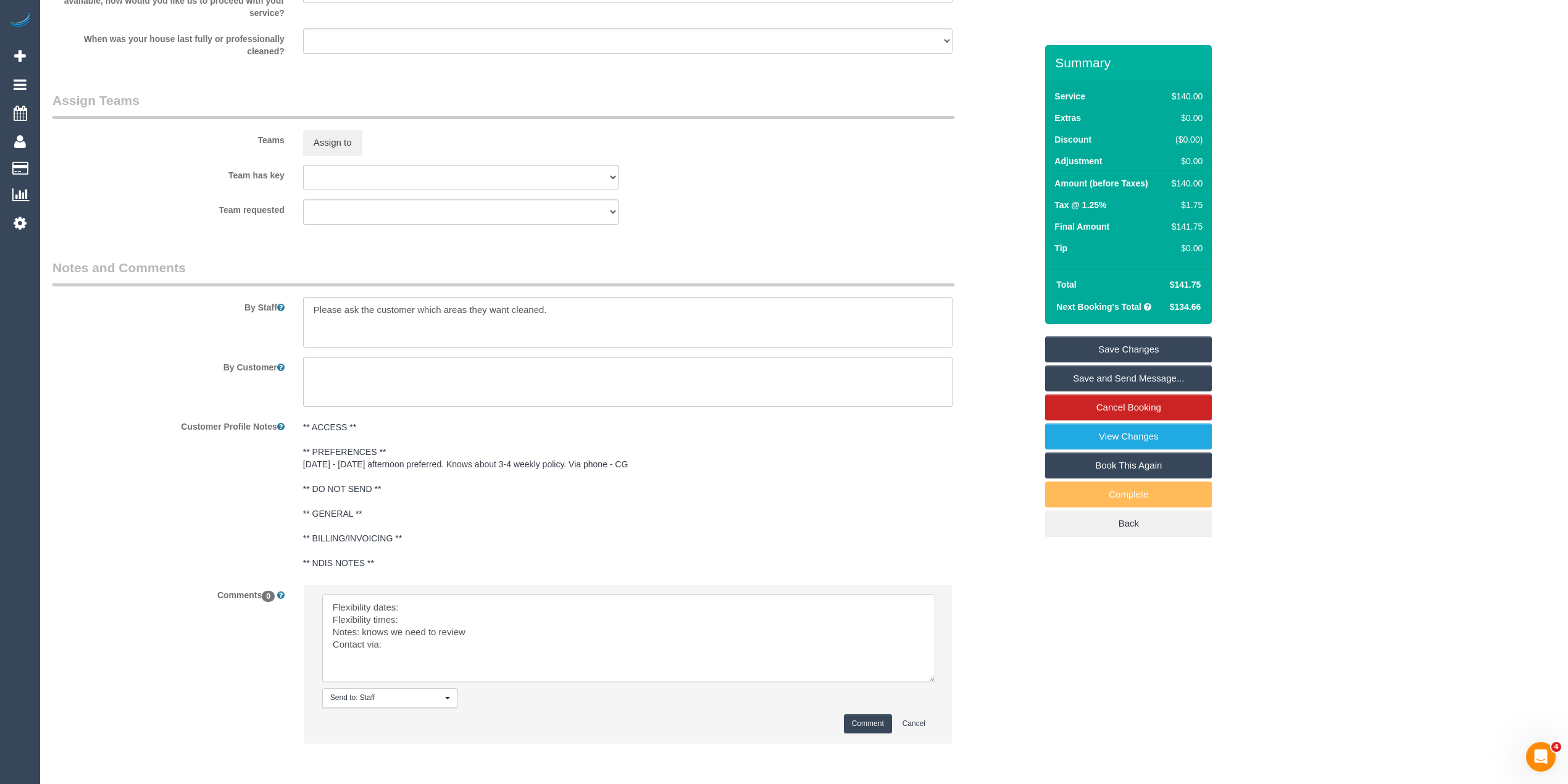
drag, startPoint x: 924, startPoint y: 626, endPoint x: 913, endPoint y: 690, distance: 64.9
click at [924, 683] on textarea at bounding box center [629, 639] width 613 height 88
click at [418, 609] on textarea at bounding box center [627, 644] width 611 height 100
click at [444, 616] on textarea at bounding box center [627, 644] width 611 height 100
click at [421, 646] on textarea at bounding box center [627, 644] width 611 height 100
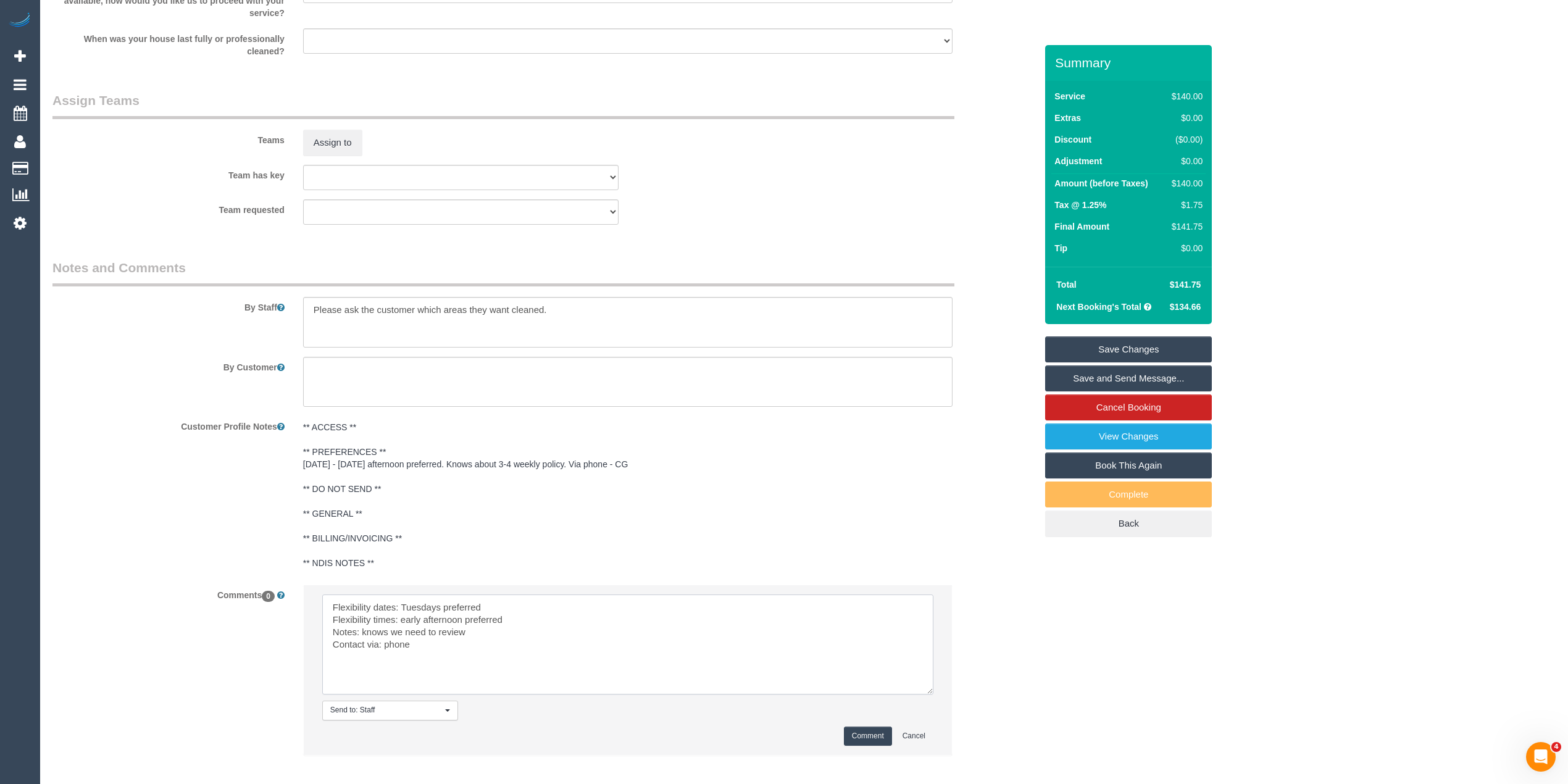
type textarea "Flexibility dates: Tuesdays preferred Flexibility times: early afternoon prefer…"
click at [867, 734] on button "Comment" at bounding box center [867, 736] width 48 height 19
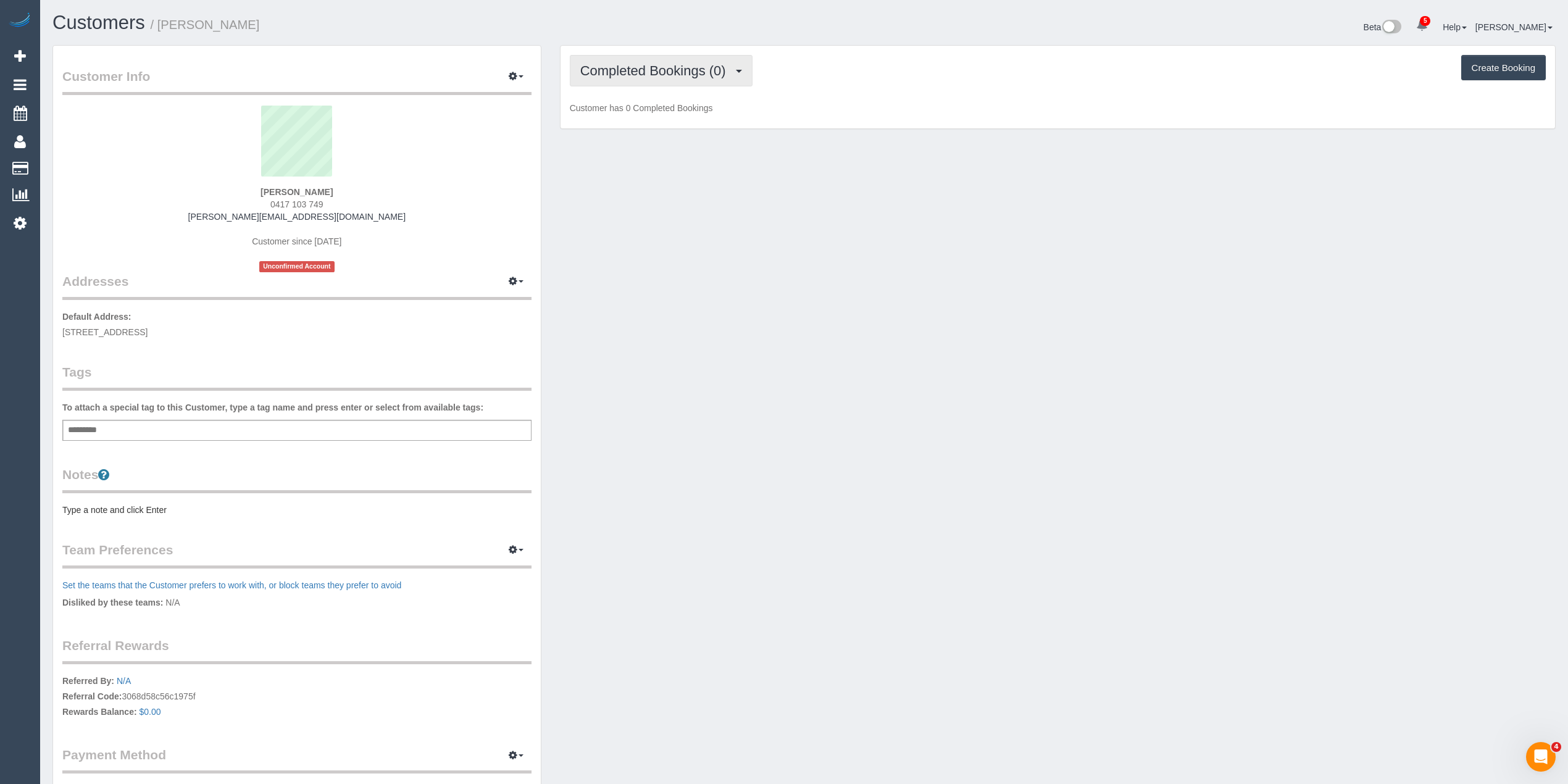
click at [620, 57] on button "Completed Bookings (0)" at bounding box center [661, 71] width 182 height 31
click at [666, 119] on link "Upcoming Bookings (1)" at bounding box center [634, 116] width 128 height 16
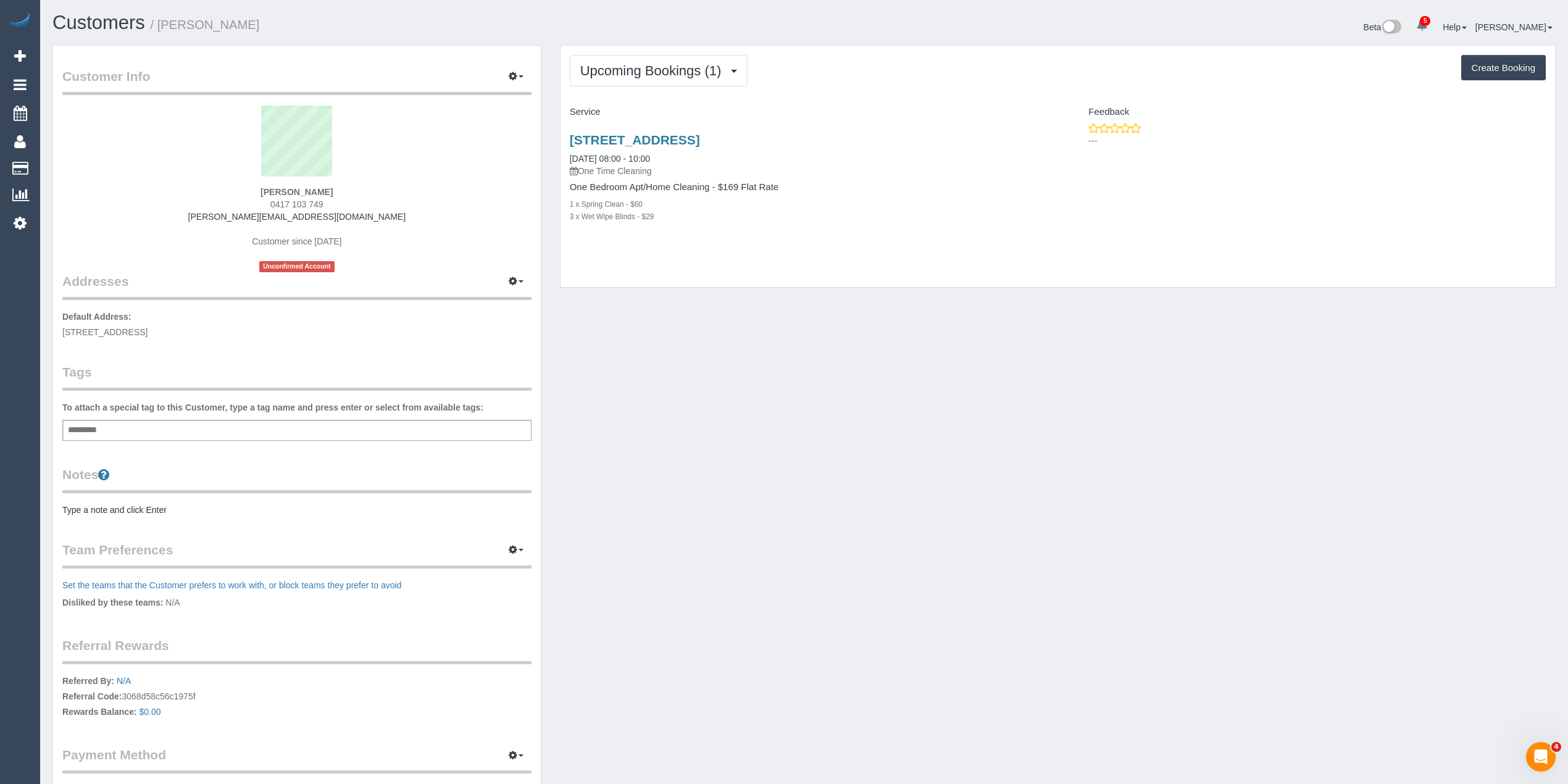
click at [104, 506] on pre "Type a note and click Enter" at bounding box center [296, 510] width 469 height 13
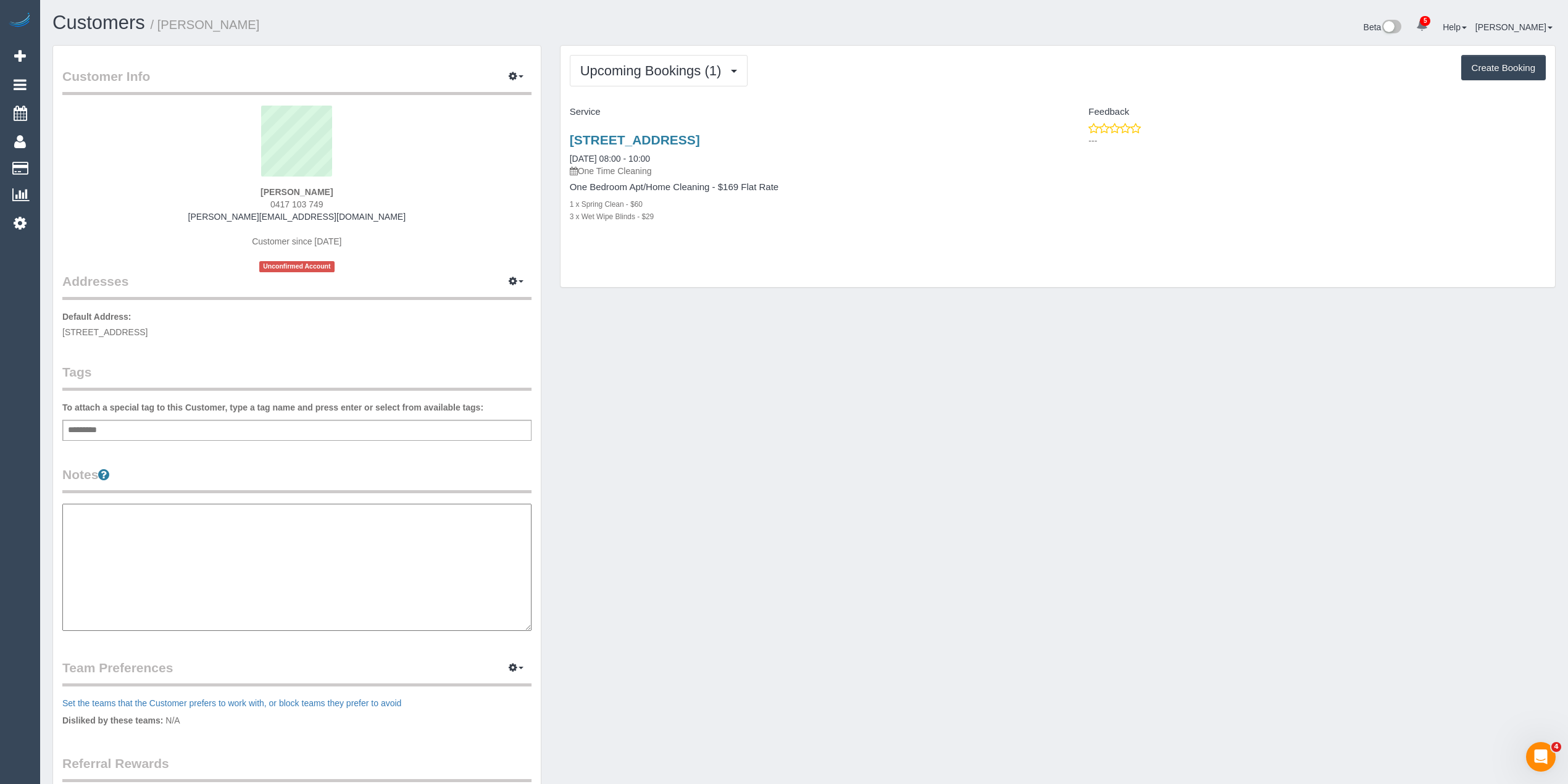
type textarea "**********"
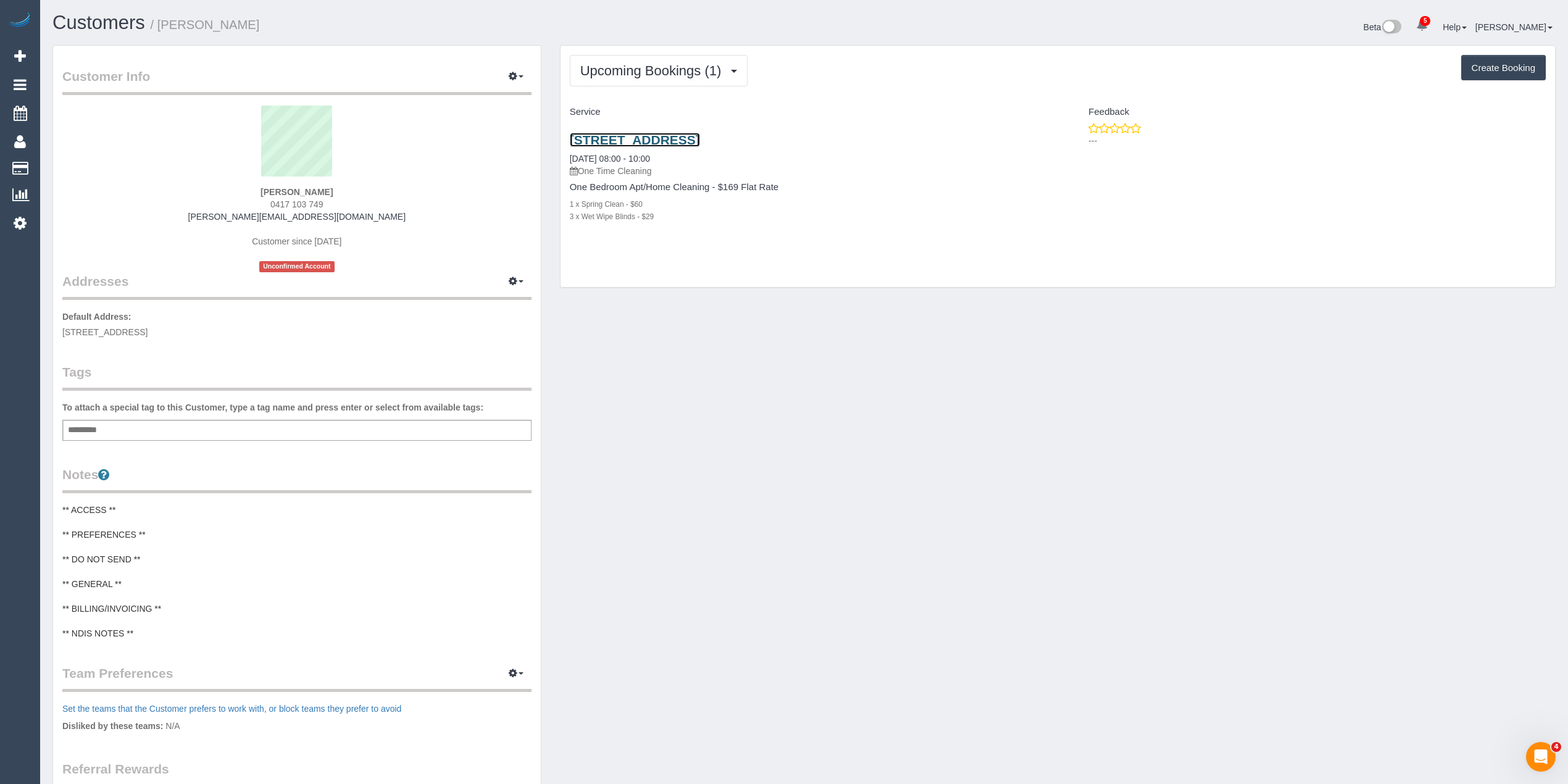
click at [697, 138] on link "[STREET_ADDRESS]" at bounding box center [635, 140] width 130 height 14
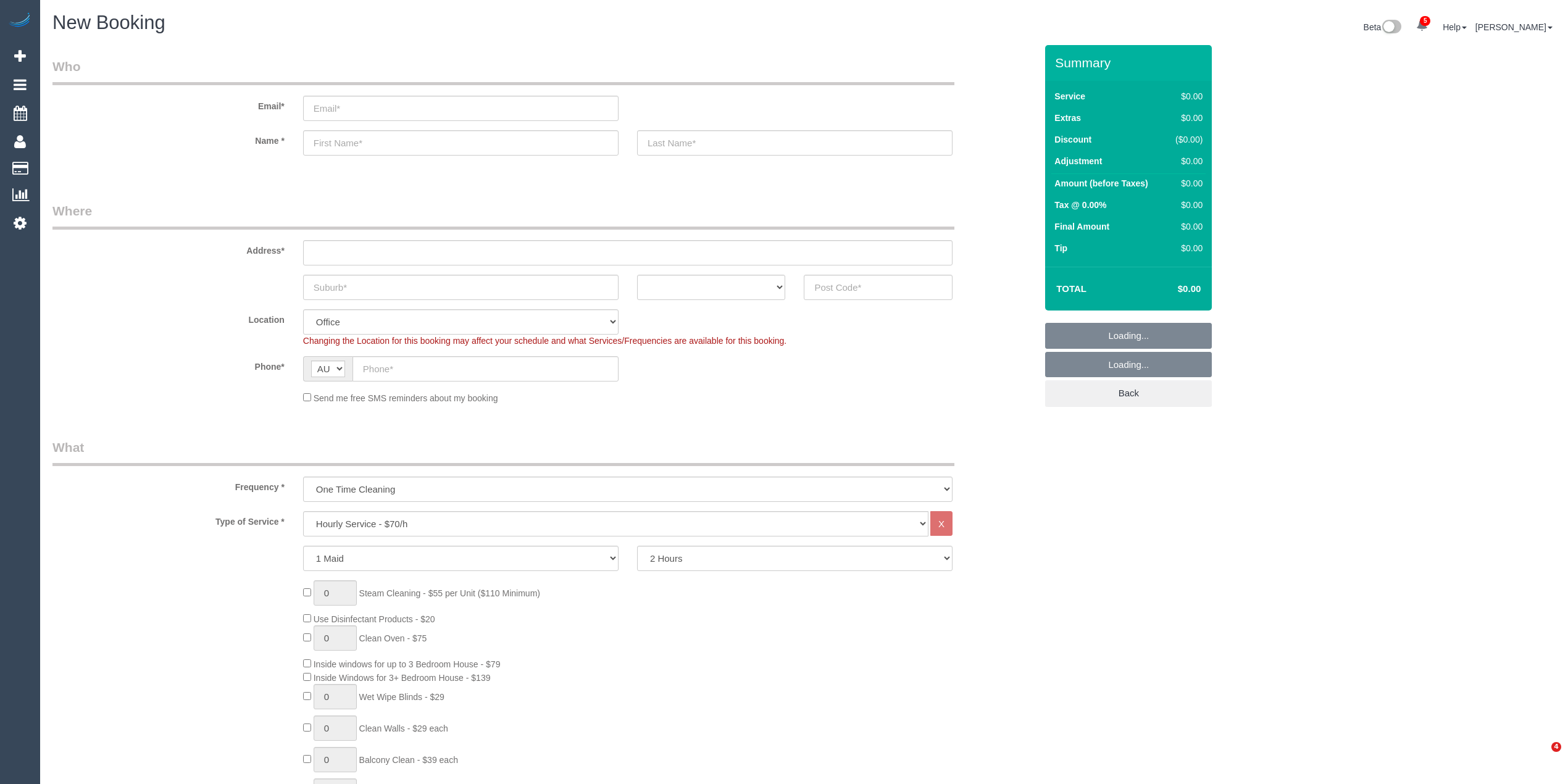
select select "object:2114"
click at [351, 519] on select "Hourly Service - $70/h Hourly Service - $65/h Hourly Service - $60/h Hourly Ser…" at bounding box center [616, 524] width 626 height 25
select select "211"
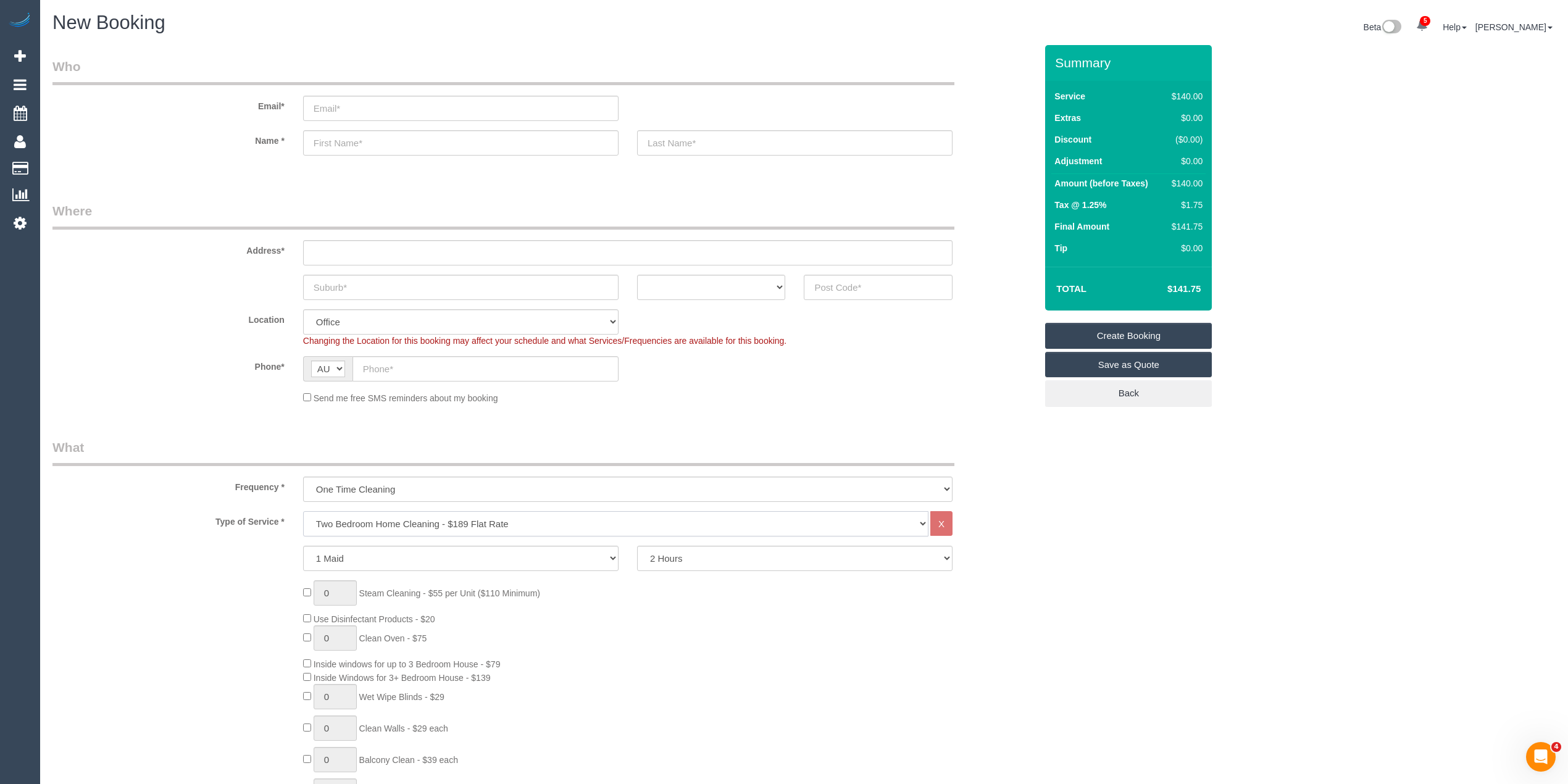
click at [303, 511] on select "Hourly Service - $70/h Hourly Service - $65/h Hourly Service - $60/h Hourly Ser…" at bounding box center [616, 524] width 626 height 25
click at [303, 602] on div "0 Steam Cleaning - $55 per Unit ($110 Minimum) Use Disinfectant Products - $20 …" at bounding box center [670, 762] width 751 height 432
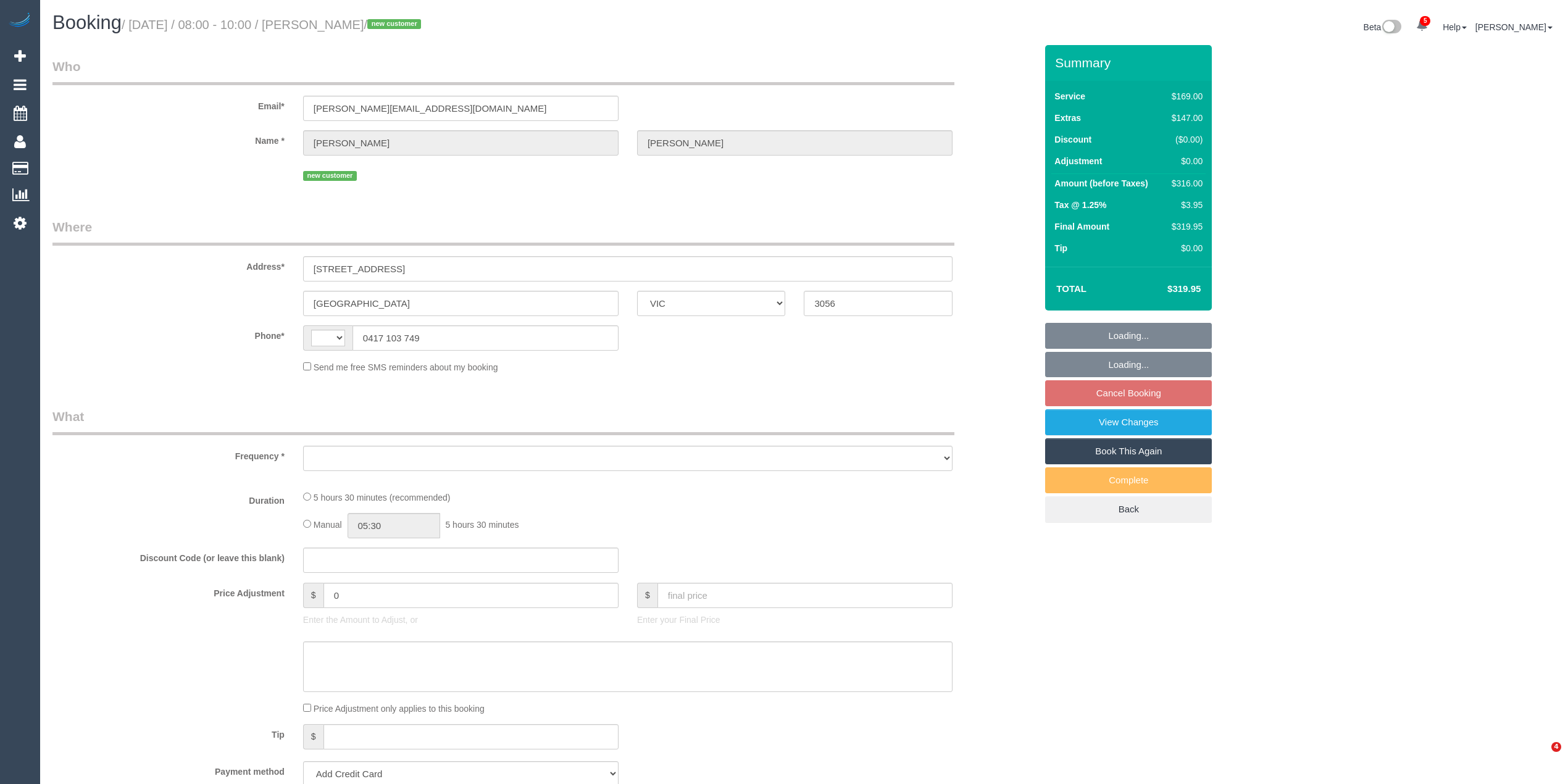
select select "VIC"
select select "string:AU"
select select "object:576"
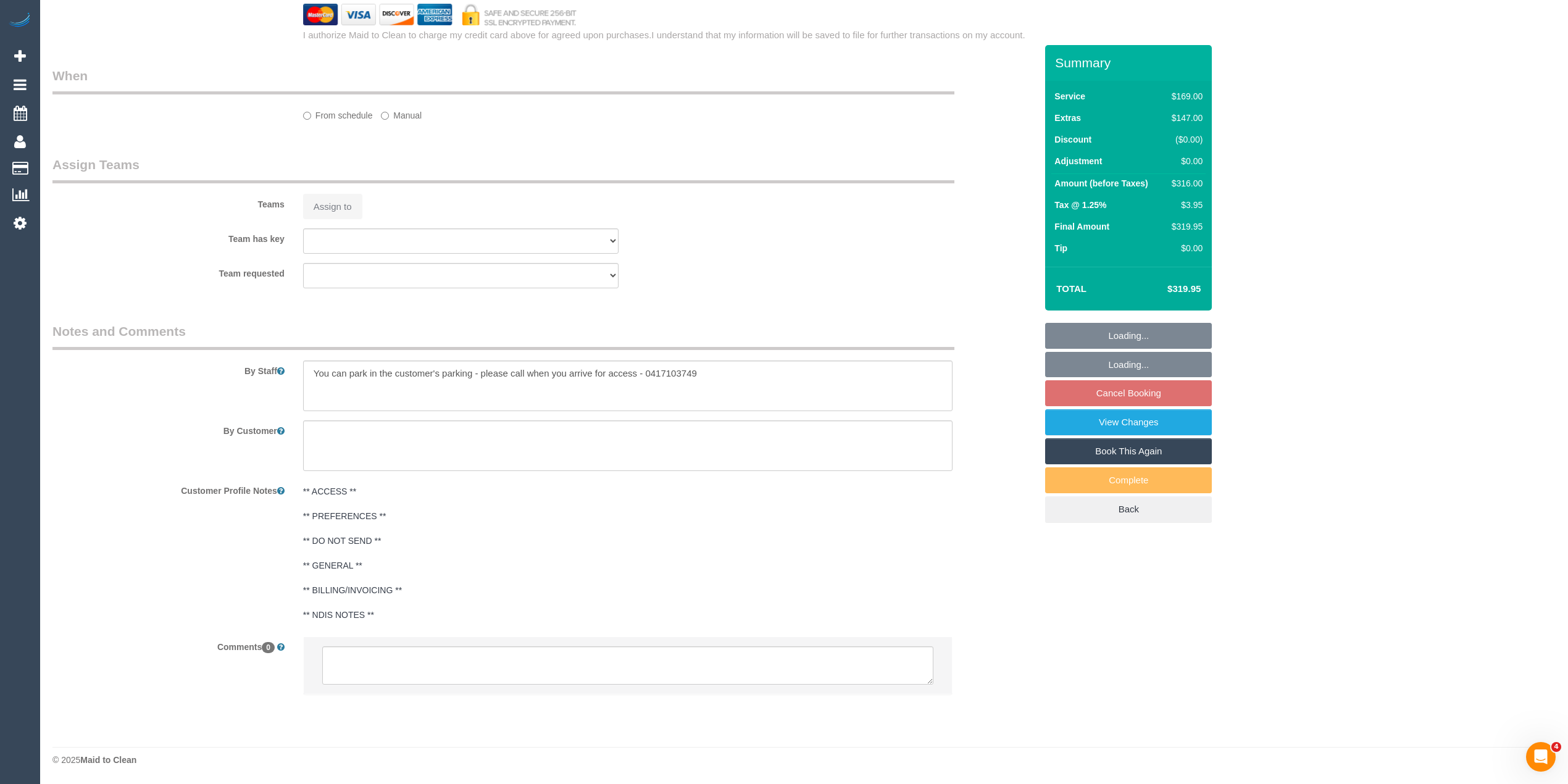
select select "string:stripe-pm_1S7UwD2GScqysDRV3Vh8MUtv"
select select "number:28"
select select "number:14"
select select "number:19"
select select "number:23"
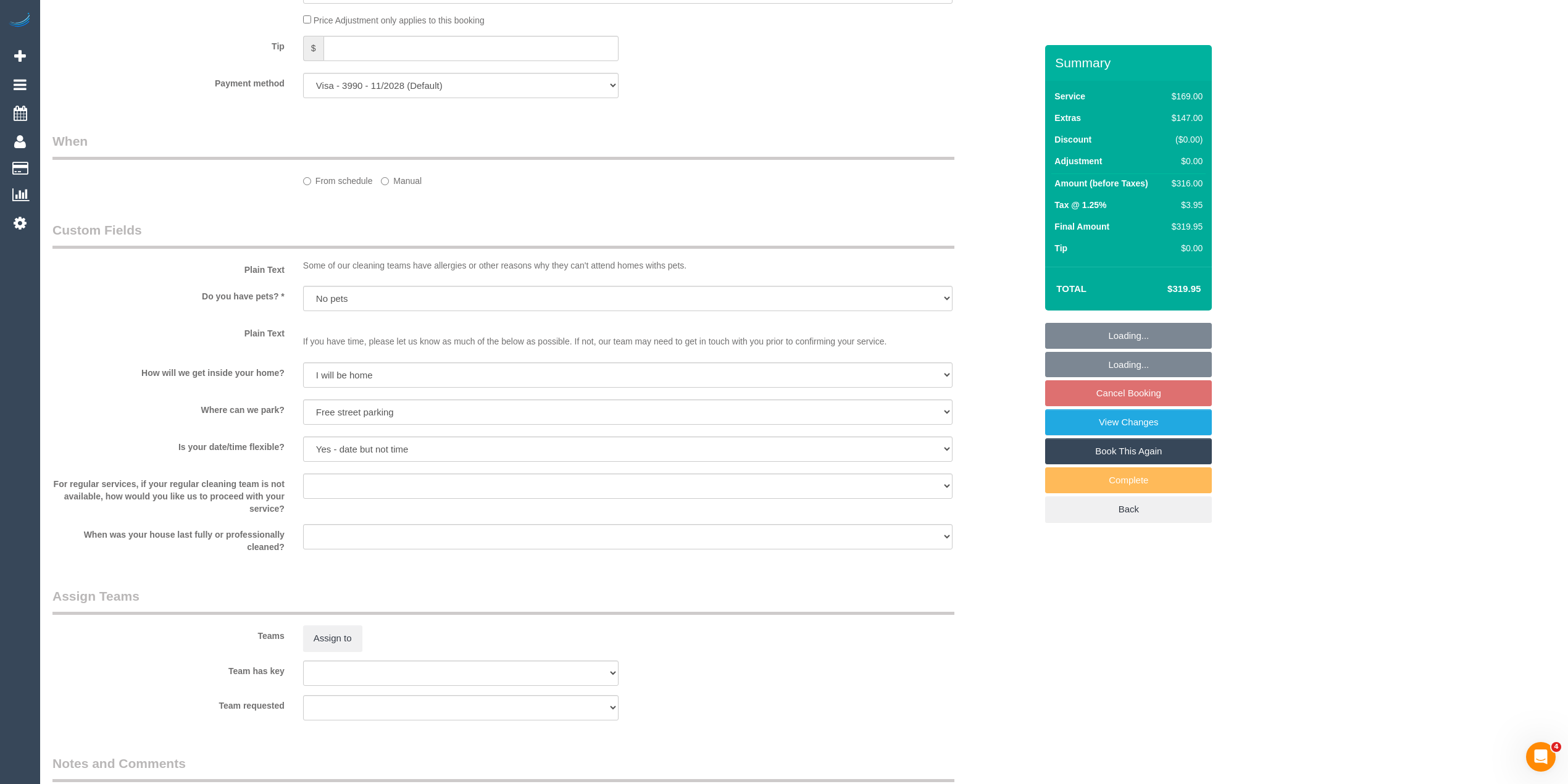
select select "object:1681"
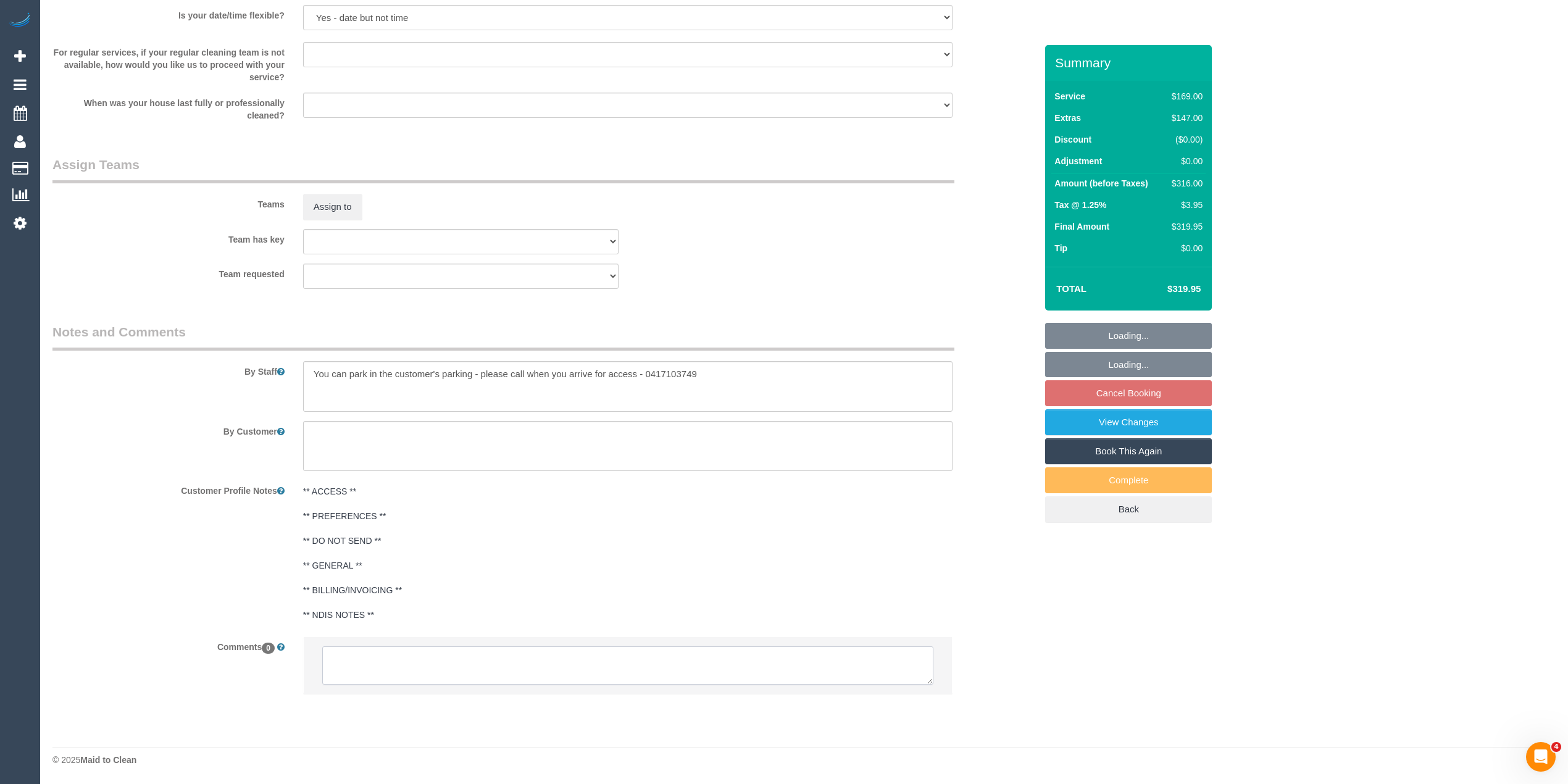
click at [526, 666] on textarea at bounding box center [627, 665] width 611 height 39
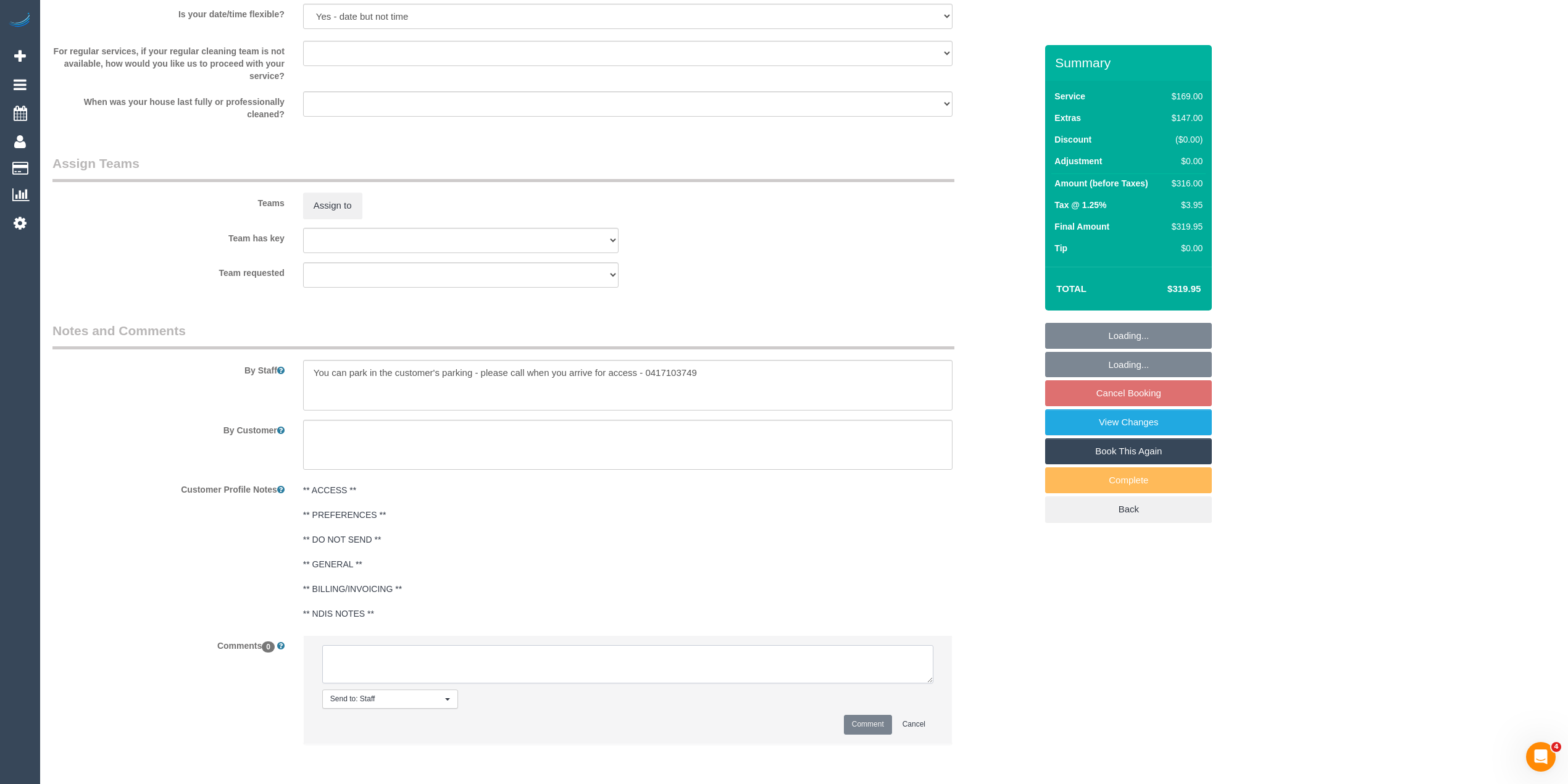
scroll to position [1698, 0]
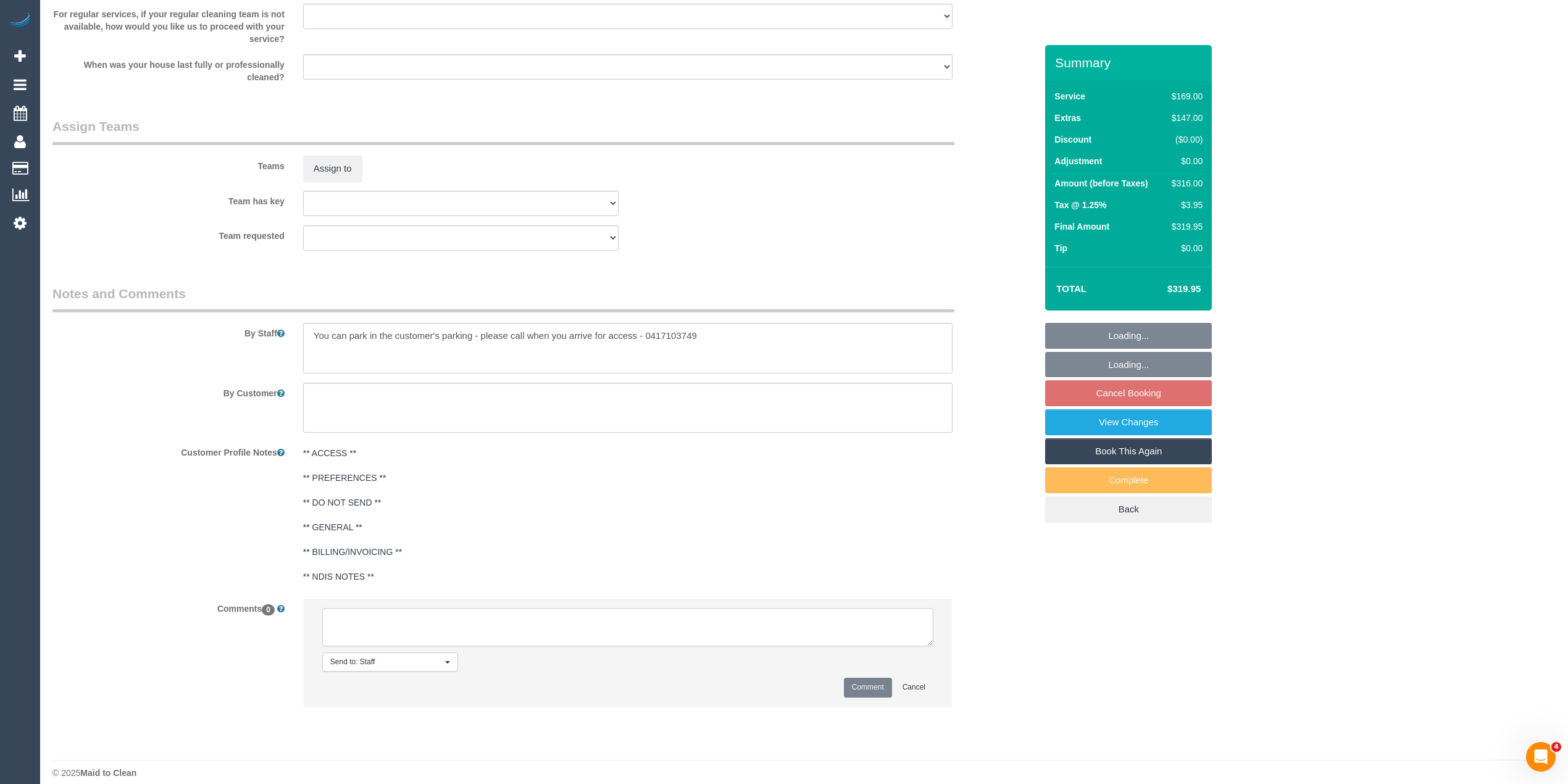
select select "spot2"
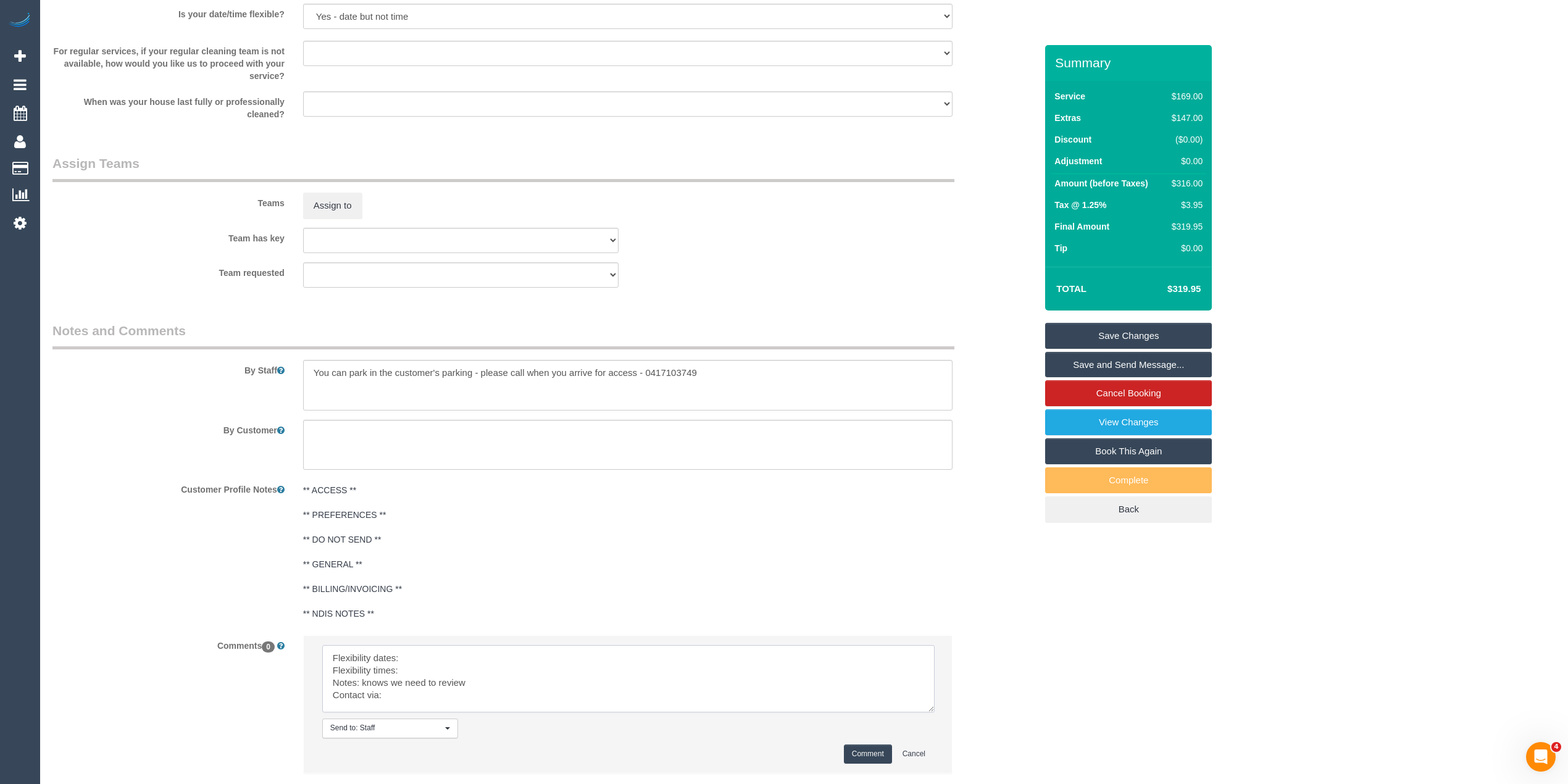
drag, startPoint x: 924, startPoint y: 675, endPoint x: 922, endPoint y: 709, distance: 34.1
click at [924, 709] on textarea at bounding box center [628, 679] width 612 height 68
click at [409, 661] on textarea at bounding box center [628, 682] width 612 height 73
click at [432, 668] on textarea at bounding box center [628, 682] width 612 height 73
click at [424, 695] on textarea at bounding box center [628, 682] width 612 height 73
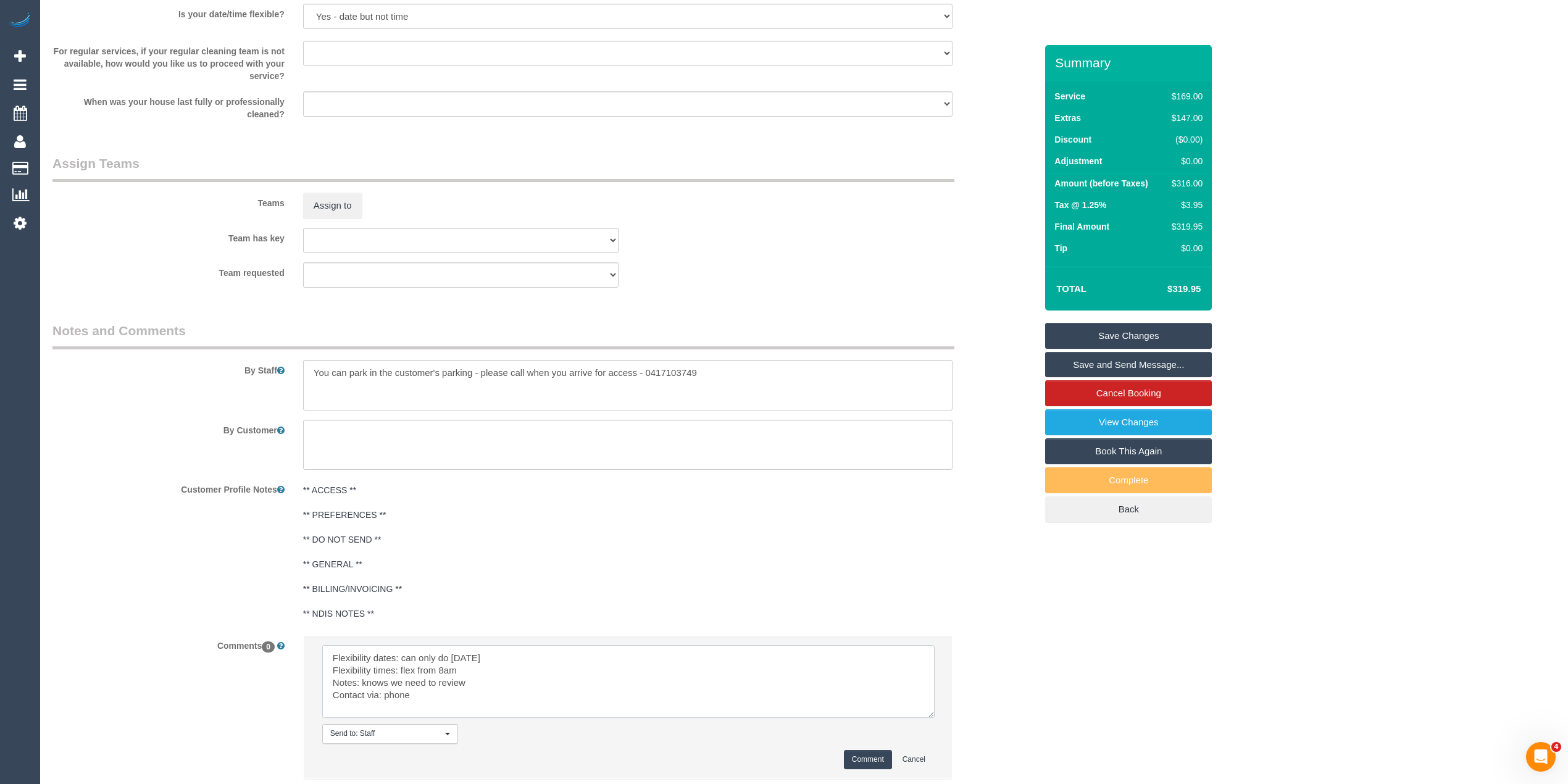
click at [470, 675] on textarea at bounding box center [628, 682] width 612 height 73
type textarea "Flexibility dates: can only do [DATE] Flexibility times: flex from 8am but pref…"
click at [857, 752] on button "Comment" at bounding box center [867, 760] width 48 height 19
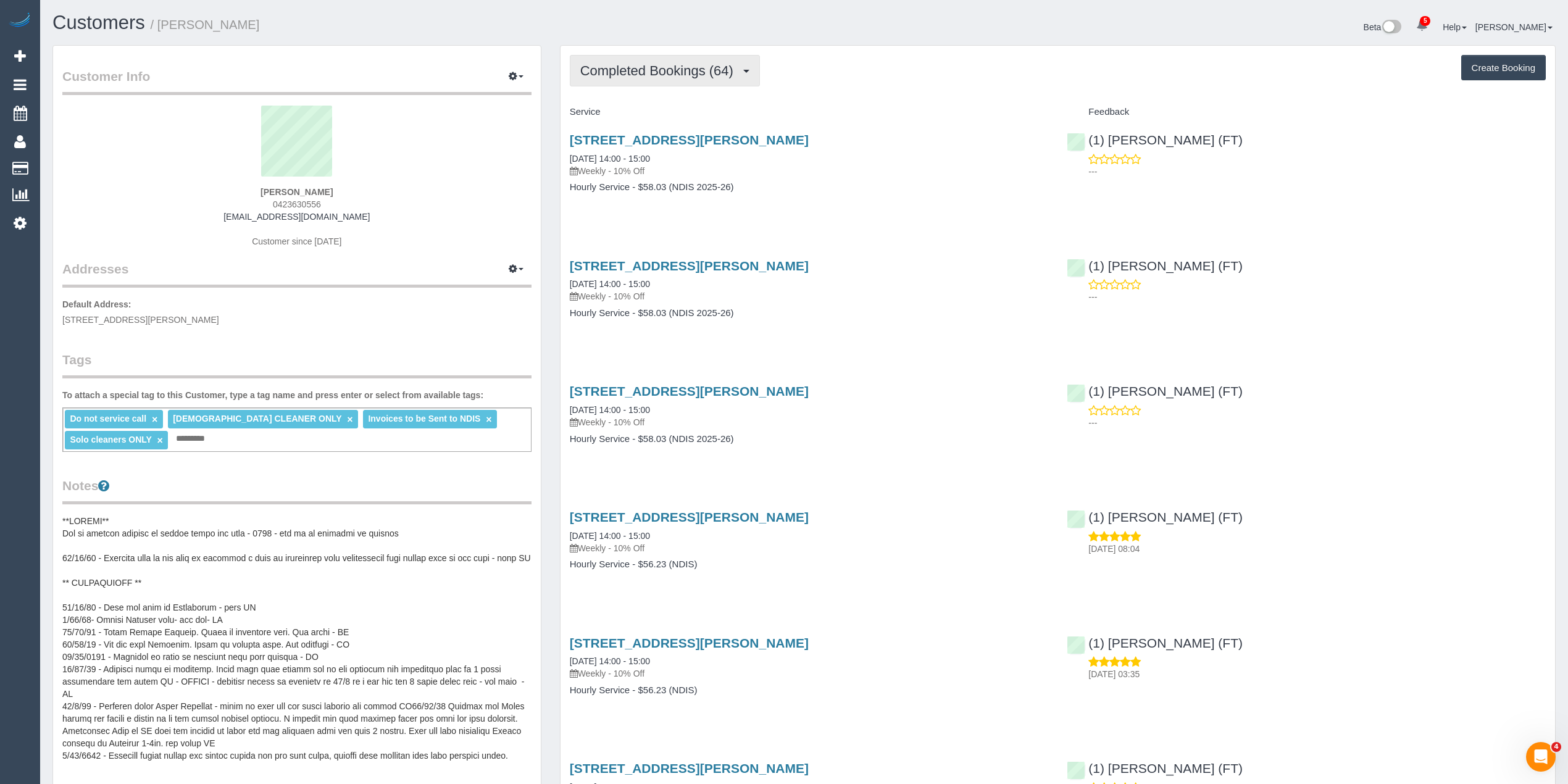
click at [648, 64] on span "Completed Bookings (64)" at bounding box center [659, 71] width 160 height 16
click at [677, 120] on link "Upcoming Bookings (11)" at bounding box center [637, 116] width 134 height 16
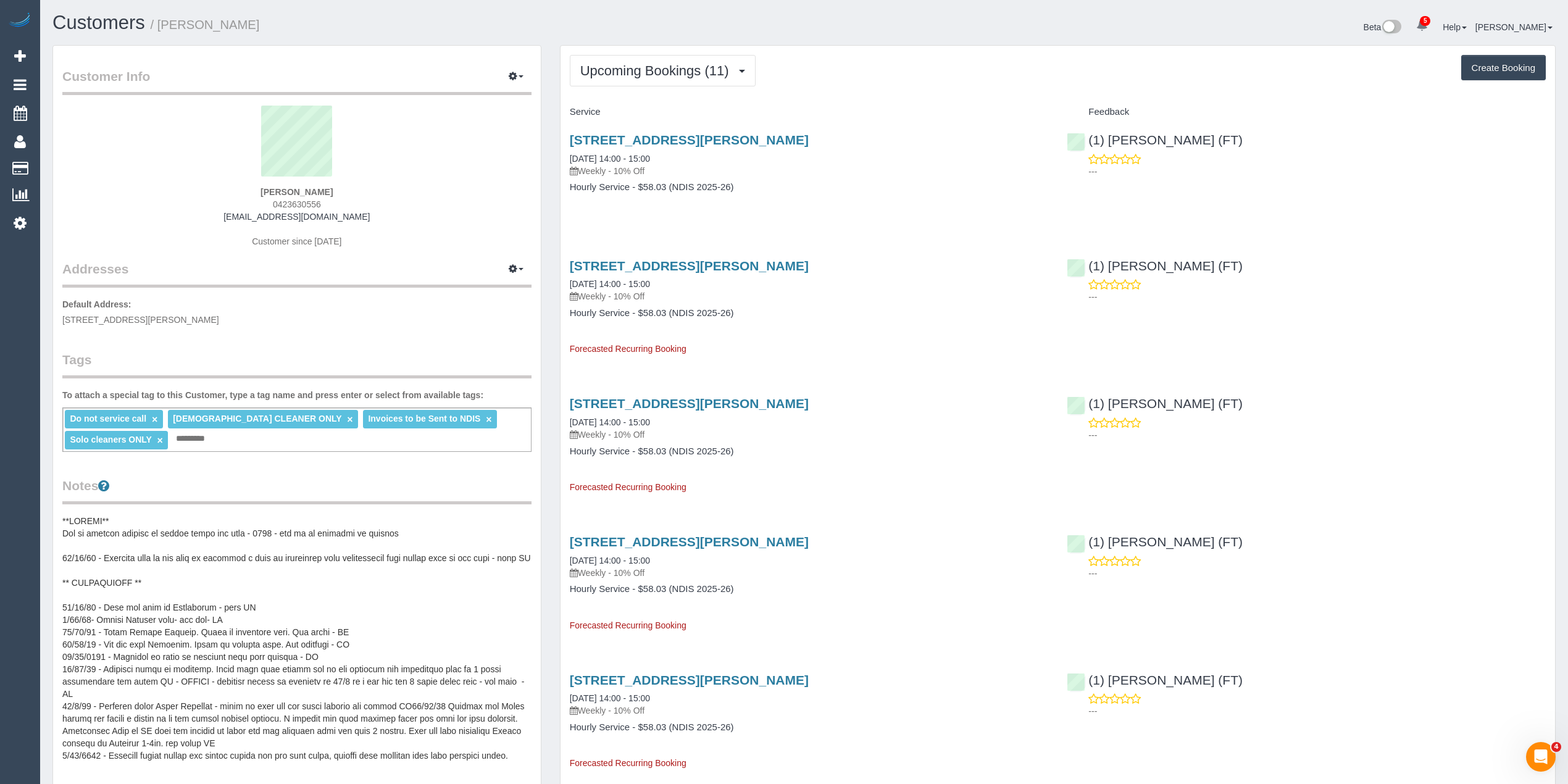
drag, startPoint x: 354, startPoint y: 217, endPoint x: 226, endPoint y: 212, distance: 128.1
click at [226, 212] on div "Morgan Tasker 0423630556 a_matosic@yahoo.com.au Customer since 2020" at bounding box center [296, 182] width 469 height 154
copy link "[EMAIL_ADDRESS][DOMAIN_NAME]"
click at [439, 226] on div "Morgan Tasker 0423630556 a_matosic@yahoo.com.au Customer since 2020" at bounding box center [296, 182] width 469 height 154
drag, startPoint x: 340, startPoint y: 218, endPoint x: 243, endPoint y: 220, distance: 97.0
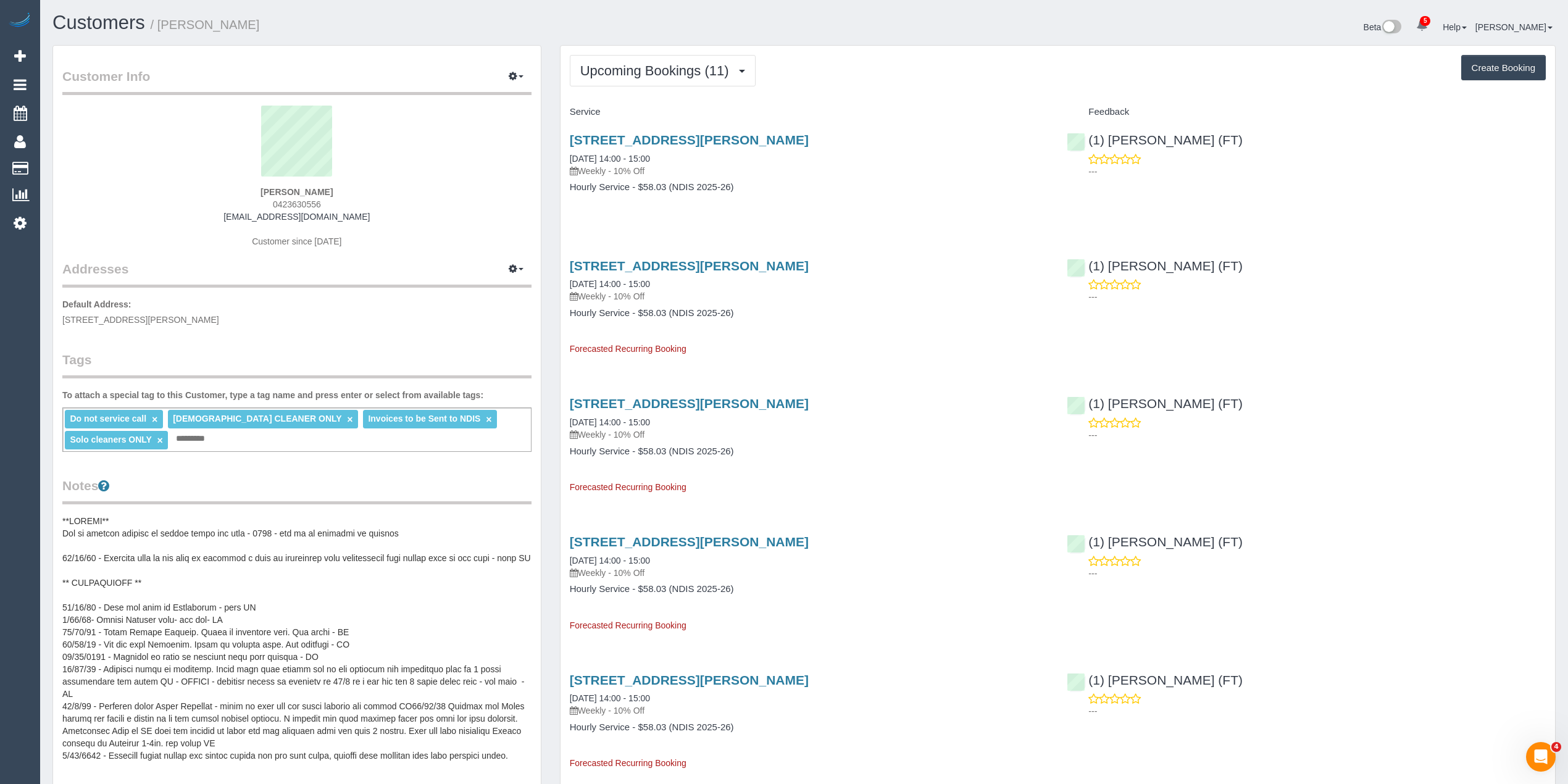
click at [243, 220] on div "Morgan Tasker 0423630556 a_matosic@yahoo.com.au Customer since 2020" at bounding box center [296, 182] width 469 height 154
copy link "a_matosic@yahoo.com.au"
click at [442, 163] on sui-profile-pic at bounding box center [296, 145] width 450 height 80
click at [426, 206] on div "Morgan Tasker 0423630556 a_matosic@yahoo.com.au Customer since 2020" at bounding box center [296, 182] width 469 height 154
drag, startPoint x: 362, startPoint y: 217, endPoint x: 237, endPoint y: 215, distance: 125.0
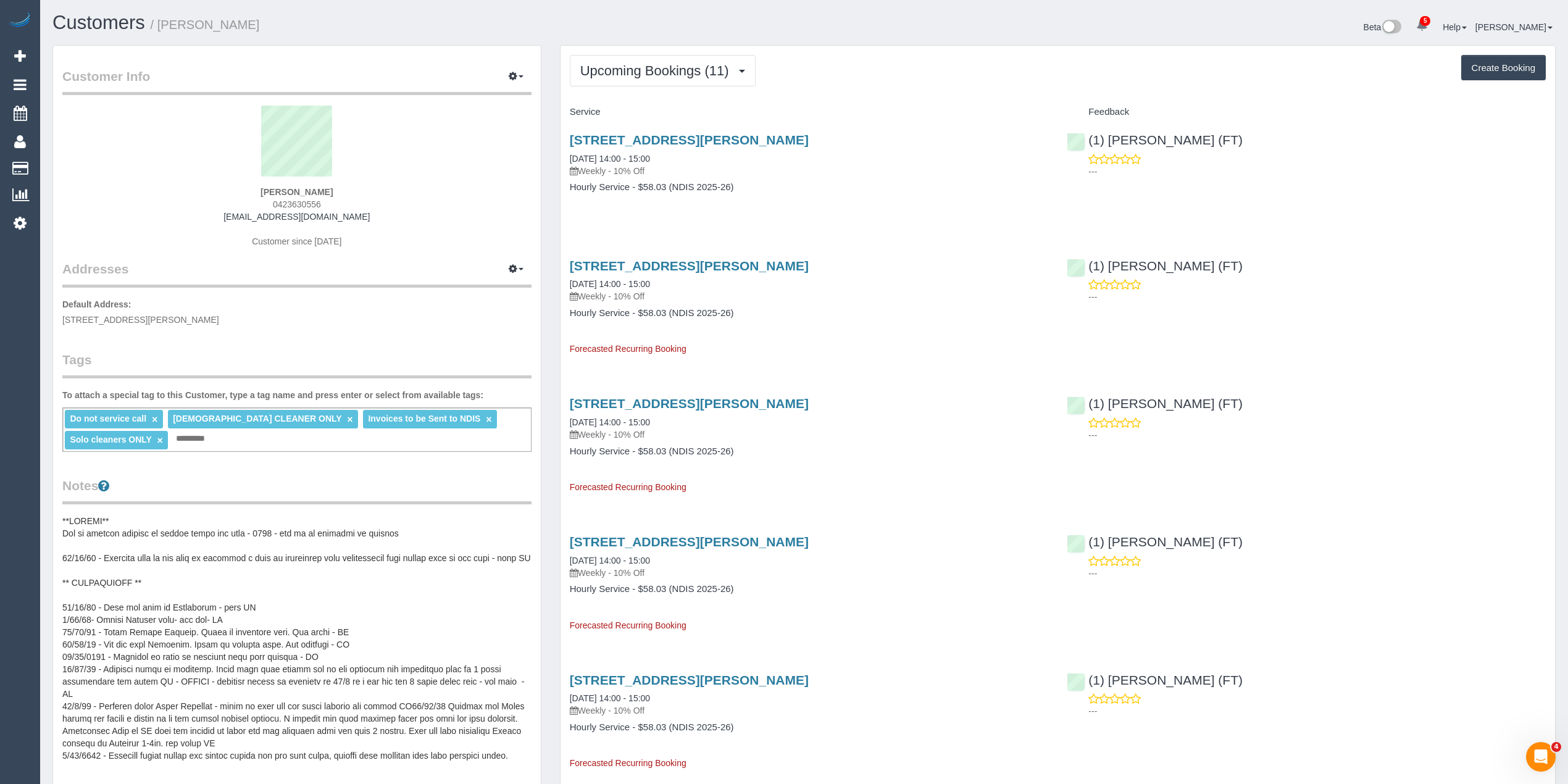
click at [237, 215] on div "Morgan Tasker 0423630556 a_matosic@yahoo.com.au Customer since 2020" at bounding box center [296, 182] width 469 height 154
copy link "a_matosic@yahoo.com.au"
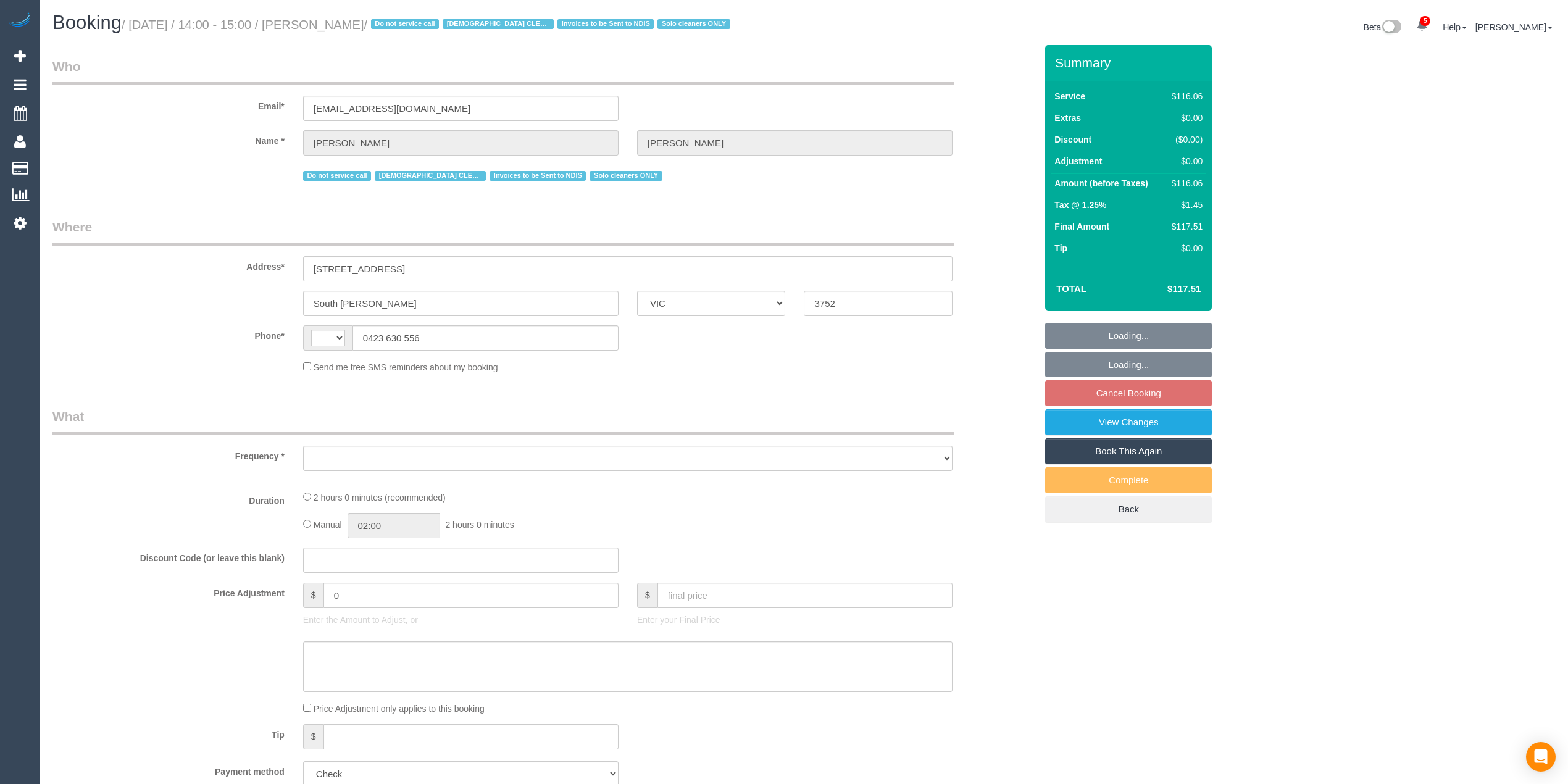
select select "VIC"
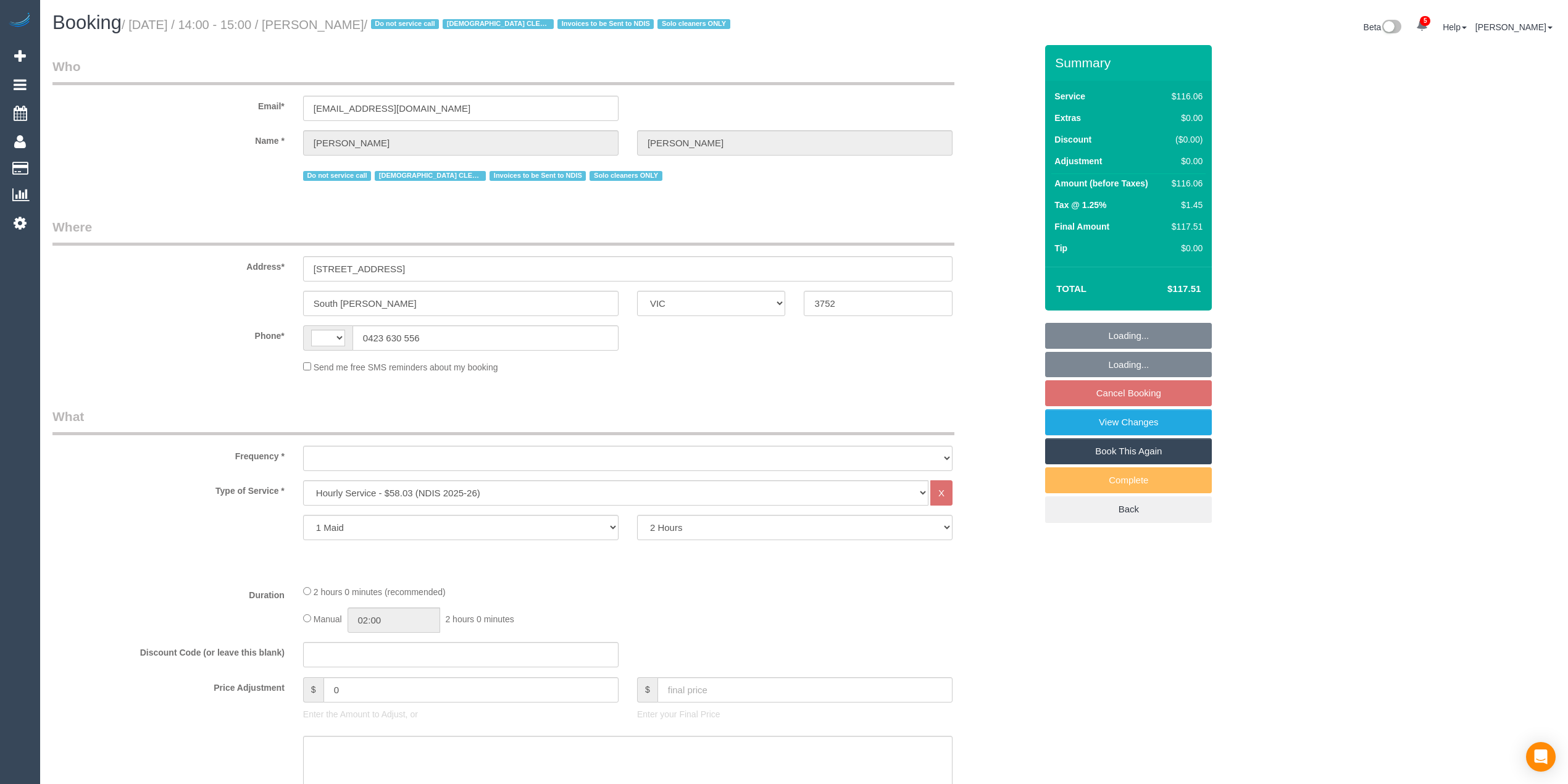
select select "number:28"
select select "number:14"
select select "number:19"
select select "number:22"
select select "number:34"
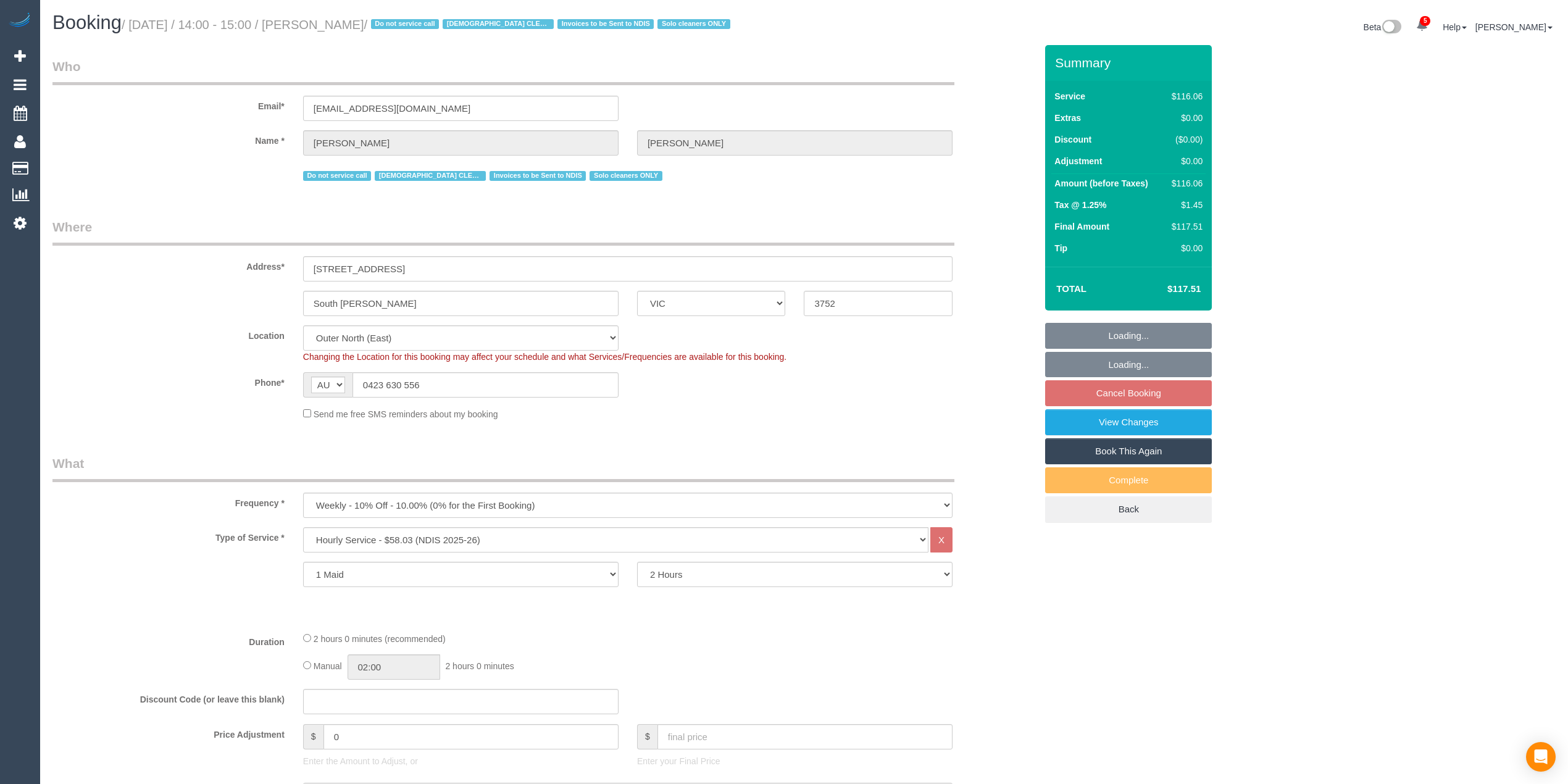
select select "string:AU"
select select "object:1207"
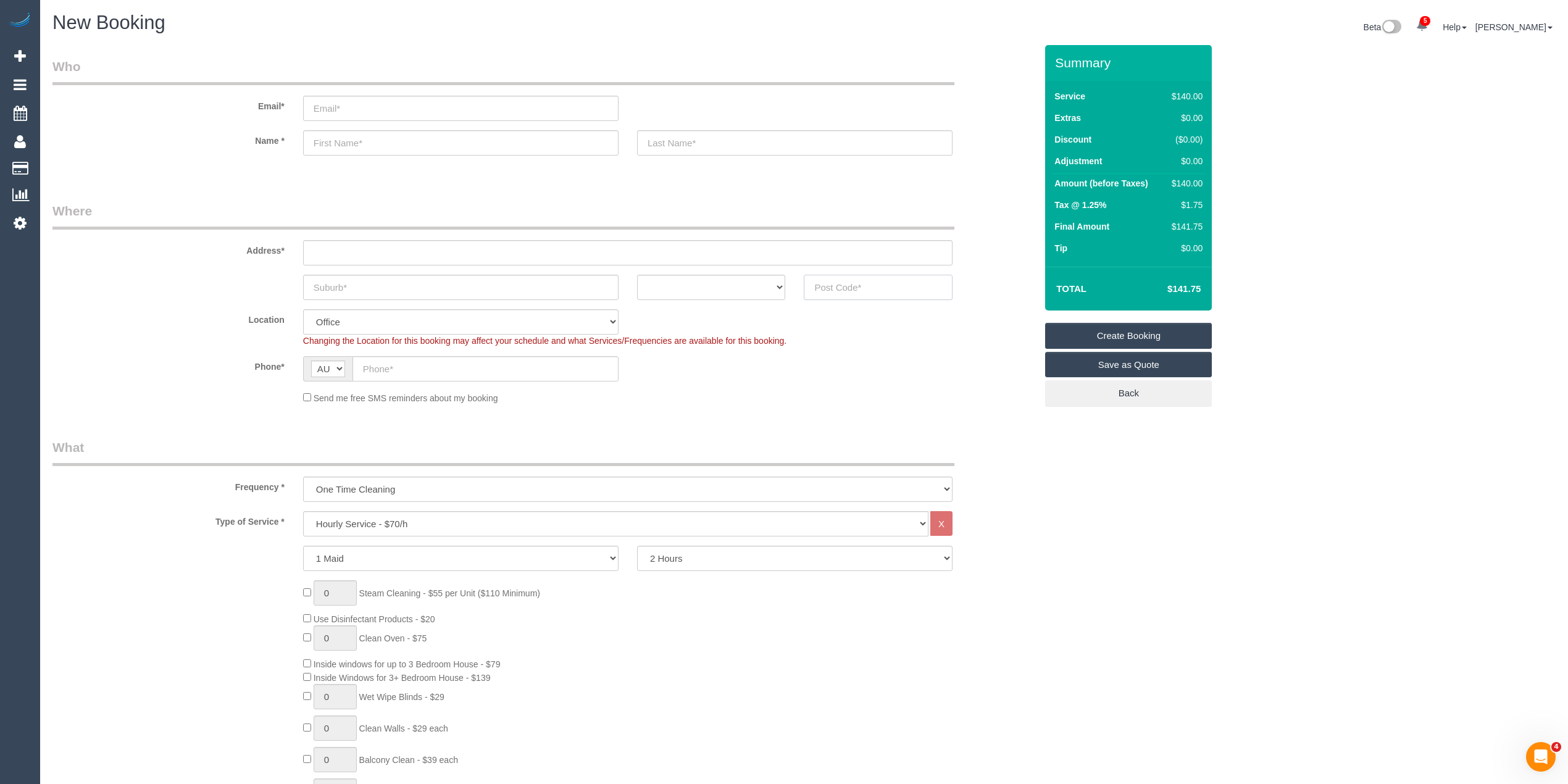
click at [840, 286] on input "text" at bounding box center [877, 287] width 149 height 25
type input "3029"
click at [344, 242] on input "text" at bounding box center [628, 252] width 649 height 25
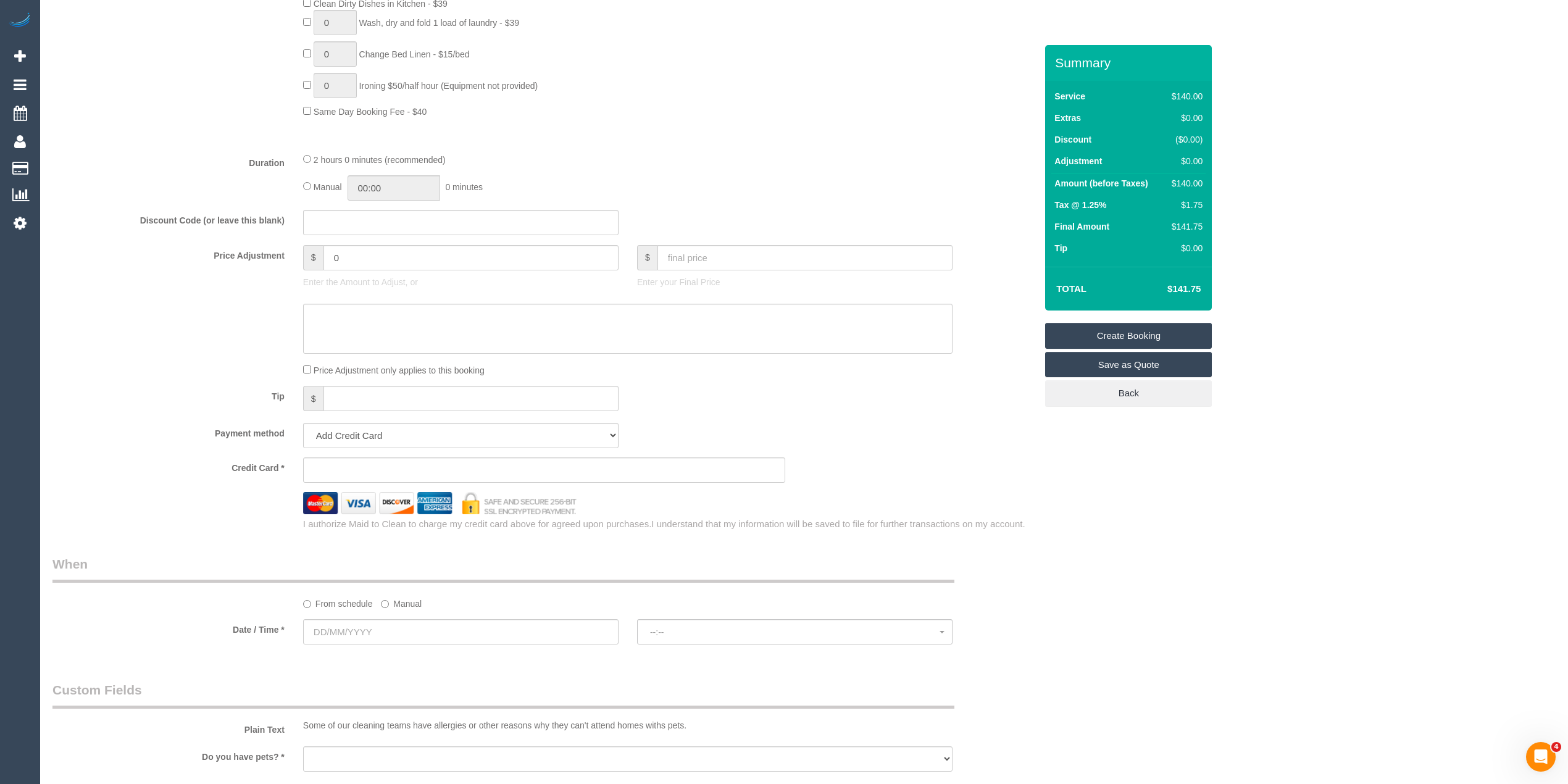
scroll to position [961, 0]
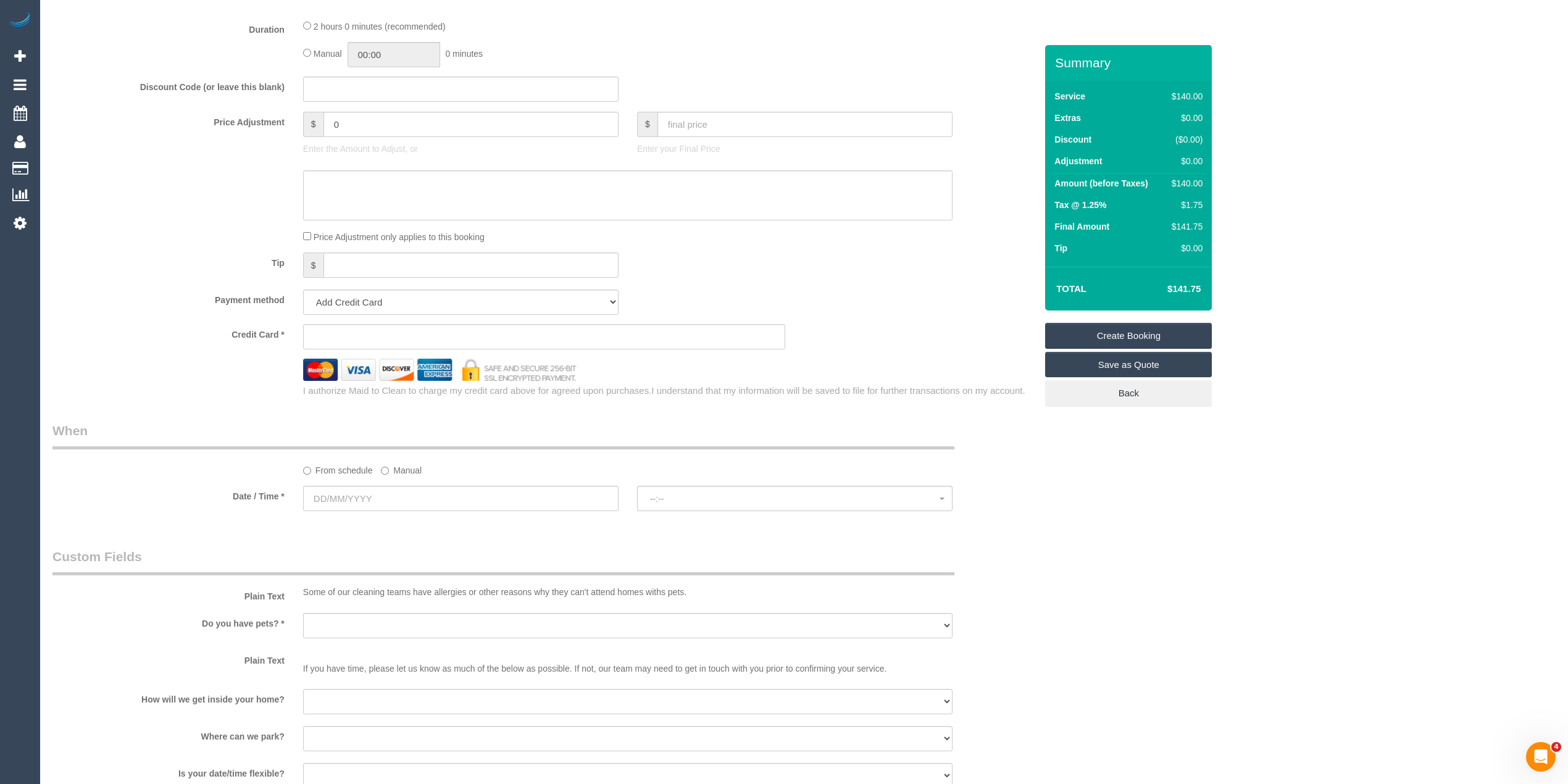
type input "-"
click at [333, 499] on input "text" at bounding box center [461, 499] width 315 height 25
select select "53"
select select "object:2119"
click at [413, 608] on link "18" at bounding box center [409, 605] width 20 height 17
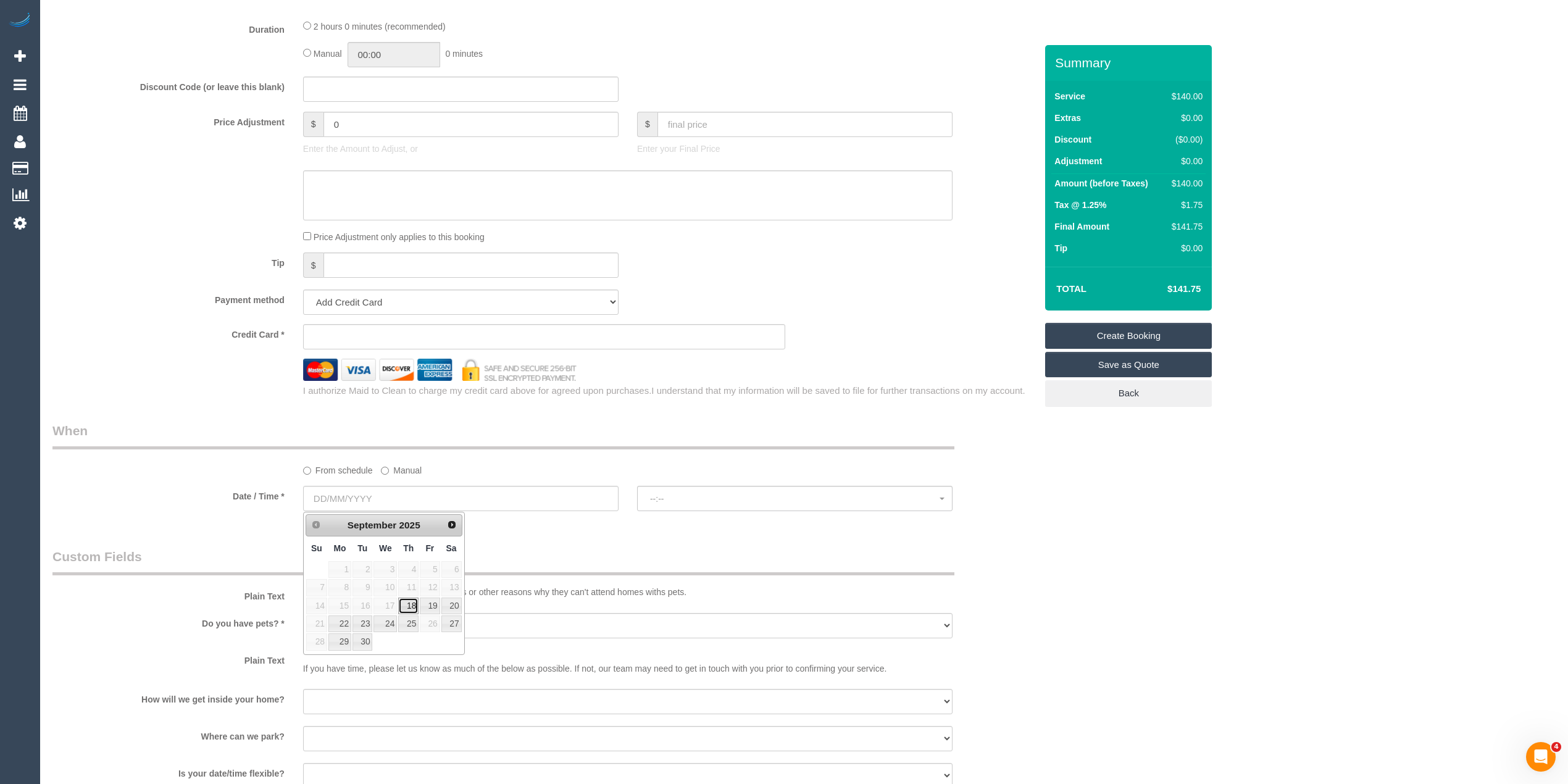
type input "[DATE]"
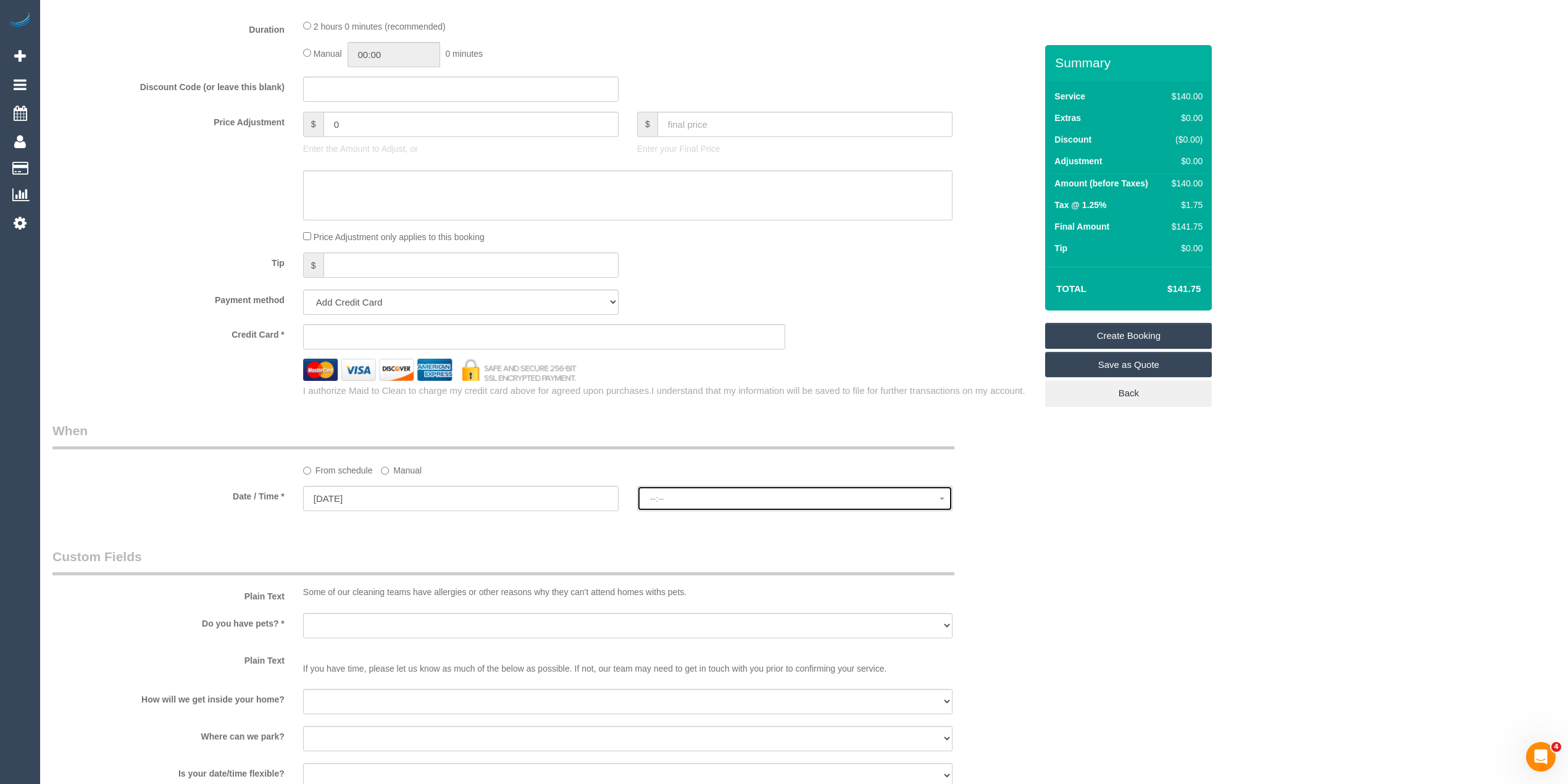
click at [683, 499] on span "--:--" at bounding box center [795, 499] width 289 height 10
select select "spot1"
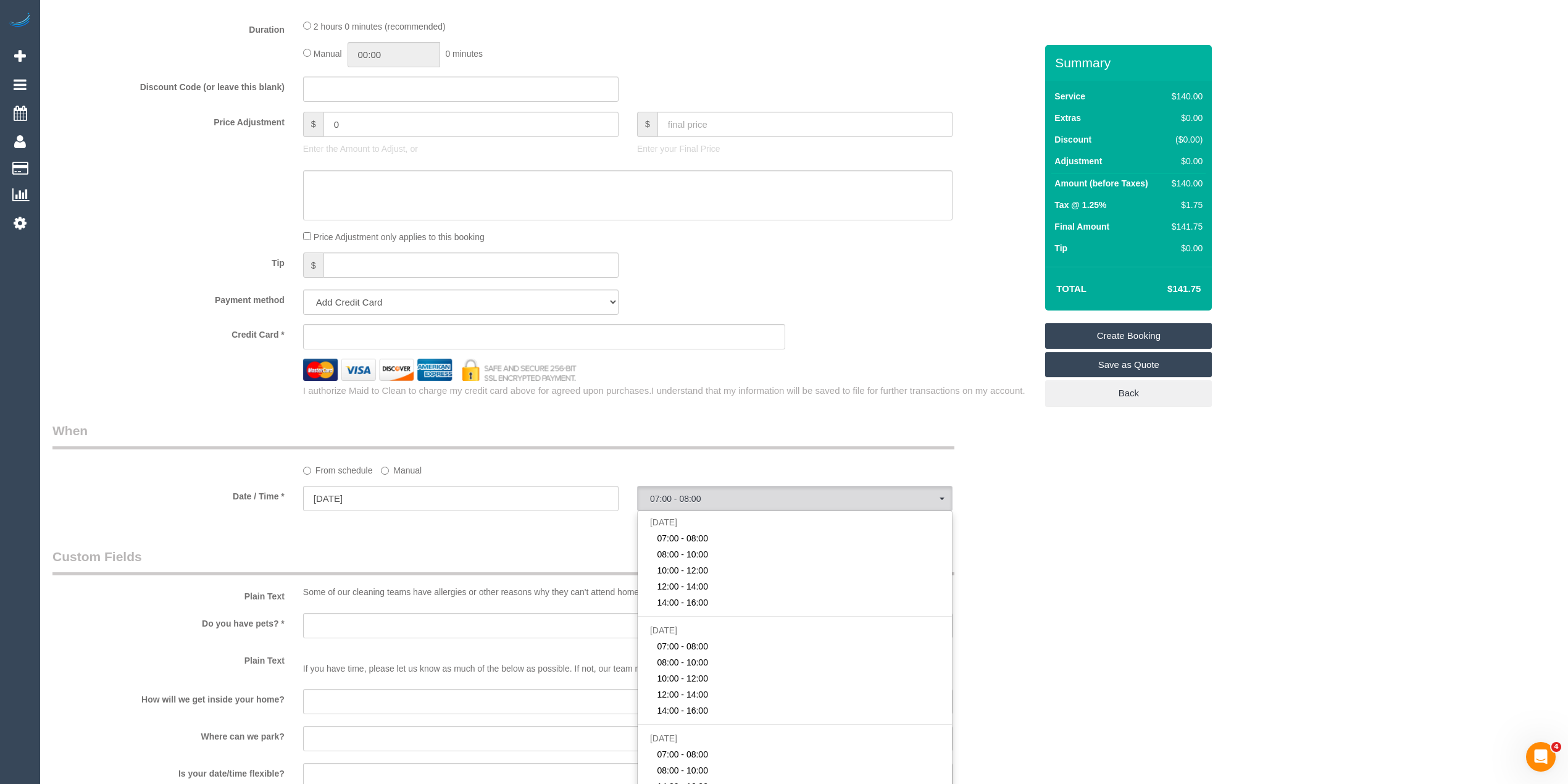
click at [1106, 502] on div "Who Email* Name * Where Address* - ACT NSW NT QLD SA TAS VIC WA 3029 Location O…" at bounding box center [804, 174] width 1503 height 2180
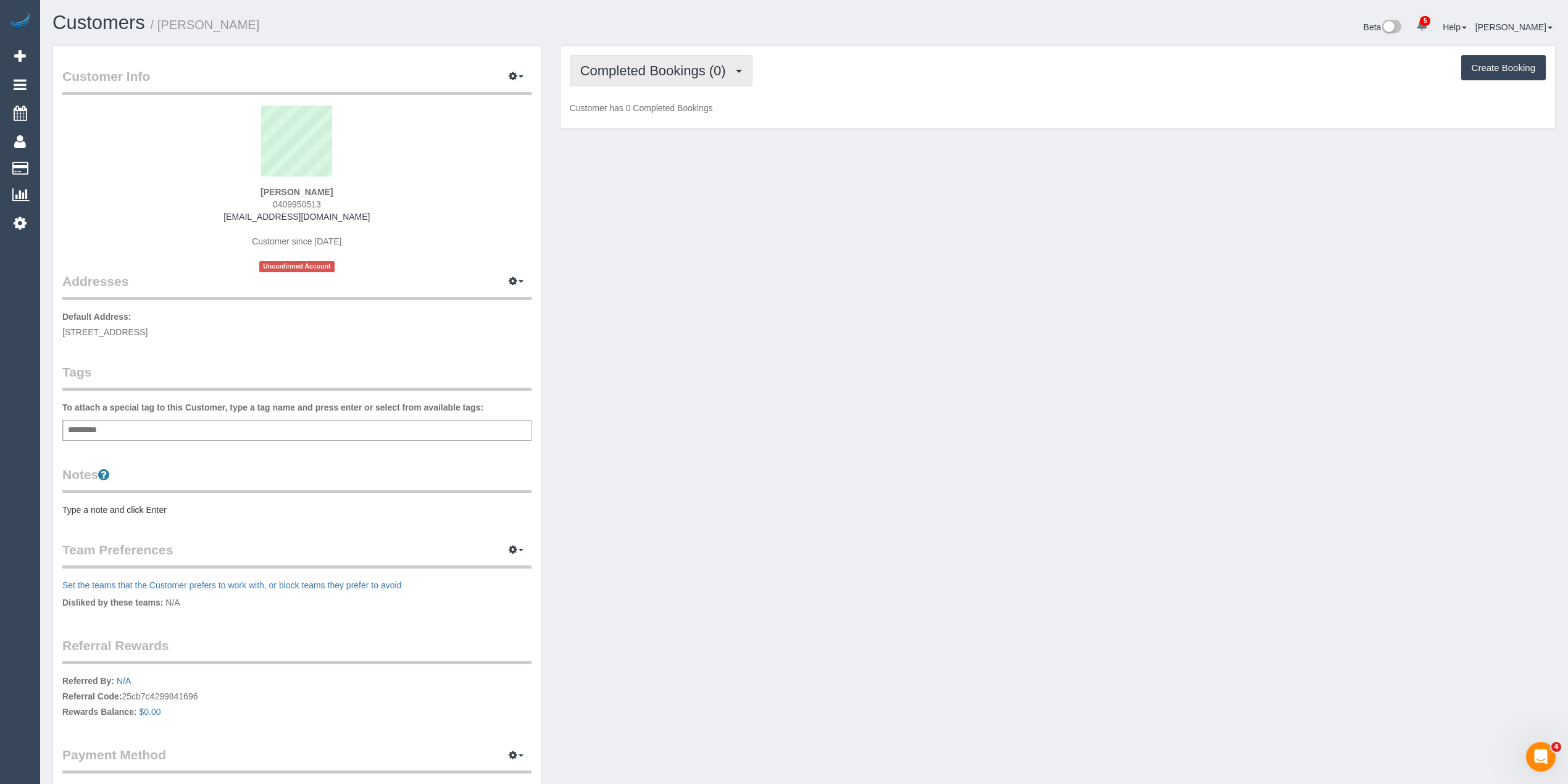
click at [620, 77] on button "Completed Bookings (0)" at bounding box center [661, 71] width 182 height 31
click at [628, 120] on link "Upcoming Bookings (1)" at bounding box center [634, 116] width 128 height 16
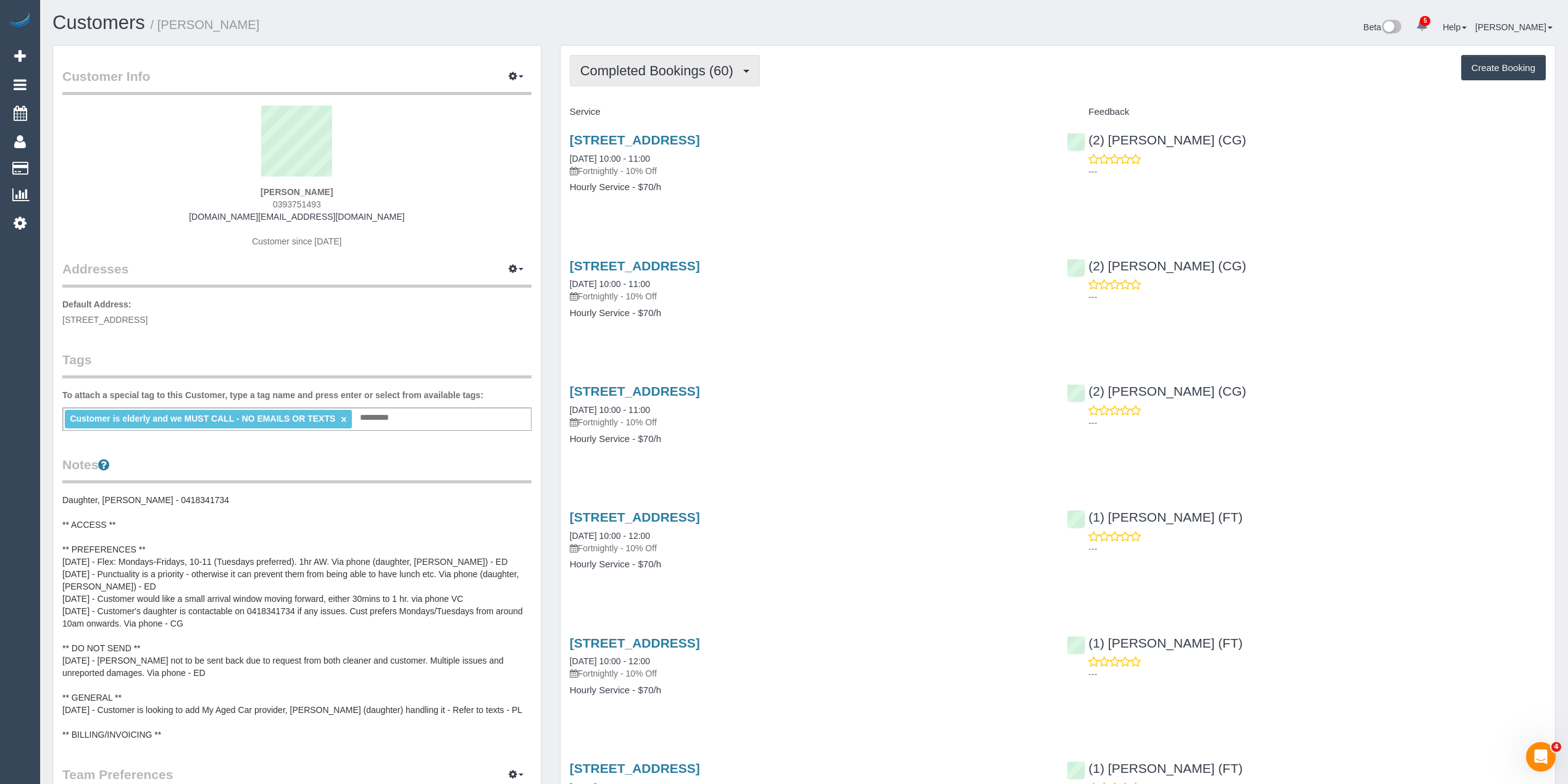
click at [679, 73] on span "Completed Bookings (60)" at bounding box center [659, 71] width 160 height 16
drag, startPoint x: 189, startPoint y: 496, endPoint x: 134, endPoint y: 497, distance: 55.0
click at [134, 497] on pre "Daughter, [PERSON_NAME] - 0418341734 ** ACCESS ** ** PREFERENCES ** [DATE] - Fl…" at bounding box center [296, 617] width 469 height 247
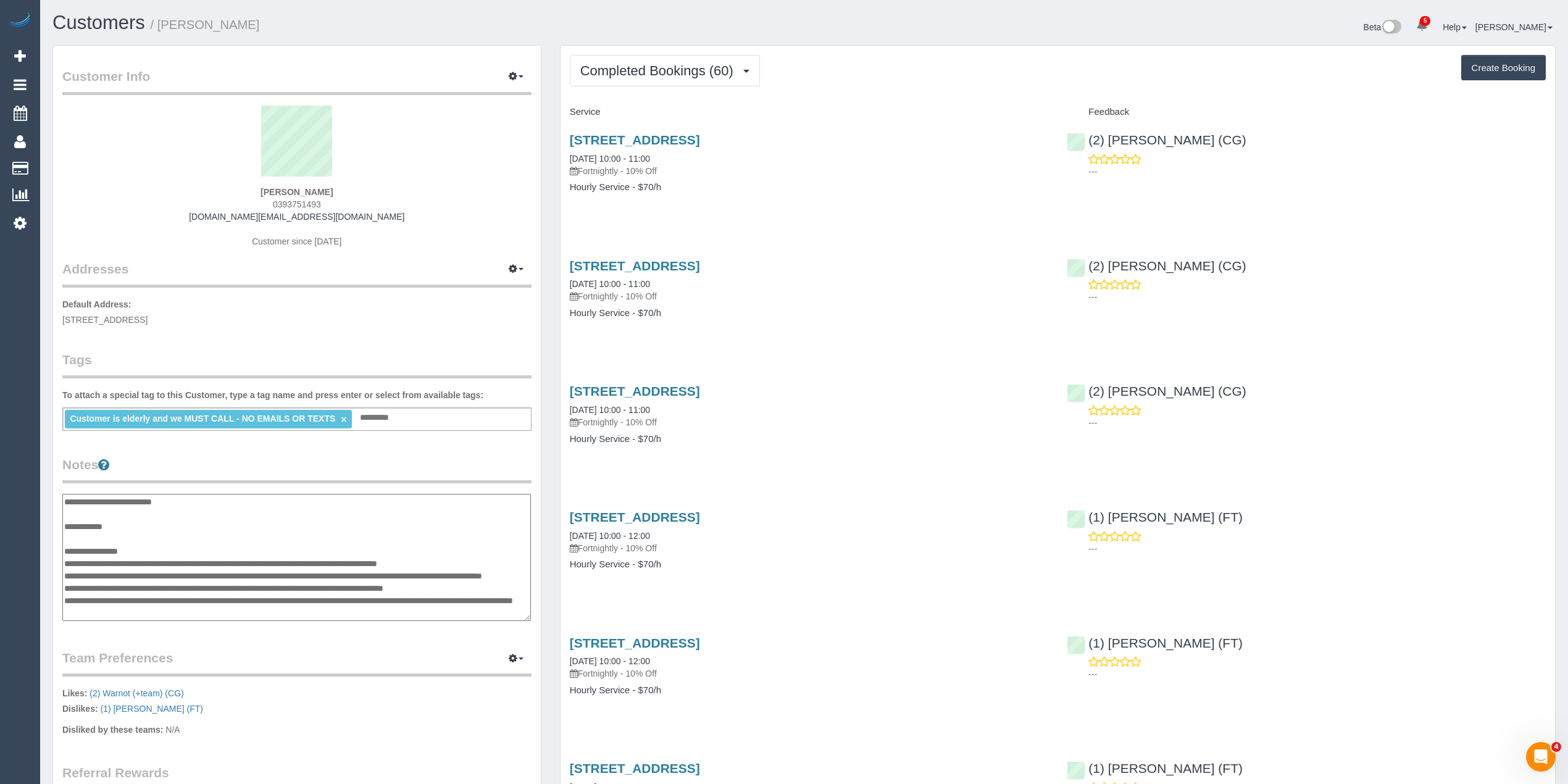
click at [163, 498] on textarea "**********" at bounding box center [296, 558] width 468 height 128
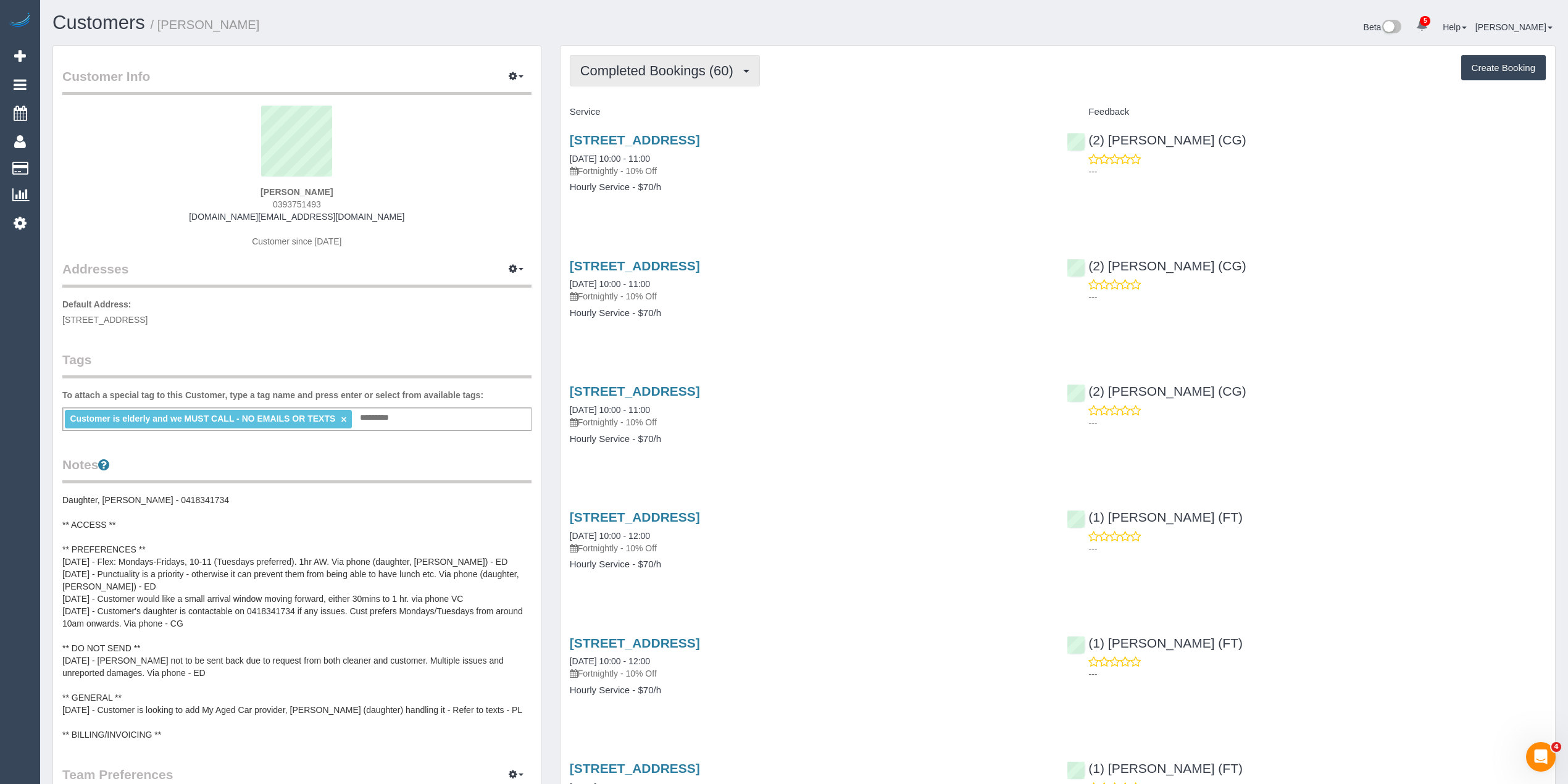
click at [670, 82] on button "Completed Bookings (60)" at bounding box center [665, 71] width 190 height 31
click at [664, 77] on button "Completed Bookings (60)" at bounding box center [665, 71] width 190 height 31
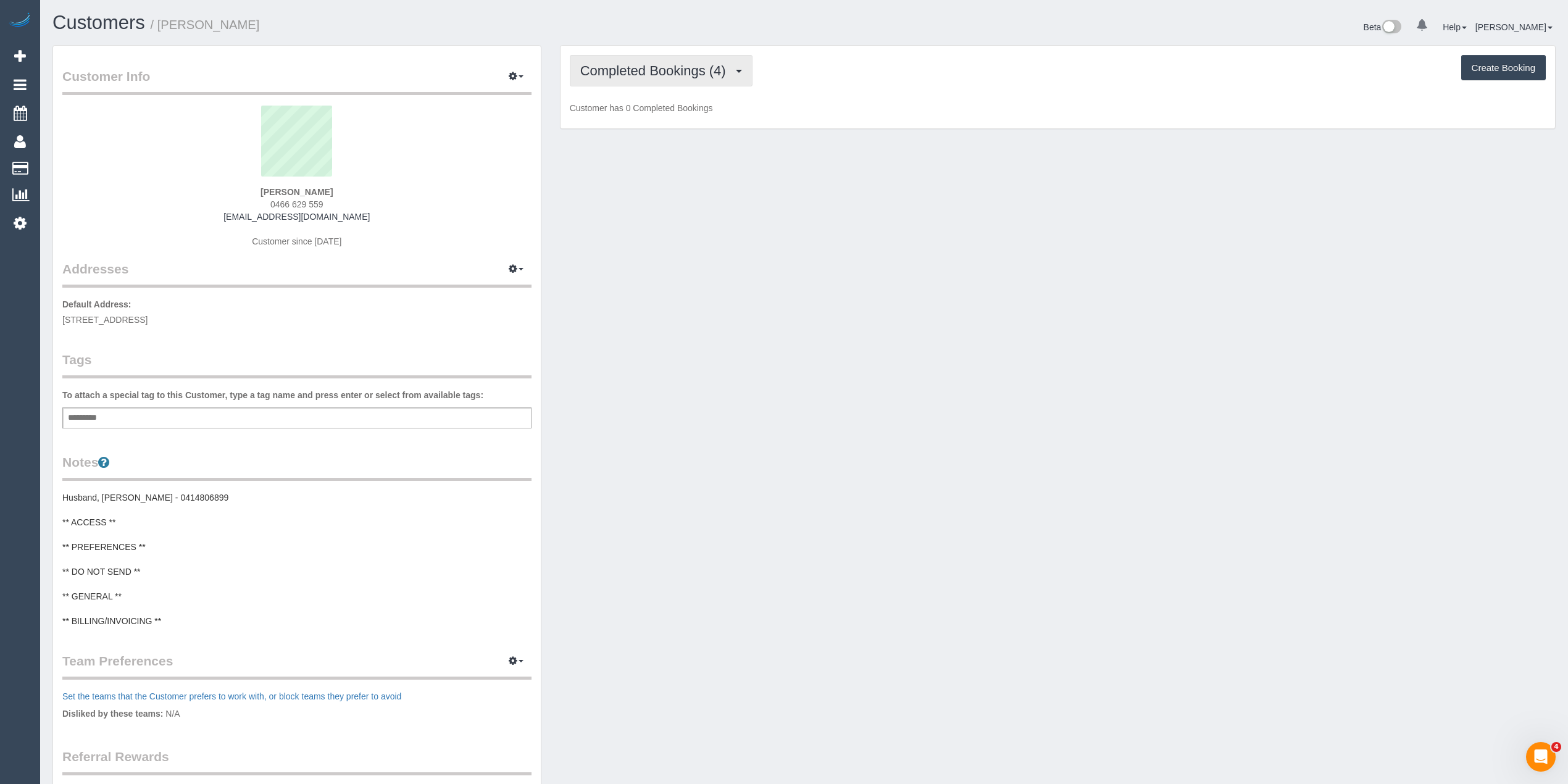
click at [628, 65] on span "Completed Bookings (4)" at bounding box center [655, 71] width 152 height 16
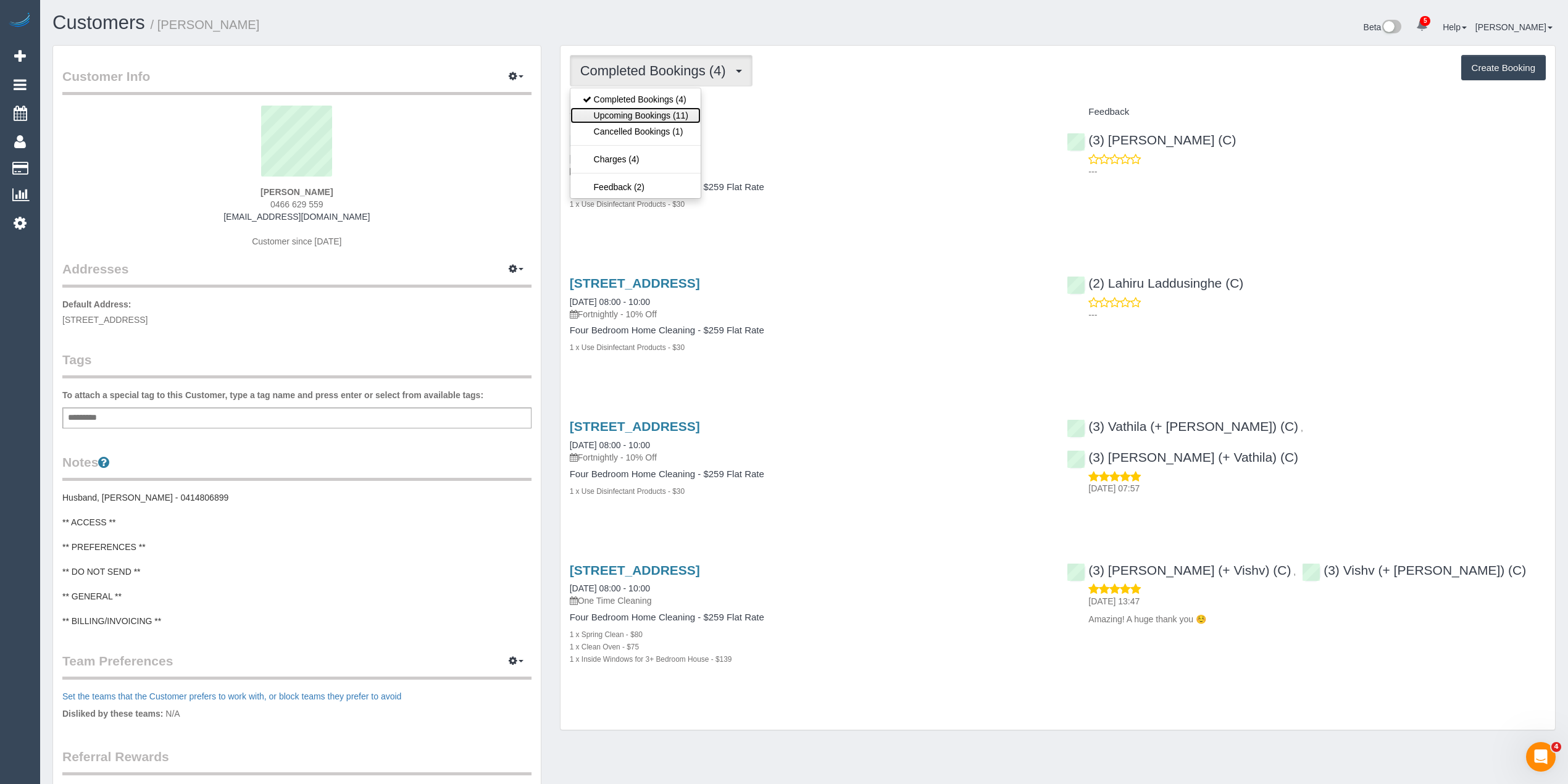
click at [633, 120] on link "Upcoming Bookings (11)" at bounding box center [636, 116] width 130 height 16
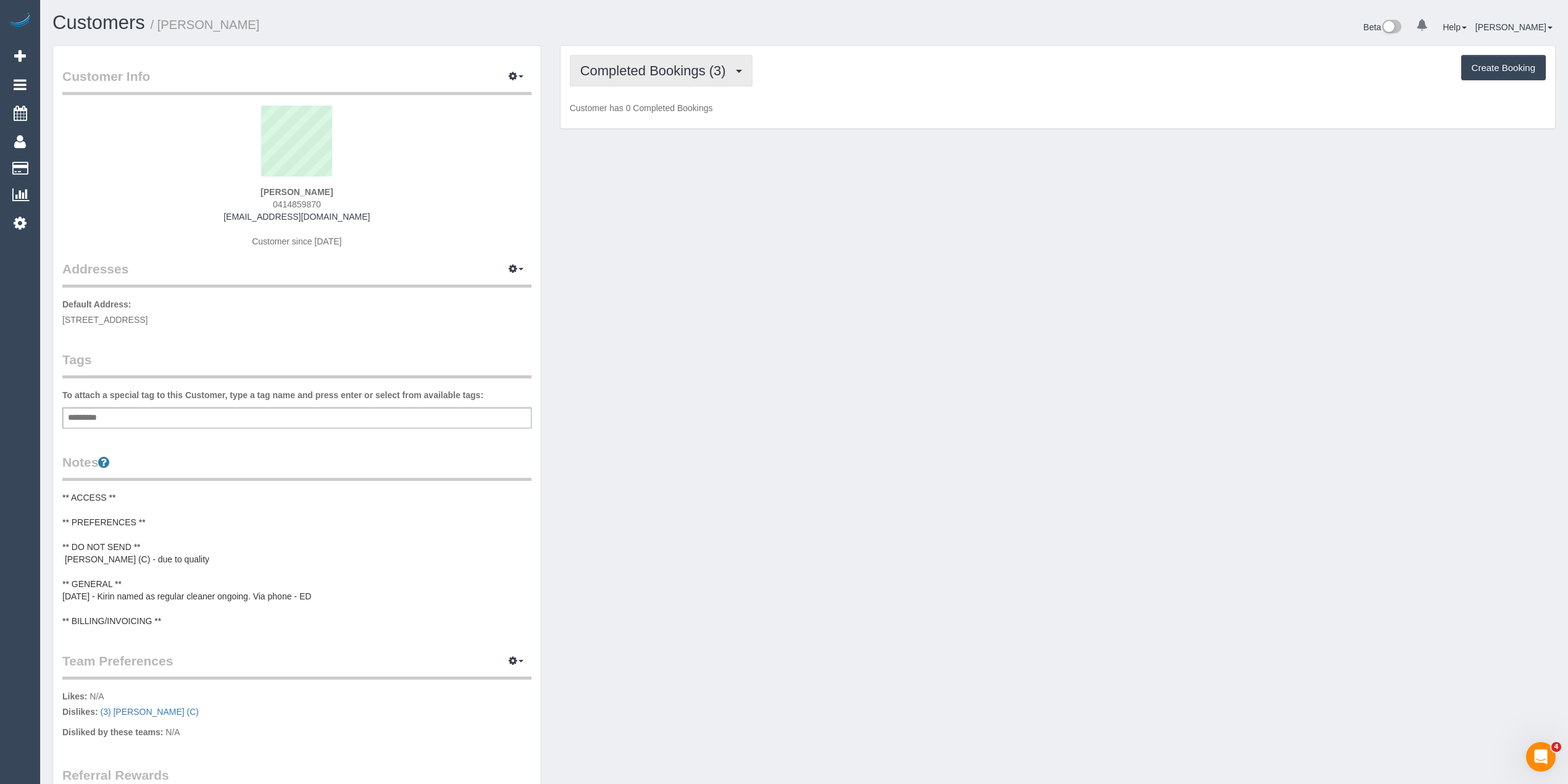
click at [652, 67] on span "Completed Bookings (3)" at bounding box center [655, 71] width 152 height 16
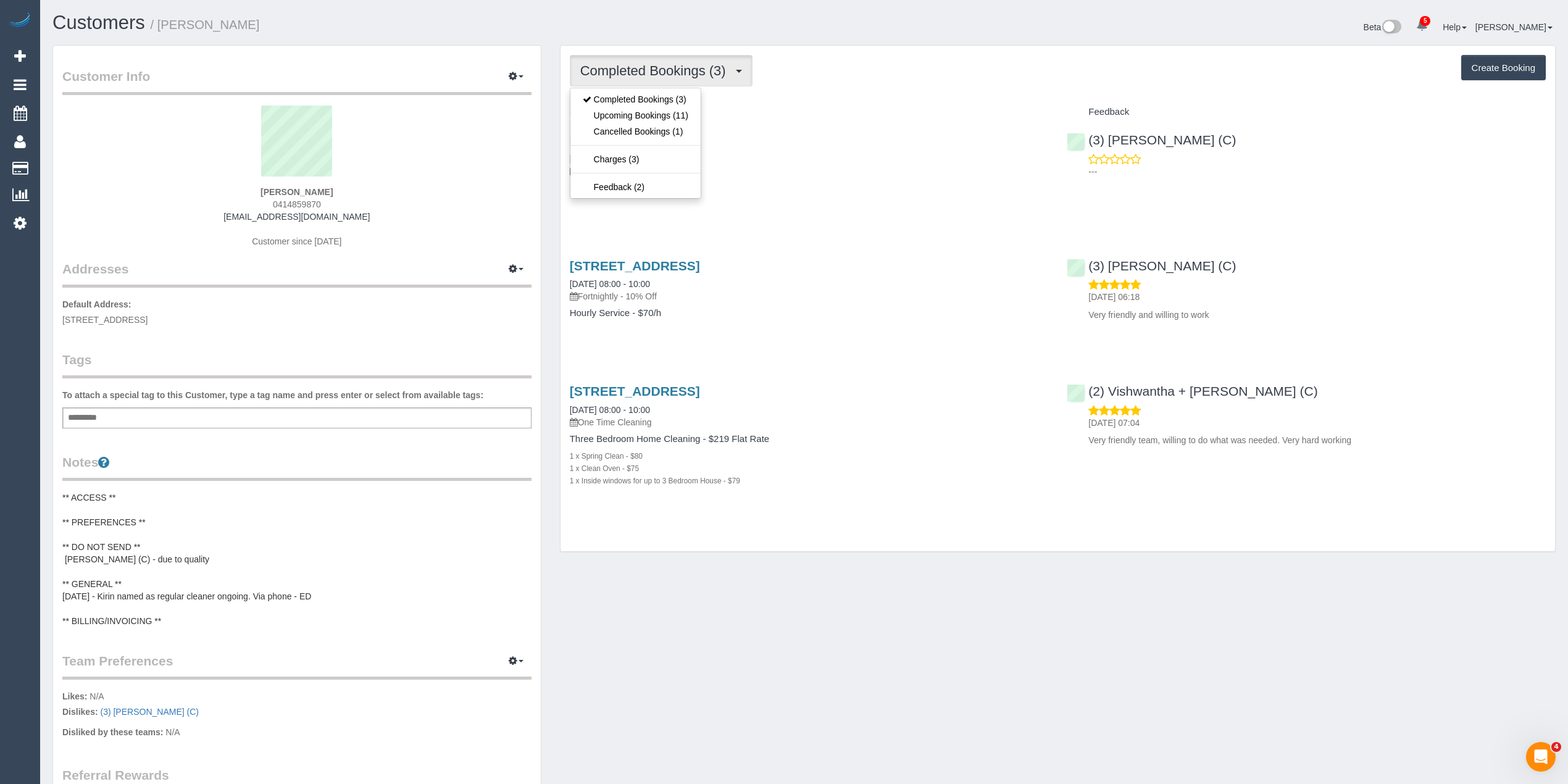
click at [652, 67] on span "Completed Bookings (3)" at bounding box center [655, 71] width 152 height 16
click at [668, 113] on link "Upcoming Bookings (11)" at bounding box center [636, 116] width 130 height 16
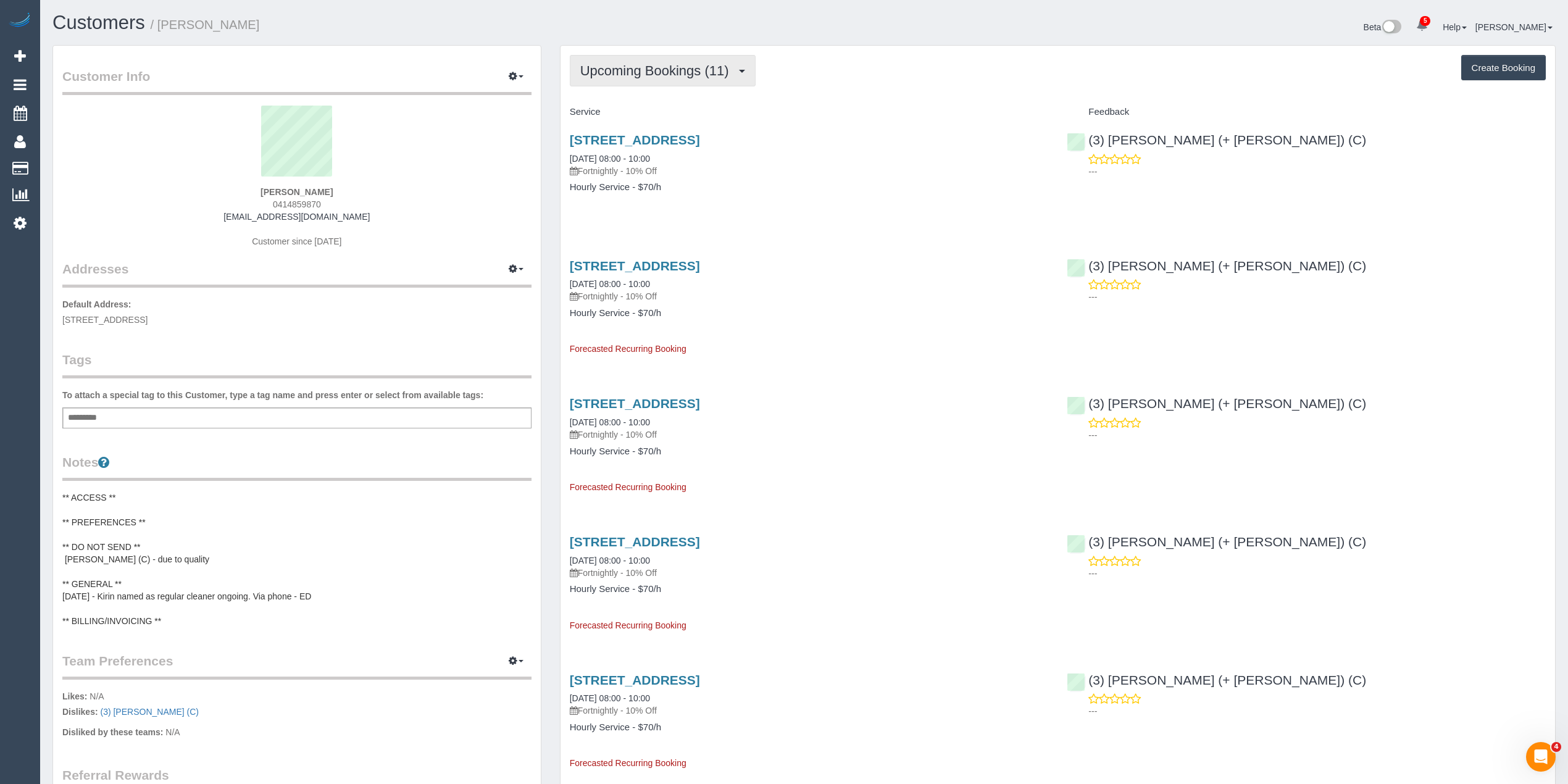
click at [655, 72] on span "Upcoming Bookings (11)" at bounding box center [657, 71] width 155 height 16
click at [647, 92] on link "Completed Bookings (3)" at bounding box center [636, 99] width 130 height 16
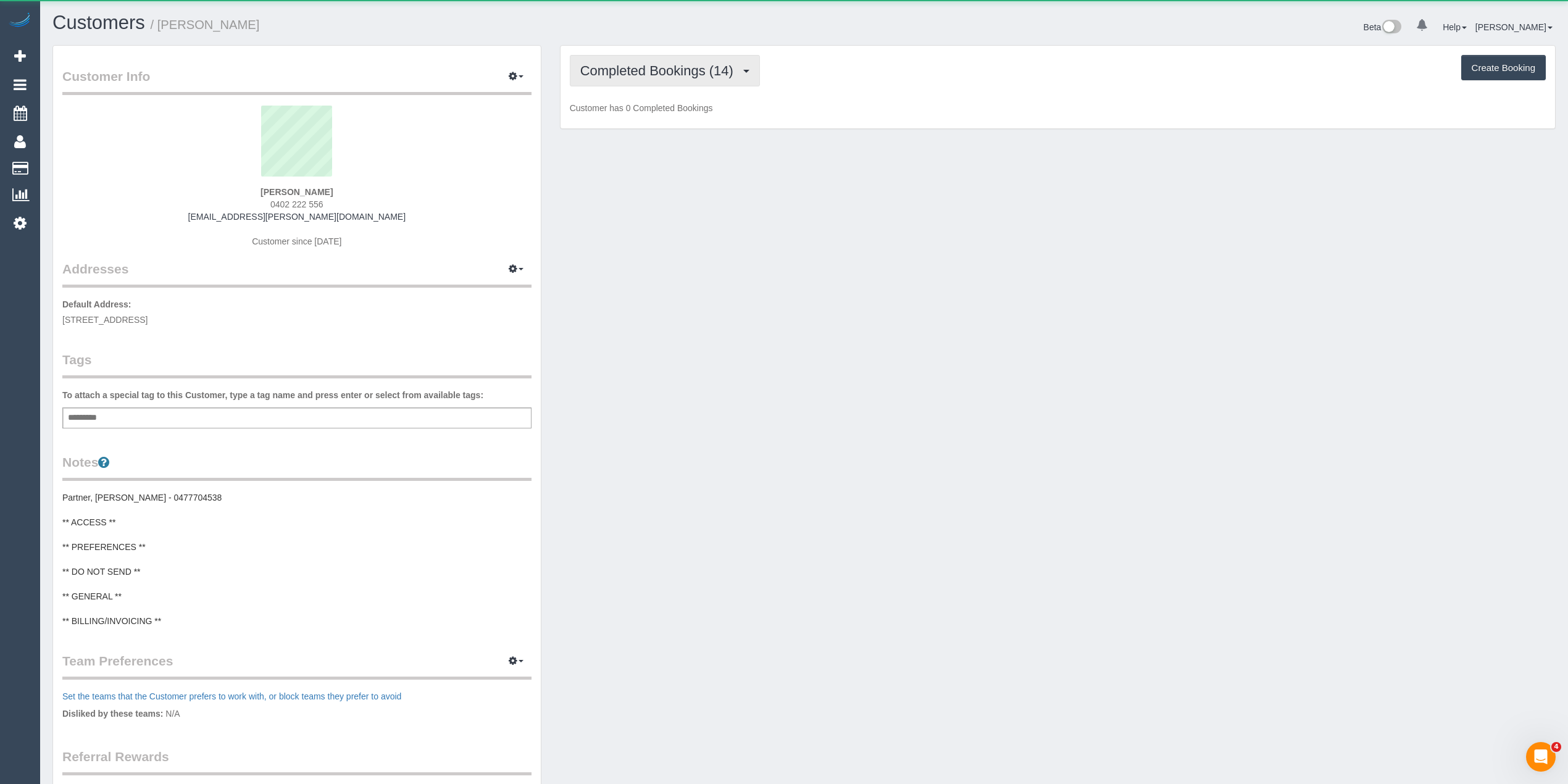
click at [632, 64] on span "Completed Bookings (14)" at bounding box center [659, 71] width 160 height 16
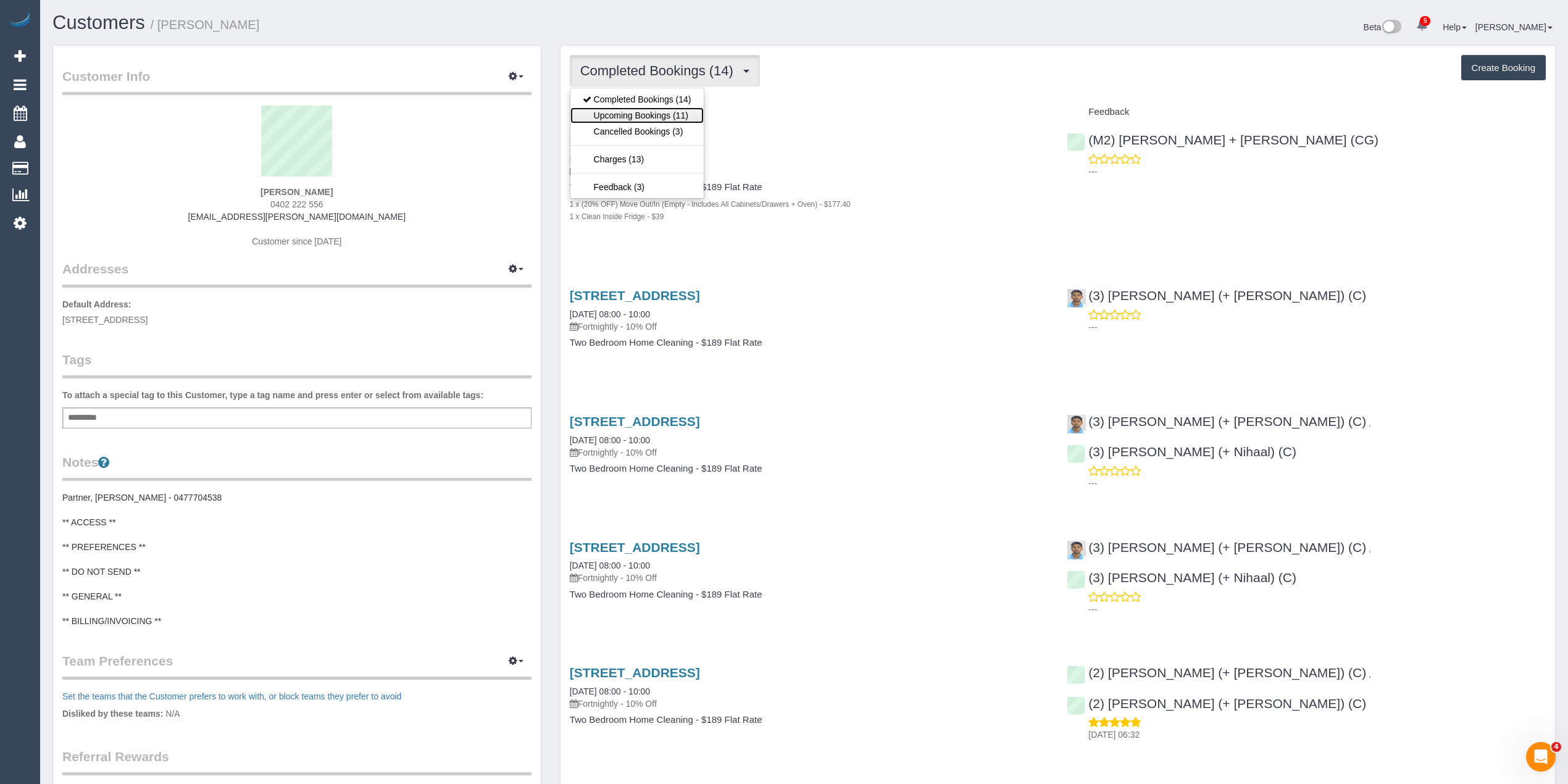
click at [640, 113] on link "Upcoming Bookings (11)" at bounding box center [637, 116] width 134 height 16
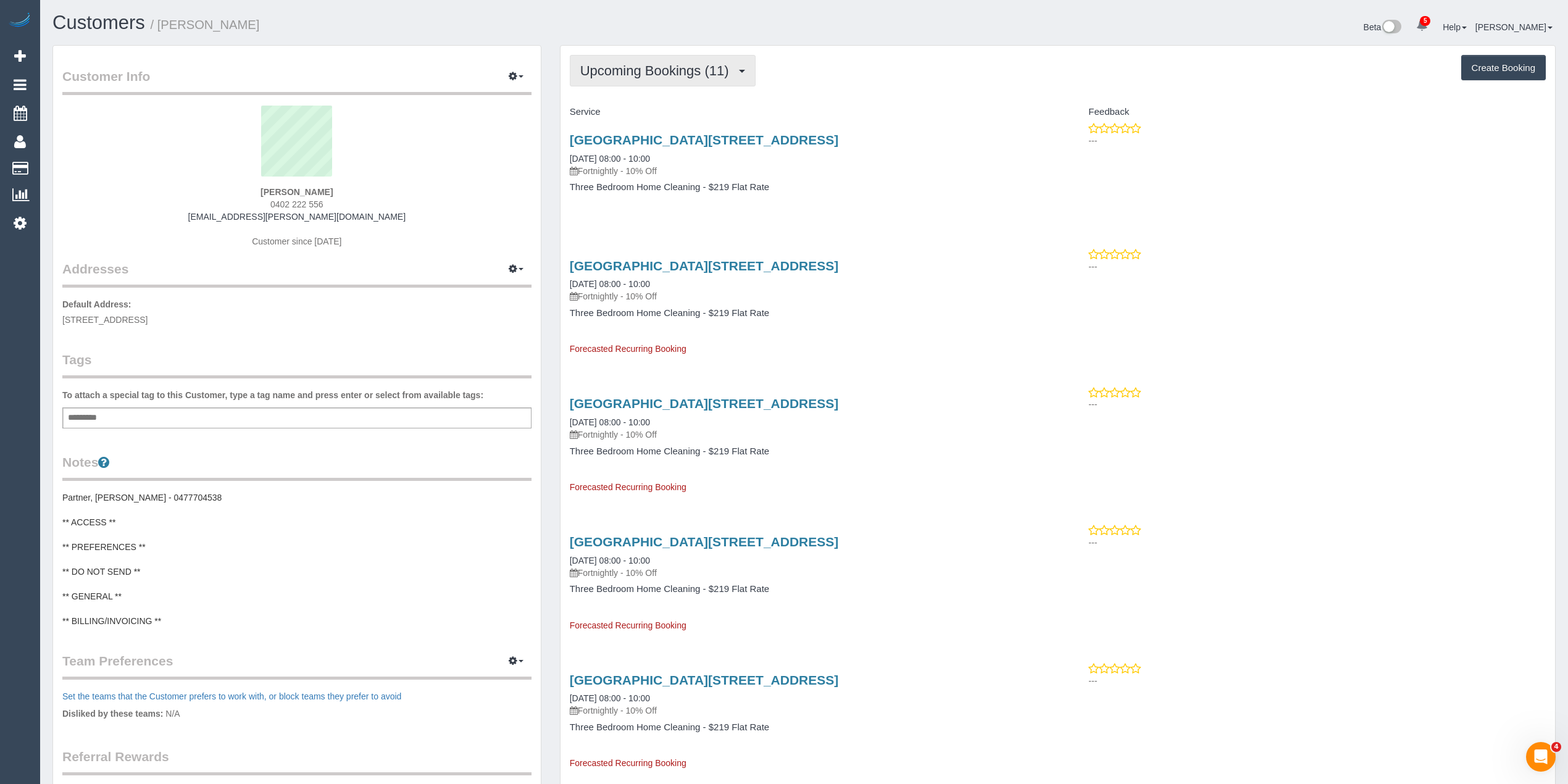
click at [626, 61] on button "Upcoming Bookings (11)" at bounding box center [663, 71] width 185 height 31
click at [642, 102] on link "Completed Bookings (14)" at bounding box center [637, 99] width 134 height 16
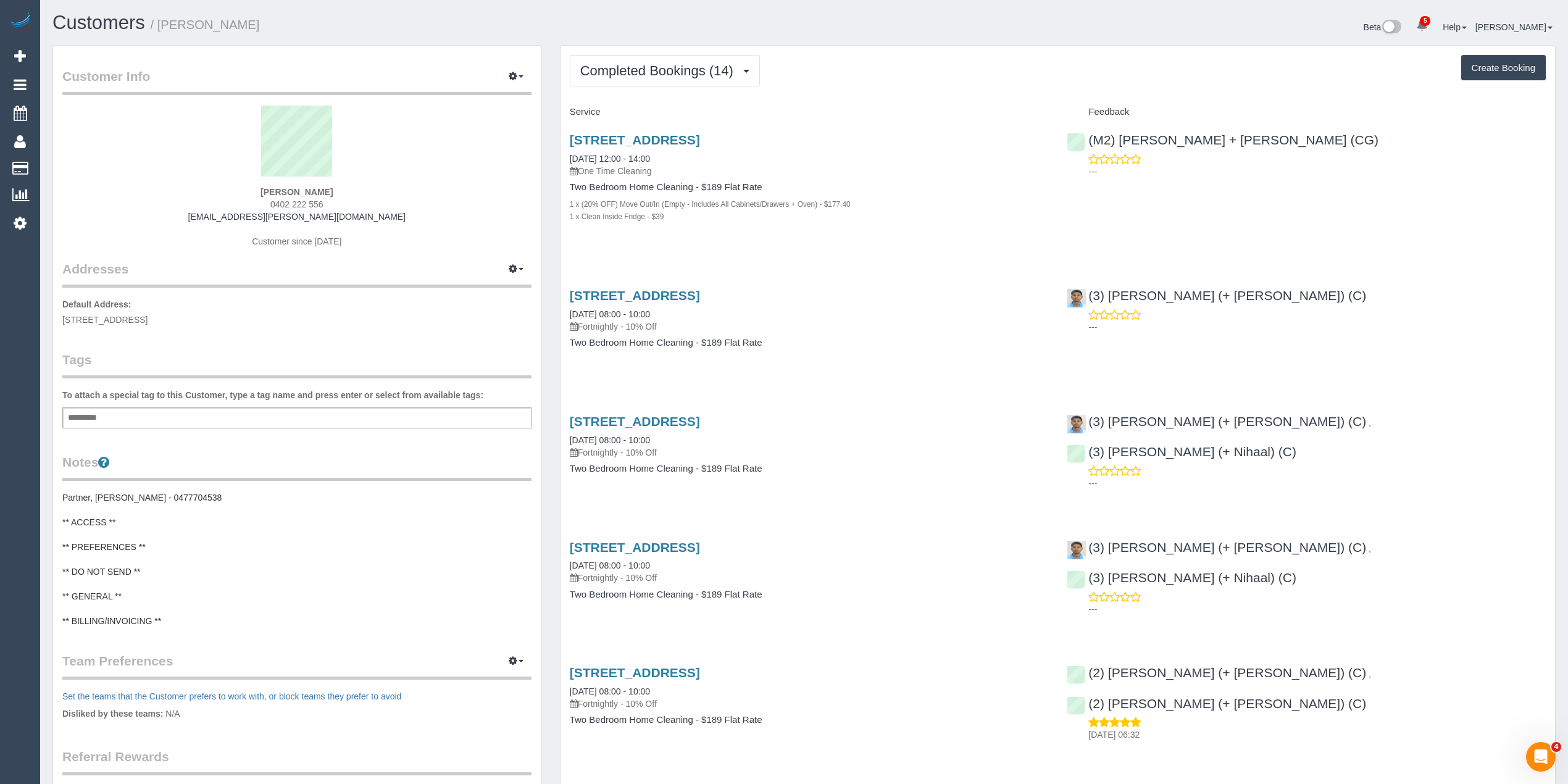
click at [274, 191] on strong "[PERSON_NAME]" at bounding box center [296, 192] width 72 height 10
click at [309, 187] on strong "[PERSON_NAME]" at bounding box center [296, 192] width 72 height 10
copy strong "[PERSON_NAME]"
